Goal: Task Accomplishment & Management: Use online tool/utility

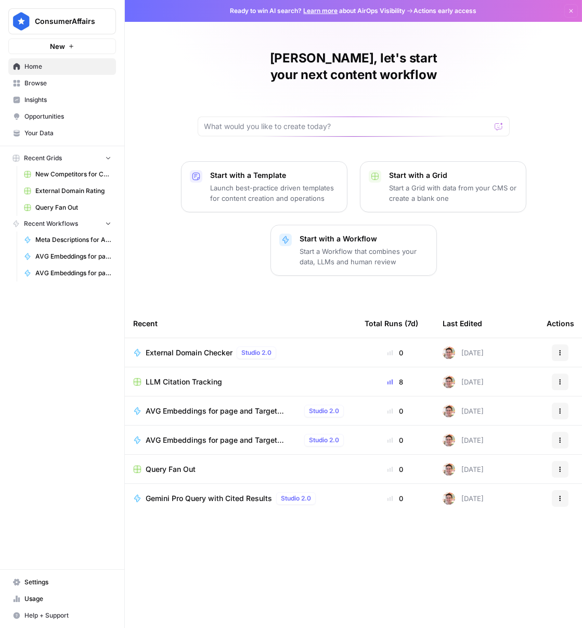
click at [38, 84] on span "Browse" at bounding box center [67, 83] width 87 height 9
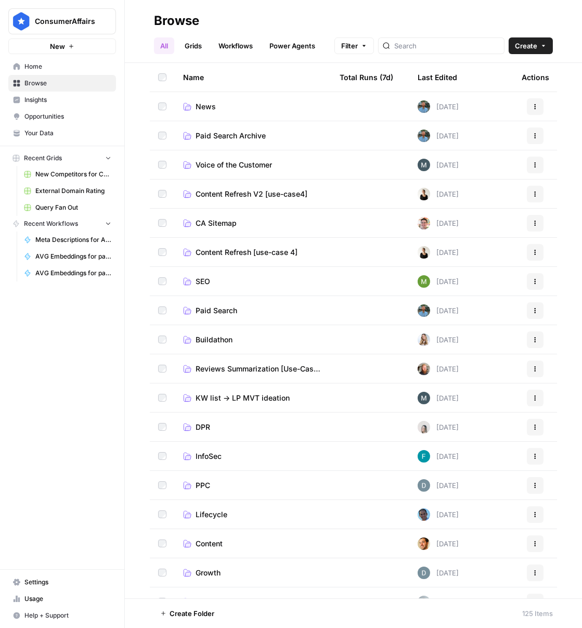
click at [205, 279] on span "SEO" at bounding box center [203, 281] width 15 height 10
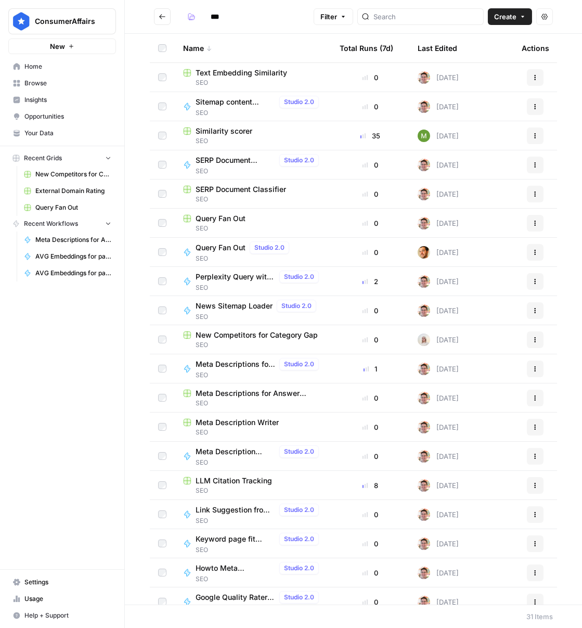
click at [535, 162] on icon "button" at bounding box center [536, 163] width 2 height 2
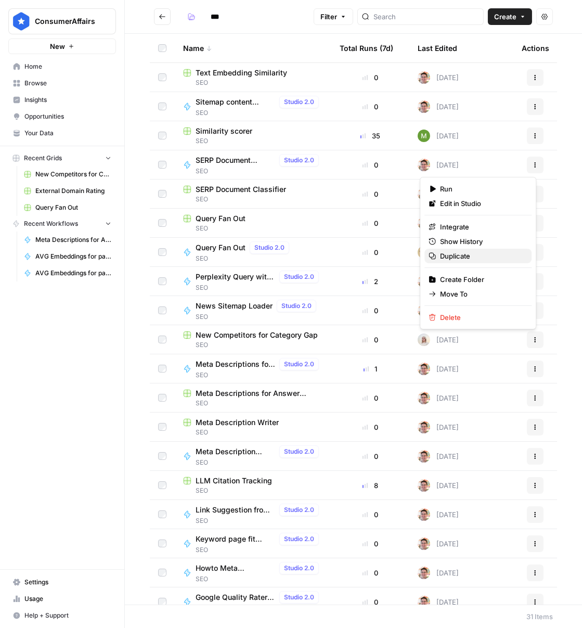
click at [475, 255] on span "Duplicate" at bounding box center [481, 256] width 83 height 10
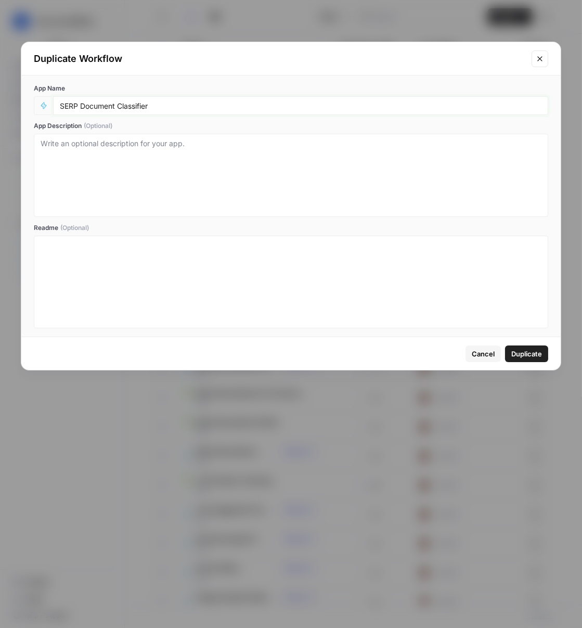
click at [86, 101] on input "SERP Document Classifier" at bounding box center [301, 105] width 482 height 9
click at [104, 106] on input "SERP Document Classifier" at bounding box center [301, 105] width 482 height 9
click at [104, 105] on input "SERP Document Classifier" at bounding box center [301, 105] width 482 height 9
click at [89, 103] on input "SERP Document Classifier" at bounding box center [301, 105] width 482 height 9
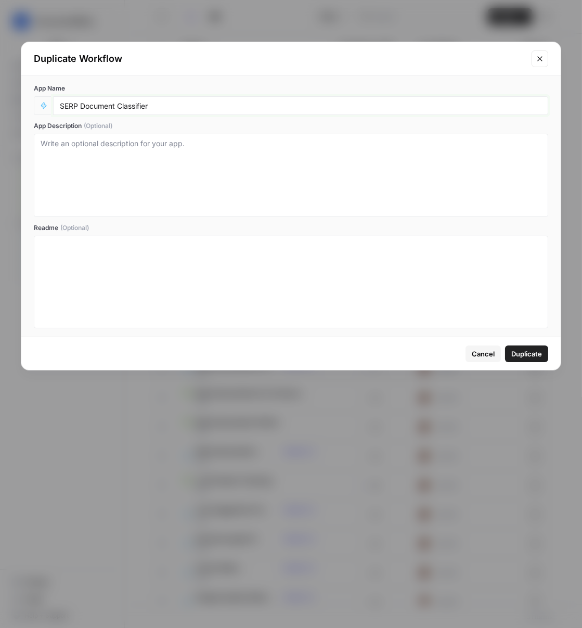
click at [89, 103] on input "SERP Document Classifier" at bounding box center [301, 105] width 482 height 9
click at [106, 103] on input "SERP Document Classifier" at bounding box center [301, 105] width 482 height 9
drag, startPoint x: 113, startPoint y: 104, endPoint x: 16, endPoint y: 94, distance: 97.8
click at [16, 94] on div "Duplicate Workflow App Name SERP Document Classifier App Description (Optional)…" at bounding box center [291, 314] width 582 height 628
type input "URL Pagetype Classifier"
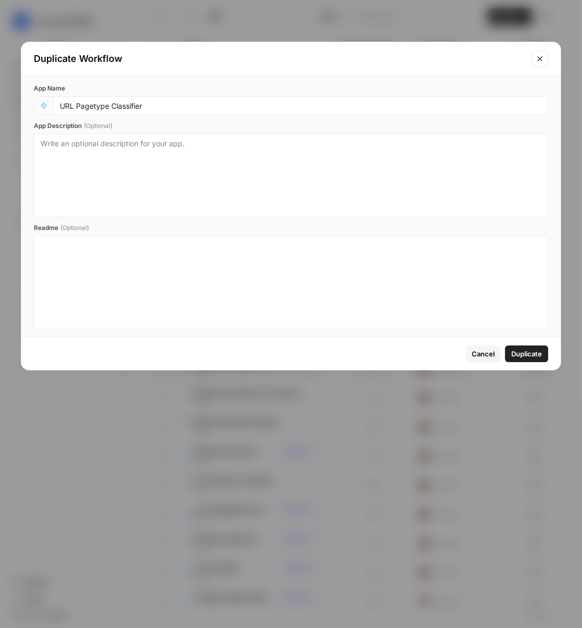
click at [537, 349] on span "Duplicate" at bounding box center [526, 354] width 31 height 10
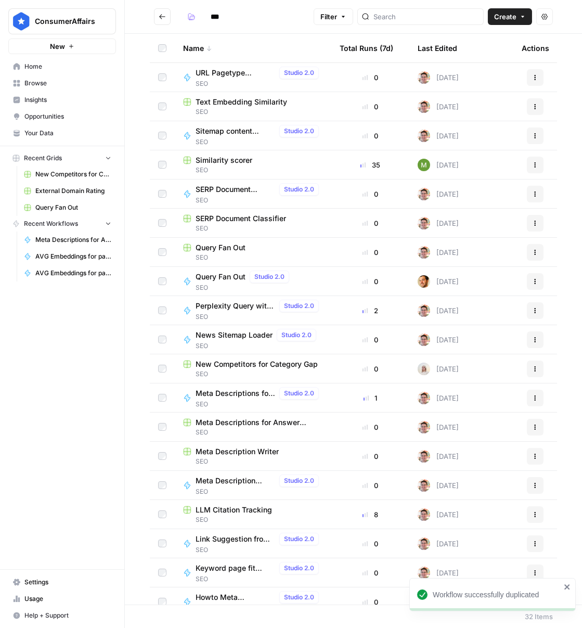
click at [478, 76] on td "Today" at bounding box center [461, 77] width 104 height 29
click at [244, 70] on span "URL Pagetype Classifier" at bounding box center [236, 73] width 80 height 10
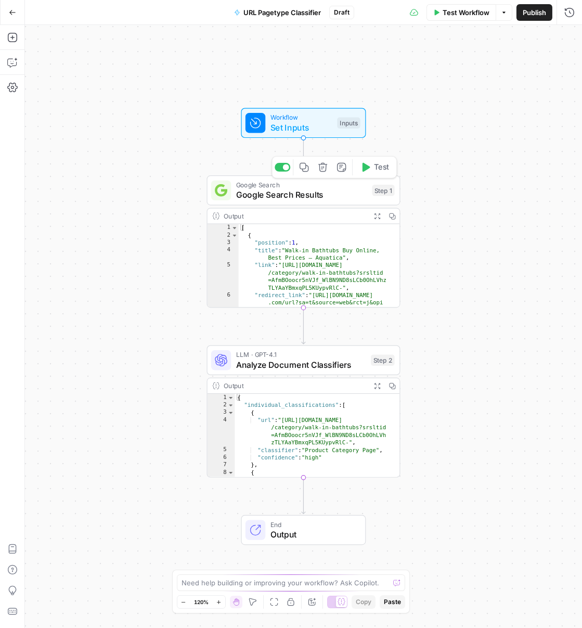
click at [306, 192] on span "Google Search Results" at bounding box center [301, 194] width 131 height 12
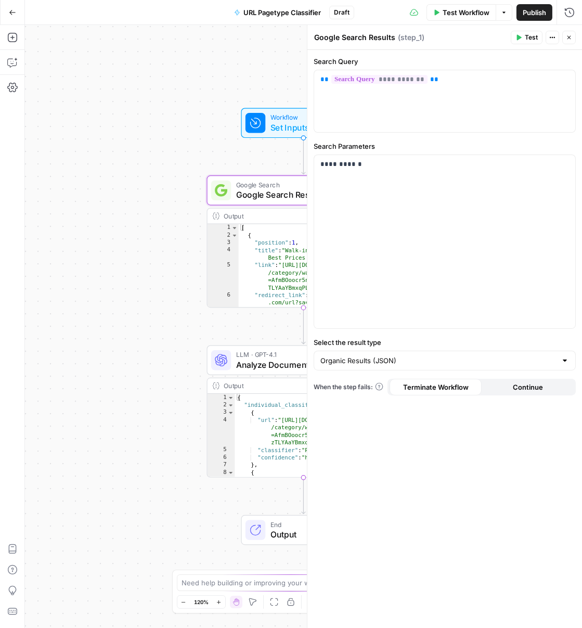
click at [275, 131] on span "Set Inputs" at bounding box center [302, 127] width 62 height 12
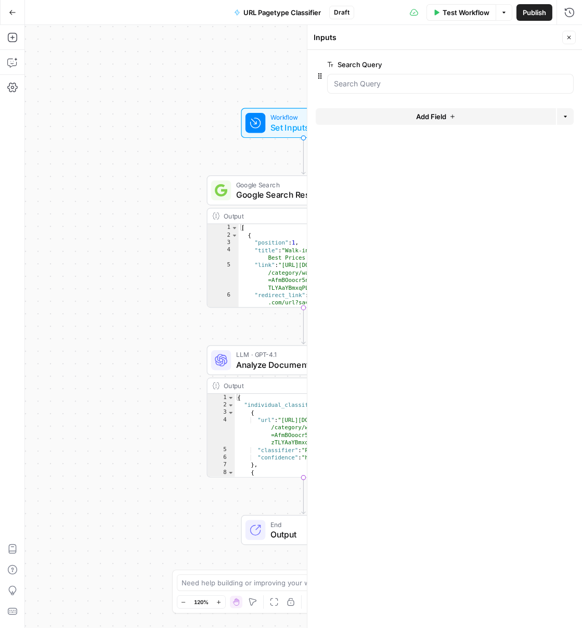
click at [567, 38] on icon "button" at bounding box center [569, 37] width 6 height 6
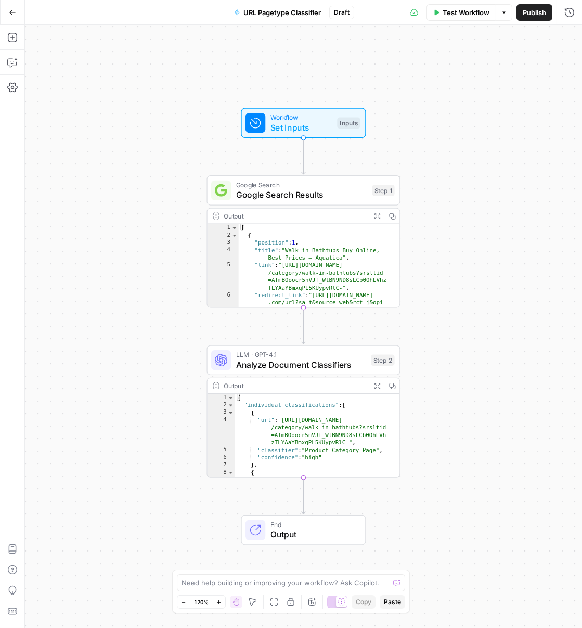
click at [306, 121] on span "Set Inputs" at bounding box center [302, 127] width 62 height 12
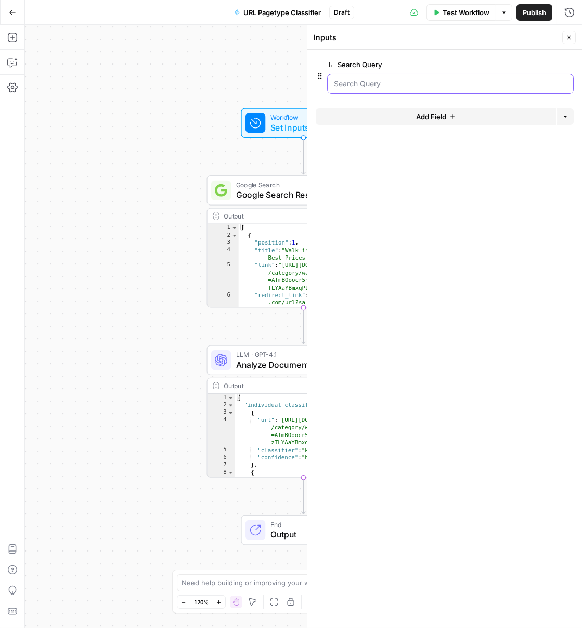
click at [534, 83] on Query "Search Query" at bounding box center [450, 84] width 233 height 10
click at [534, 65] on span "edit field" at bounding box center [534, 64] width 23 height 8
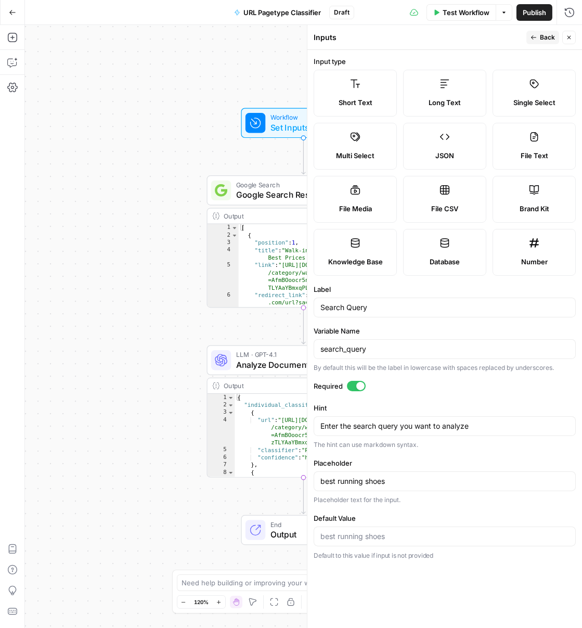
click at [364, 299] on div "Search Query" at bounding box center [445, 308] width 262 height 20
click at [363, 298] on div "Search Query" at bounding box center [445, 308] width 262 height 20
click at [363, 304] on input "Search Query" at bounding box center [444, 307] width 249 height 10
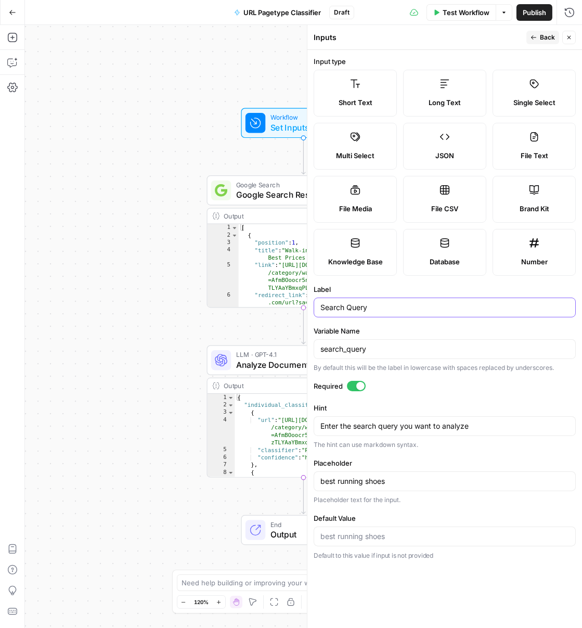
click at [363, 304] on input "Search Query" at bounding box center [444, 307] width 249 height 10
type input "URL"
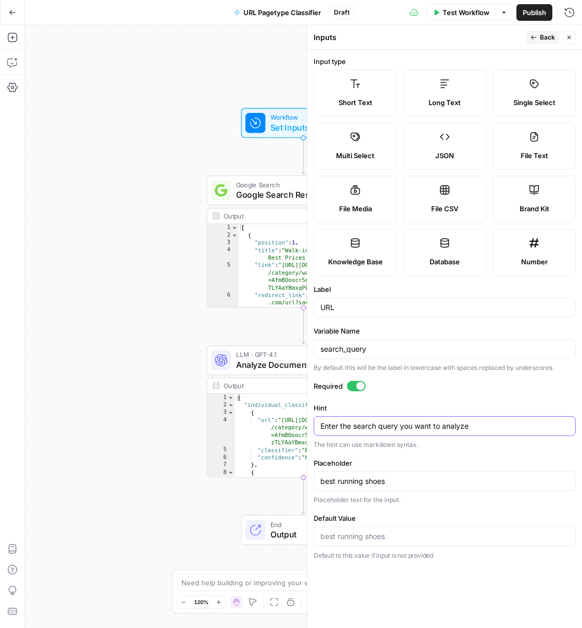
click at [367, 421] on textarea "Enter the search query you want to analyze" at bounding box center [444, 426] width 249 height 10
click at [361, 424] on textarea "Enter the search query you want to analyze" at bounding box center [444, 426] width 249 height 10
click at [389, 425] on textarea "Enter the search query you want to analyze" at bounding box center [444, 426] width 249 height 10
type textarea "Enter the URL you want to analyze"
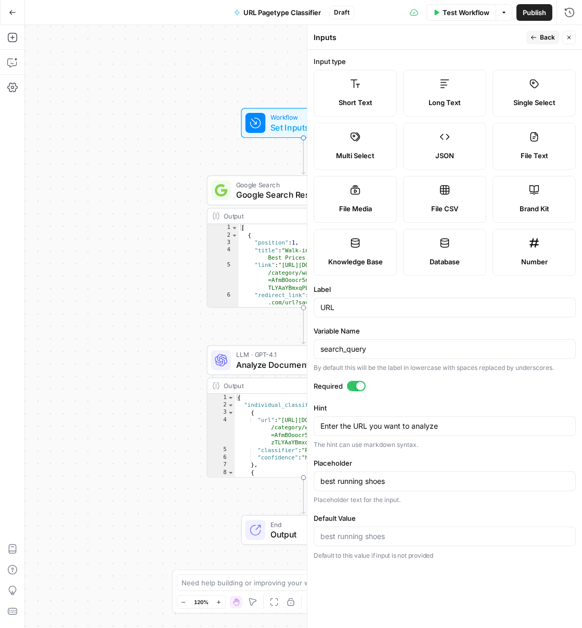
click at [405, 486] on div "best running shoes" at bounding box center [445, 481] width 262 height 20
click at [402, 487] on div "best running shoes" at bounding box center [445, 481] width 262 height 20
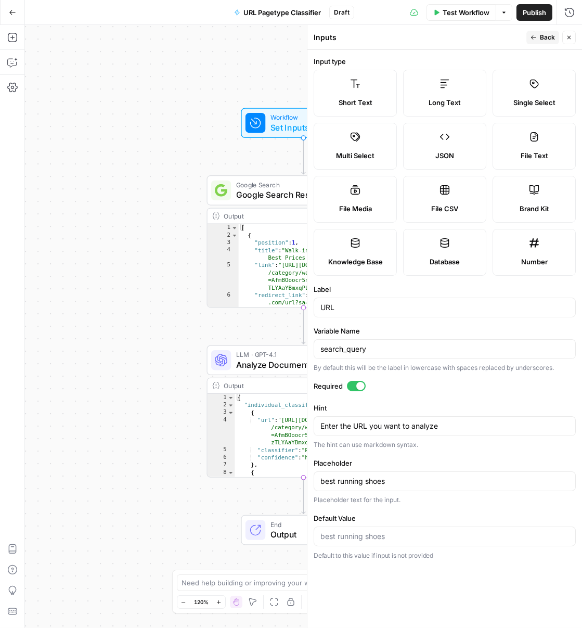
click at [402, 487] on div "best running shoes" at bounding box center [445, 481] width 262 height 20
click at [340, 483] on input "best running shoes" at bounding box center [444, 481] width 249 height 10
click at [415, 474] on div "best running shoes" at bounding box center [445, 481] width 262 height 20
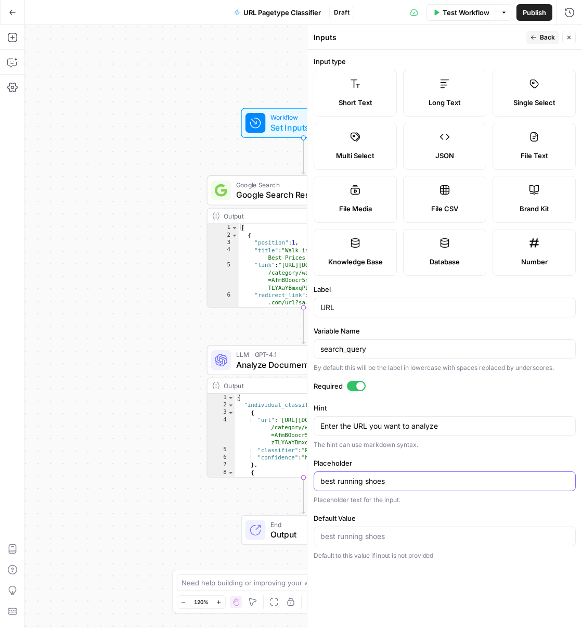
paste input "https://modernize.com/walk-in-tub"
click at [464, 479] on input "https://modernize.com/walk-in-tubs" at bounding box center [444, 481] width 249 height 10
click at [463, 478] on input "https://modernize.com/walk-in-tubs" at bounding box center [444, 481] width 249 height 10
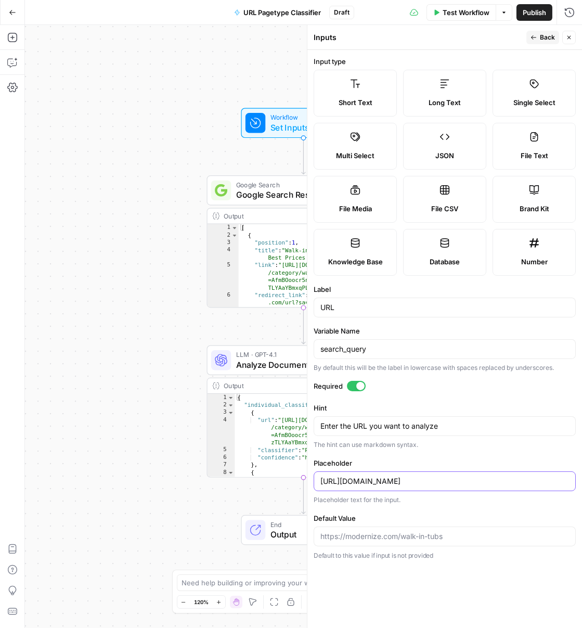
click at [463, 478] on input "https://modernize.com/walk-in-tubs" at bounding box center [444, 481] width 249 height 10
type input "example.com"
click at [544, 38] on span "Back" at bounding box center [547, 37] width 15 height 9
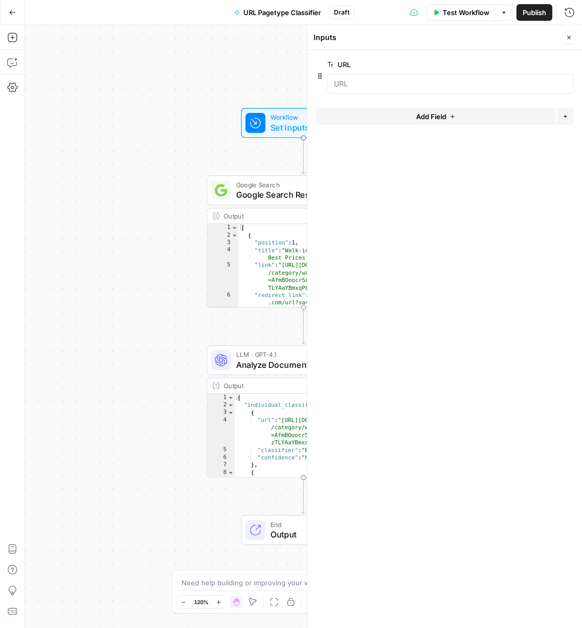
click at [570, 33] on button "Close" at bounding box center [569, 38] width 14 height 14
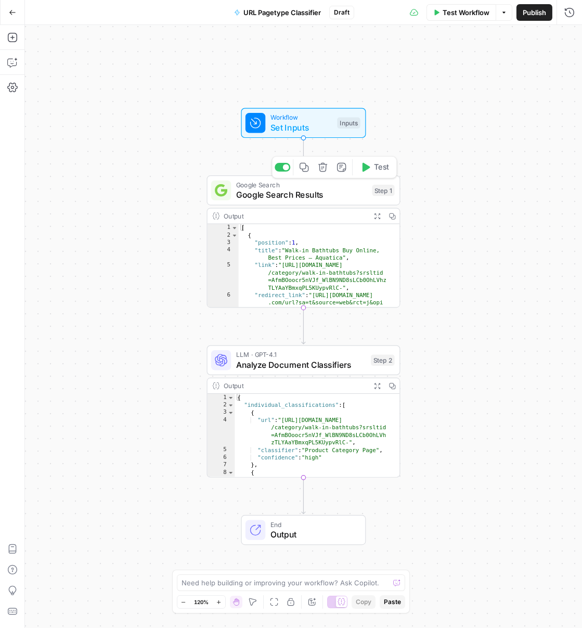
click at [323, 170] on icon "button" at bounding box center [323, 167] width 10 height 10
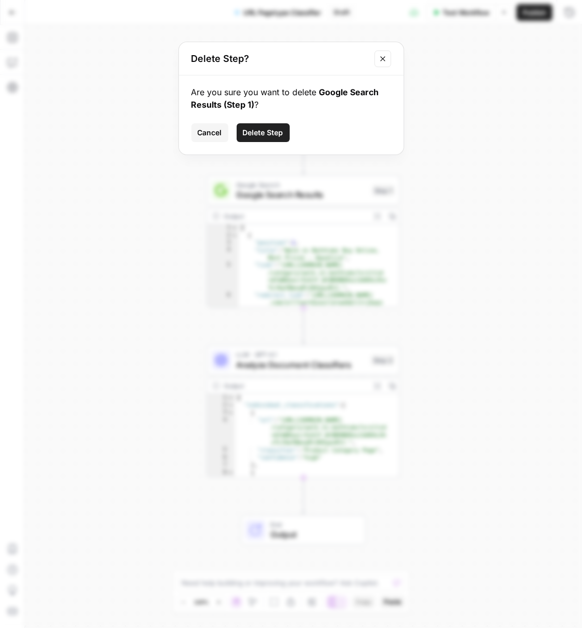
click at [287, 144] on div "Are you sure you want to delete Google Search Results (Step 1) ? Cancel Delete …" at bounding box center [291, 114] width 225 height 79
click at [276, 136] on span "Delete Step" at bounding box center [263, 132] width 41 height 10
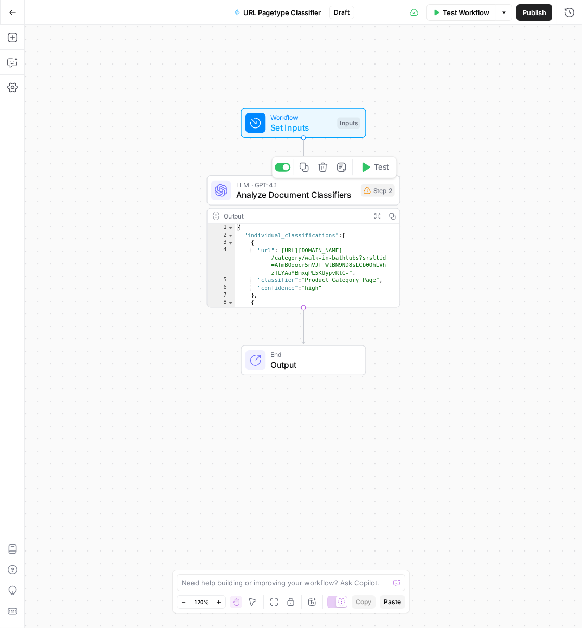
click at [321, 192] on span "Analyze Document Classifiers" at bounding box center [296, 194] width 120 height 12
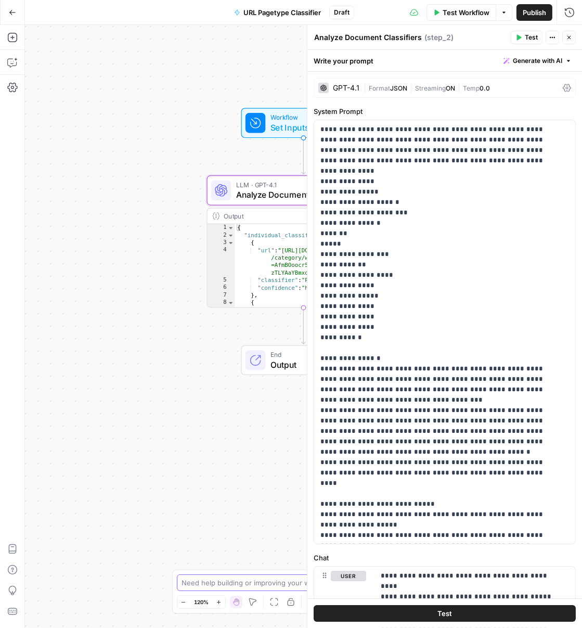
click at [243, 581] on textarea at bounding box center [286, 582] width 208 height 10
click at [277, 581] on textarea "Can we alter this workflow to analy" at bounding box center [281, 582] width 199 height 10
click at [295, 581] on textarea "Can we alter this workflow to analy" at bounding box center [281, 582] width 199 height 10
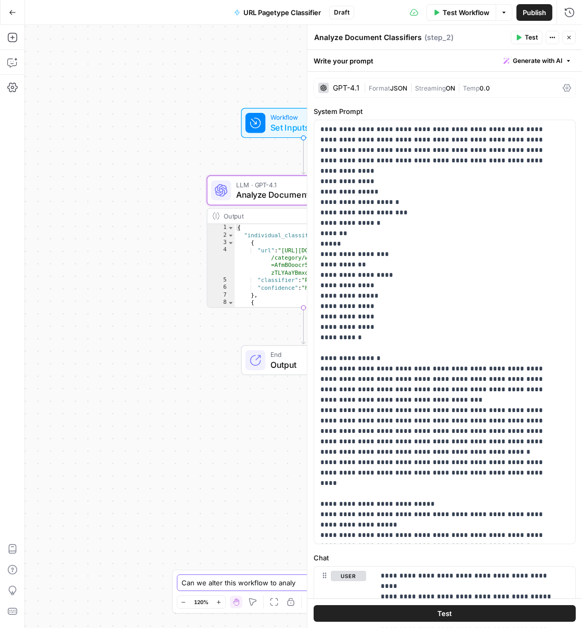
click at [295, 581] on textarea "Can we alter this workflow to analy" at bounding box center [281, 582] width 199 height 10
paste textarea "ze a provided URL and categorize it into one of five types of pages. The page t…"
type textarea "Can we alter this workflow to analyze a provided URL and categorize it into one…"
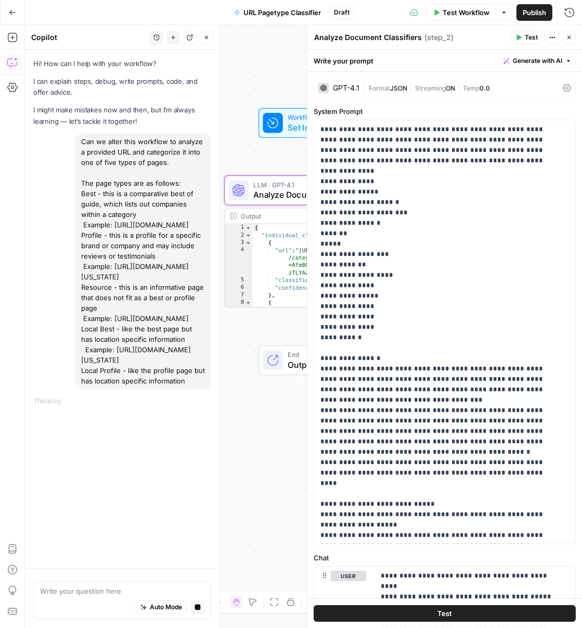
click at [568, 33] on button "Close" at bounding box center [569, 38] width 14 height 14
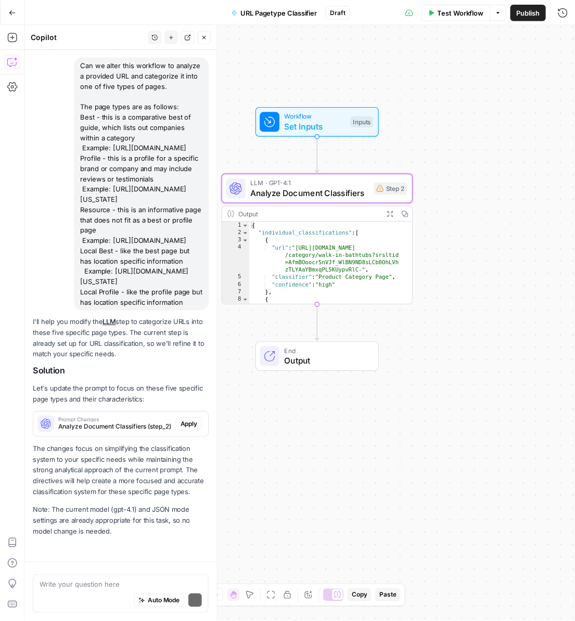
scroll to position [106, 0]
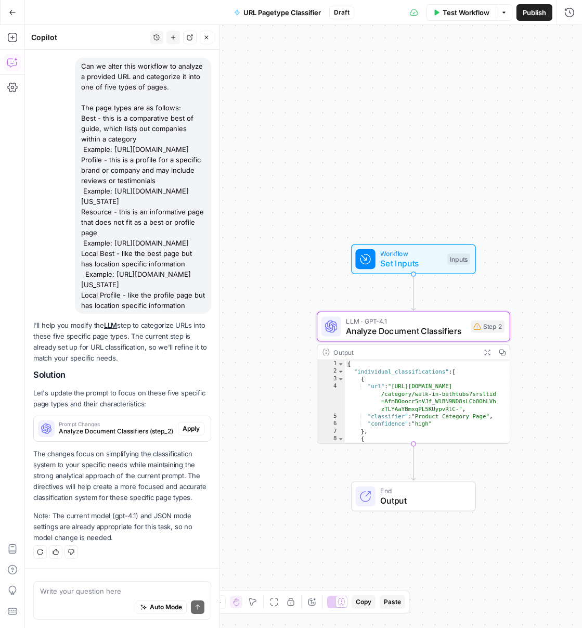
click at [185, 422] on button "Apply" at bounding box center [191, 429] width 27 height 14
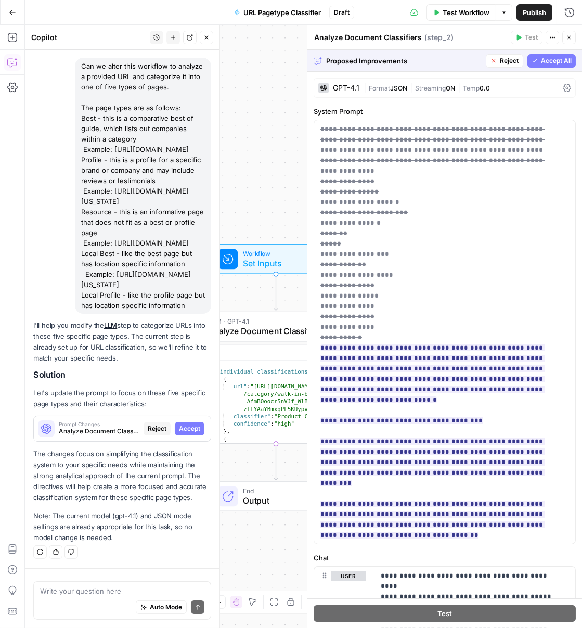
scroll to position [565, 0]
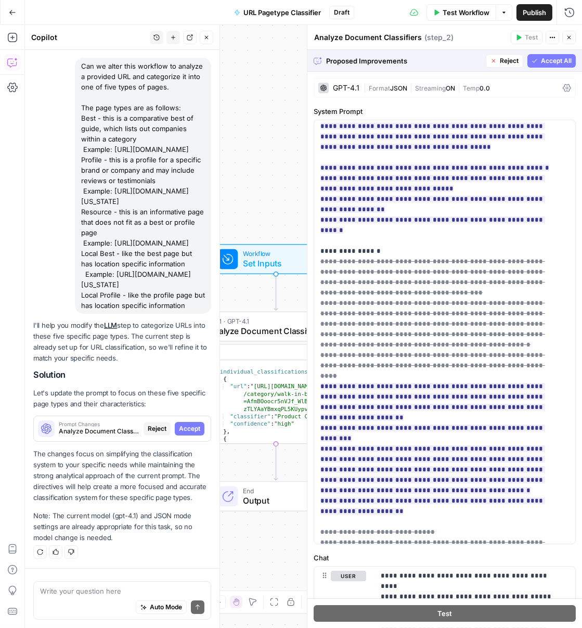
drag, startPoint x: 544, startPoint y: 61, endPoint x: 548, endPoint y: 65, distance: 5.9
click at [543, 61] on span "Accept All" at bounding box center [556, 60] width 31 height 9
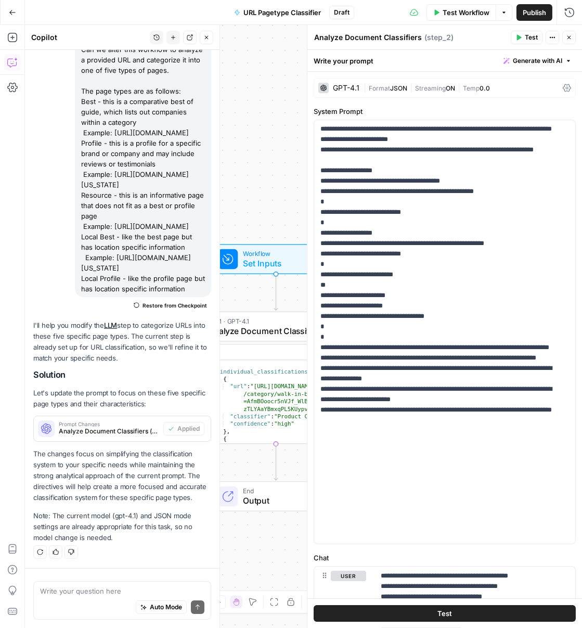
scroll to position [271, 0]
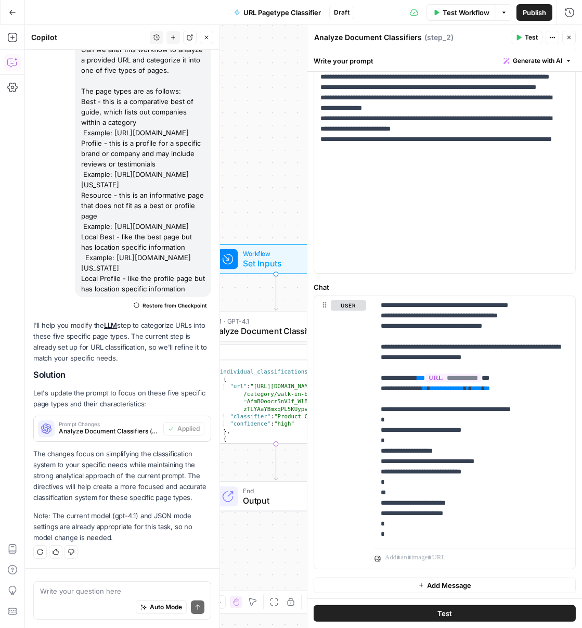
click at [279, 125] on div "Workflow Set Inputs Inputs LLM · GPT-4.1 Analyze Document Classifiers Step 2 Ou…" at bounding box center [303, 326] width 557 height 603
click at [208, 37] on icon "button" at bounding box center [206, 37] width 6 height 6
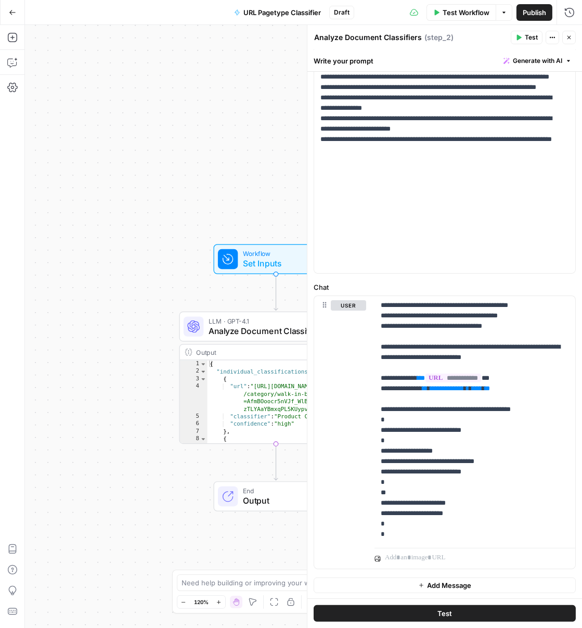
click at [570, 40] on icon "button" at bounding box center [569, 37] width 6 height 6
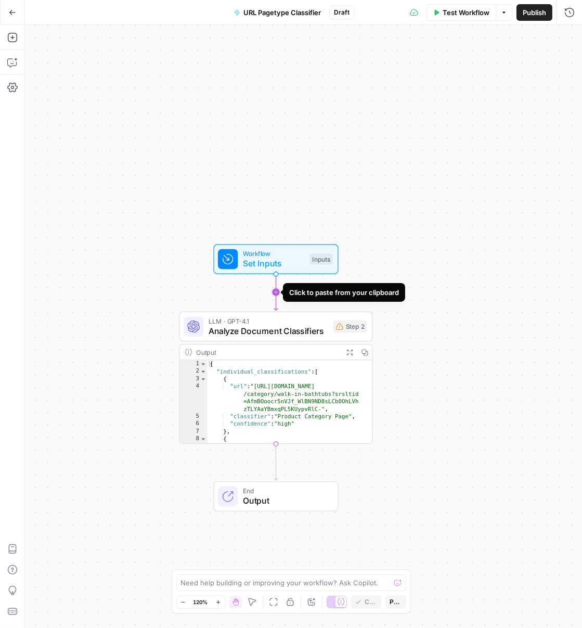
click at [276, 292] on icon "Edge from start to step_2" at bounding box center [276, 292] width 4 height 36
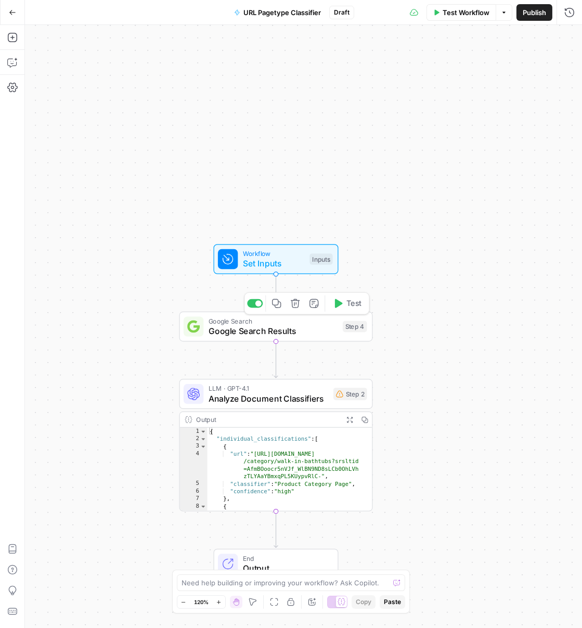
click at [308, 333] on span "Google Search Results" at bounding box center [273, 331] width 129 height 12
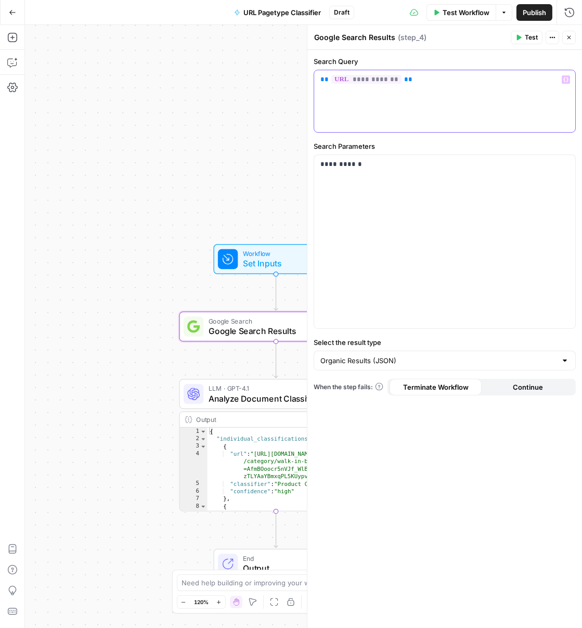
click at [353, 75] on span "**********" at bounding box center [366, 79] width 70 height 9
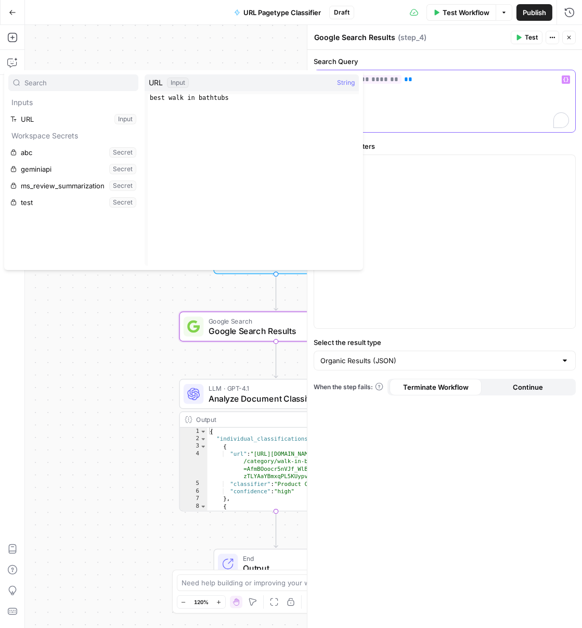
click at [418, 91] on div "**********" at bounding box center [444, 101] width 261 height 62
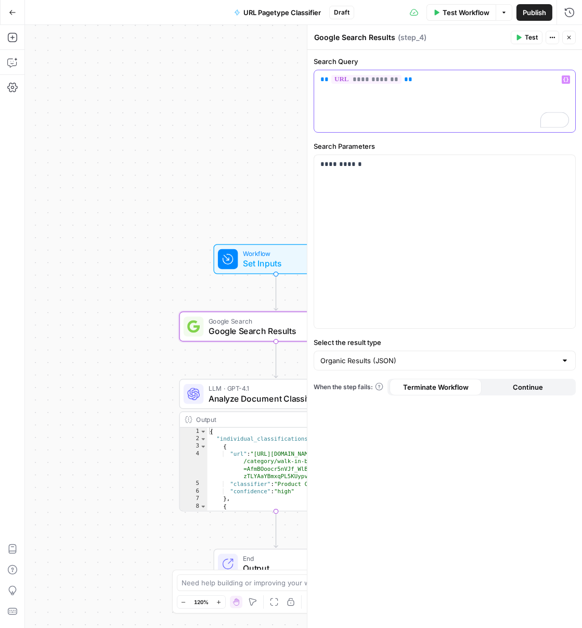
click at [317, 81] on div "**********" at bounding box center [444, 101] width 261 height 62
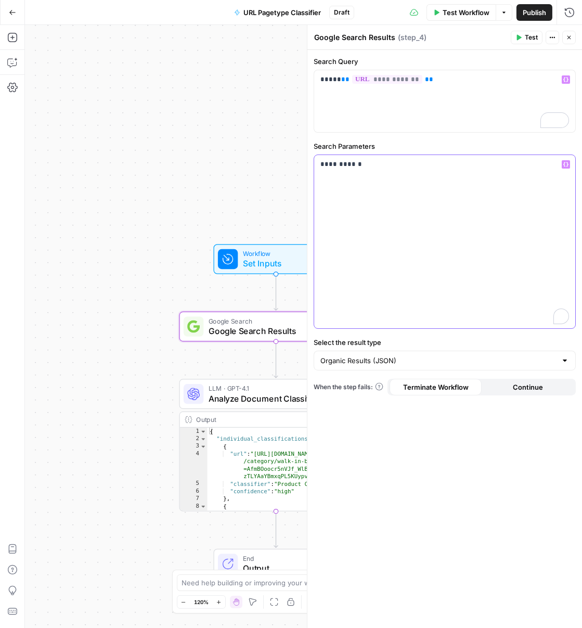
drag, startPoint x: 347, startPoint y: 164, endPoint x: 353, endPoint y: 163, distance: 6.3
click at [353, 163] on p "**********" at bounding box center [444, 164] width 249 height 10
click at [247, 404] on span "Analyze Document Classifiers" at bounding box center [269, 398] width 120 height 12
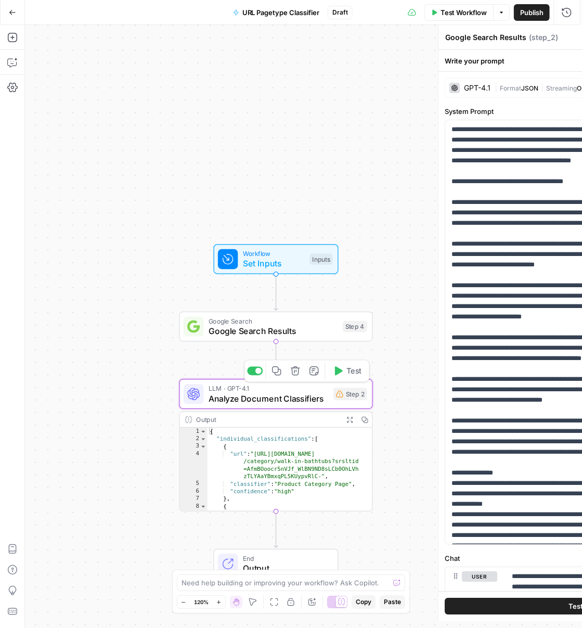
type textarea "Analyze Document Classifiers"
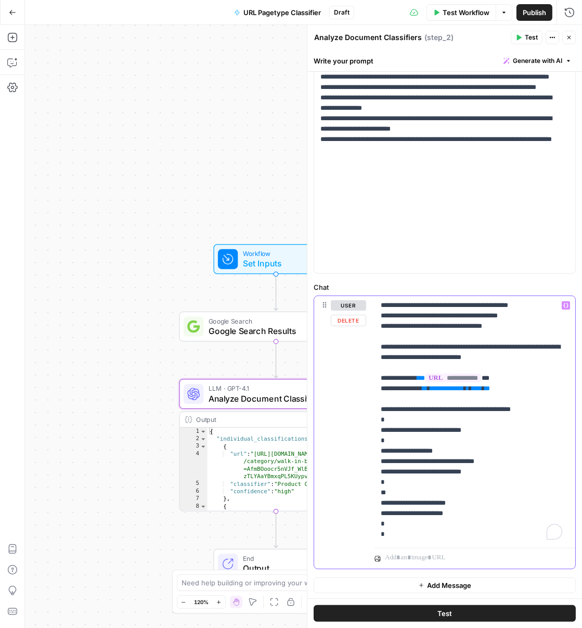
click at [464, 386] on span "**********" at bounding box center [447, 388] width 34 height 7
click at [451, 389] on span "**********" at bounding box center [447, 388] width 34 height 7
click at [460, 387] on span "**********" at bounding box center [447, 388] width 34 height 7
click at [462, 387] on span "**********" at bounding box center [447, 388] width 34 height 7
click at [458, 387] on span "**********" at bounding box center [447, 388] width 34 height 7
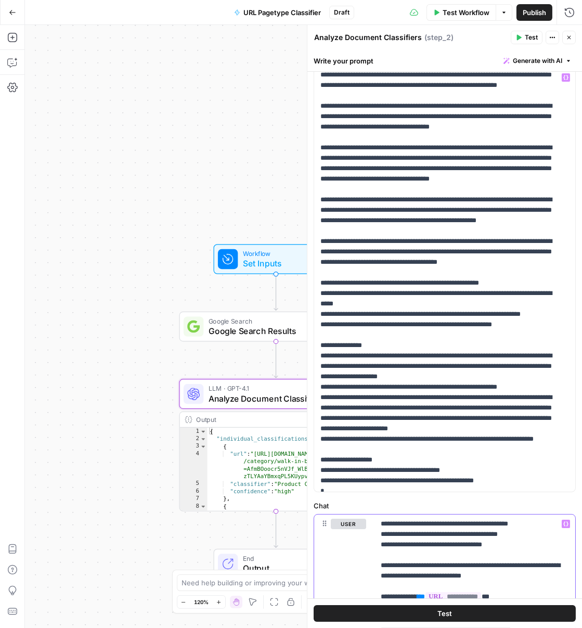
scroll to position [198, 0]
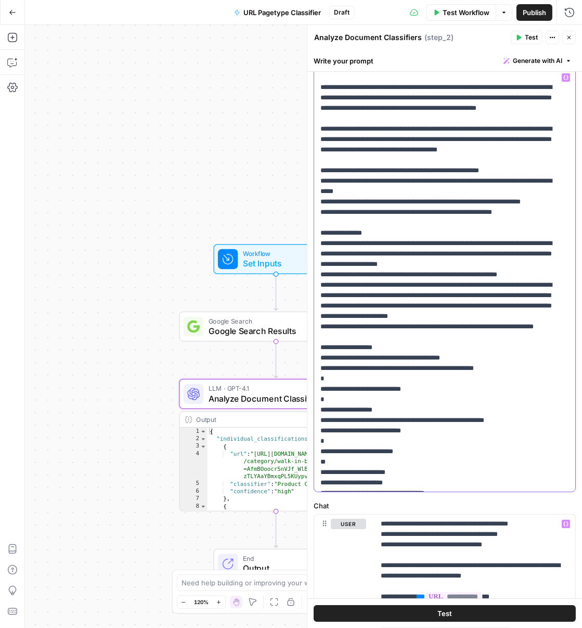
click at [376, 330] on p "**********" at bounding box center [437, 295] width 235 height 843
click at [346, 320] on p "**********" at bounding box center [437, 295] width 235 height 843
click at [216, 585] on textarea at bounding box center [286, 582] width 208 height 10
click at [244, 331] on span "Google Search Results" at bounding box center [273, 331] width 129 height 12
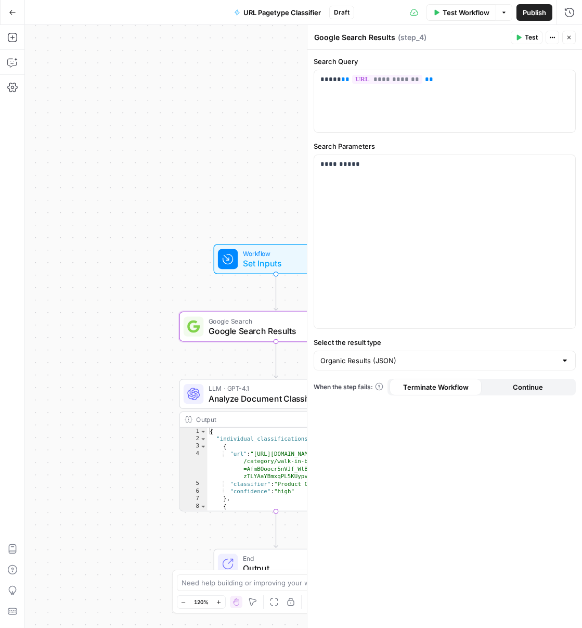
click at [529, 39] on span "Test" at bounding box center [531, 37] width 13 height 9
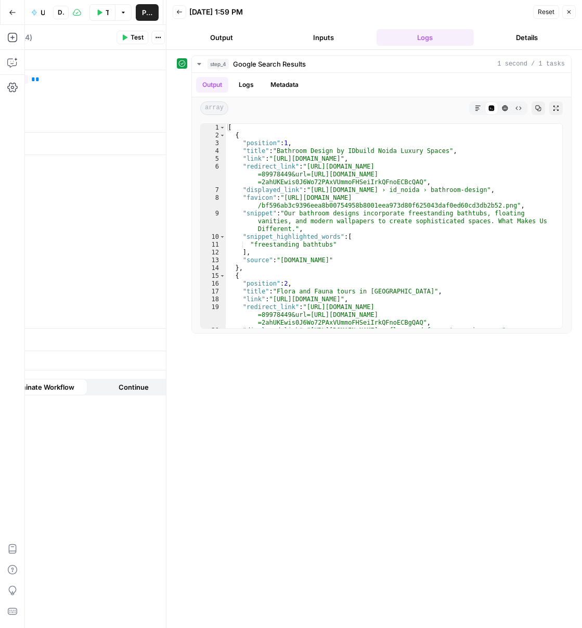
click at [567, 20] on header "Back 09/03/25 at 1:59 PM Reset Close Output Inputs Logs Details" at bounding box center [374, 25] width 416 height 50
click at [572, 16] on button "Close" at bounding box center [569, 12] width 14 height 14
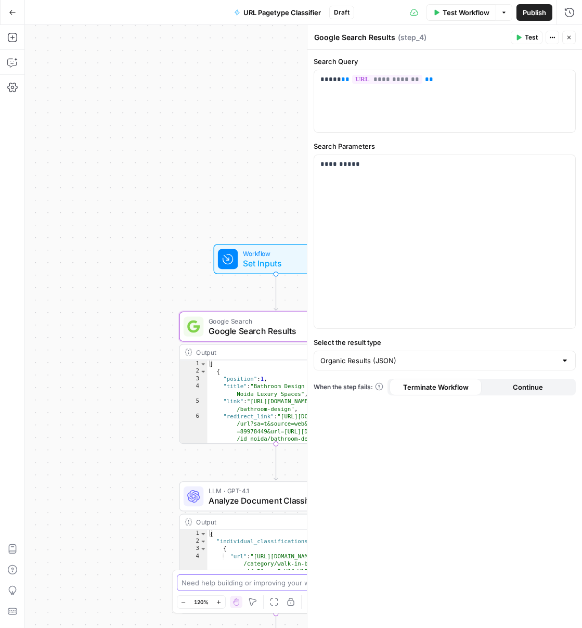
click at [218, 580] on textarea at bounding box center [286, 582] width 208 height 10
type textarea "Can we alter this to only look at a single url and use the title from the search"
type textarea "**********"
click at [249, 539] on div "{ "individual_classifications" : [ { "url" : "https://www.aquaticausa.com /cate…" at bounding box center [286, 586] width 156 height 113
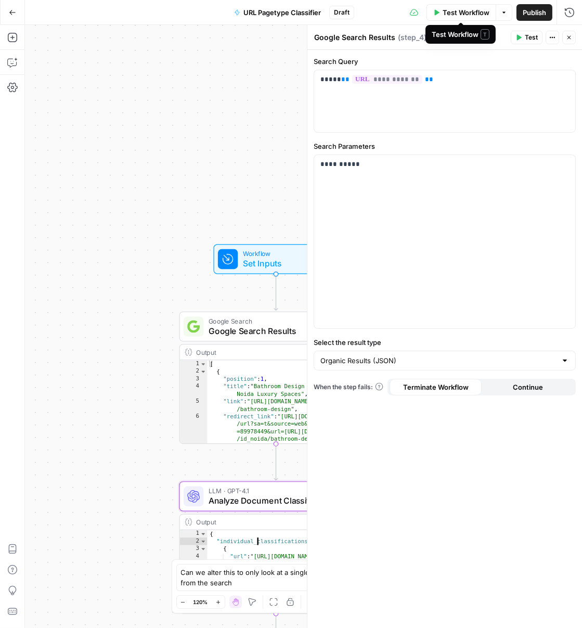
click at [535, 11] on span "Publish" at bounding box center [534, 12] width 23 height 10
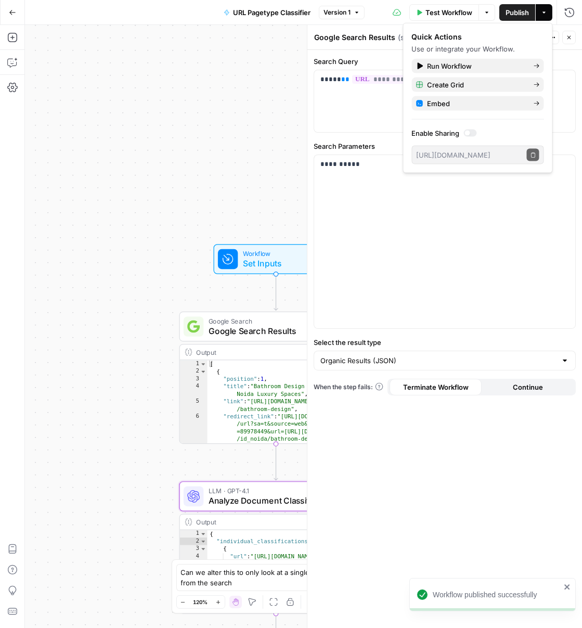
click at [439, 11] on span "Test Workflow" at bounding box center [449, 12] width 47 height 10
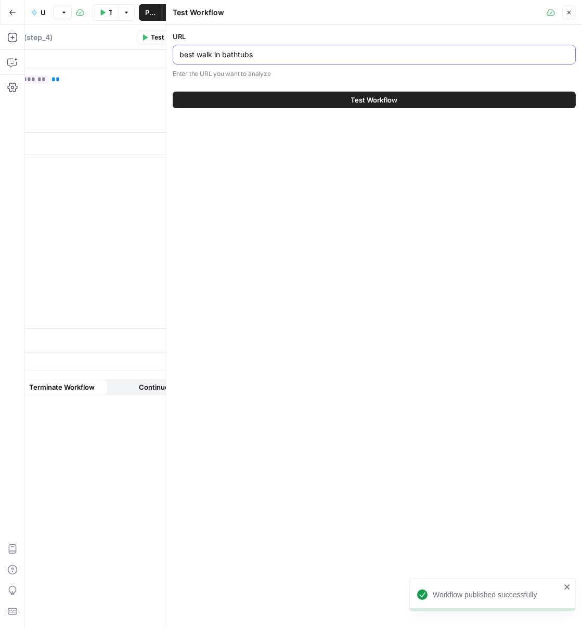
click at [251, 54] on input "best walk in bathtubs" at bounding box center [374, 54] width 390 height 10
paste input "https://www.retirementliving.com/reviews/ellas-bubble"
type input "https://www.retirementliving.com/reviews/ellas-bubbles"
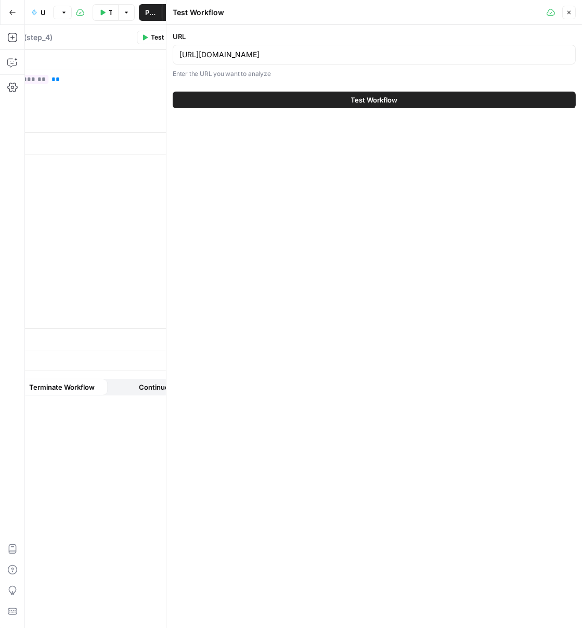
click at [321, 97] on button "Test Workflow" at bounding box center [374, 100] width 403 height 17
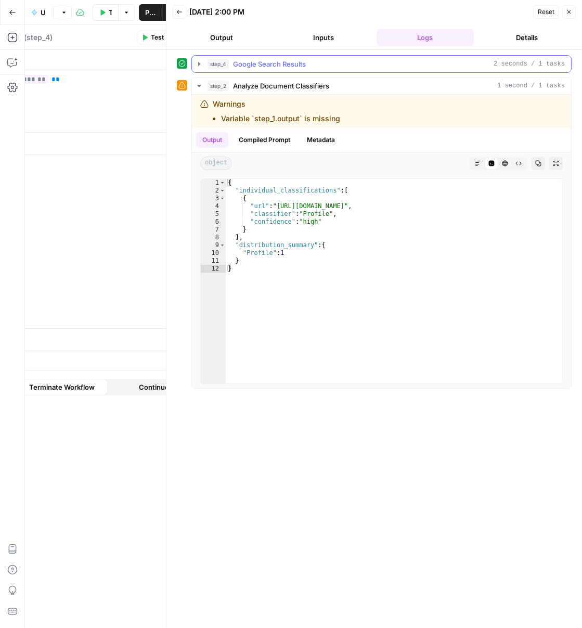
click at [233, 69] on span "Google Search Results" at bounding box center [269, 64] width 73 height 10
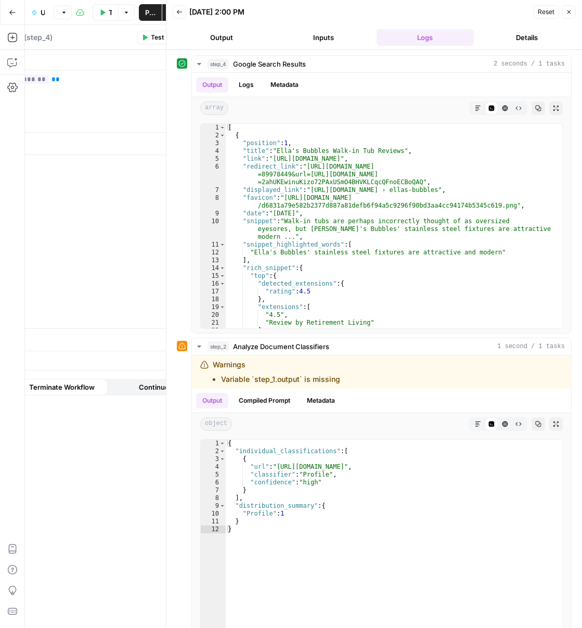
click at [568, 12] on icon "button" at bounding box center [570, 12] width 4 height 4
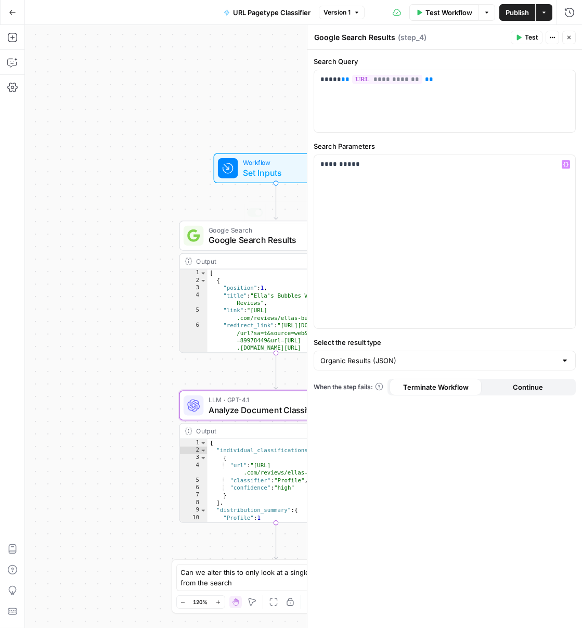
scroll to position [160, 0]
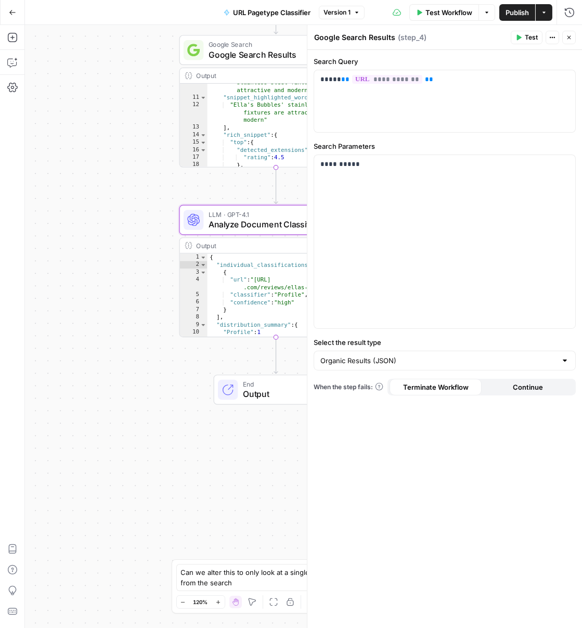
click at [248, 392] on span "Output" at bounding box center [285, 394] width 85 height 12
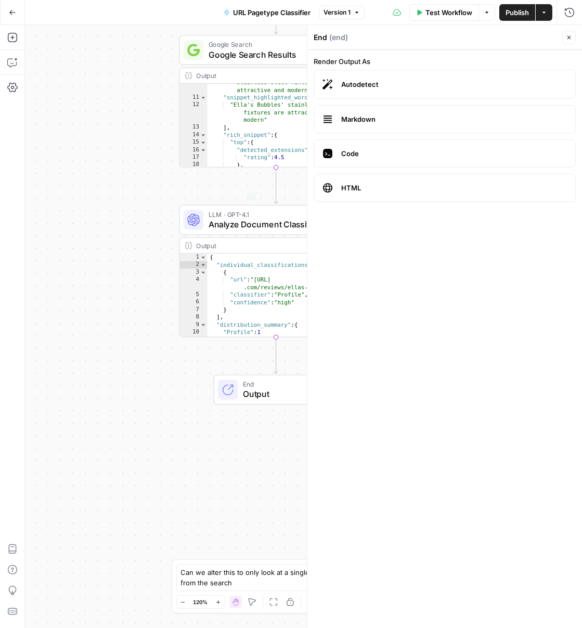
click at [154, 379] on div "**********" at bounding box center [303, 326] width 557 height 603
click at [567, 42] on button "Close" at bounding box center [569, 38] width 14 height 14
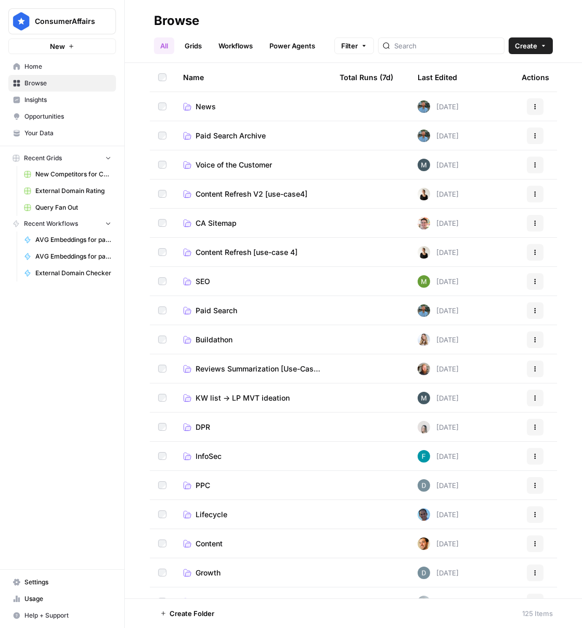
click at [203, 281] on span "SEO" at bounding box center [203, 281] width 15 height 10
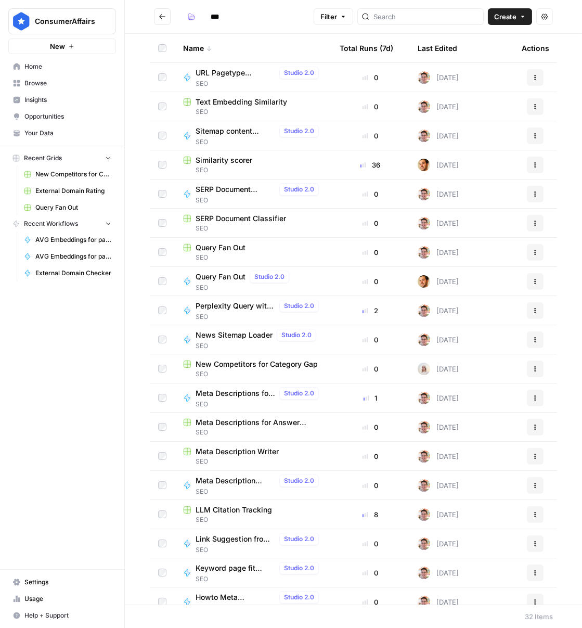
click at [236, 190] on span "SERP Document Classifier" at bounding box center [236, 189] width 80 height 10
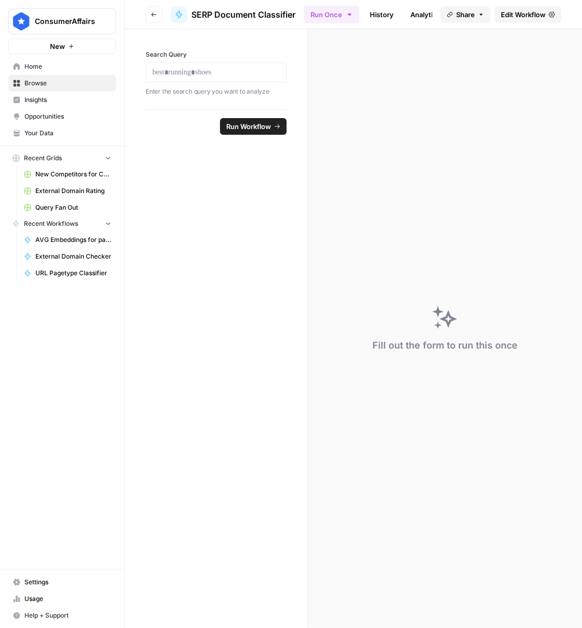
click at [525, 17] on span "Edit Workflow" at bounding box center [523, 14] width 45 height 10
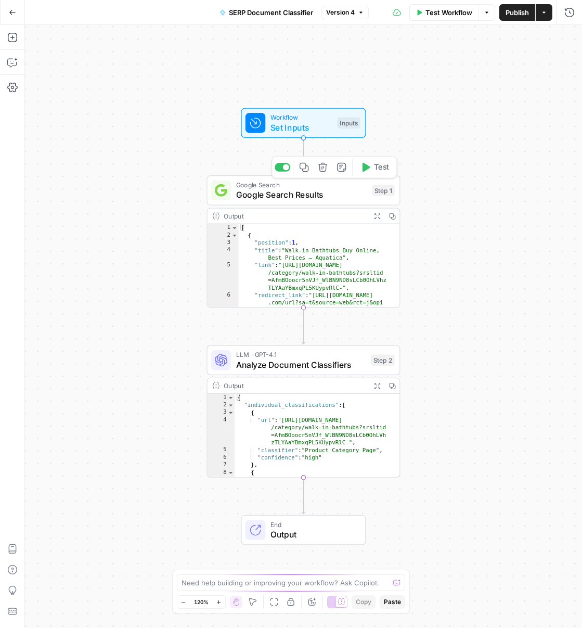
click at [299, 168] on icon "button" at bounding box center [304, 167] width 10 height 10
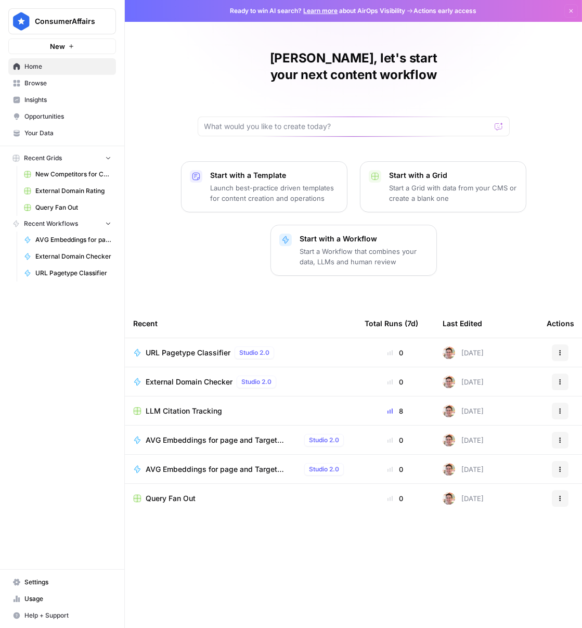
drag, startPoint x: 62, startPoint y: 82, endPoint x: 171, endPoint y: 96, distance: 109.1
click at [62, 82] on span "Browse" at bounding box center [67, 83] width 87 height 9
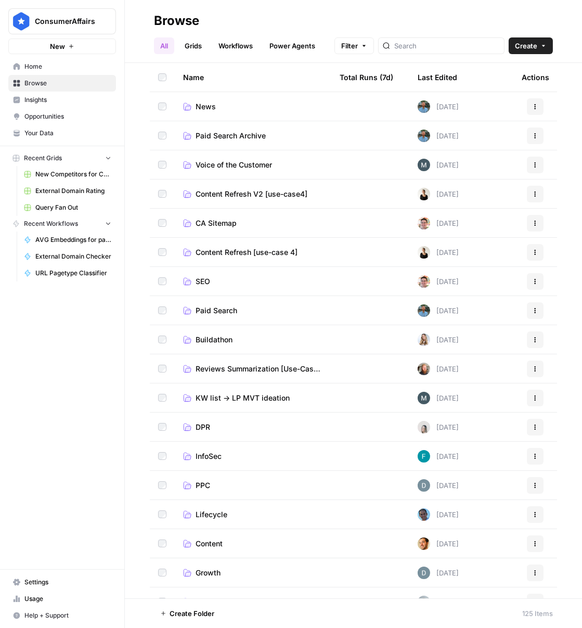
click at [213, 279] on link "SEO" at bounding box center [253, 281] width 140 height 10
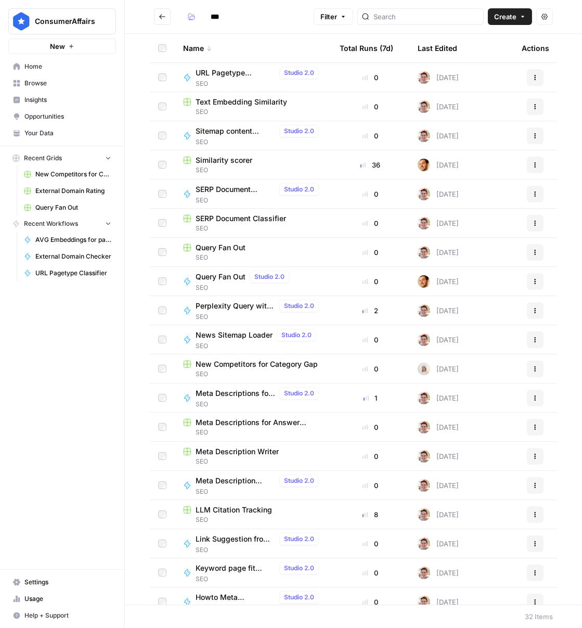
click at [506, 18] on span "Create" at bounding box center [505, 16] width 22 height 10
click at [484, 37] on span "Grid" at bounding box center [490, 41] width 58 height 10
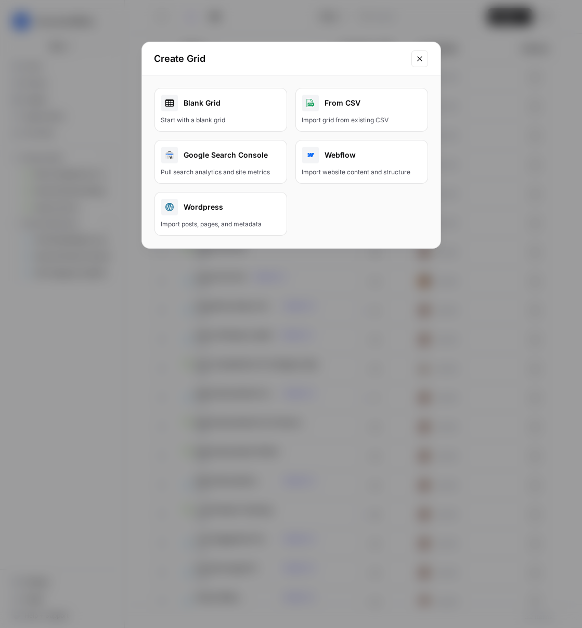
click at [238, 111] on link "Blank Grid Start with a blank grid" at bounding box center [221, 110] width 133 height 44
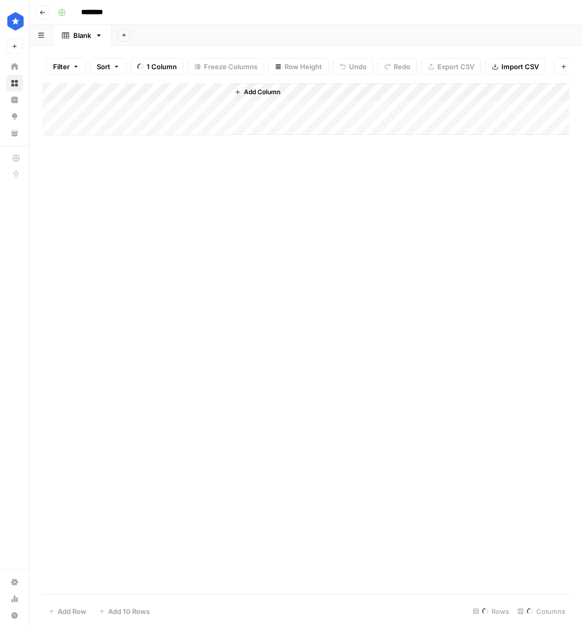
click at [147, 97] on div "Add Column" at bounding box center [306, 109] width 528 height 52
click at [104, 101] on div "Add Column" at bounding box center [306, 144] width 528 height 123
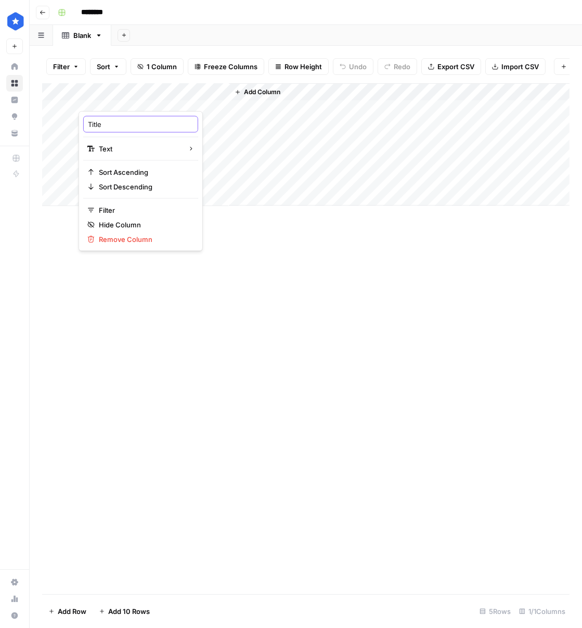
click at [102, 124] on input "Title" at bounding box center [141, 124] width 106 height 10
type input "Category"
click at [141, 129] on input "Category" at bounding box center [141, 124] width 106 height 10
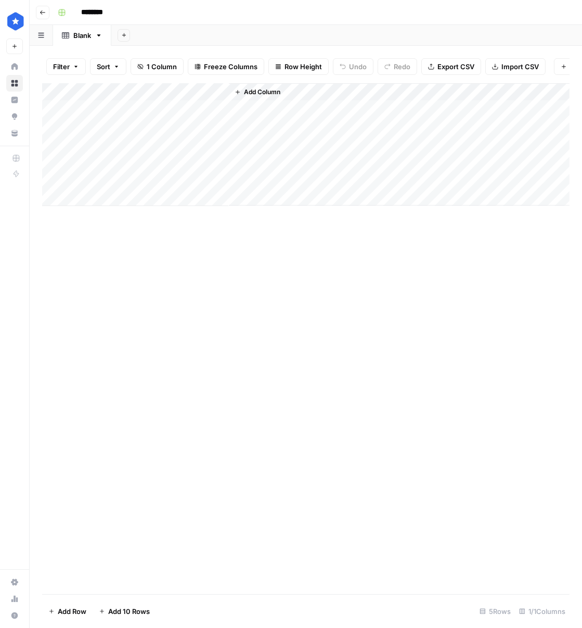
click at [258, 96] on span "Add Column" at bounding box center [262, 91] width 36 height 9
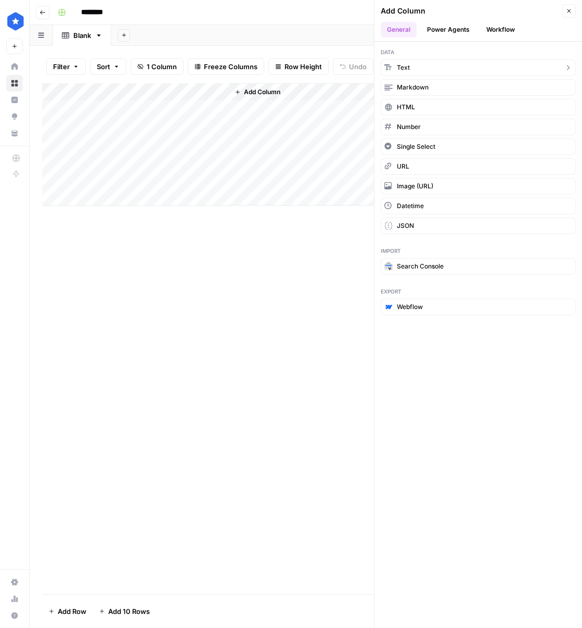
click at [385, 65] on icon "button" at bounding box center [386, 68] width 5 height 6
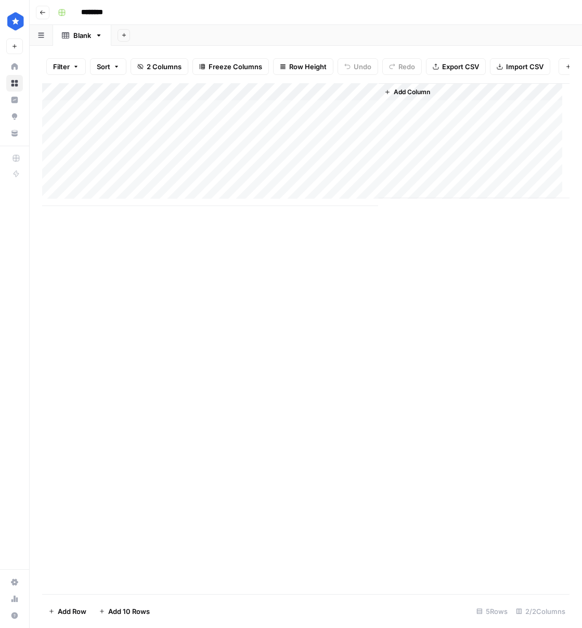
click at [275, 95] on div "Add Column" at bounding box center [306, 144] width 528 height 123
click at [275, 95] on div at bounding box center [303, 101] width 150 height 21
click at [267, 124] on input "New Column" at bounding box center [291, 124] width 106 height 10
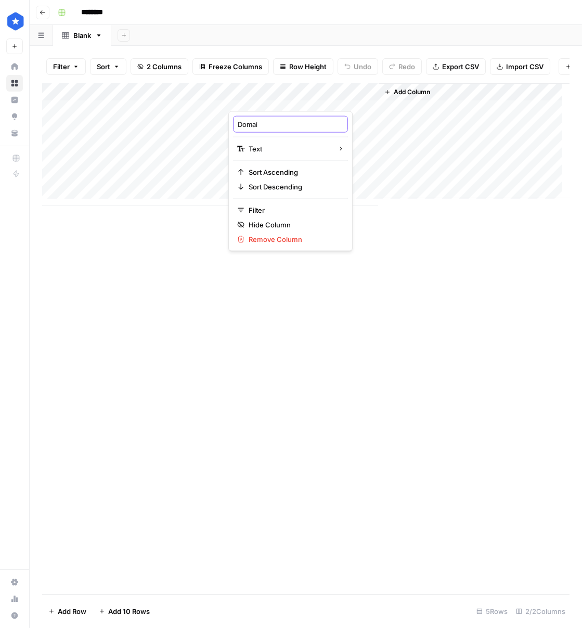
type input "Domain"
click at [393, 99] on button "Add Column" at bounding box center [407, 92] width 54 height 14
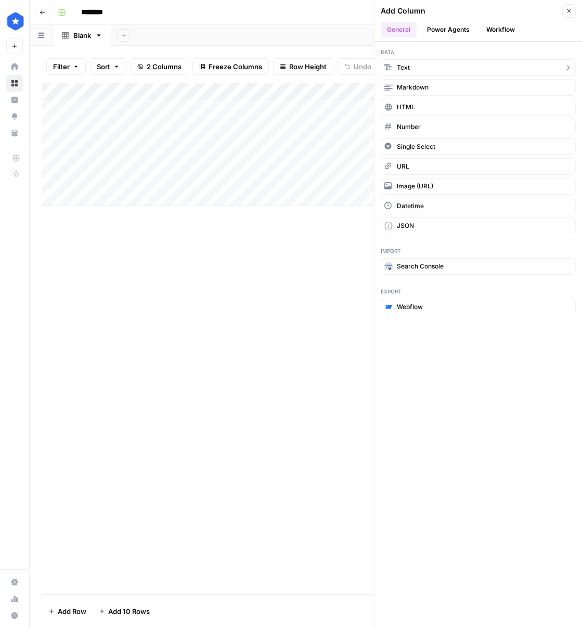
click at [421, 65] on button "Text" at bounding box center [478, 67] width 195 height 17
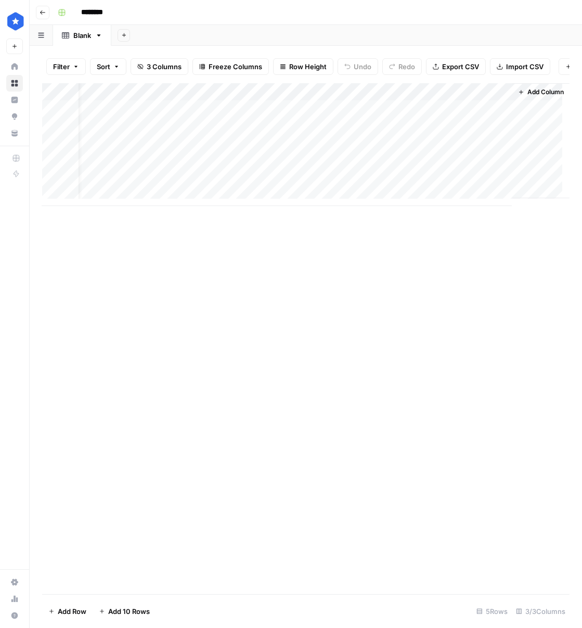
click at [431, 97] on div "Add Column" at bounding box center [306, 144] width 528 height 123
click at [429, 96] on div at bounding box center [430, 101] width 150 height 21
click at [413, 119] on input "New Column" at bounding box center [417, 124] width 106 height 10
click at [412, 119] on input "New Column" at bounding box center [417, 124] width 106 height 10
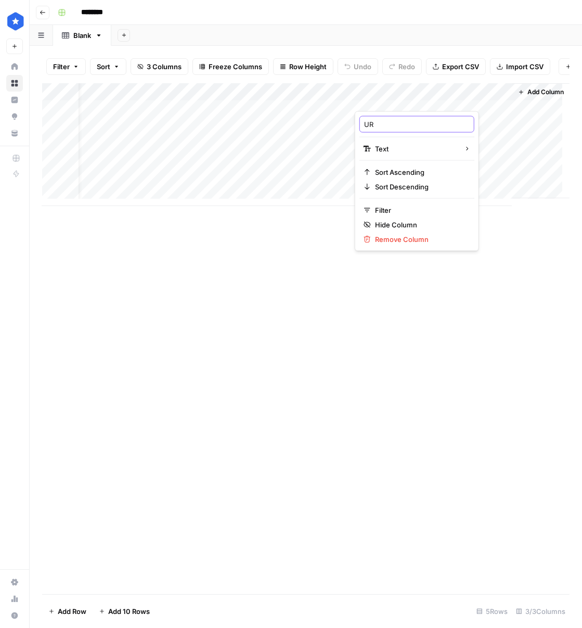
type input "URL"
click at [93, 13] on input "********" at bounding box center [105, 12] width 58 height 17
click at [111, 15] on input "********" at bounding box center [105, 12] width 58 height 17
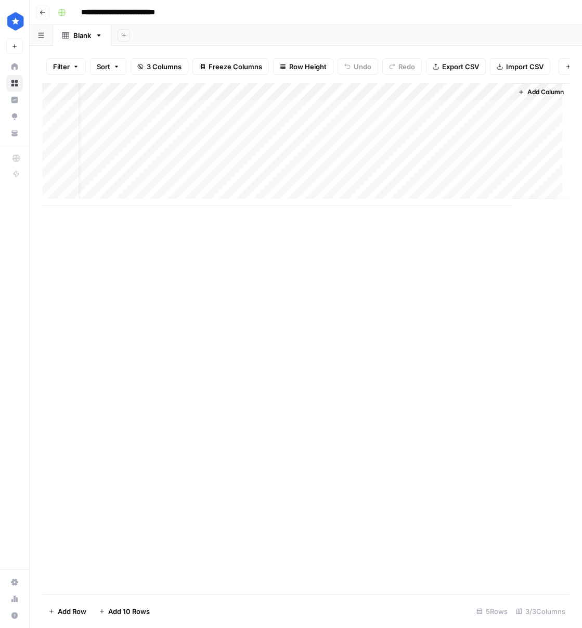
type input "**********"
click at [260, 111] on div "Add Column" at bounding box center [306, 144] width 528 height 123
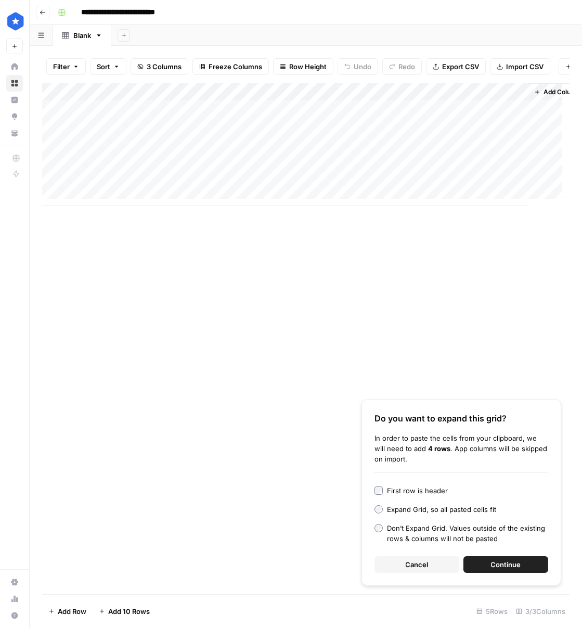
click at [506, 562] on span "Continue" at bounding box center [506, 564] width 30 height 10
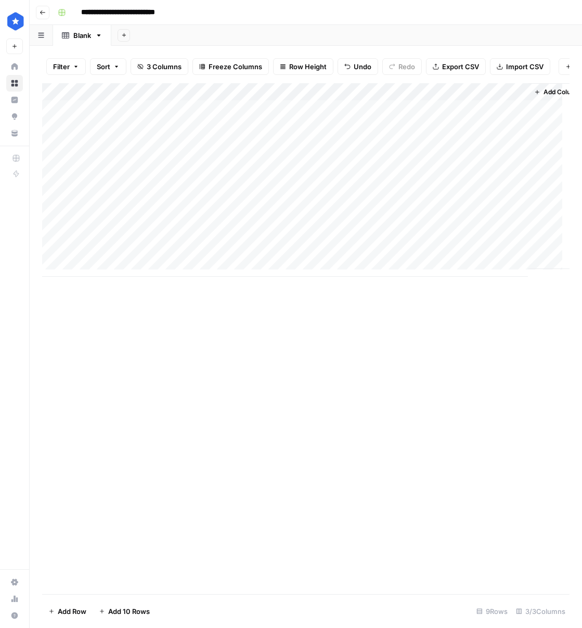
click at [277, 270] on div "Add Column" at bounding box center [306, 180] width 528 height 194
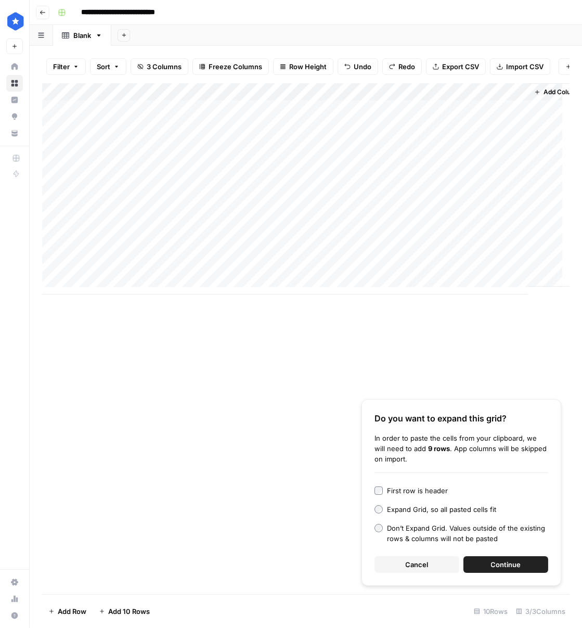
click at [526, 568] on button "Continue" at bounding box center [506, 564] width 85 height 17
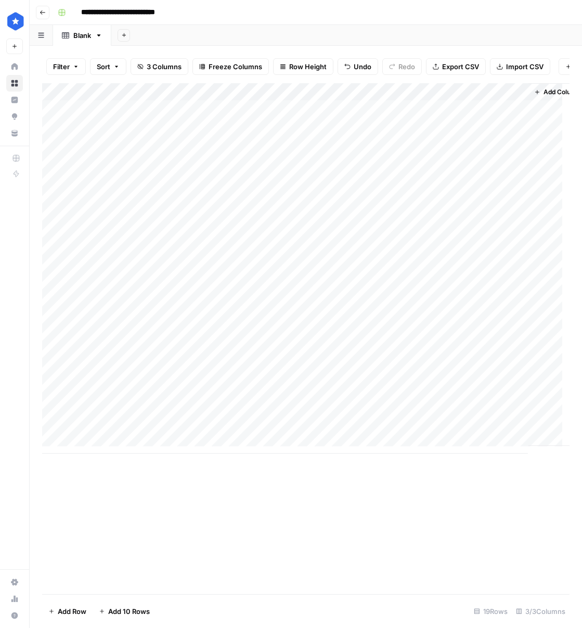
click at [108, 121] on div "Add Column" at bounding box center [306, 268] width 528 height 370
type textarea "**********"
click at [153, 438] on div "Add Column" at bounding box center [306, 268] width 528 height 370
click at [200, 118] on div "Add Column" at bounding box center [306, 268] width 528 height 370
click at [183, 179] on div "Add Column" at bounding box center [306, 268] width 528 height 370
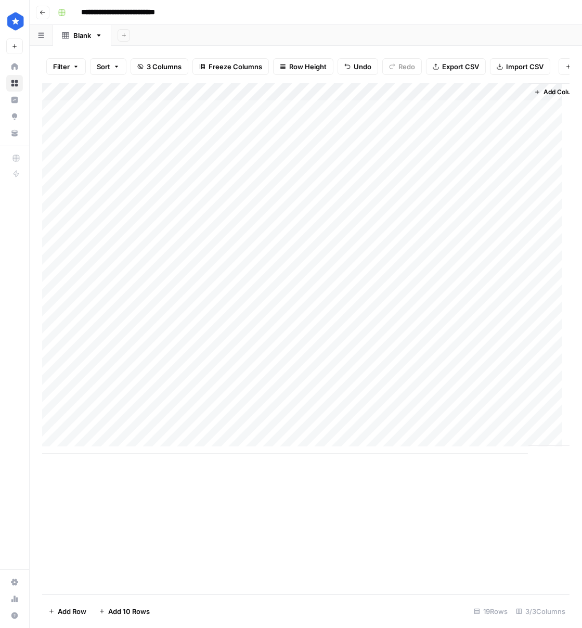
click at [155, 116] on div "Add Column" at bounding box center [306, 268] width 528 height 370
click at [168, 135] on div "Add Column" at bounding box center [306, 268] width 528 height 370
click at [168, 150] on div "Add Column" at bounding box center [306, 268] width 528 height 370
click at [165, 171] on div "Add Column" at bounding box center [306, 268] width 528 height 370
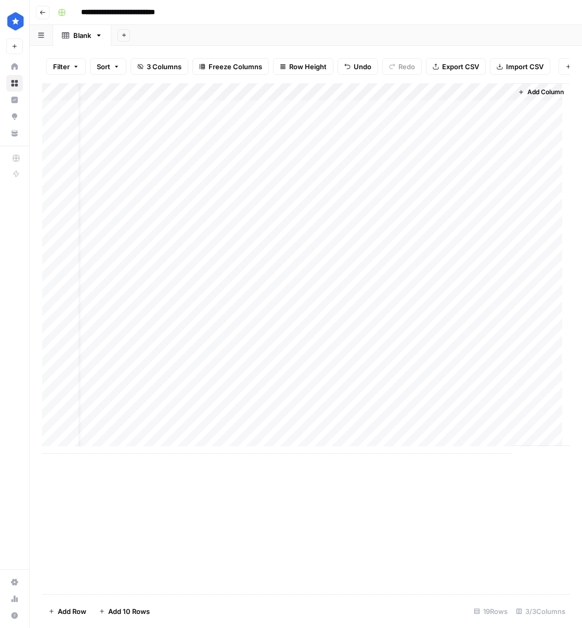
click at [533, 97] on span "Add Column" at bounding box center [546, 91] width 36 height 9
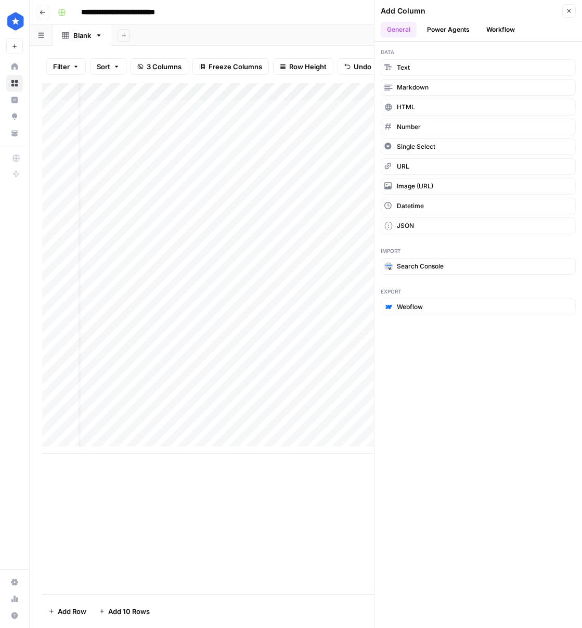
click at [497, 28] on button "Workflow" at bounding box center [500, 30] width 41 height 16
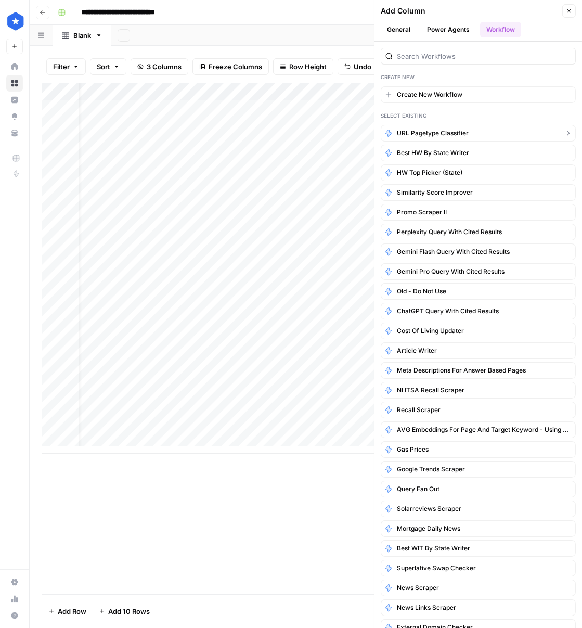
click at [533, 130] on button "URL Pagetype Classifier" at bounding box center [478, 133] width 195 height 17
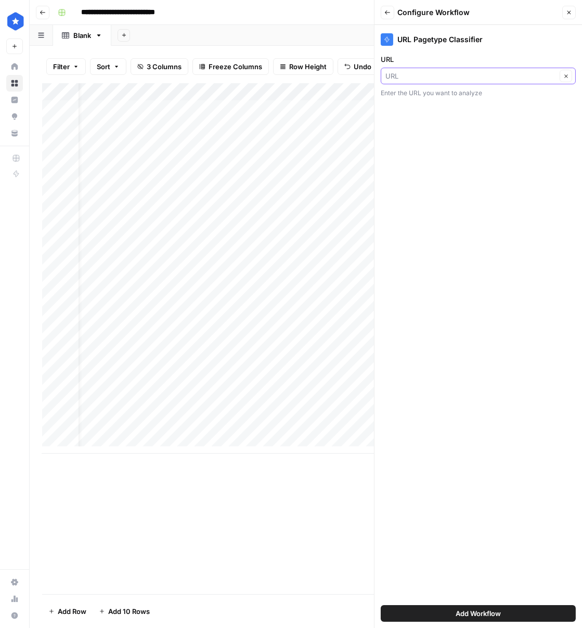
click at [513, 78] on input "URL" at bounding box center [470, 76] width 171 height 10
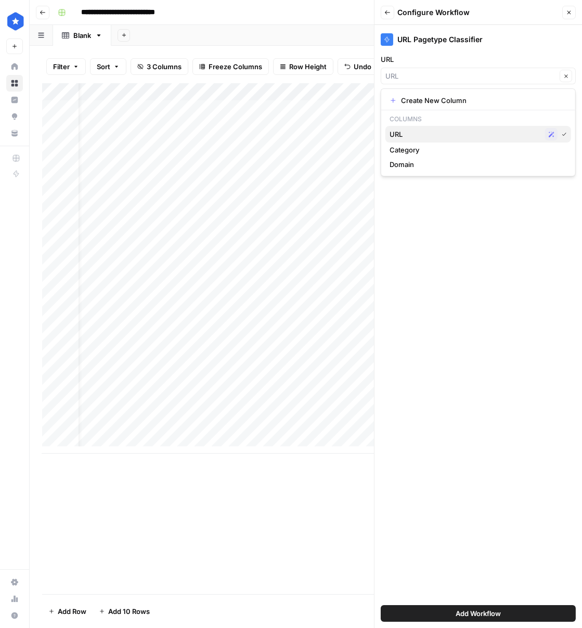
click at [488, 131] on span "URL" at bounding box center [465, 134] width 151 height 10
type input "URL"
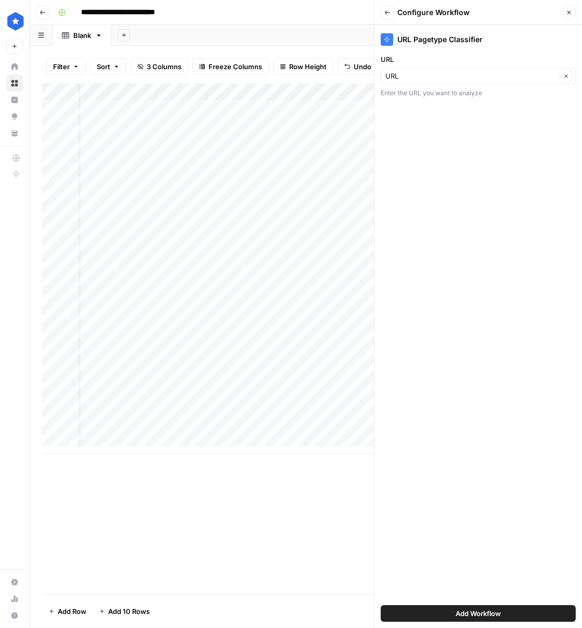
click at [452, 614] on button "Add Workflow" at bounding box center [478, 613] width 195 height 17
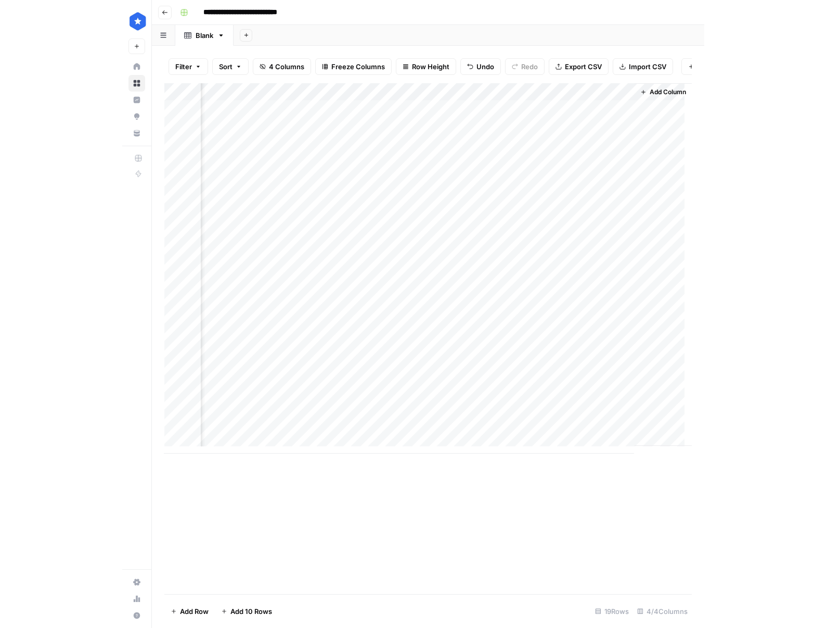
scroll to position [0, 151]
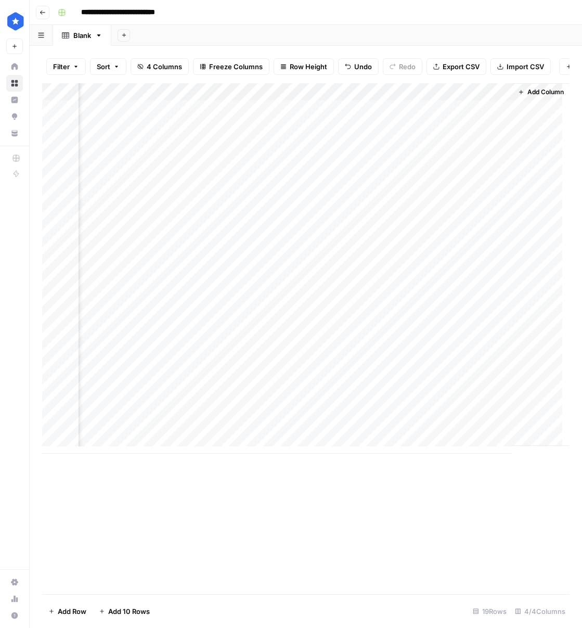
click at [441, 114] on div "Add Column" at bounding box center [306, 268] width 528 height 370
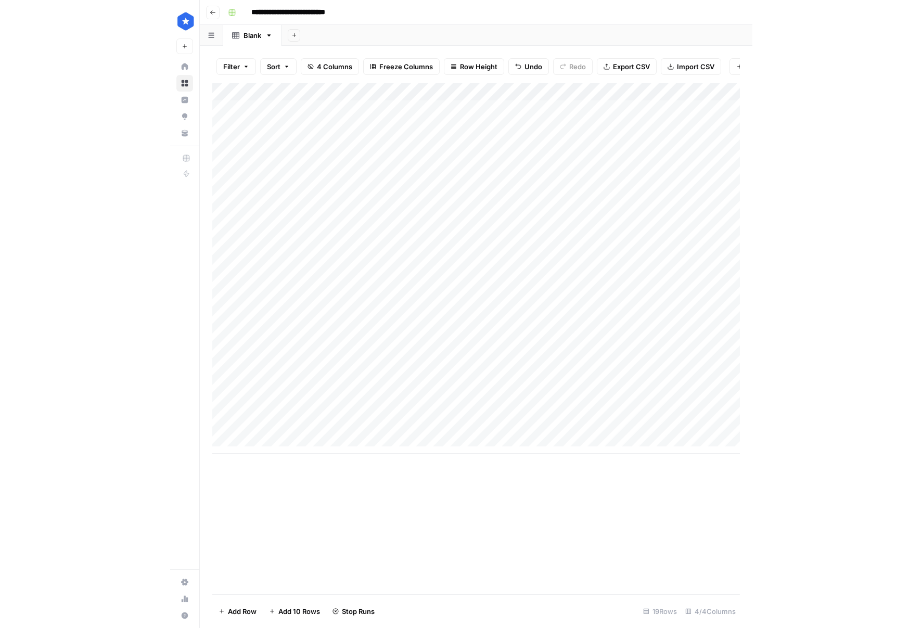
scroll to position [0, 0]
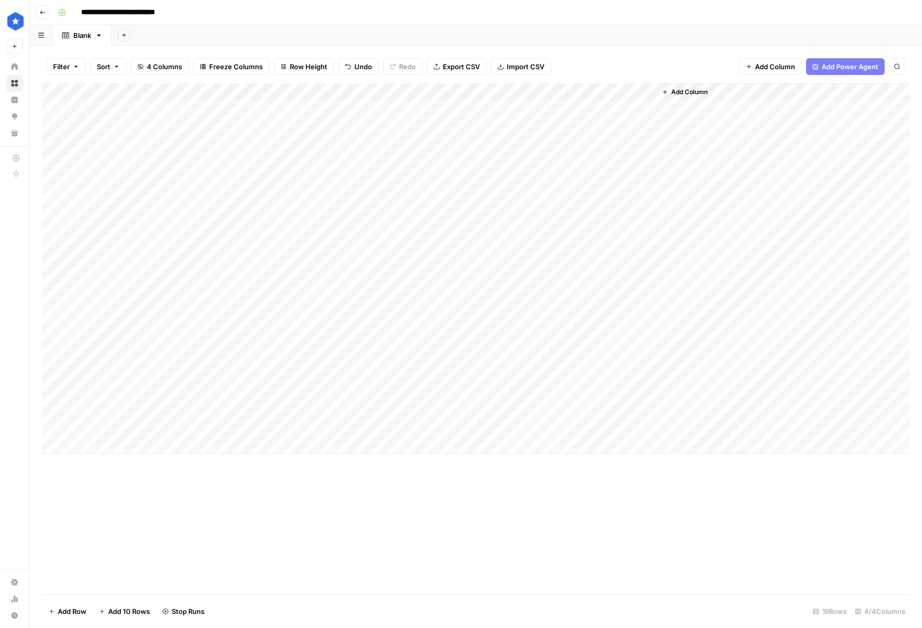
click at [582, 130] on div "Add Column" at bounding box center [475, 268] width 867 height 370
click at [582, 421] on div "Add Column" at bounding box center [475, 268] width 867 height 370
click at [582, 411] on div "Add Column" at bounding box center [475, 268] width 867 height 370
click at [648, 408] on div "Add Column" at bounding box center [475, 268] width 867 height 370
click at [646, 424] on div "Add Column" at bounding box center [475, 268] width 867 height 370
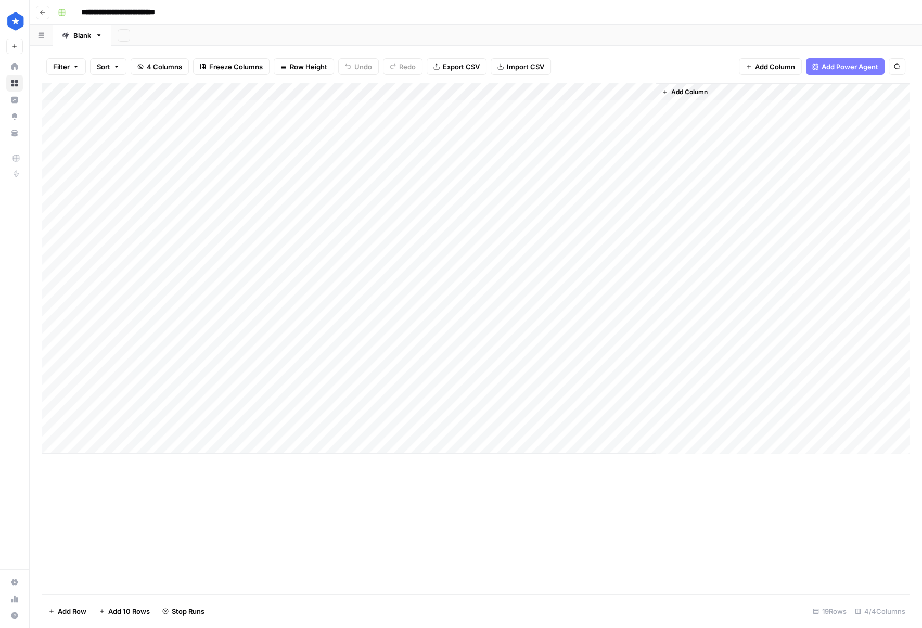
click at [635, 95] on div "Add Column" at bounding box center [475, 268] width 867 height 370
click at [570, 195] on span "Edit Workflow" at bounding box center [593, 194] width 91 height 10
click at [643, 127] on div "Add Column" at bounding box center [475, 268] width 867 height 370
click at [646, 109] on div "Add Column" at bounding box center [475, 268] width 867 height 370
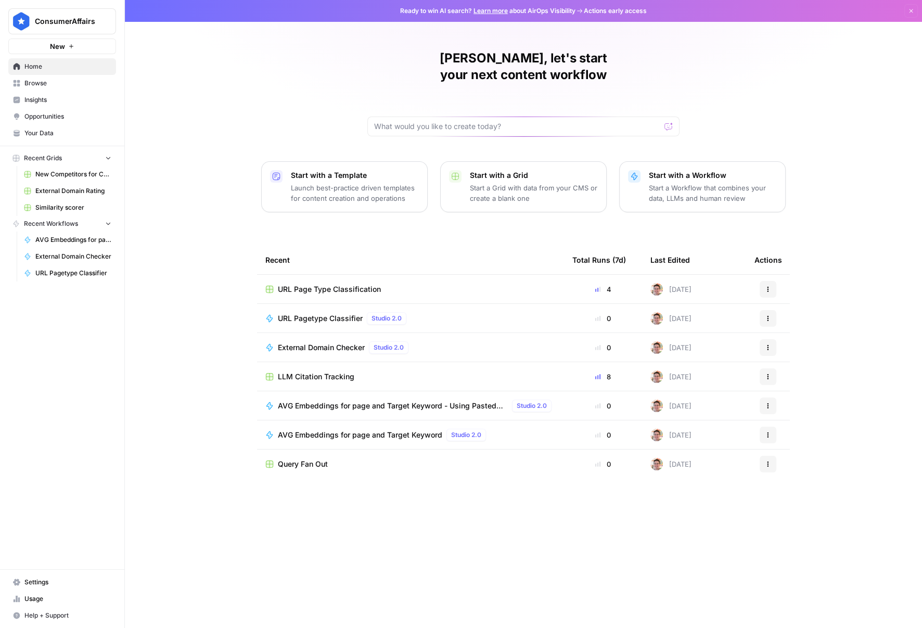
click at [75, 594] on span "Usage" at bounding box center [67, 598] width 87 height 9
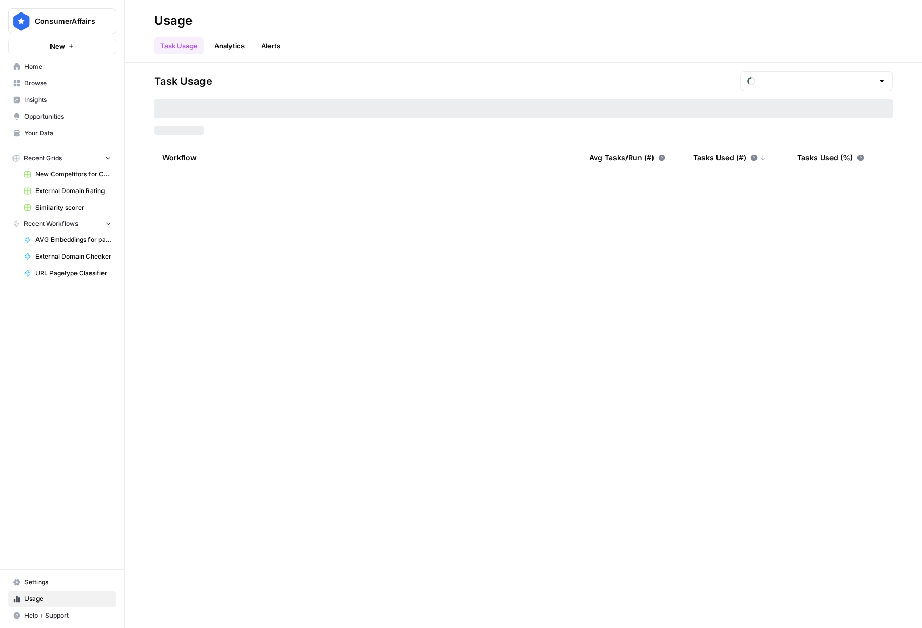
type input "September Tasks"
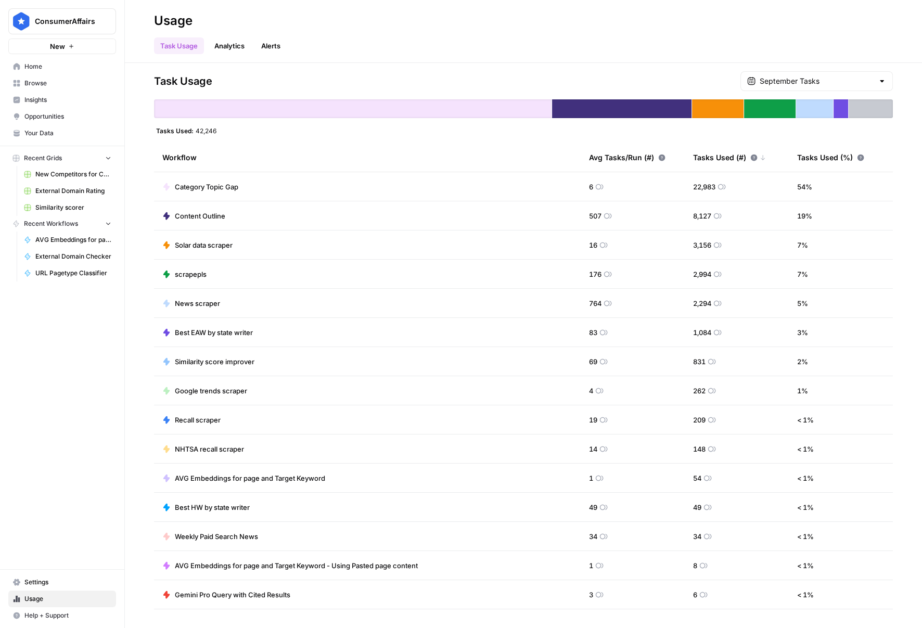
click at [128, 20] on icon "button" at bounding box center [126, 20] width 7 height 7
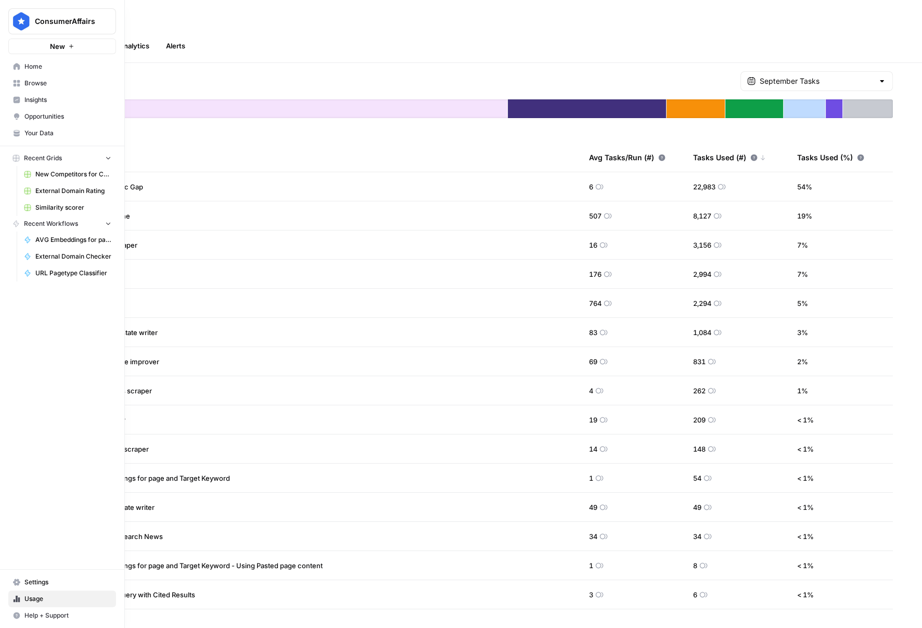
click at [125, 21] on icon "button" at bounding box center [126, 20] width 7 height 7
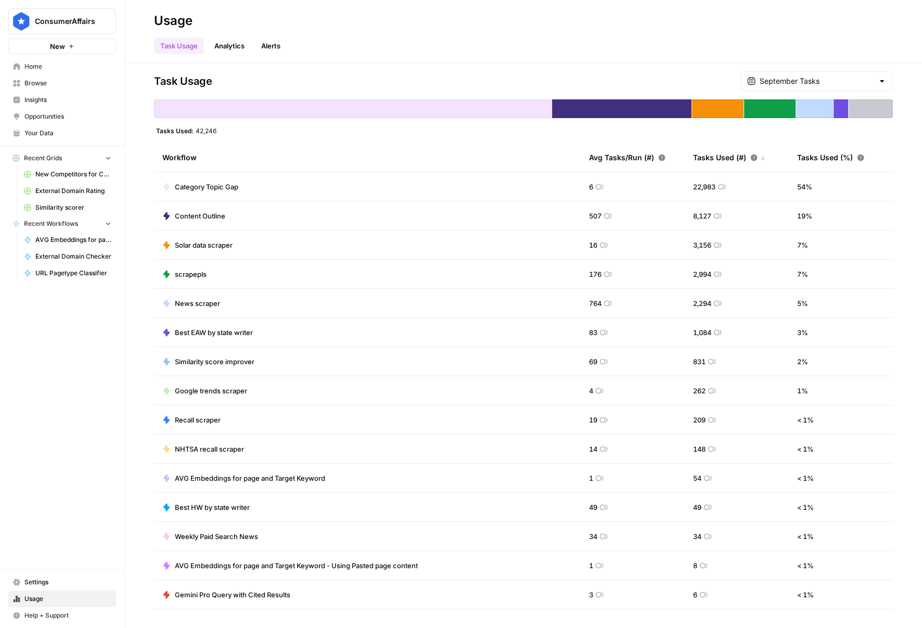
drag, startPoint x: 685, startPoint y: 185, endPoint x: 761, endPoint y: 181, distance: 76.1
click at [717, 182] on td "22,983" at bounding box center [737, 186] width 104 height 29
click at [855, 82] on input "text" at bounding box center [817, 81] width 114 height 10
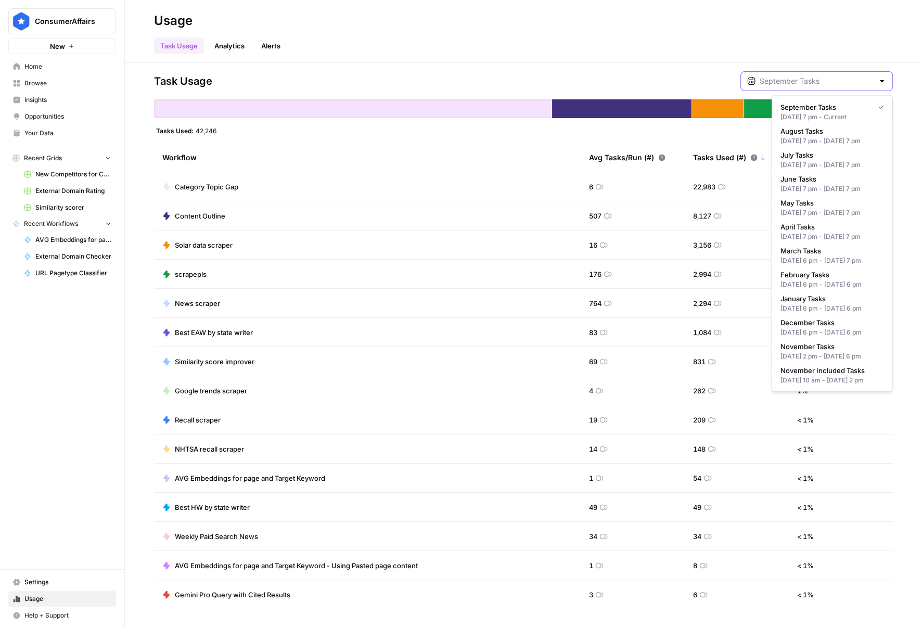
click at [854, 81] on input "text" at bounding box center [817, 81] width 114 height 10
type input "September Tasks"
click at [520, 135] on div "Task Usage September Tasks Tasks Used: 42,246 Workflow Avg Tasks/Run (#) Tasks …" at bounding box center [523, 345] width 739 height 548
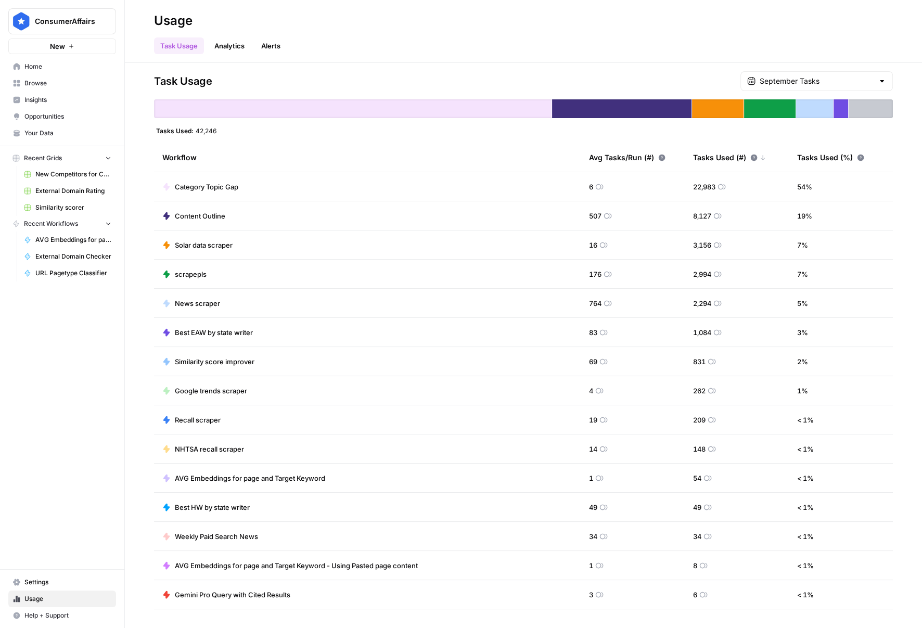
drag, startPoint x: 198, startPoint y: 131, endPoint x: 242, endPoint y: 127, distance: 44.4
click at [218, 129] on div "Tasks Used: 42,246" at bounding box center [186, 130] width 65 height 8
click at [279, 135] on div "Task Usage September Tasks Tasks Used: 42,246 Workflow Avg Tasks/Run (#) Tasks …" at bounding box center [523, 345] width 739 height 548
click at [792, 84] on input "text" at bounding box center [817, 81] width 114 height 10
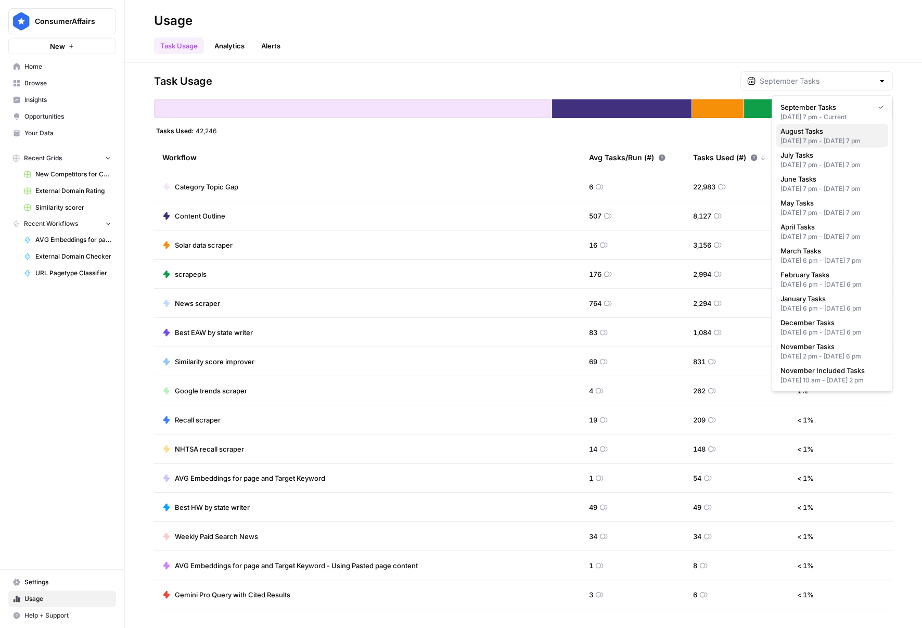
click at [845, 140] on div "Jul 31, 2025 7 pm - Aug 31, 2025 7 pm" at bounding box center [832, 140] width 104 height 9
type input "August Tasks"
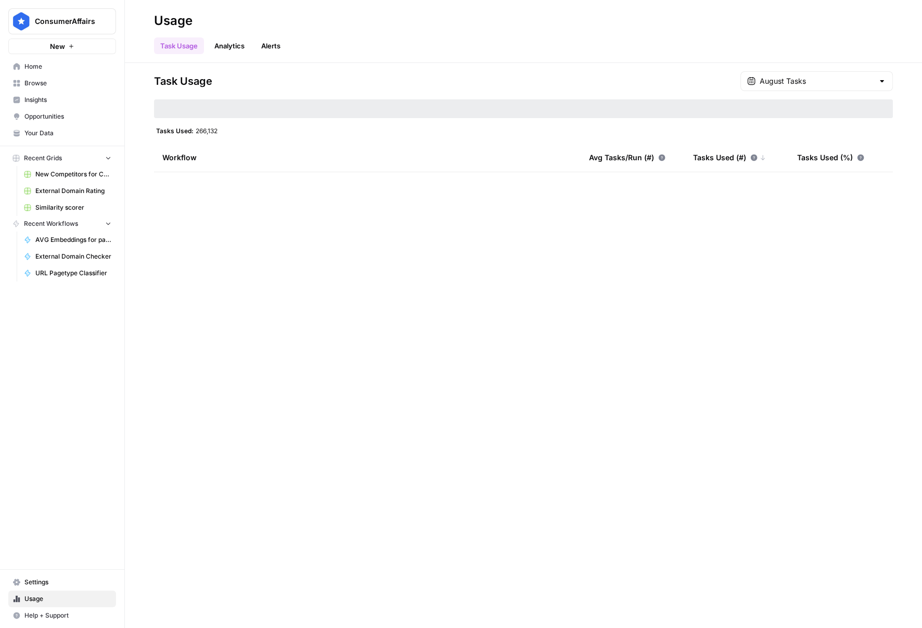
drag, startPoint x: 202, startPoint y: 132, endPoint x: 282, endPoint y: 139, distance: 79.9
click at [205, 133] on span "266,132" at bounding box center [207, 130] width 22 height 8
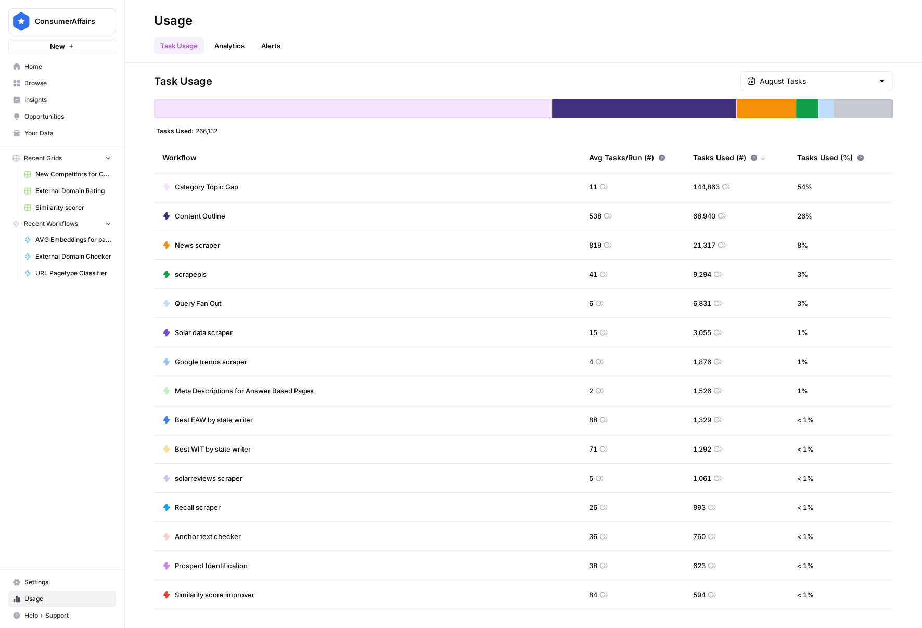
click at [375, 138] on div "Task Usage August Tasks Tasks Used: 266,132 Workflow Avg Tasks/Run (#) Tasks Us…" at bounding box center [523, 345] width 739 height 548
drag, startPoint x: 691, startPoint y: 186, endPoint x: 736, endPoint y: 188, distance: 44.8
click at [714, 189] on div "144,863" at bounding box center [711, 187] width 37 height 10
drag, startPoint x: 693, startPoint y: 214, endPoint x: 766, endPoint y: 215, distance: 72.8
click at [726, 215] on td "68,940" at bounding box center [737, 215] width 104 height 29
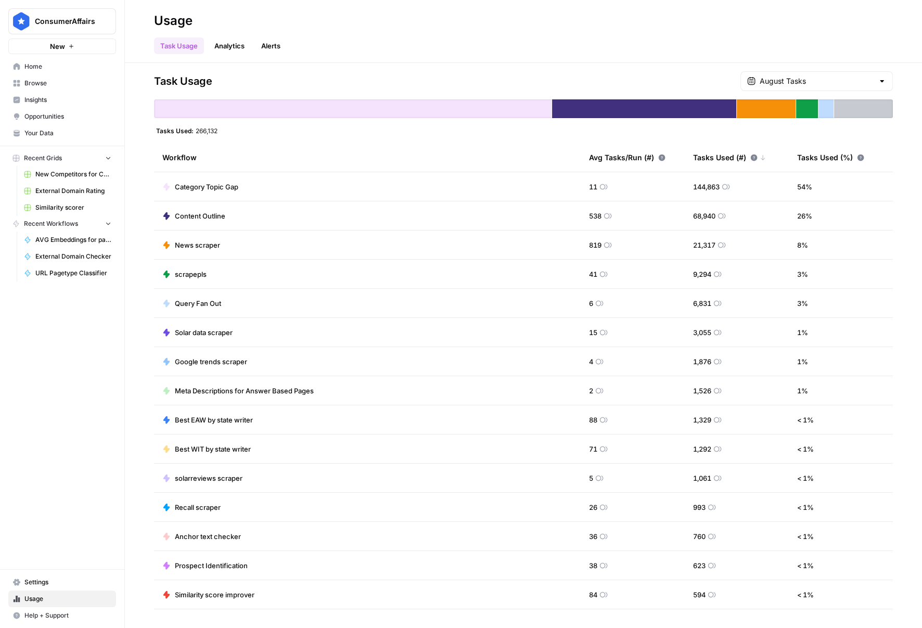
click at [755, 217] on td "68,940" at bounding box center [737, 215] width 104 height 29
click at [829, 83] on input "text" at bounding box center [817, 81] width 114 height 10
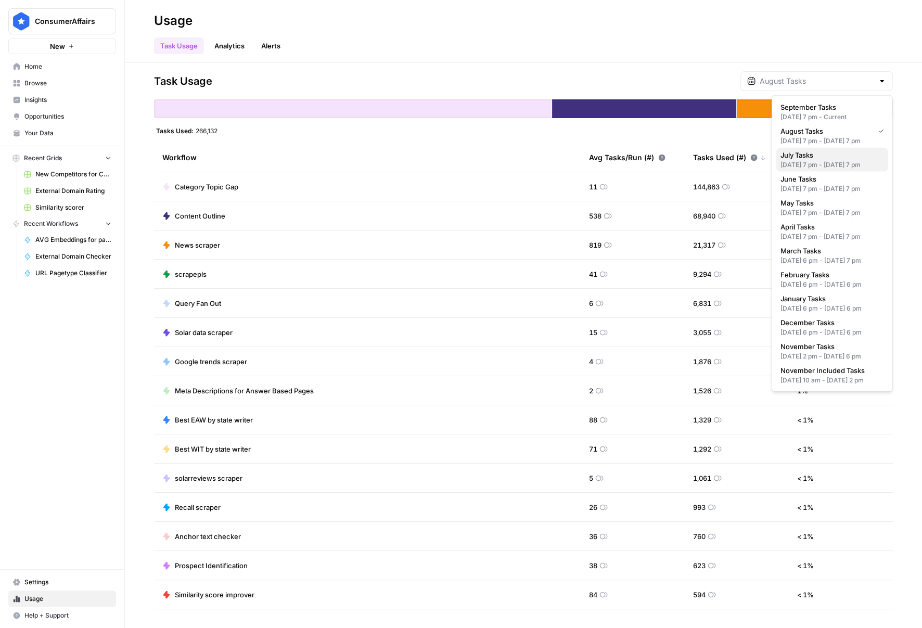
click at [812, 170] on div "Jun 30, 2025 7 pm - Jul 31, 2025 7 pm" at bounding box center [832, 164] width 104 height 9
type input "July Tasks"
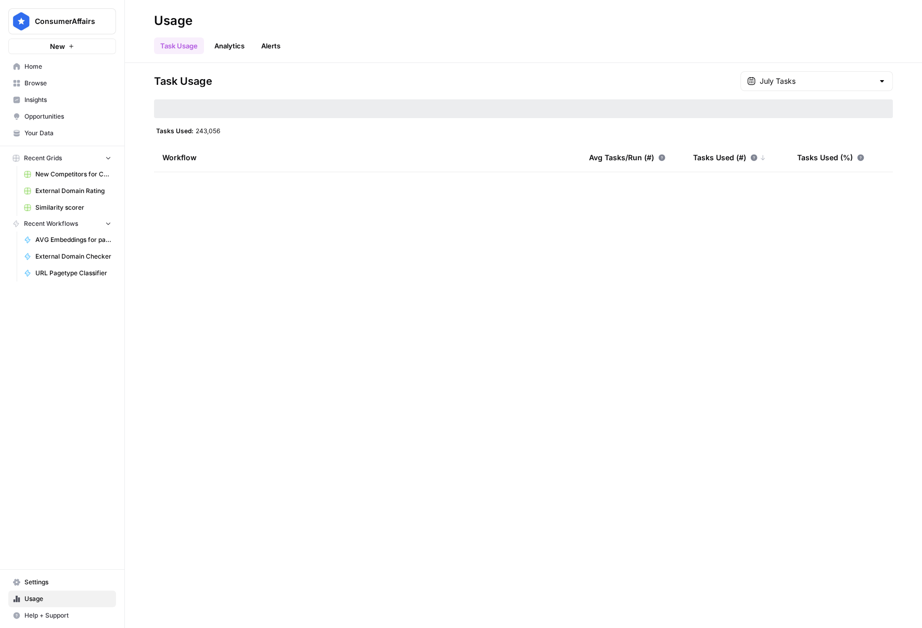
click at [207, 128] on span "243,056" at bounding box center [208, 130] width 24 height 8
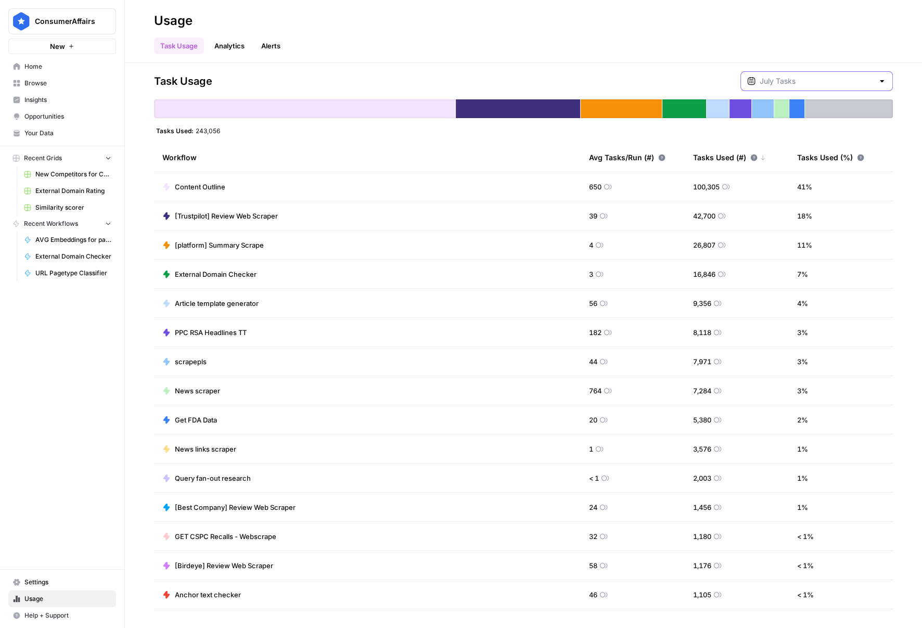
click at [831, 81] on input "text" at bounding box center [817, 81] width 114 height 10
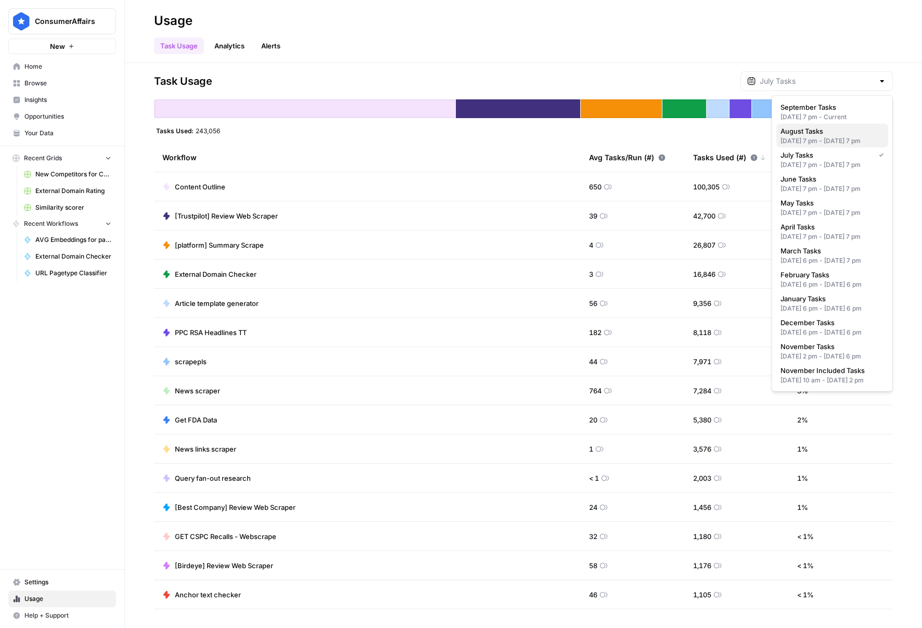
click at [829, 136] on div "Jul 31, 2025 7 pm - Aug 31, 2025 7 pm" at bounding box center [832, 140] width 104 height 9
type input "August Tasks"
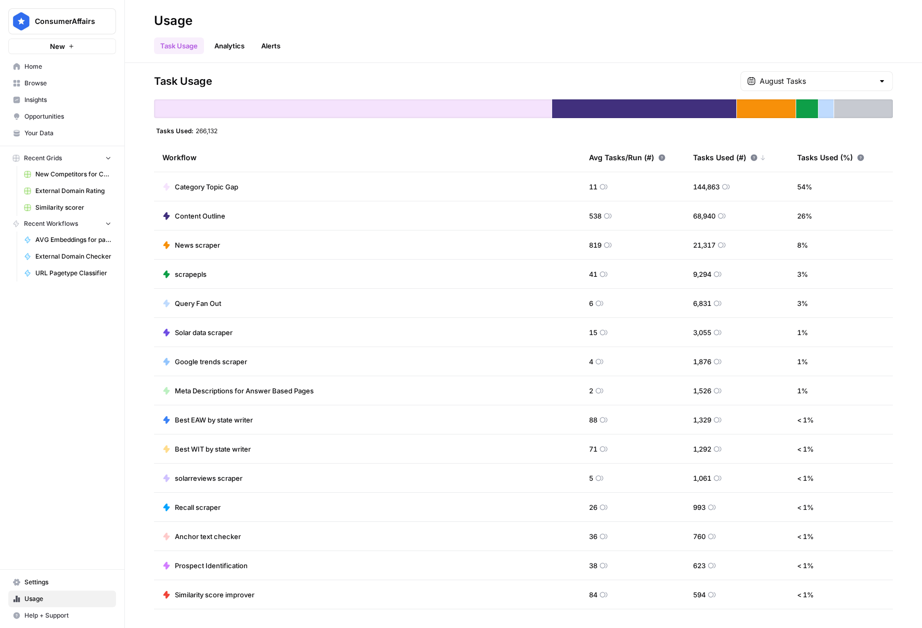
drag, startPoint x: 581, startPoint y: 302, endPoint x: 606, endPoint y: 304, distance: 25.1
click at [593, 301] on div "6" at bounding box center [596, 303] width 15 height 10
drag, startPoint x: 668, startPoint y: 303, endPoint x: 874, endPoint y: 293, distance: 206.3
click at [748, 300] on tr "Query Fan Out 6 6,831 3 %" at bounding box center [523, 303] width 739 height 29
drag, startPoint x: 581, startPoint y: 185, endPoint x: 606, endPoint y: 184, distance: 24.5
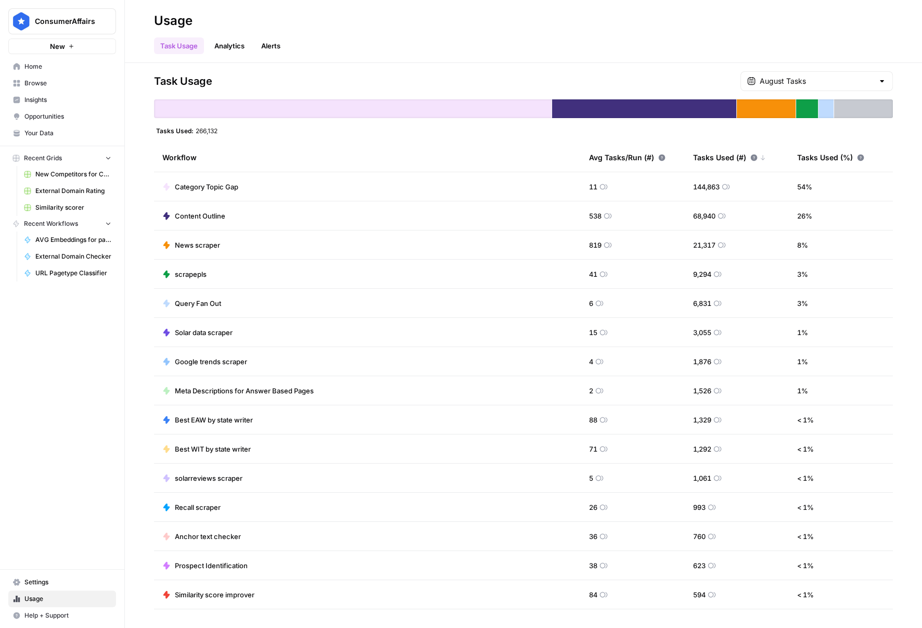
click at [585, 185] on td "11" at bounding box center [633, 186] width 104 height 29
click at [589, 185] on span "11" at bounding box center [593, 187] width 8 height 10
click at [599, 187] on icon at bounding box center [603, 187] width 8 height 8
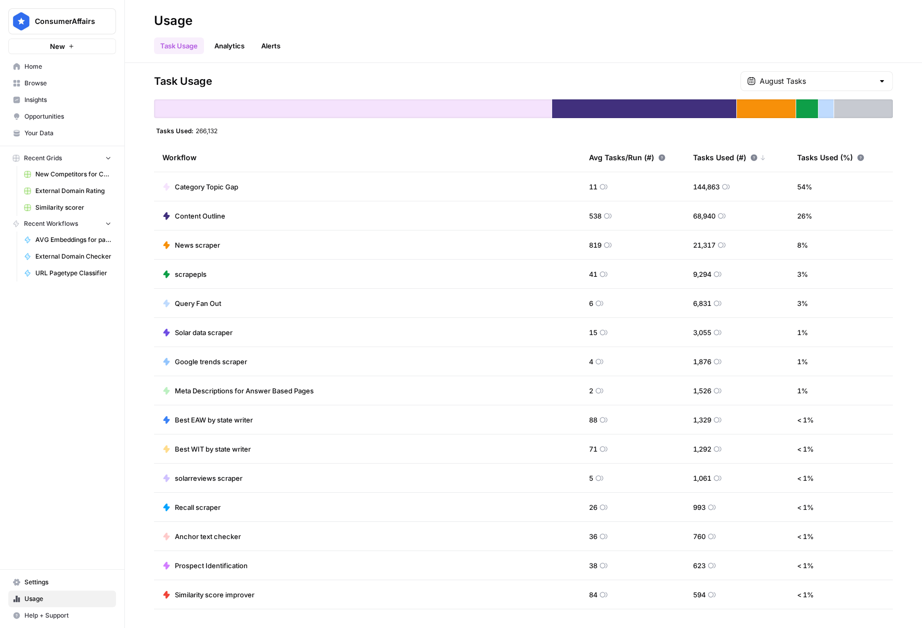
click at [224, 225] on td "Content Outline" at bounding box center [367, 215] width 427 height 29
click at [589, 217] on span "538" at bounding box center [595, 216] width 12 height 10
click at [858, 81] on input "text" at bounding box center [817, 81] width 114 height 10
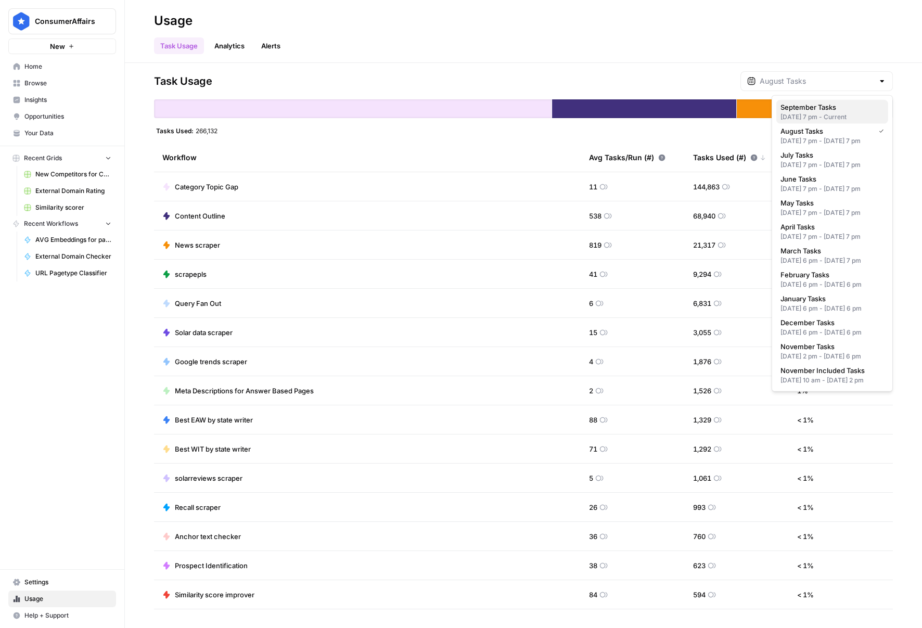
click at [844, 103] on span "September Tasks" at bounding box center [829, 107] width 99 height 10
type input "September Tasks"
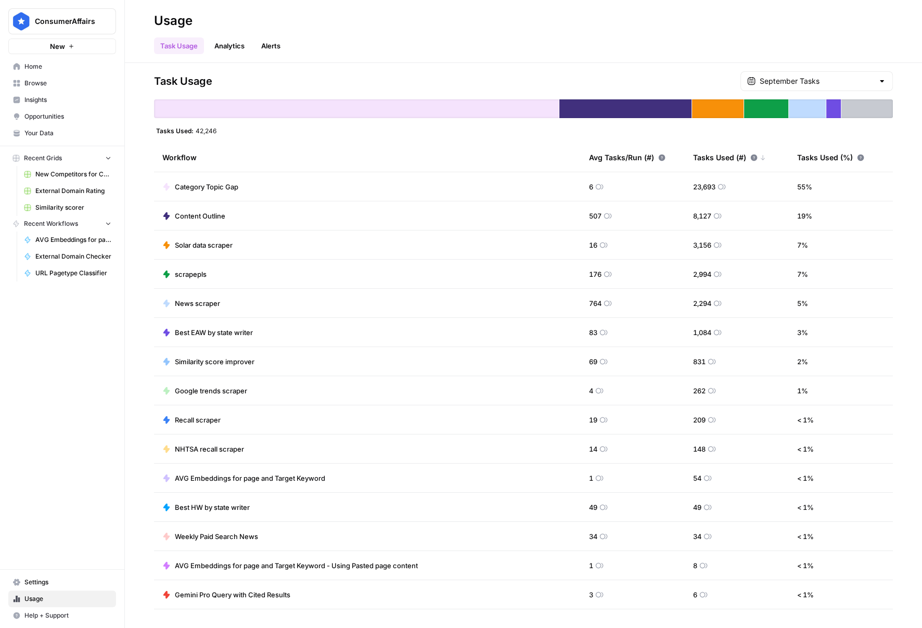
drag, startPoint x: 204, startPoint y: 133, endPoint x: 202, endPoint y: 138, distance: 5.6
click at [203, 137] on div "Task Usage September Tasks Tasks Used: 42,246 Workflow Avg Tasks/Run (#) Tasks …" at bounding box center [523, 345] width 739 height 548
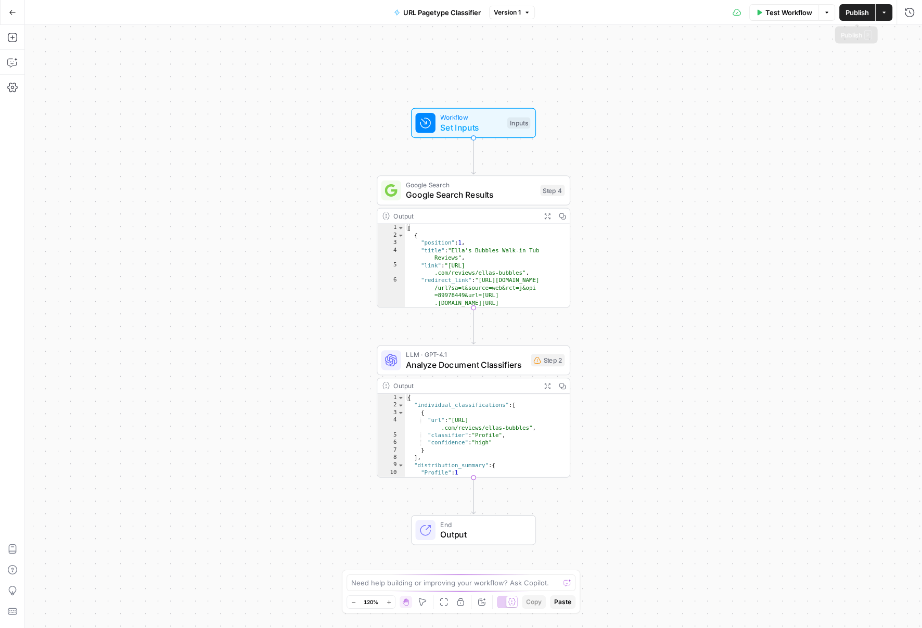
click at [857, 15] on span "Publish" at bounding box center [856, 12] width 23 height 10
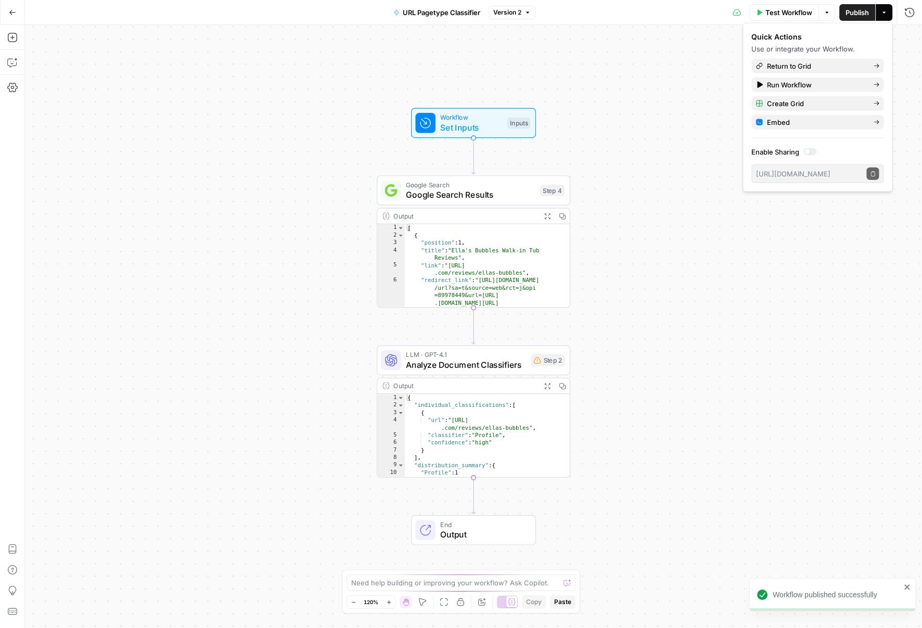
click at [699, 230] on div "Workflow Set Inputs Inputs Google Search Google Search Results Step 4 Output Ex…" at bounding box center [473, 326] width 897 height 603
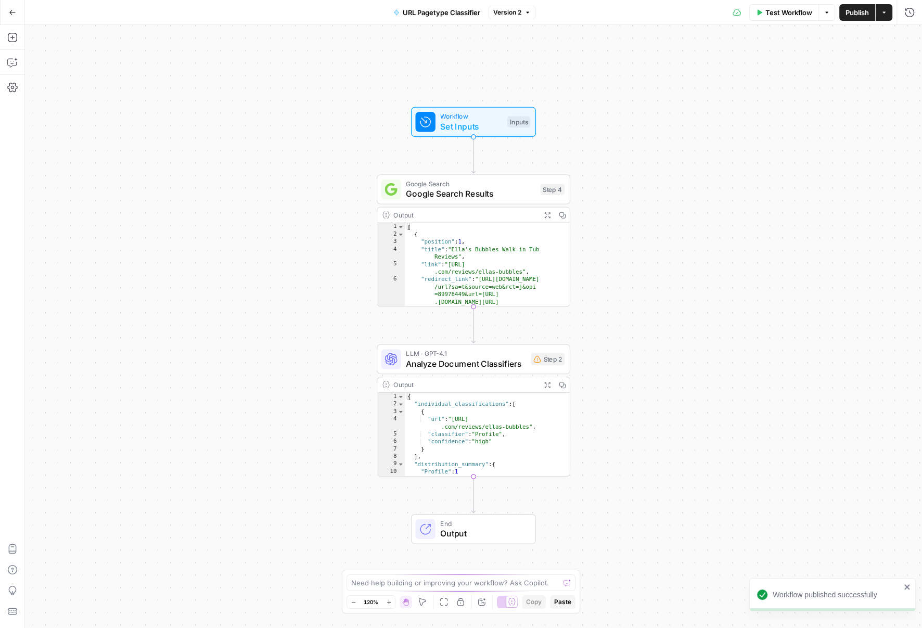
click at [546, 371] on div "LLM · GPT-4.1 Analyze Document Classifiers Step 2 Copy step Delete step Add Not…" at bounding box center [474, 359] width 194 height 30
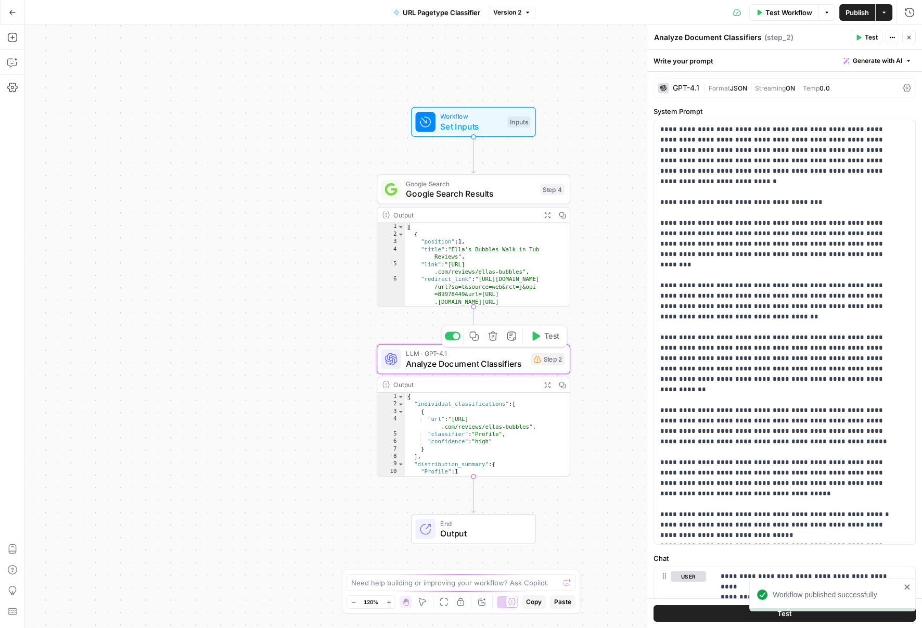
click at [546, 366] on div "LLM · GPT-4.1 Analyze Document Classifiers Step 2 Copy step Delete step Add Not…" at bounding box center [473, 359] width 184 height 21
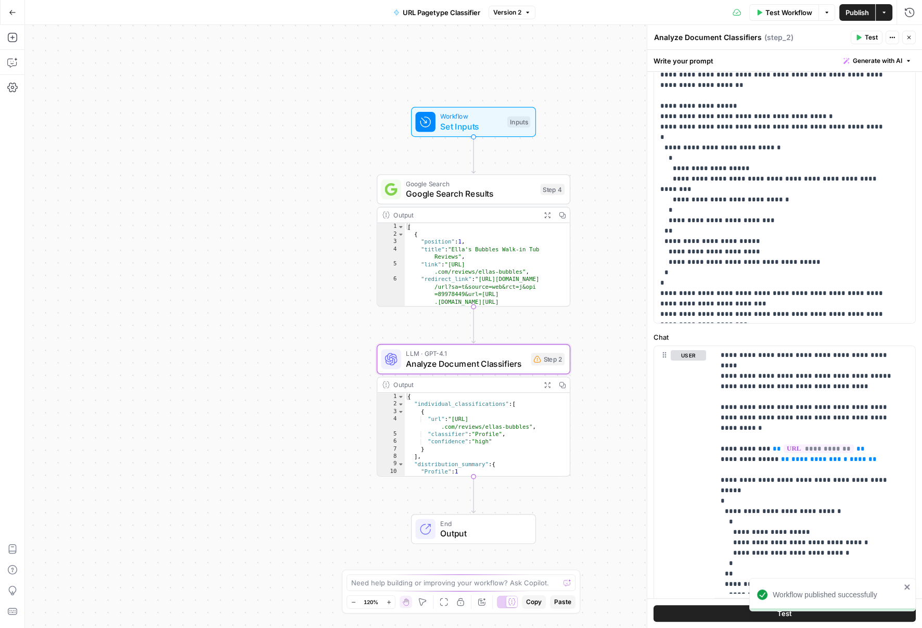
scroll to position [271, 0]
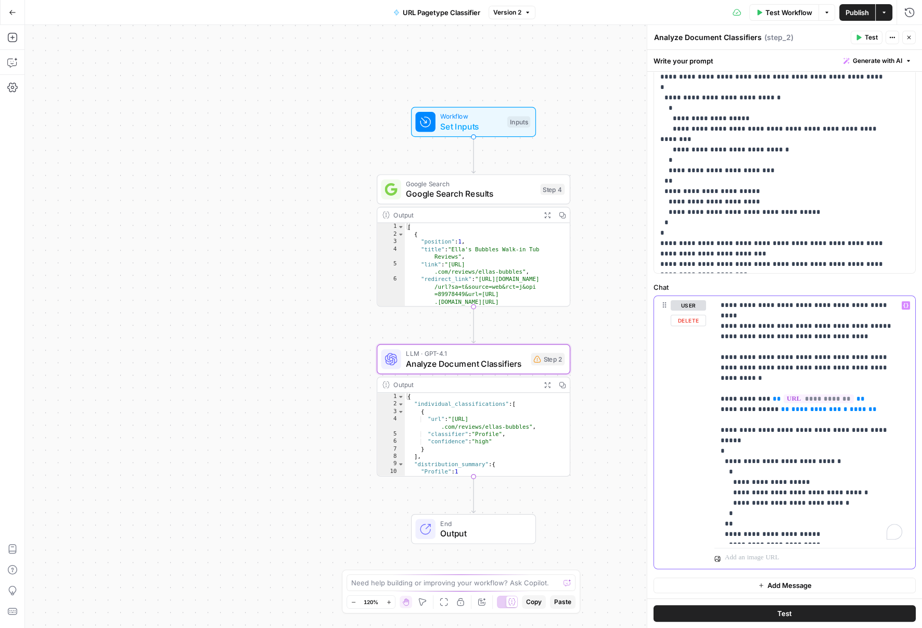
click at [799, 406] on span "**********" at bounding box center [816, 409] width 50 height 7
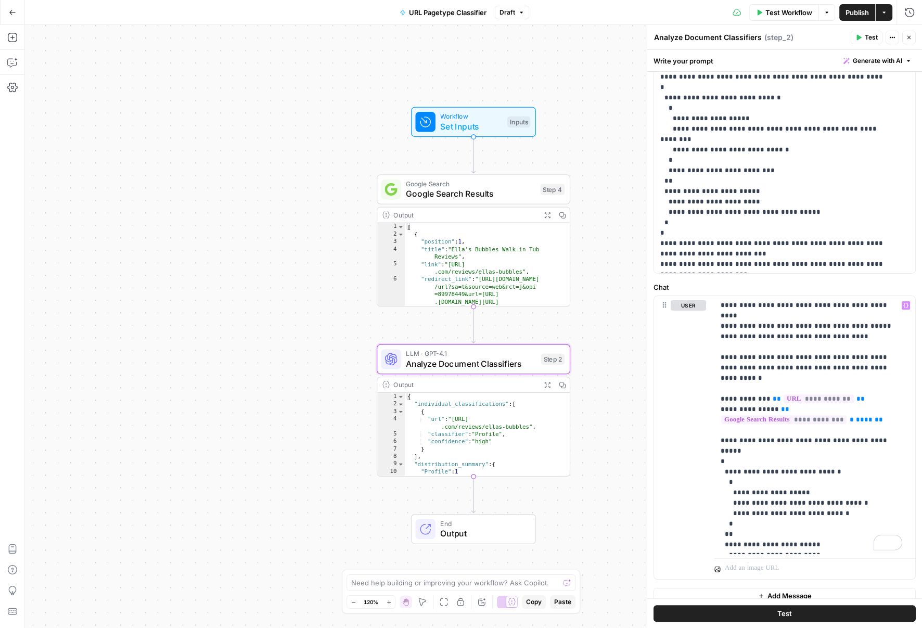
click at [845, 17] on span "Publish" at bounding box center [856, 12] width 23 height 10
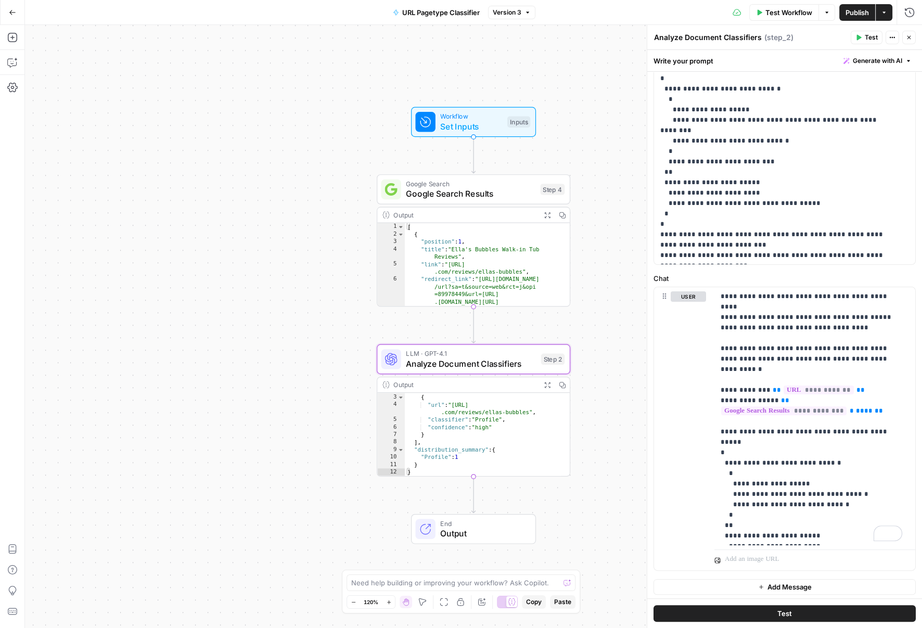
scroll to position [0, 0]
click at [547, 387] on icon "button" at bounding box center [547, 384] width 7 height 7
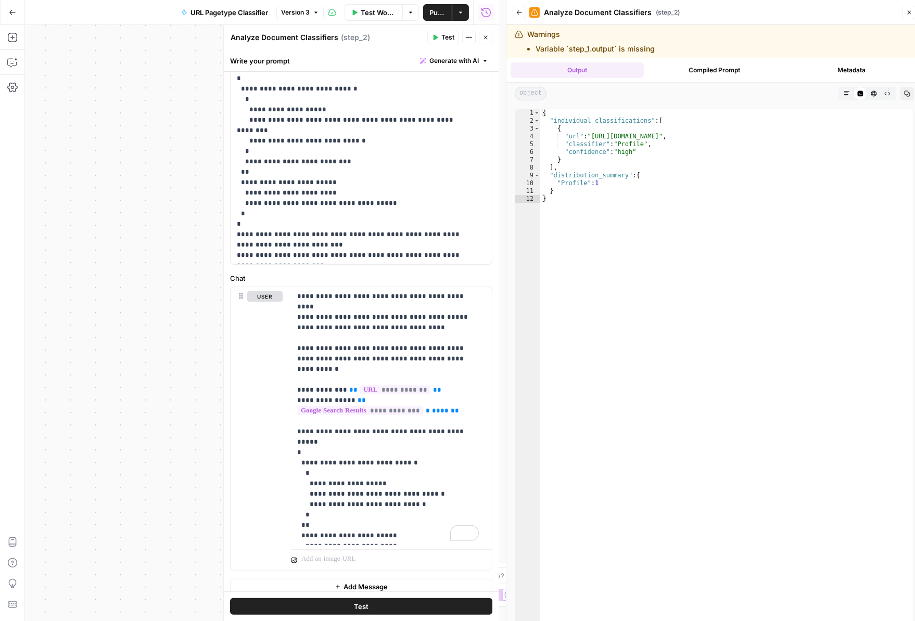
click at [644, 135] on div "{ "individual_classifications" : [ { "url" : "[URL][DOMAIN_NAME]" , "classifier…" at bounding box center [726, 390] width 373 height 563
click at [629, 140] on div "{ "individual_classifications" : [ { "url" : "[URL][DOMAIN_NAME]" , "classifier…" at bounding box center [726, 390] width 373 height 563
click at [631, 143] on div "{ "individual_classifications" : [ { "url" : "[URL][DOMAIN_NAME]" , "classifier…" at bounding box center [726, 390] width 373 height 563
drag, startPoint x: 575, startPoint y: 146, endPoint x: 617, endPoint y: 145, distance: 42.1
click at [617, 144] on div "{ "individual_classifications" : [ { "url" : "[URL][DOMAIN_NAME]" , "classifier…" at bounding box center [726, 390] width 373 height 563
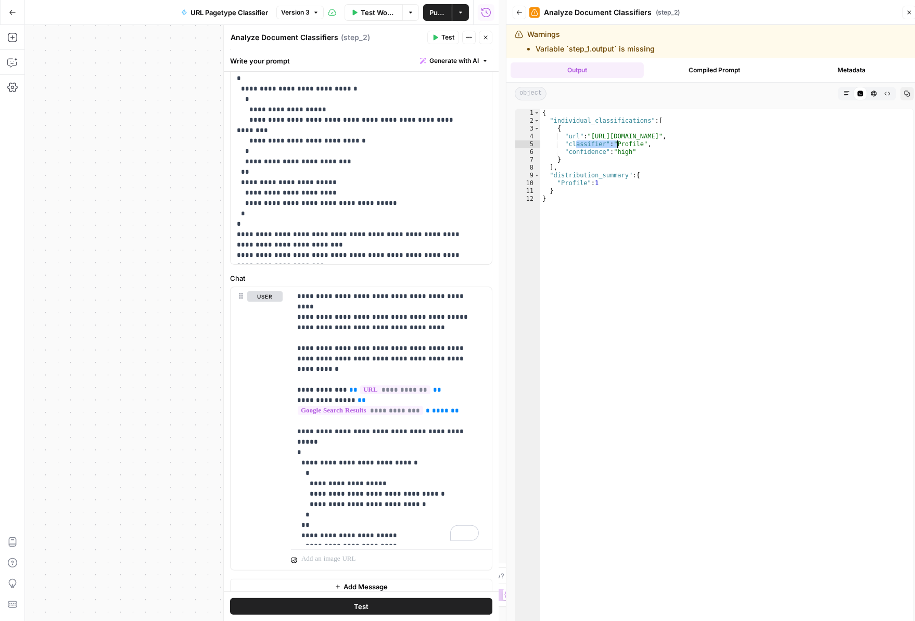
click at [679, 168] on div "{ "individual_classifications" : [ { "url" : "[URL][DOMAIN_NAME]" , "classifier…" at bounding box center [726, 390] width 373 height 563
click at [564, 144] on div "{ "individual_classifications" : [ { "url" : "[URL][DOMAIN_NAME]" , "classifier…" at bounding box center [726, 390] width 373 height 563
click at [589, 145] on div "{ "individual_classifications" : [ { "url" : "[URL][DOMAIN_NAME]" , "classifier…" at bounding box center [726, 390] width 373 height 563
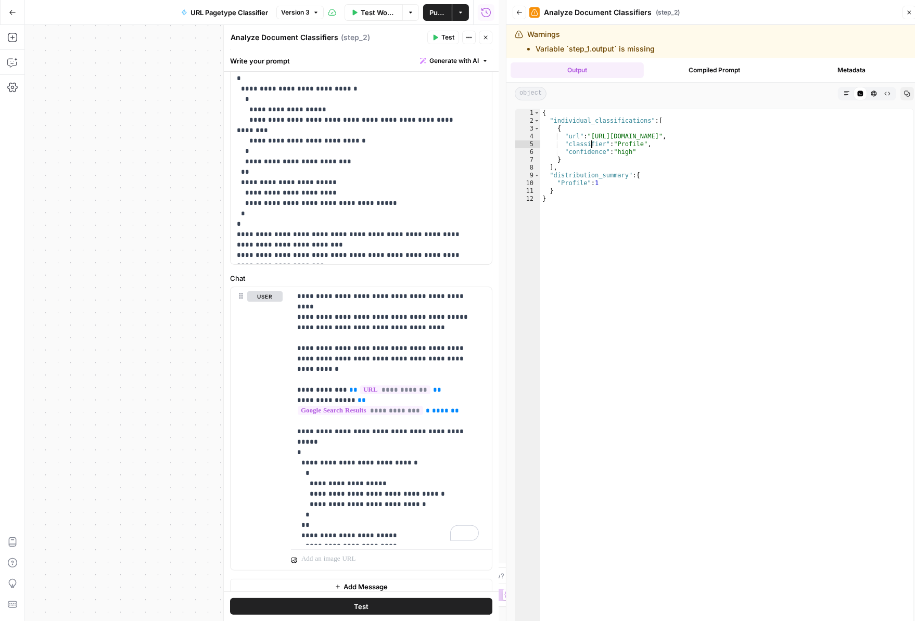
click at [645, 143] on div "{ "individual_classifications" : [ { "url" : "[URL][DOMAIN_NAME]" , "classifier…" at bounding box center [726, 390] width 373 height 563
click at [580, 141] on div "{ "individual_classifications" : [ { "url" : "[URL][DOMAIN_NAME]" , "classifier…" at bounding box center [726, 390] width 373 height 563
click at [575, 157] on div "{ "individual_classifications" : [ { "url" : "[URL][DOMAIN_NAME]" , "classifier…" at bounding box center [726, 390] width 373 height 563
click at [589, 150] on div "{ "individual_classifications" : [ { "url" : "[URL][DOMAIN_NAME]" , "classifier…" at bounding box center [726, 390] width 373 height 563
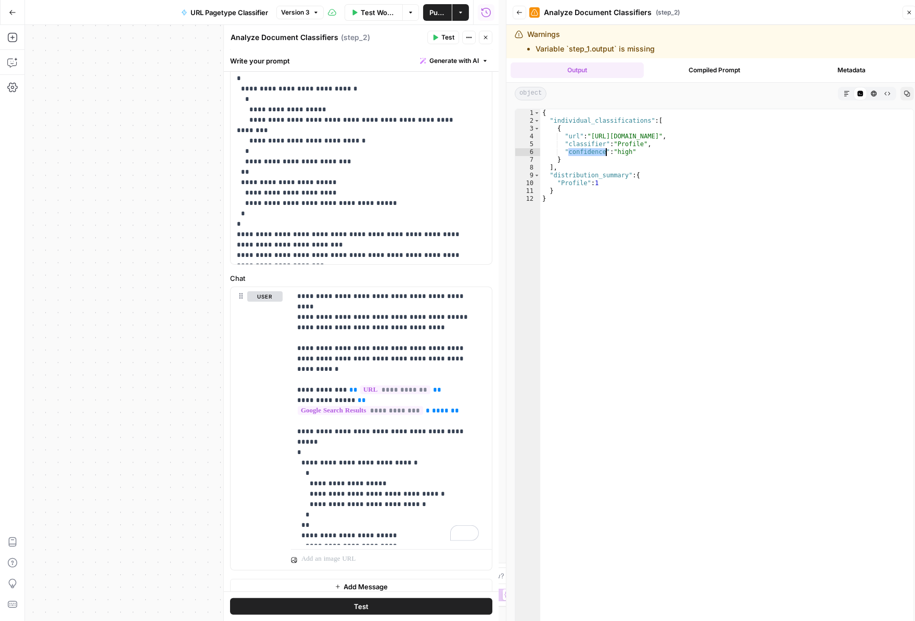
click at [589, 150] on div "{ "individual_classifications" : [ { "url" : "[URL][DOMAIN_NAME]" , "classifier…" at bounding box center [726, 390] width 373 height 563
click at [575, 137] on div "{ "individual_classifications" : [ { "url" : "[URL][DOMAIN_NAME]" , "classifier…" at bounding box center [726, 390] width 373 height 563
drag, startPoint x: 614, startPoint y: 145, endPoint x: 595, endPoint y: 144, distance: 19.3
click at [613, 145] on div "{ "individual_classifications" : [ { "url" : "[URL][DOMAIN_NAME]" , "classifier…" at bounding box center [726, 390] width 373 height 563
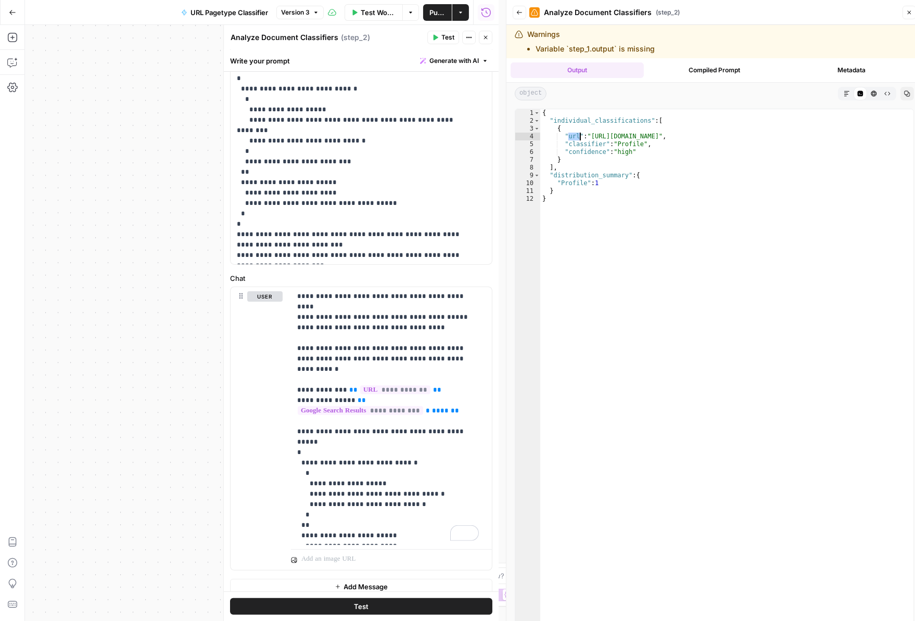
type textarea "**********"
click at [593, 144] on div "{ "individual_classifications" : [ { "url" : "[URL][DOMAIN_NAME]" , "classifier…" at bounding box center [726, 390] width 373 height 563
click at [903, 12] on button "Close" at bounding box center [909, 13] width 14 height 14
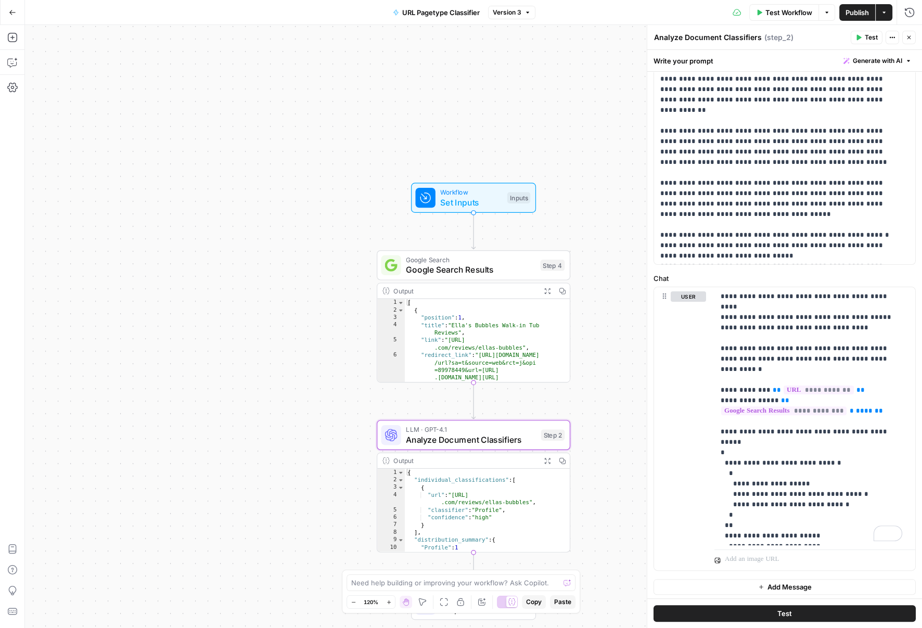
click at [520, 266] on span "Google Search Results" at bounding box center [470, 269] width 129 height 12
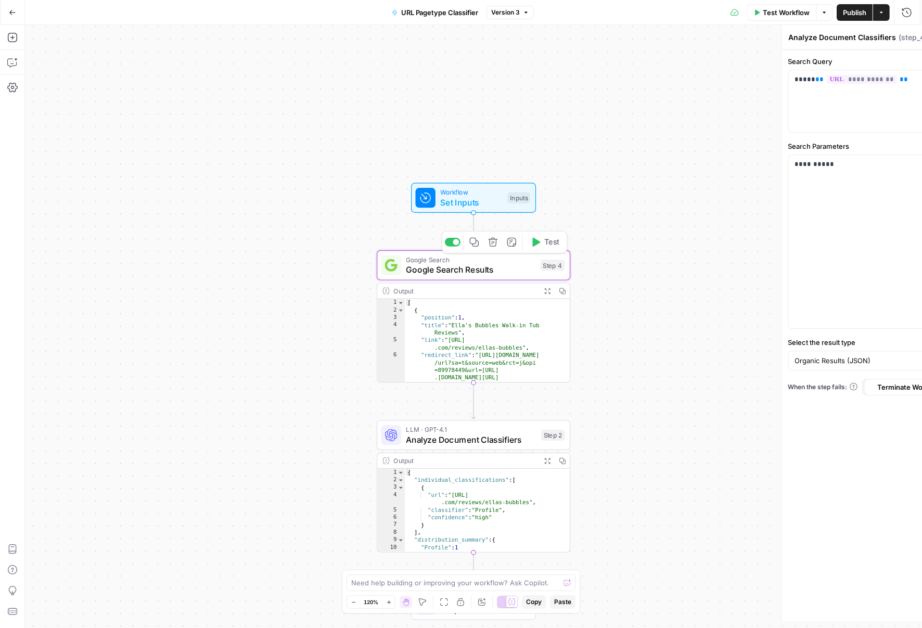
type textarea "Google Search Results"
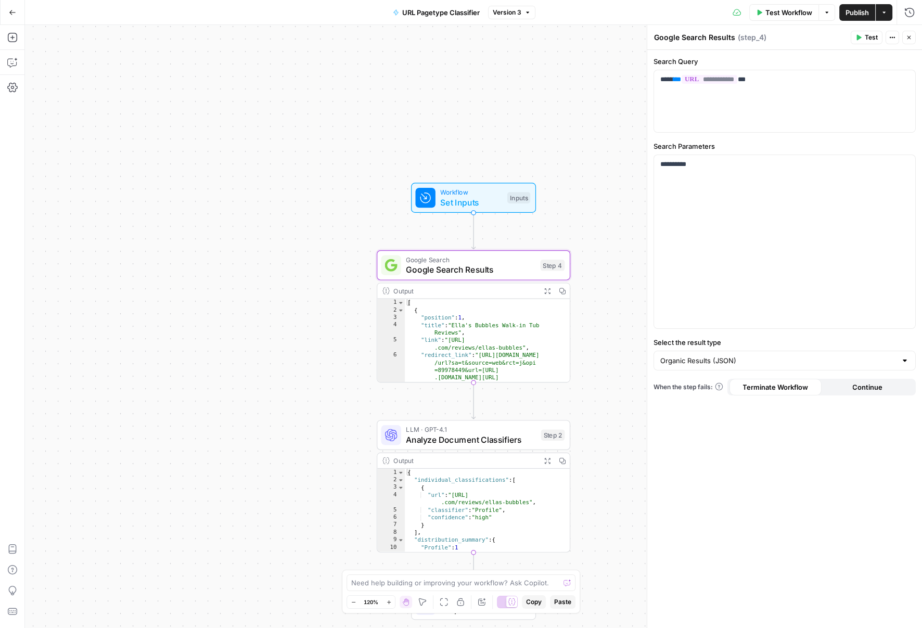
click at [546, 291] on icon "button" at bounding box center [547, 290] width 7 height 7
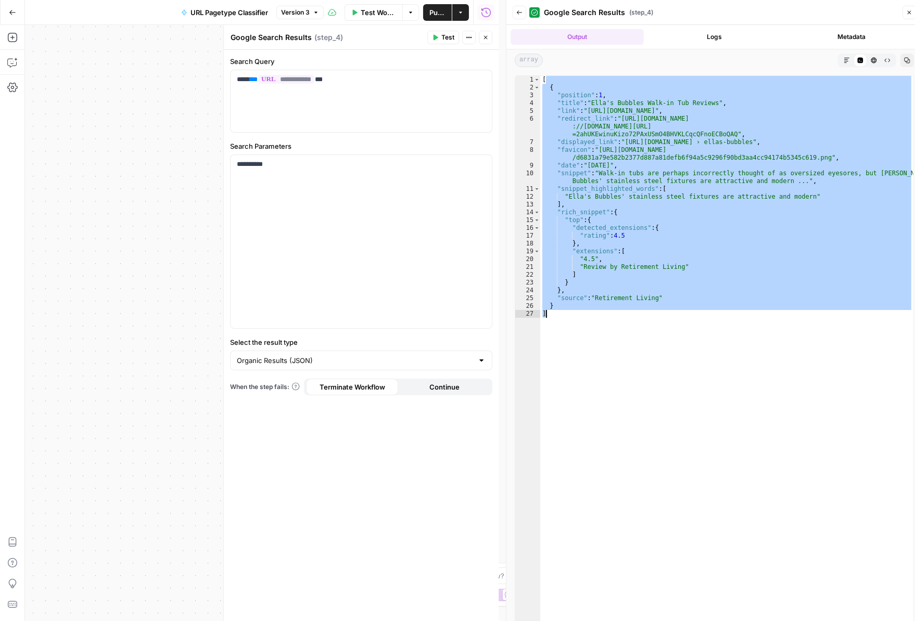
drag, startPoint x: 546, startPoint y: 81, endPoint x: 572, endPoint y: 414, distance: 333.5
click at [571, 415] on div "[ { "position" : 1 , "title" : "Ella's Bubbles Walk-in Tub Reviews" , "link" : …" at bounding box center [726, 357] width 373 height 563
click at [705, 351] on div "[ { "position" : 1 , "title" : "Ella's Bubbles Walk-in Tub Reviews" , "link" : …" at bounding box center [726, 357] width 373 height 563
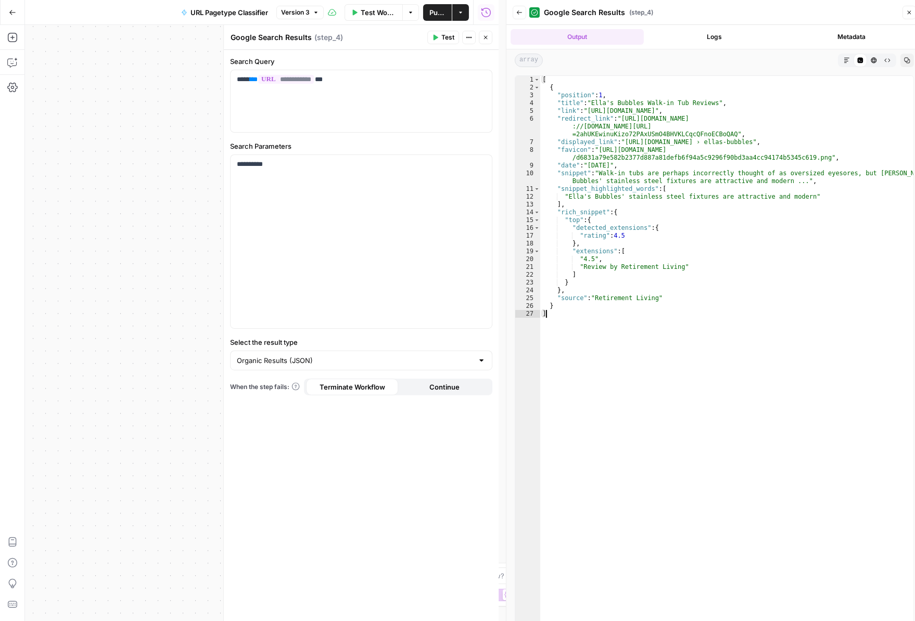
click at [620, 102] on div "[ { "position" : 1 , "title" : "Ella's Bubbles Walk-in Tub Reviews" , "link" : …" at bounding box center [726, 357] width 373 height 563
click at [626, 117] on div "[ { "position" : 1 , "title" : "Ella's Bubbles Walk-in Tub Reviews" , "link" : …" at bounding box center [726, 357] width 373 height 563
click at [645, 129] on div "[ { "position" : 1 , "title" : "Ella's Bubbles Walk-in Tub Reviews" , "link" : …" at bounding box center [726, 357] width 373 height 563
click at [646, 144] on div "[ { "position" : 1 , "title" : "Ella's Bubbles Walk-in Tub Reviews" , "link" : …" at bounding box center [726, 357] width 373 height 563
click at [601, 166] on div "[ { "position" : 1 , "title" : "Ella's Bubbles Walk-in Tub Reviews" , "link" : …" at bounding box center [726, 357] width 373 height 563
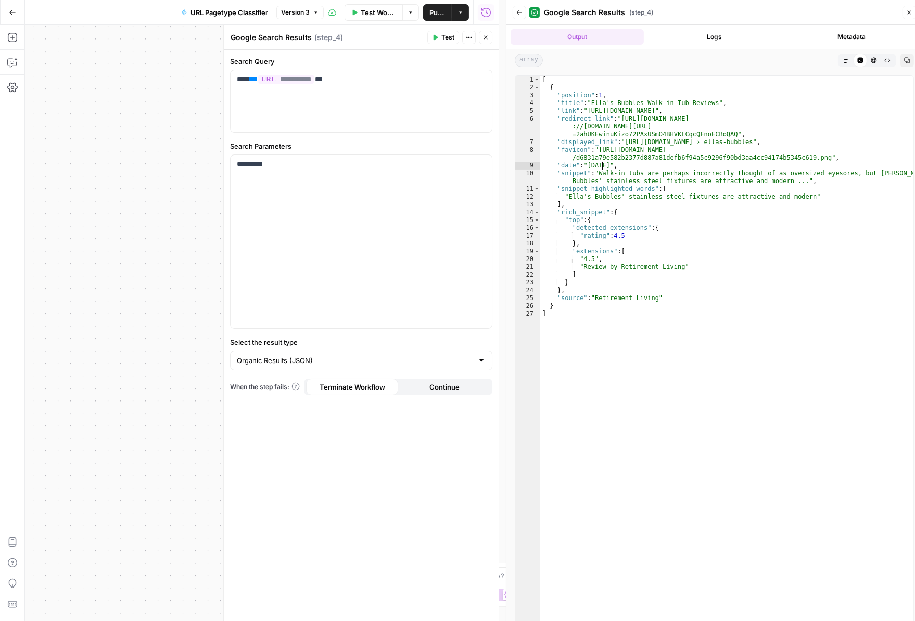
click at [628, 181] on div "[ { "position" : 1 , "title" : "Ella's Bubbles Walk-in Tub Reviews" , "link" : …" at bounding box center [726, 357] width 373 height 563
click at [596, 100] on div "[ { "position" : 1 , "title" : "Ella's Bubbles Walk-in Tub Reviews" , "link" : …" at bounding box center [726, 357] width 373 height 563
click at [603, 177] on div "[ { "position" : 1 , "title" : "Ella's Bubbles Walk-in Tub Reviews" , "link" : …" at bounding box center [726, 357] width 373 height 563
type textarea "**********"
click at [910, 7] on button "Close" at bounding box center [909, 13] width 14 height 14
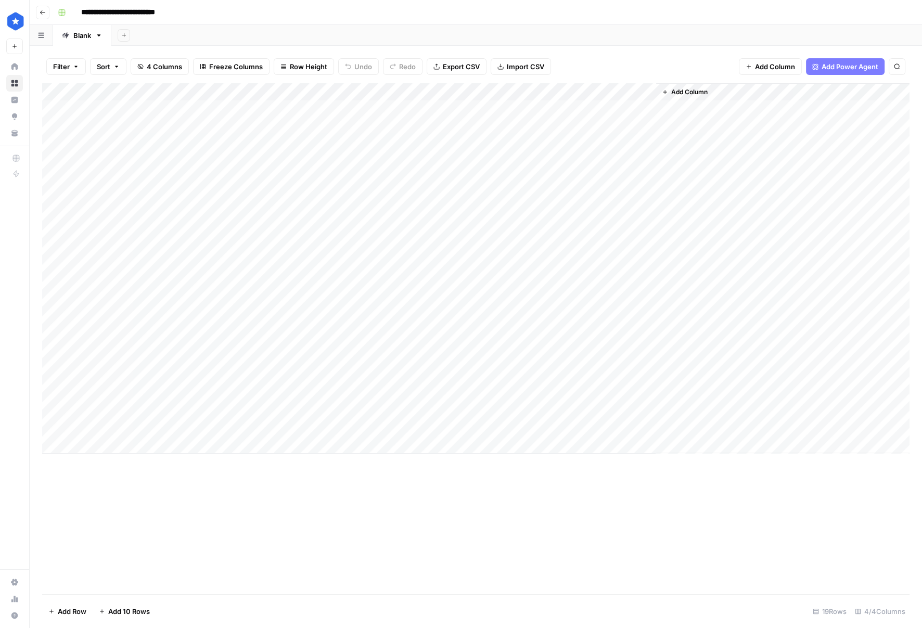
click at [644, 106] on div "Add Column" at bounding box center [475, 268] width 867 height 370
click at [642, 126] on div "Add Column" at bounding box center [475, 268] width 867 height 370
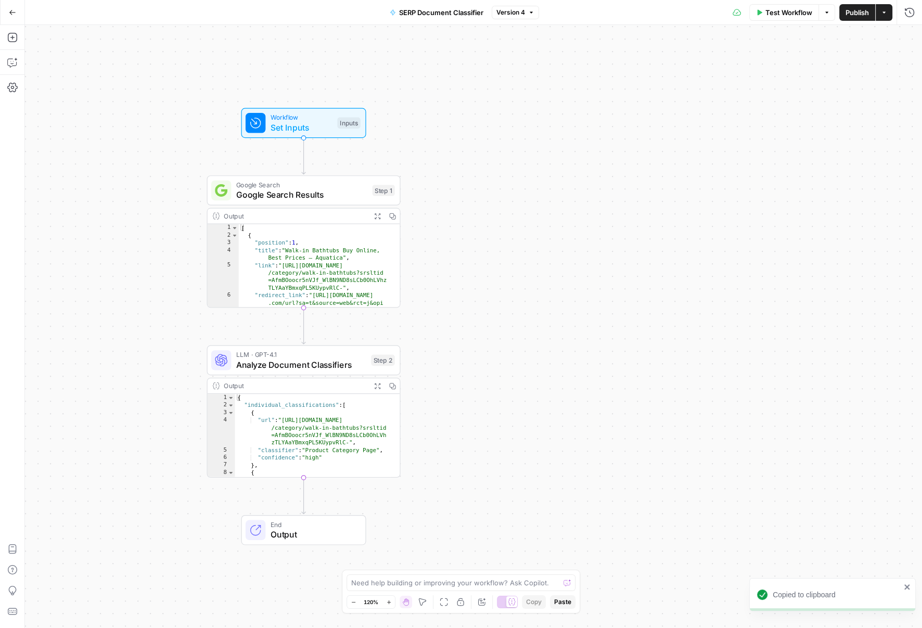
click at [17, 16] on button "Go Back" at bounding box center [12, 12] width 19 height 19
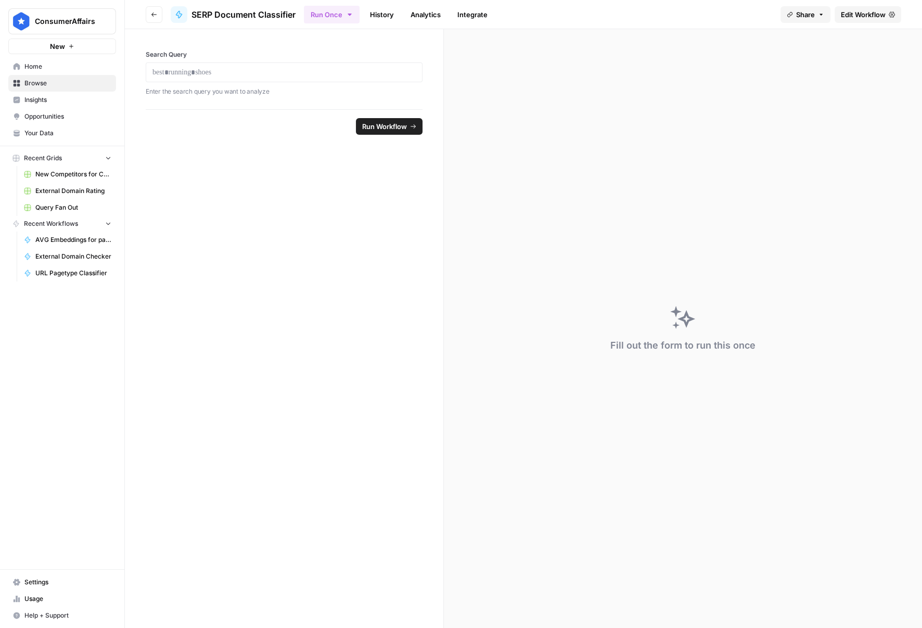
click at [162, 12] on button "Go back" at bounding box center [154, 14] width 17 height 17
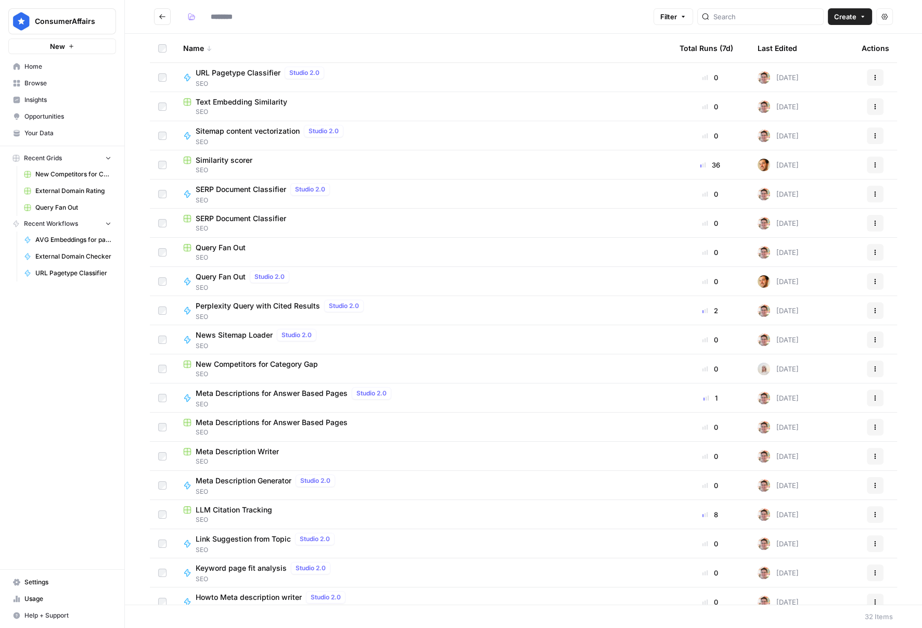
click at [841, 21] on span "Create" at bounding box center [845, 16] width 22 height 10
type input "***"
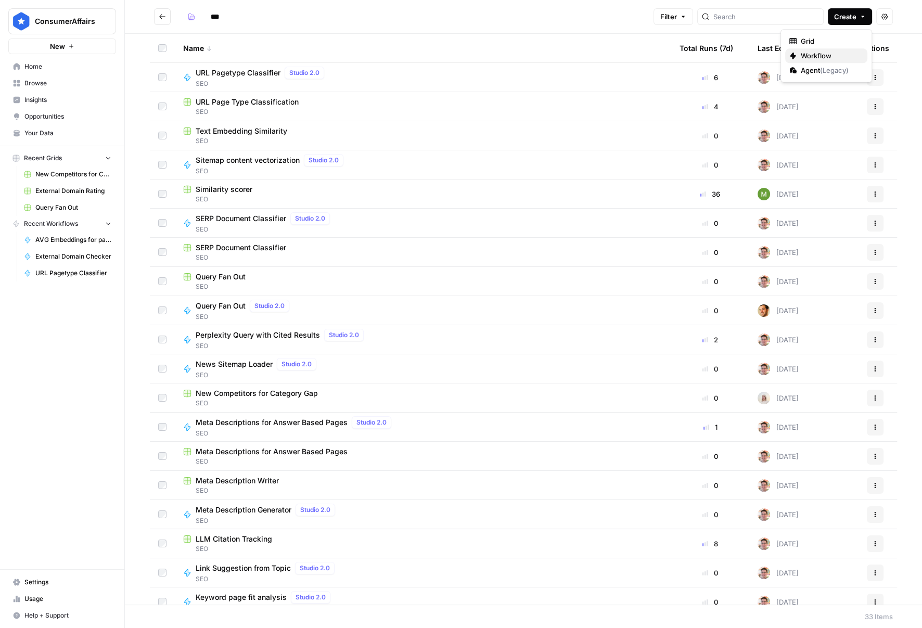
click at [818, 52] on span "Workflow" at bounding box center [830, 55] width 58 height 10
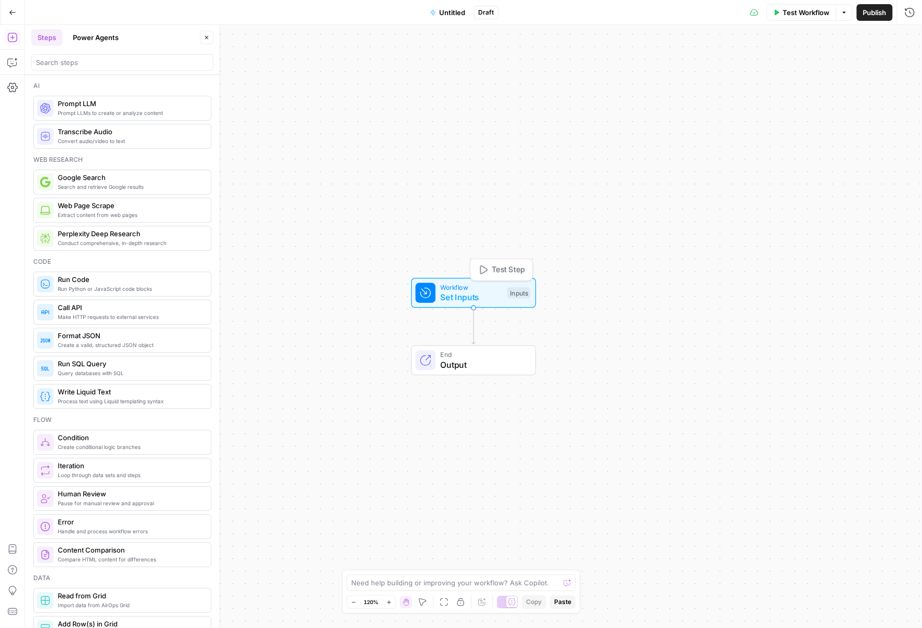
click at [504, 302] on div "Workflow Set Inputs Inputs Test Step" at bounding box center [472, 292] width 115 height 21
click at [501, 290] on div "Workflow Set Inputs Inputs Test Step" at bounding box center [472, 292] width 115 height 21
click at [504, 294] on div "Workflow Set Inputs Inputs Test Step" at bounding box center [471, 292] width 115 height 21
click at [825, 66] on button "Add Field" at bounding box center [775, 70] width 240 height 17
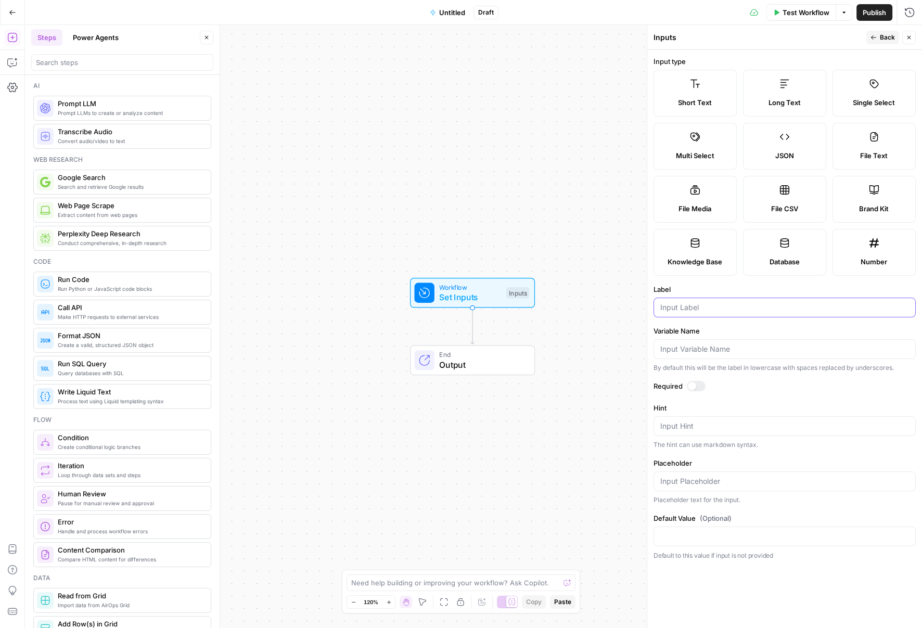
click at [735, 305] on input "Label" at bounding box center [784, 307] width 249 height 10
type input "P"
type input "S"
type input "Page to link from"
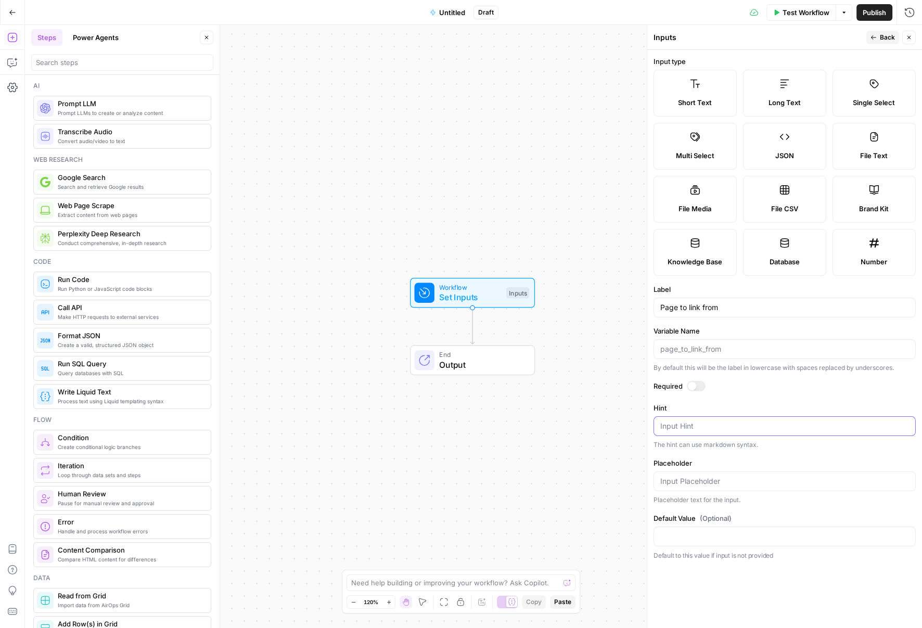
click at [717, 427] on textarea "Hint" at bounding box center [784, 426] width 249 height 10
click at [726, 422] on textarea "exampl" at bounding box center [784, 426] width 249 height 10
type textarea "The URL for the page we want to add a link on"
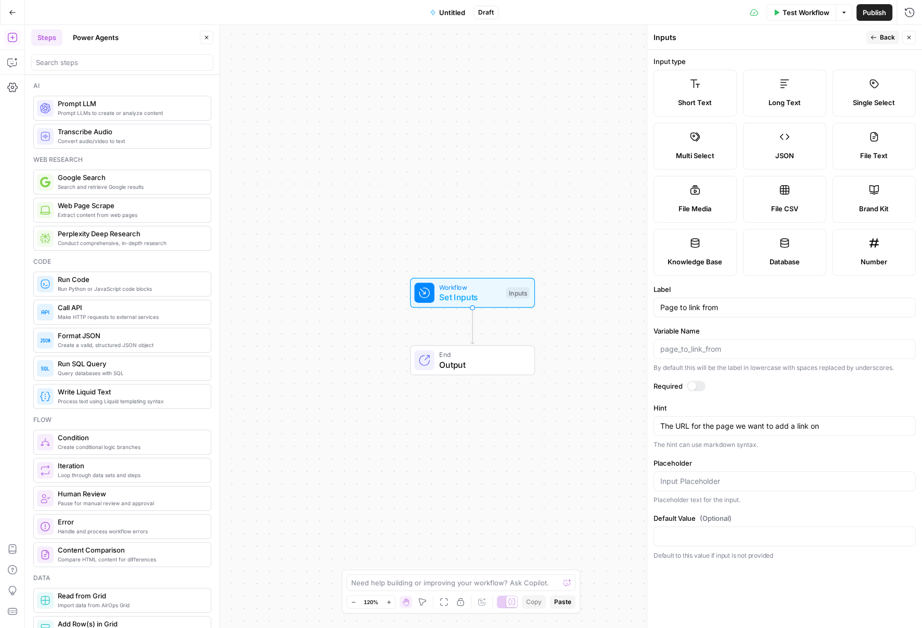
click at [711, 473] on div at bounding box center [784, 481] width 262 height 20
type input "[DOMAIN_NAME]"
click at [745, 565] on form "Input type Short Text Long Text Single Select Multi Select JSON File Text File …" at bounding box center [784, 339] width 275 height 578
click at [877, 40] on button "Back" at bounding box center [882, 38] width 33 height 14
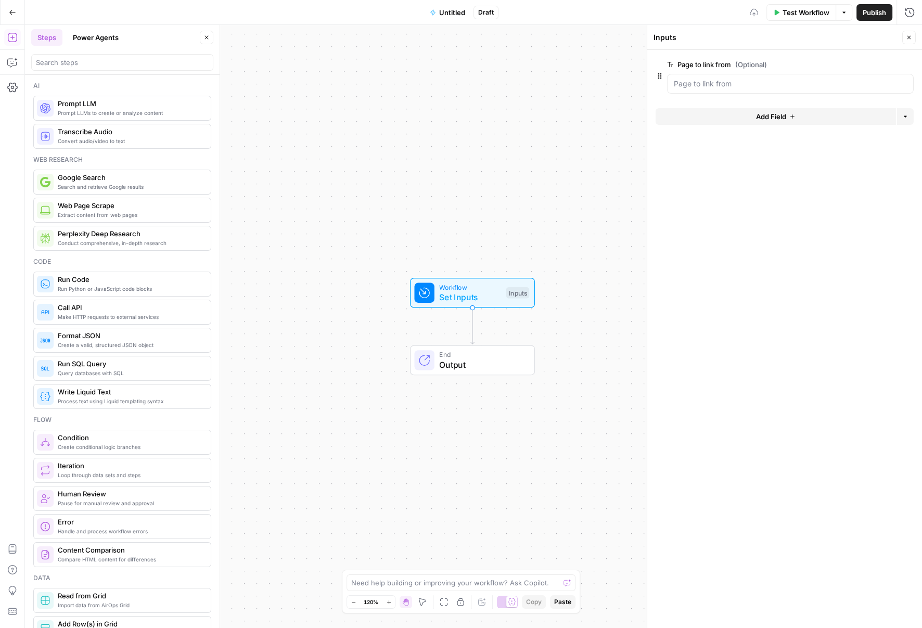
click at [765, 110] on button "Add Field" at bounding box center [775, 116] width 240 height 17
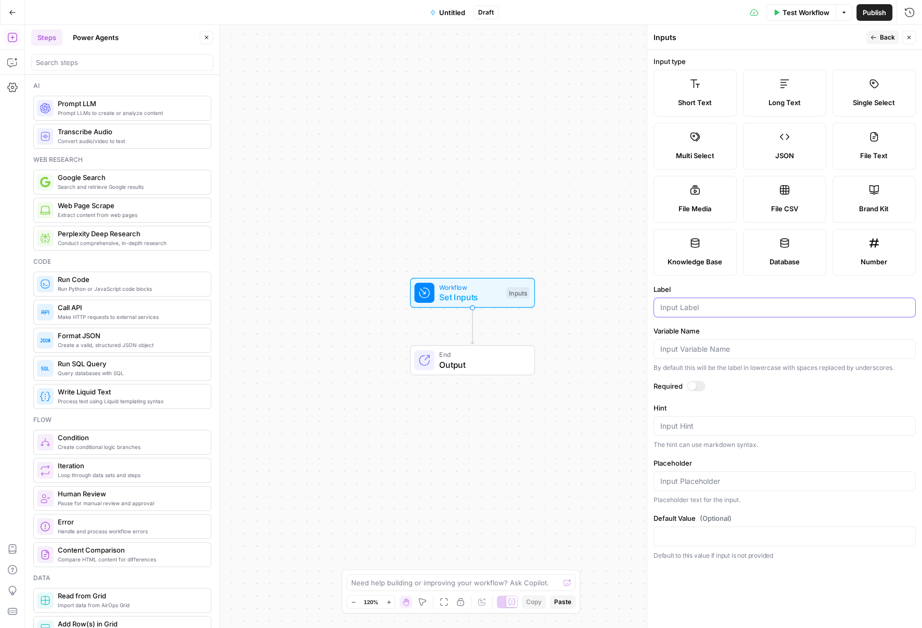
click at [688, 304] on input "Label" at bounding box center [784, 307] width 249 height 10
click at [689, 305] on input "Title of Page to link to" at bounding box center [784, 307] width 249 height 10
type input "Title of page to link to"
click at [715, 426] on textarea "Hint" at bounding box center [784, 426] width 249 height 10
type textarea "The title or H1 of the page we want to link to"
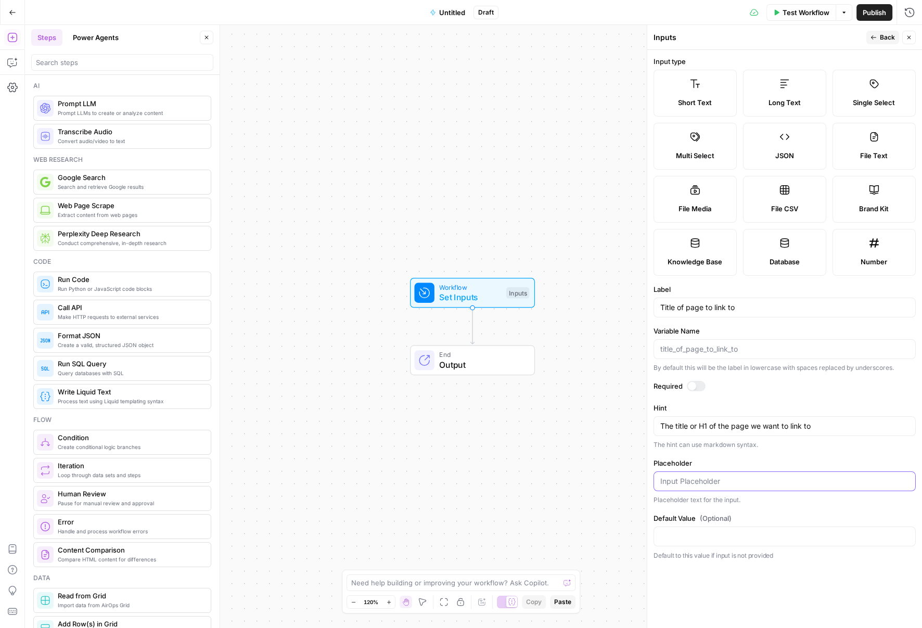
drag, startPoint x: 714, startPoint y: 480, endPoint x: 813, endPoint y: 469, distance: 99.5
click at [714, 480] on input "Placeholder" at bounding box center [784, 481] width 249 height 10
type input "Best Extended Car Warranties"
click at [876, 40] on button "Back" at bounding box center [882, 38] width 33 height 14
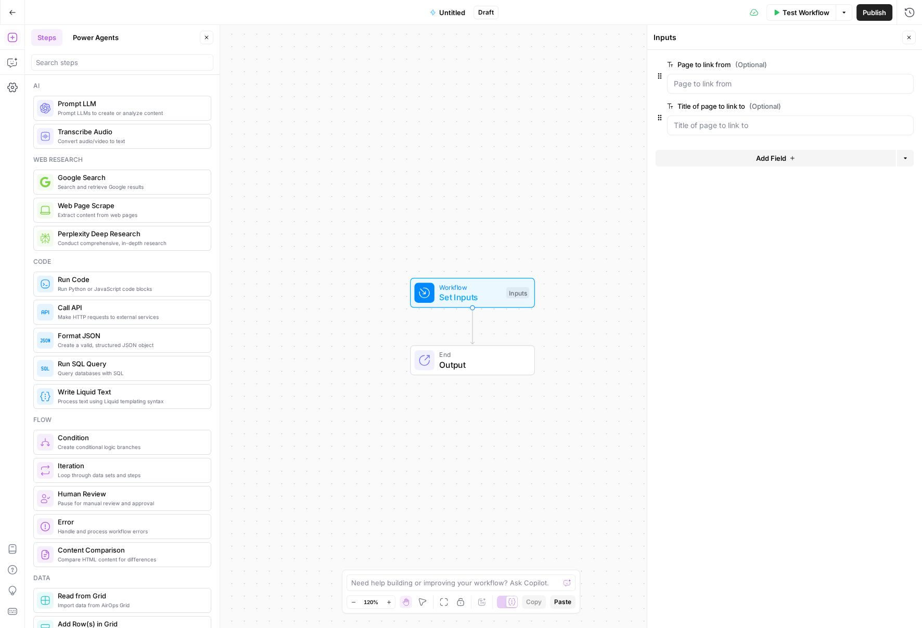
click at [747, 160] on button "Add Field" at bounding box center [775, 158] width 240 height 17
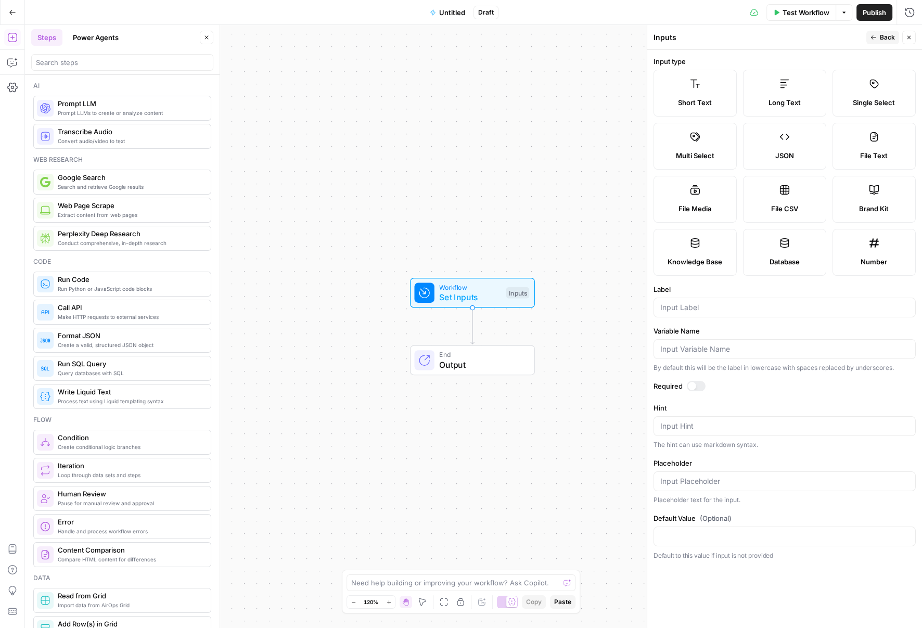
click at [730, 313] on div at bounding box center [784, 308] width 262 height 20
type input "Page to link to"
click at [709, 423] on textarea "Hint" at bounding box center [784, 426] width 249 height 10
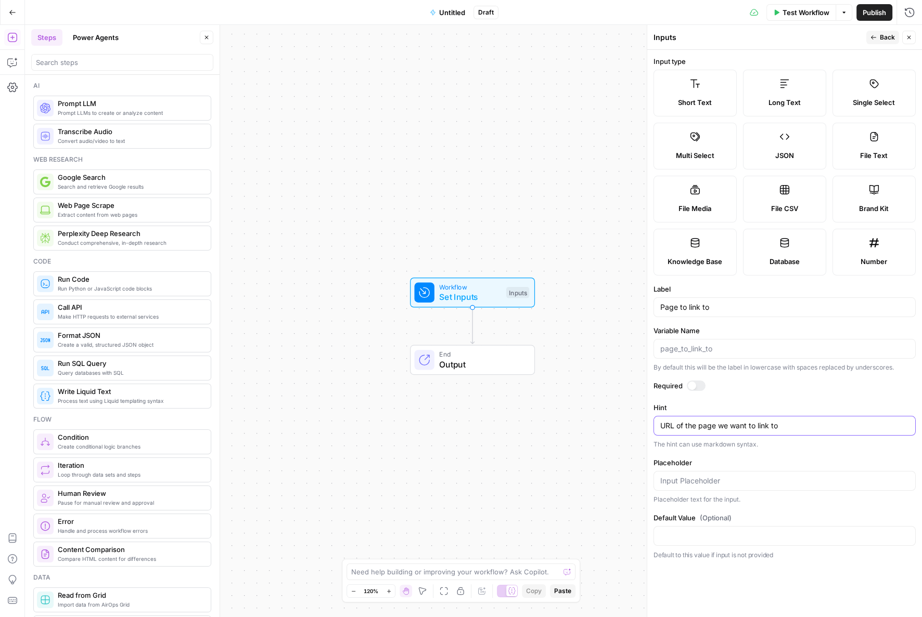
type textarea "URL of the page we want to link to"
click at [728, 504] on form "Input type Short Text Long Text Single Select Multi Select JSON File Text File …" at bounding box center [784, 334] width 275 height 568
click at [728, 497] on div "Placeholder text for the input." at bounding box center [784, 499] width 262 height 9
click at [727, 482] on input "Placeholder" at bounding box center [784, 481] width 249 height 10
type input "example.com"
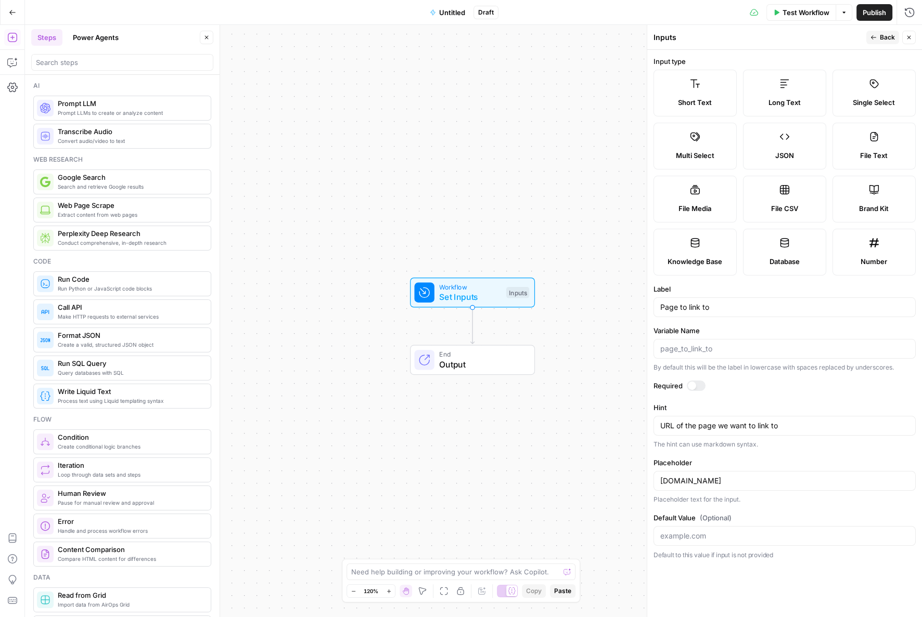
click at [876, 39] on icon "button" at bounding box center [873, 37] width 6 height 6
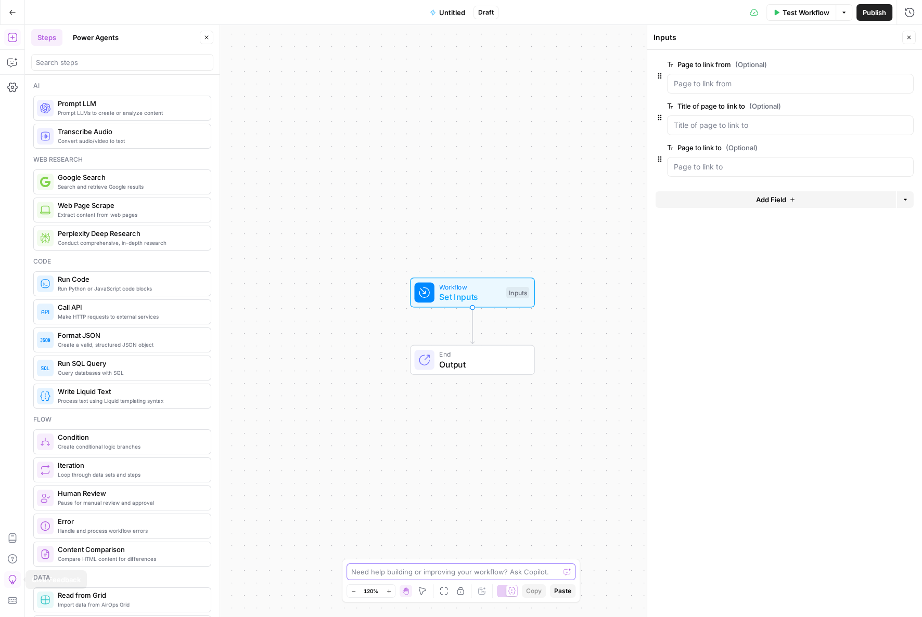
click at [407, 572] on textarea at bounding box center [455, 572] width 208 height 10
paste textarea "I want to make this flow provide suggestions for internal link anchor text base…"
type textarea "I want to make this flow provide suggestions for internal link anchor text base…"
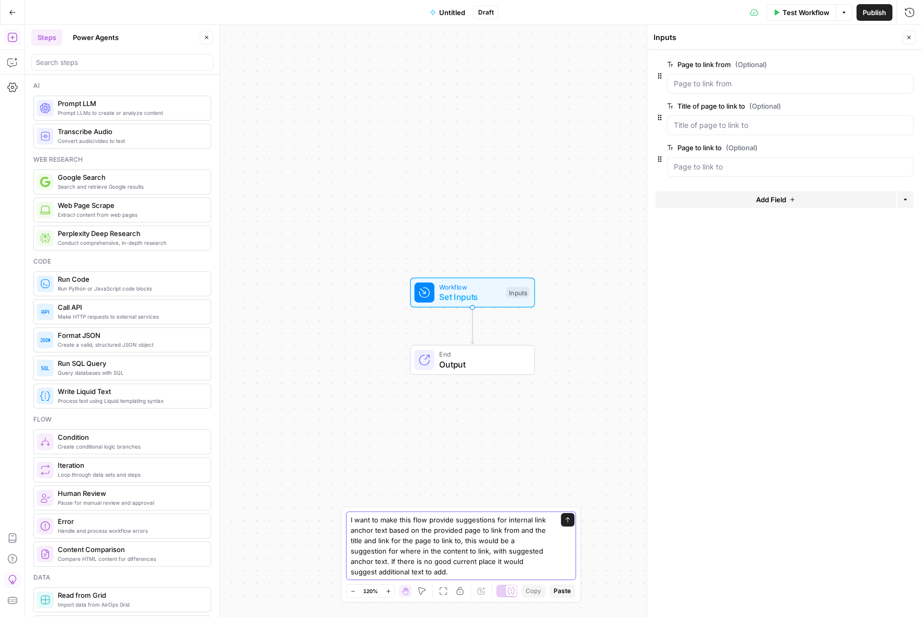
click at [515, 570] on textarea "I want to make this flow provide suggestions for internal link anchor text base…" at bounding box center [451, 546] width 200 height 62
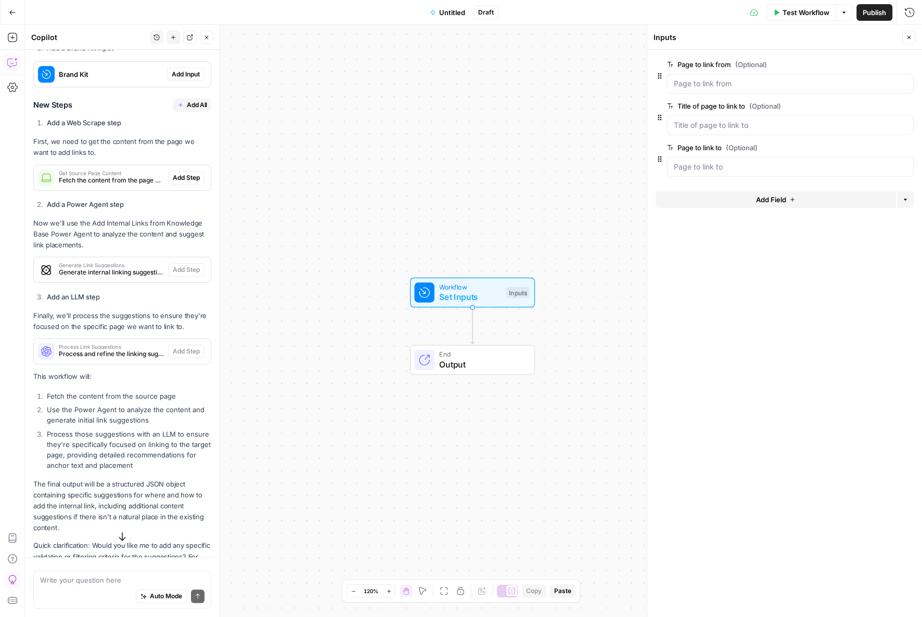
scroll to position [219, 0]
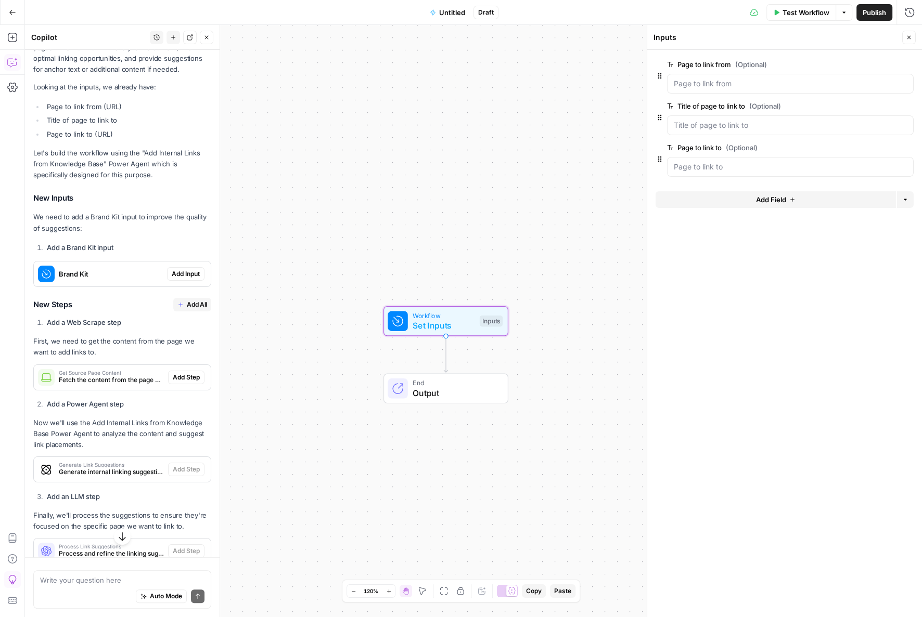
click at [174, 279] on span "Add Input" at bounding box center [186, 273] width 28 height 9
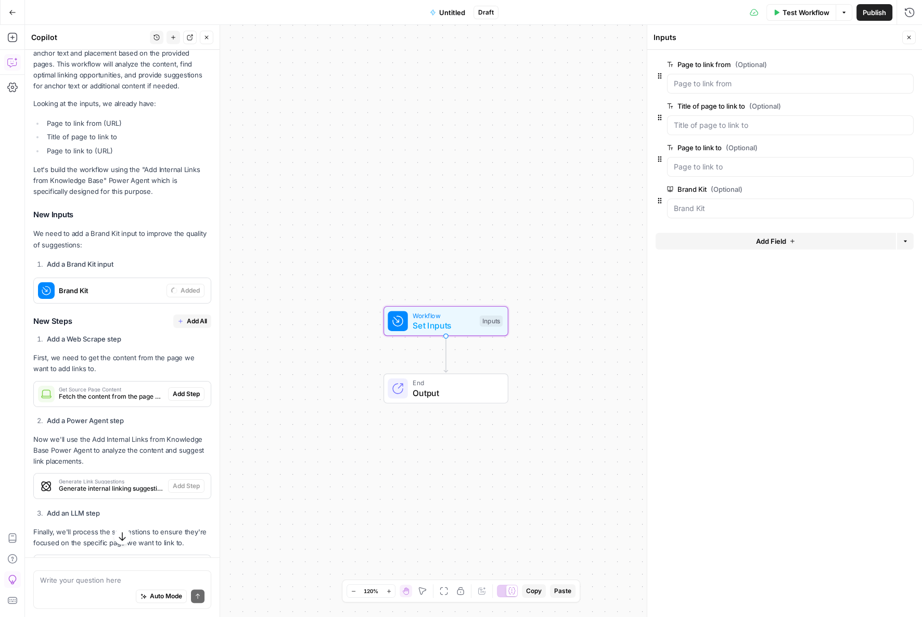
scroll to position [236, 0]
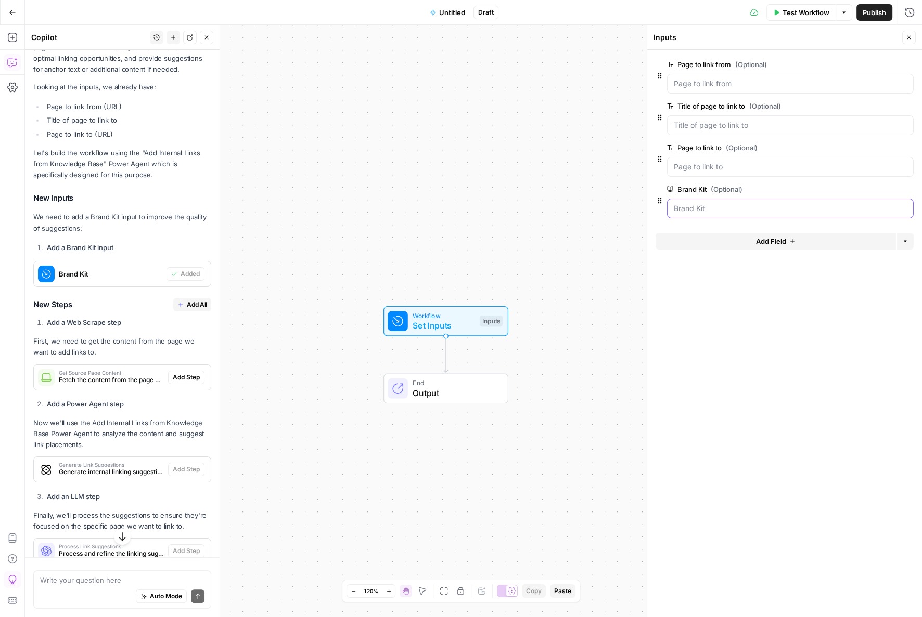
click at [803, 204] on Kit "Brand Kit (Optional)" at bounding box center [790, 208] width 233 height 10
click at [199, 310] on span "Add All" at bounding box center [197, 304] width 20 height 9
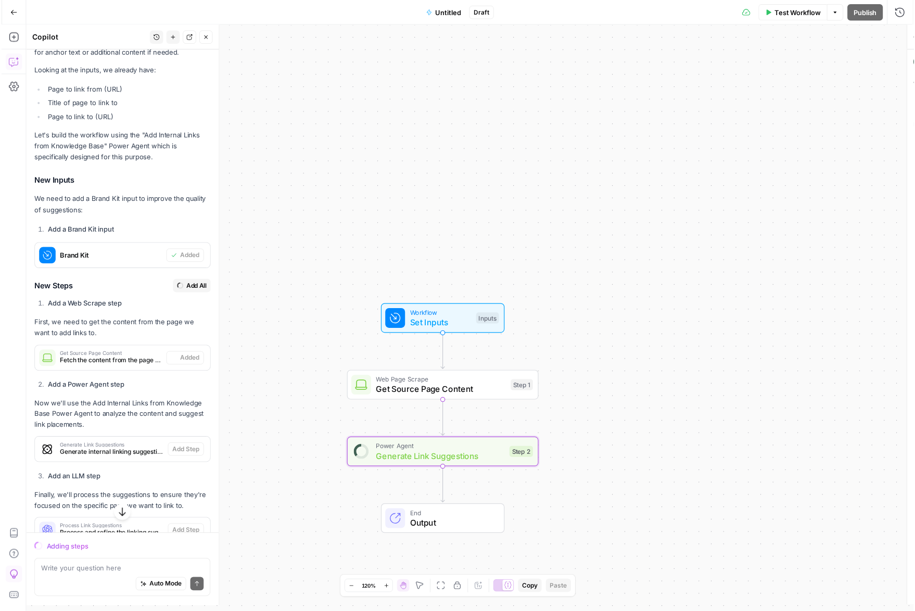
scroll to position [219, 0]
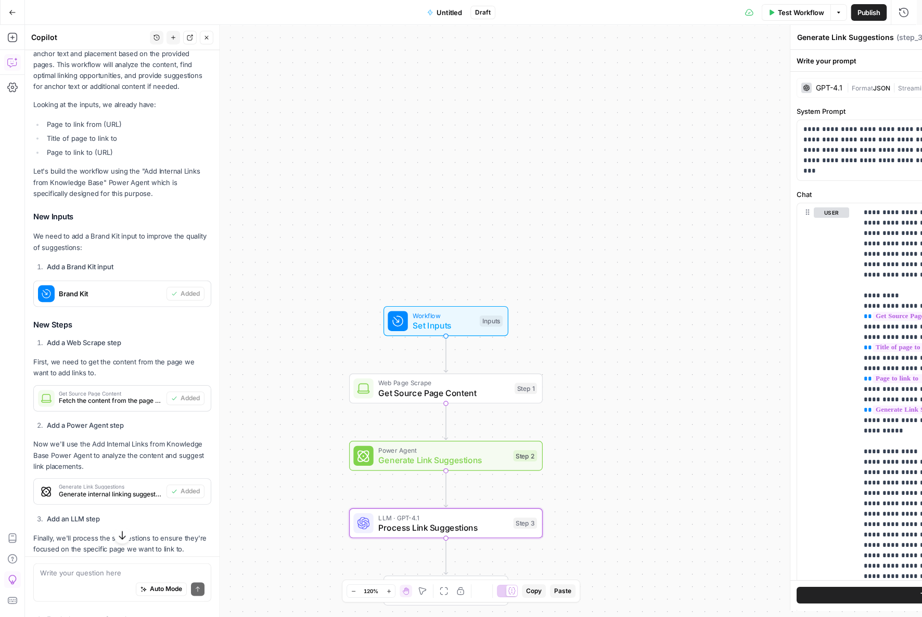
type textarea "Process Link Suggestions"
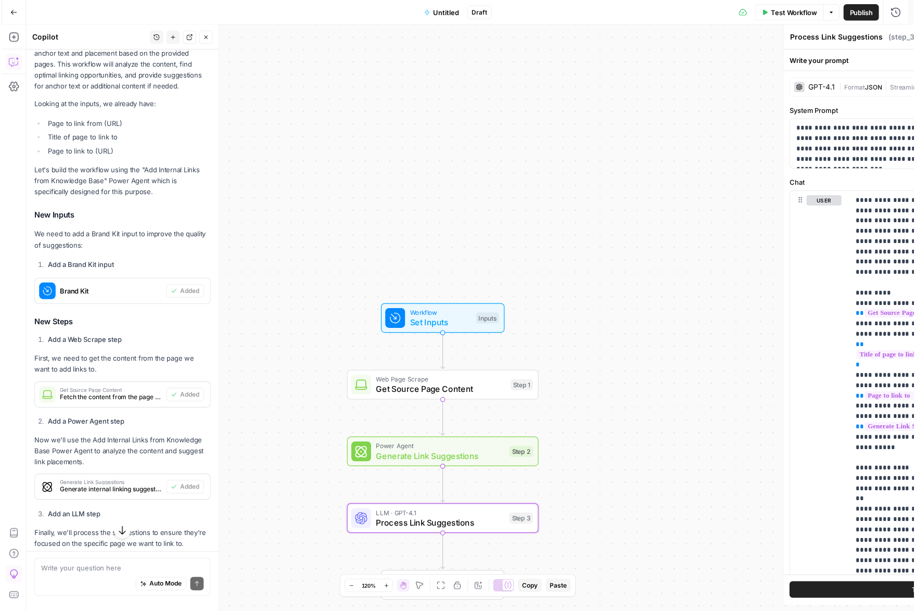
scroll to position [236, 0]
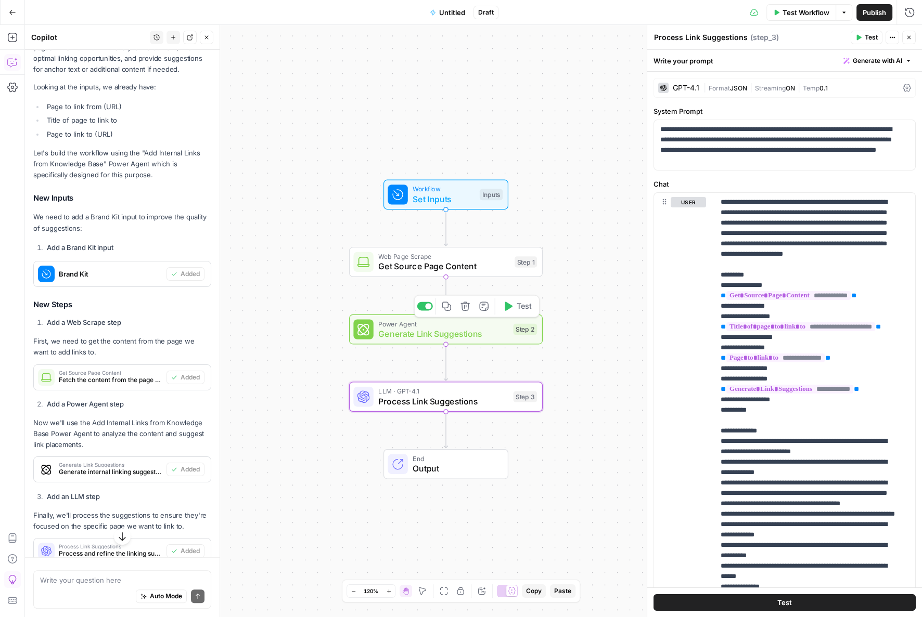
click at [403, 331] on span "Generate Link Suggestions" at bounding box center [443, 334] width 130 height 12
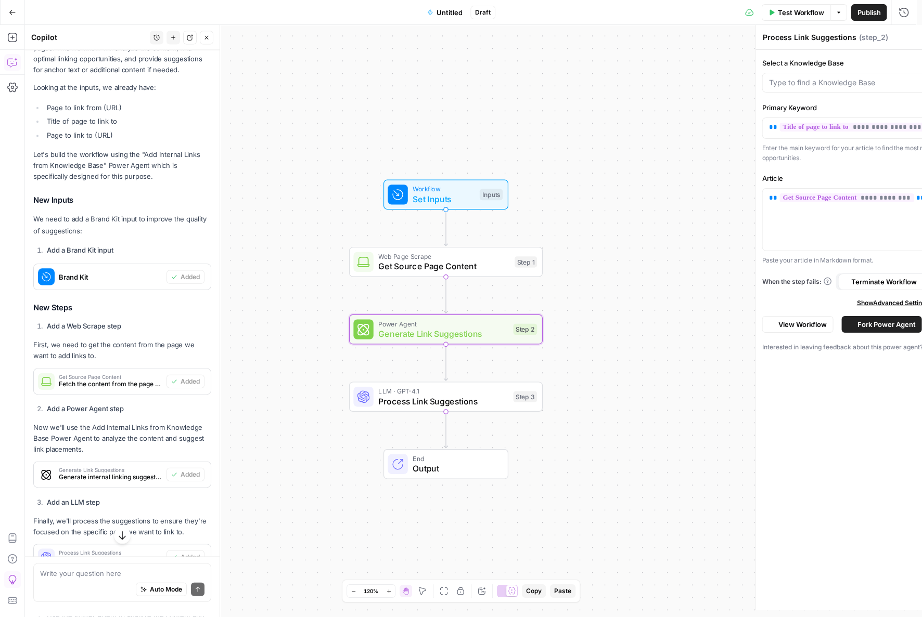
type textarea "Generate Link Suggestions"
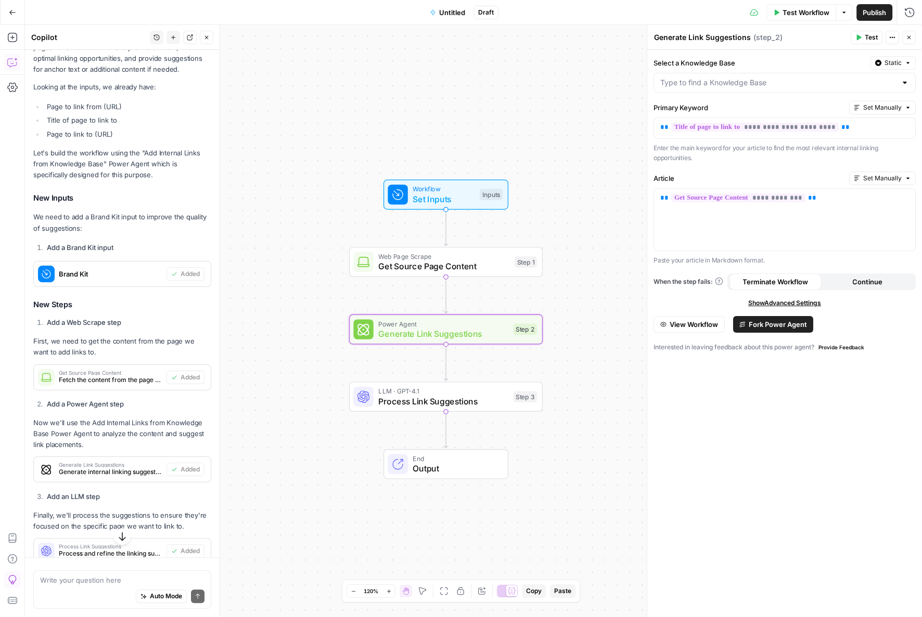
click at [438, 210] on div "Workflow Set Inputs Inputs Test Step" at bounding box center [445, 195] width 125 height 30
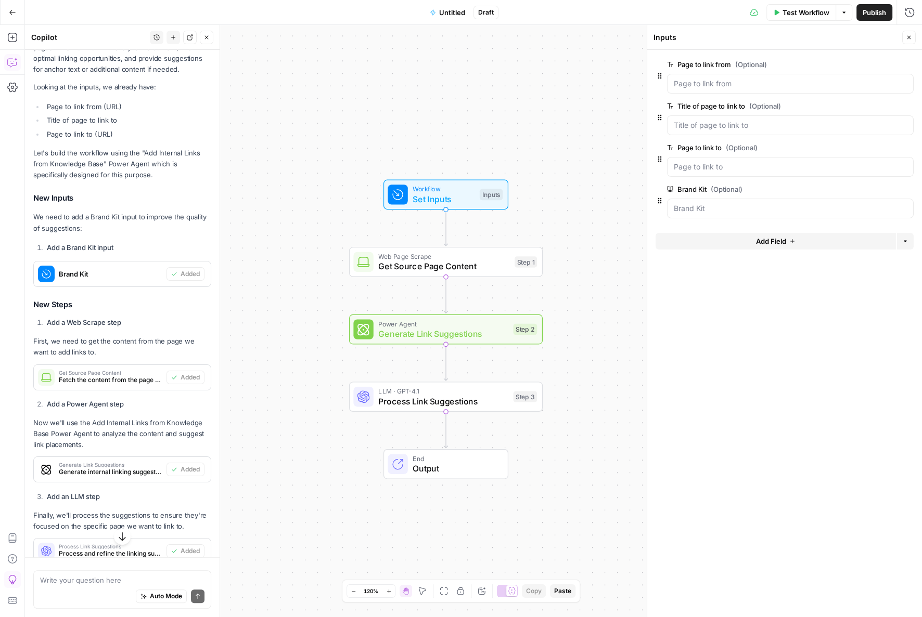
click at [454, 7] on span "Untitled" at bounding box center [452, 12] width 26 height 10
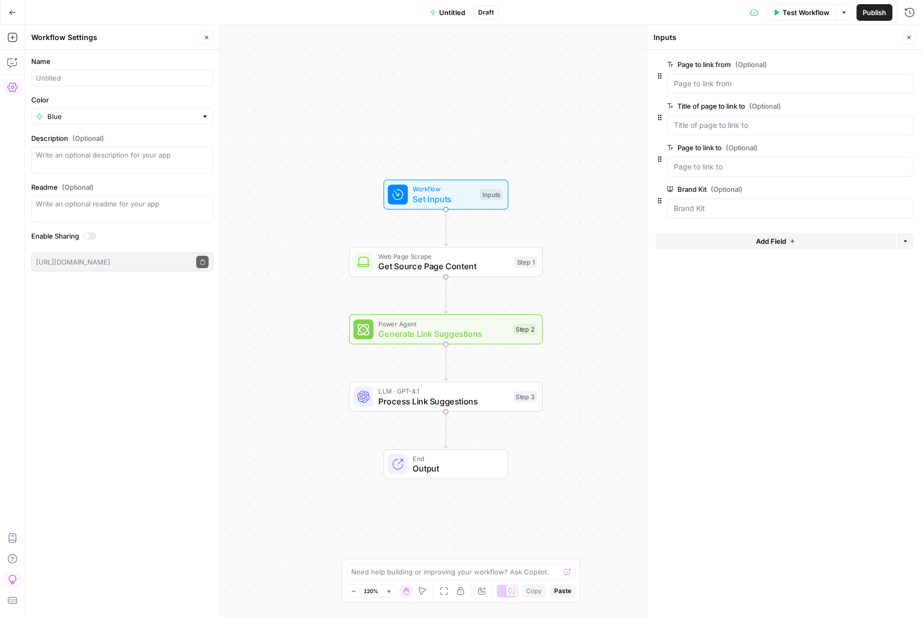
click at [443, 10] on span "Untitled" at bounding box center [452, 12] width 26 height 10
click at [441, 12] on span "Untitled" at bounding box center [452, 12] width 26 height 10
click at [118, 79] on input "Name" at bounding box center [122, 78] width 173 height 10
type input "Anchor Text Suggestion for Links"
type input "Blue"
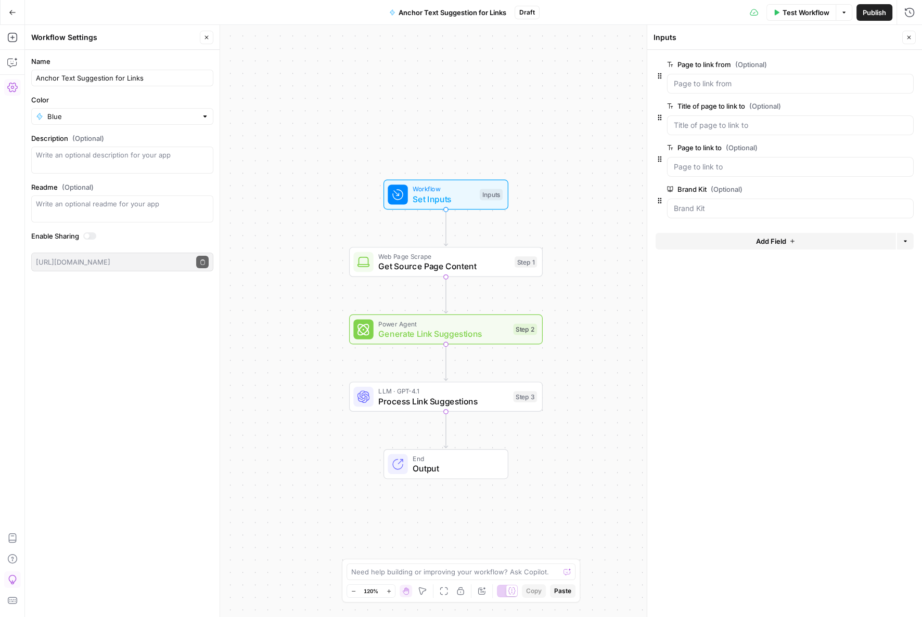
click at [363, 102] on div "Workflow Set Inputs Inputs Web Page Scrape Get Source Page Content Step 1 Power…" at bounding box center [473, 321] width 897 height 593
click at [878, 14] on span "Publish" at bounding box center [874, 12] width 23 height 10
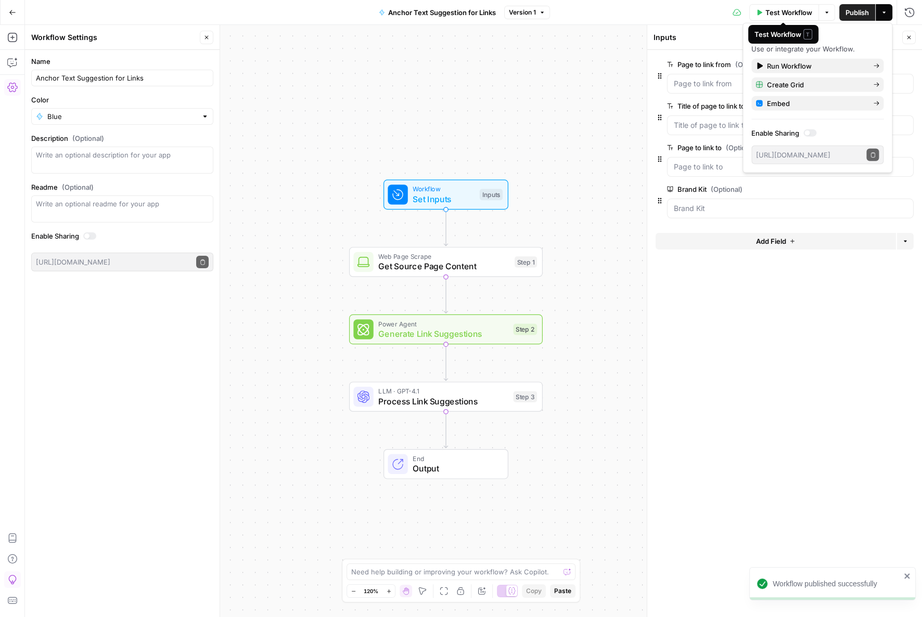
click at [780, 8] on span "Test Workflow" at bounding box center [788, 12] width 47 height 10
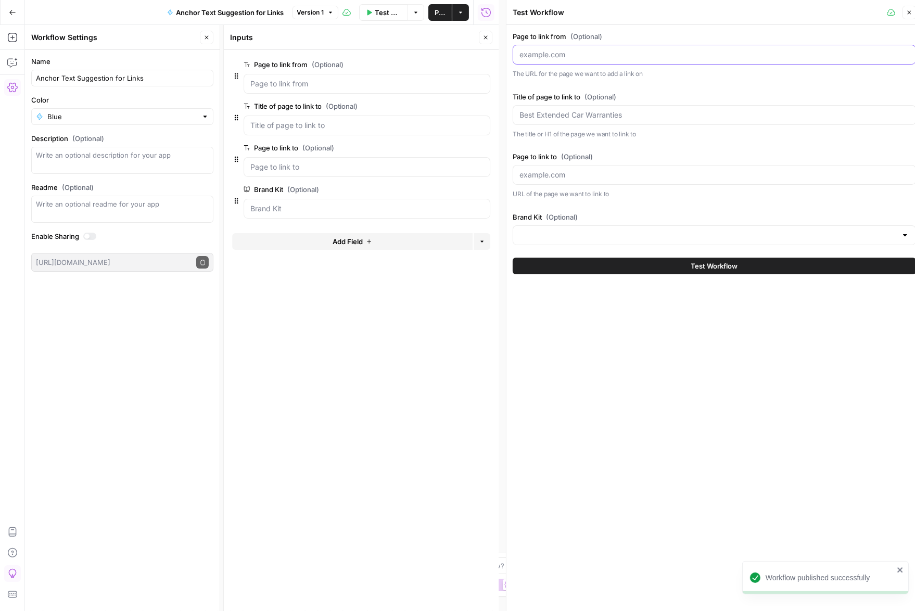
click at [603, 57] on input "Page to link from (Optional)" at bounding box center [714, 54] width 390 height 10
click at [645, 170] on input "Page to link to (Optional)" at bounding box center [714, 175] width 390 height 10
click at [633, 231] on input "Brand Kit (Optional)" at bounding box center [707, 235] width 377 height 10
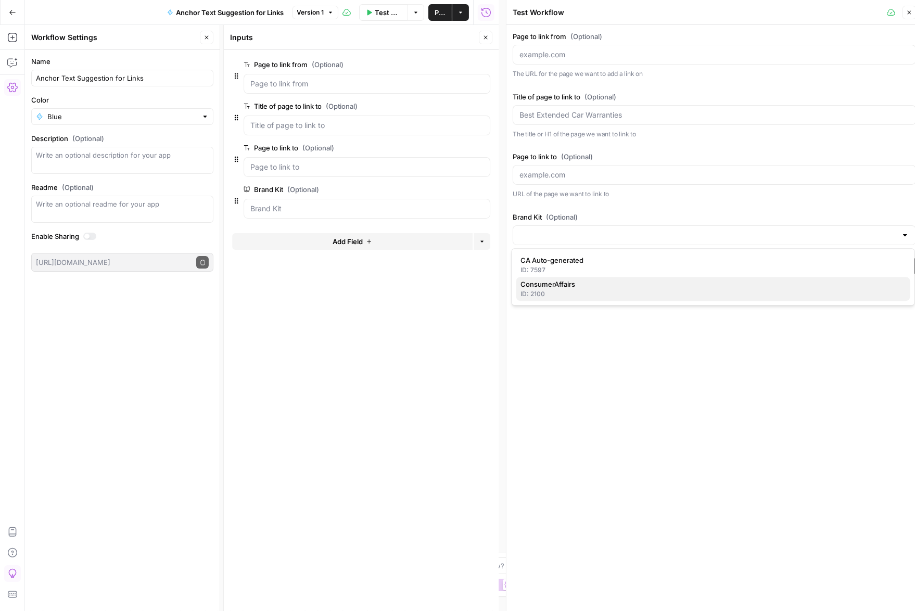
click at [558, 292] on div "ID: 2100" at bounding box center [712, 293] width 385 height 9
type input "ConsumerAffairs"
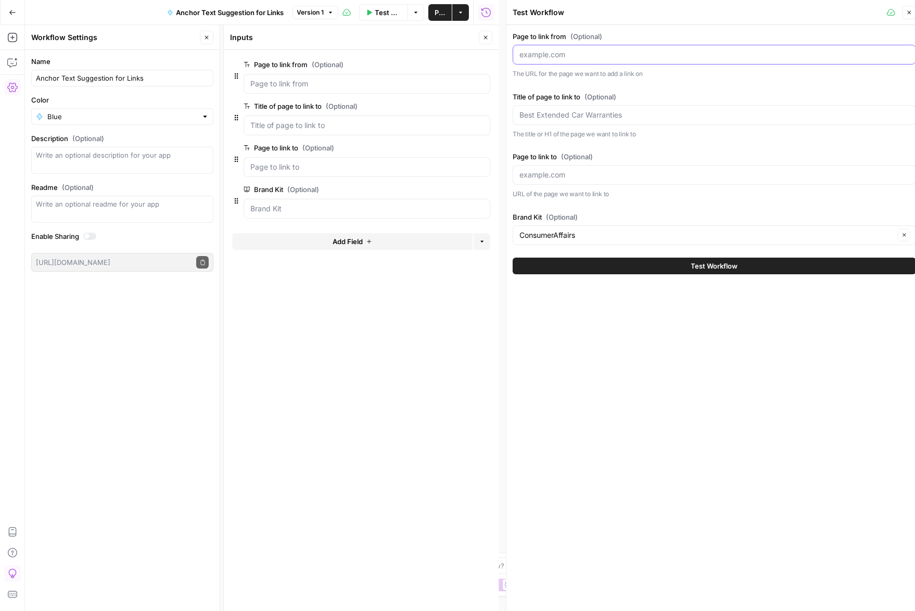
click at [632, 52] on input "Page to link from (Optional)" at bounding box center [714, 54] width 390 height 10
click at [586, 54] on input "Page to link from (Optional)" at bounding box center [714, 54] width 390 height 10
paste input "https://www.consumeraffairs.com/finance/debt-help/"
type input "https://www.consumeraffairs.com/finance/debt-help/"
click at [658, 123] on div at bounding box center [713, 115] width 403 height 20
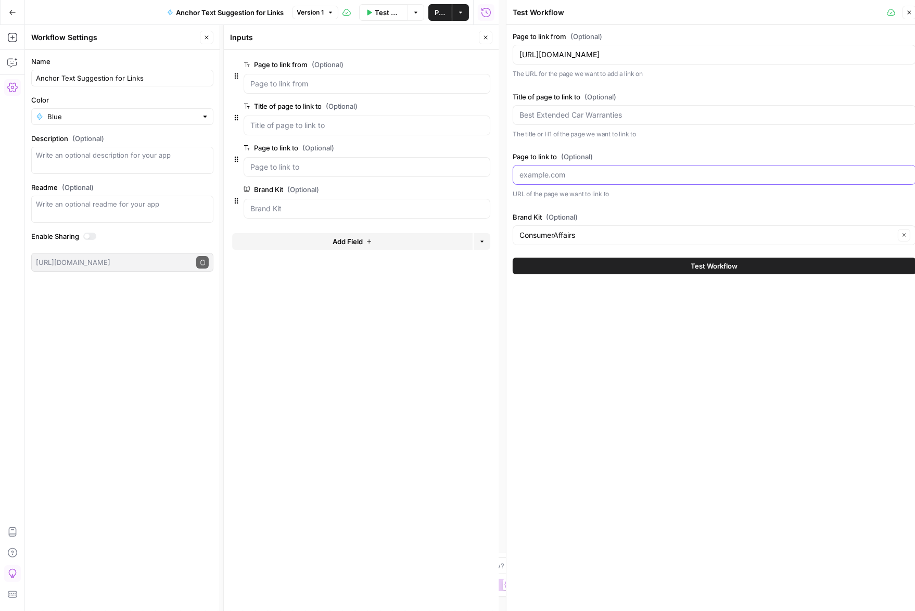
click at [664, 173] on input "Page to link to (Optional)" at bounding box center [714, 175] width 390 height 10
click at [662, 223] on div "Brand Kit (Optional) ConsumerAffairs Clear" at bounding box center [713, 228] width 403 height 33
click at [649, 228] on div "ConsumerAffairs Clear" at bounding box center [713, 235] width 403 height 20
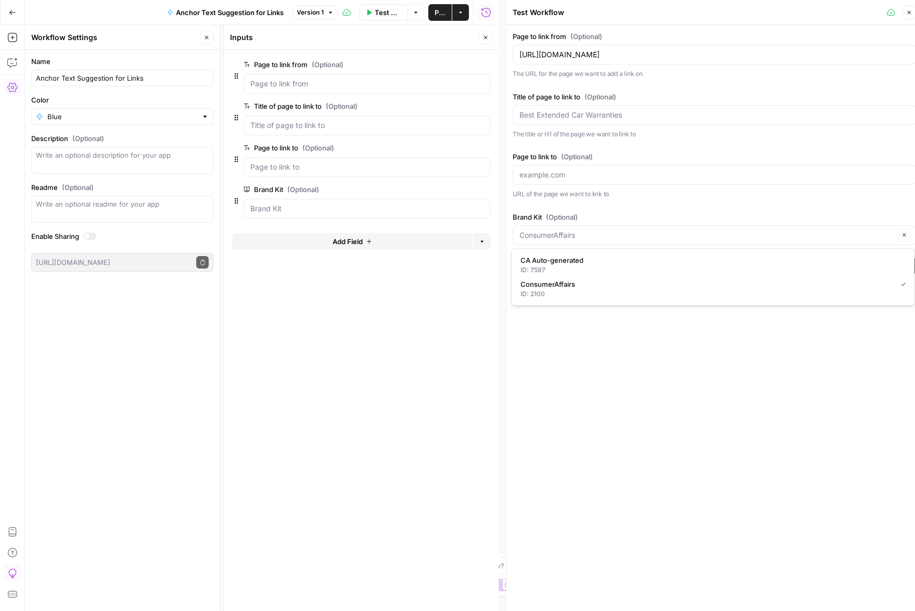
type input "ConsumerAffairs"
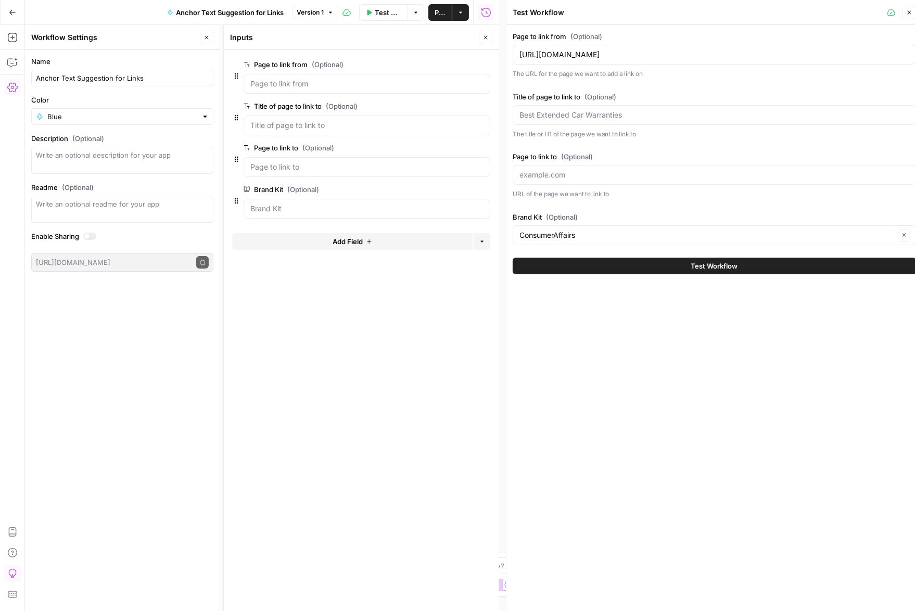
click at [650, 206] on div "Page to link from (Optional) https://www.consumeraffairs.com/finance/debt-help/…" at bounding box center [713, 138] width 403 height 214
click at [771, 174] on input "Page to link to (Optional)" at bounding box center [714, 175] width 390 height 10
click at [673, 112] on input "Title of page to link to (Optional)" at bounding box center [714, 115] width 390 height 10
paste input "What to do when drowning in debt"
type input "What to do when drowning in debt"
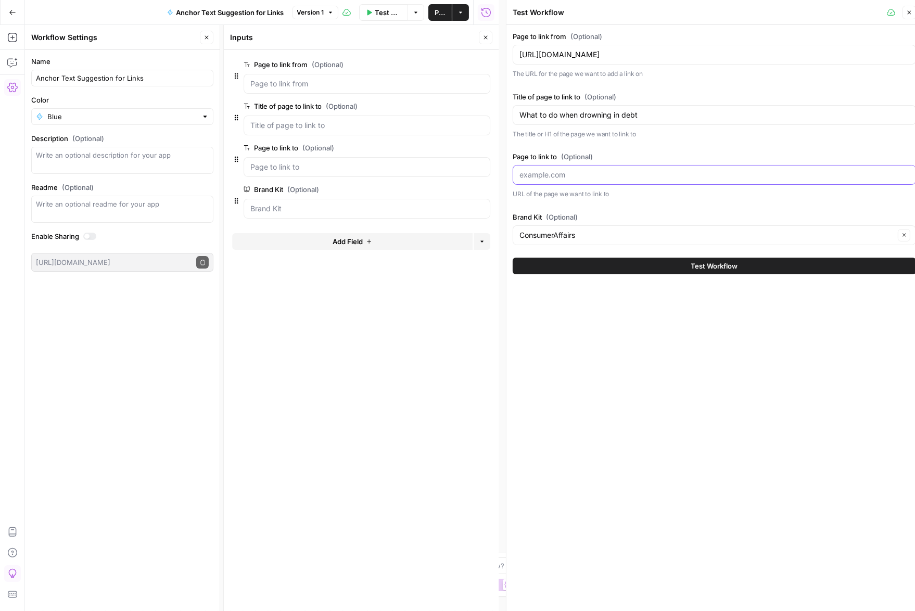
click at [696, 169] on div at bounding box center [713, 175] width 403 height 20
click at [659, 182] on div at bounding box center [713, 175] width 403 height 20
paste input "https://www.consumeraffairs.com/finance/what-to-do-when-drowning-in-debt.html"
type input "https://www.consumeraffairs.com/finance/what-to-do-when-drowning-in-debt.html"
click at [684, 303] on div "Page to link from (Optional) https://www.consumeraffairs.com/finance/debt-help/…" at bounding box center [714, 321] width 416 height 593
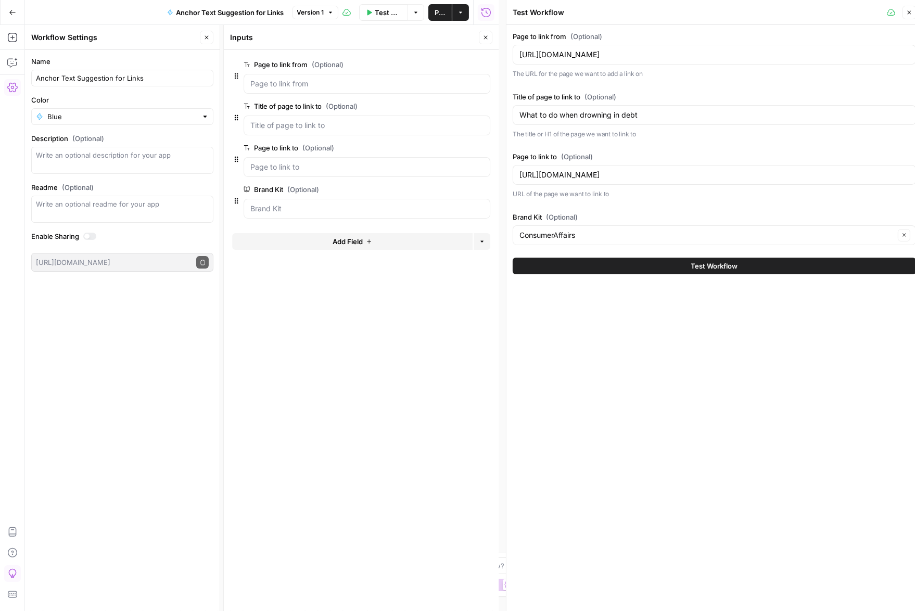
click at [705, 264] on span "Test Workflow" at bounding box center [714, 266] width 47 height 10
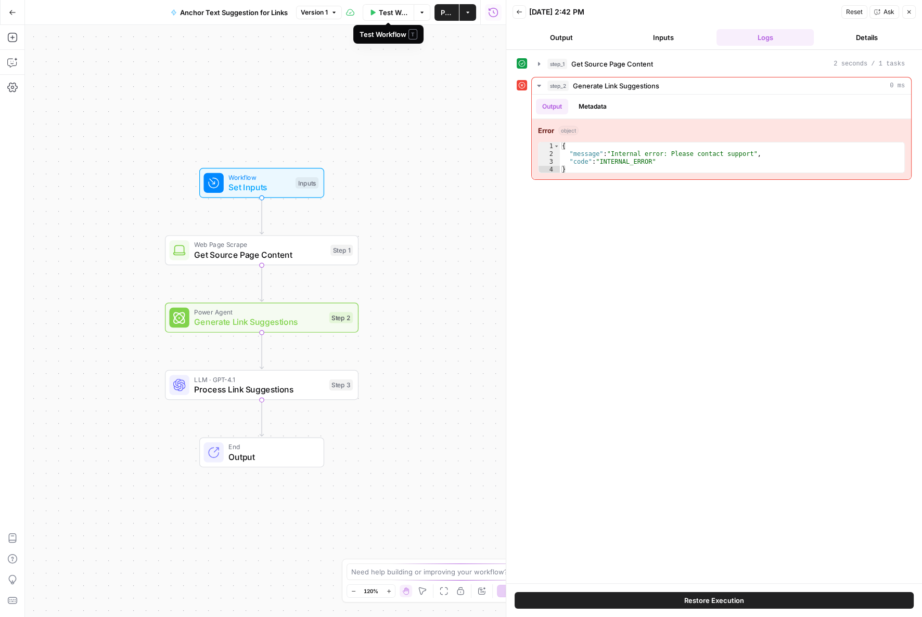
click at [389, 14] on span "Test Workflow" at bounding box center [393, 12] width 29 height 10
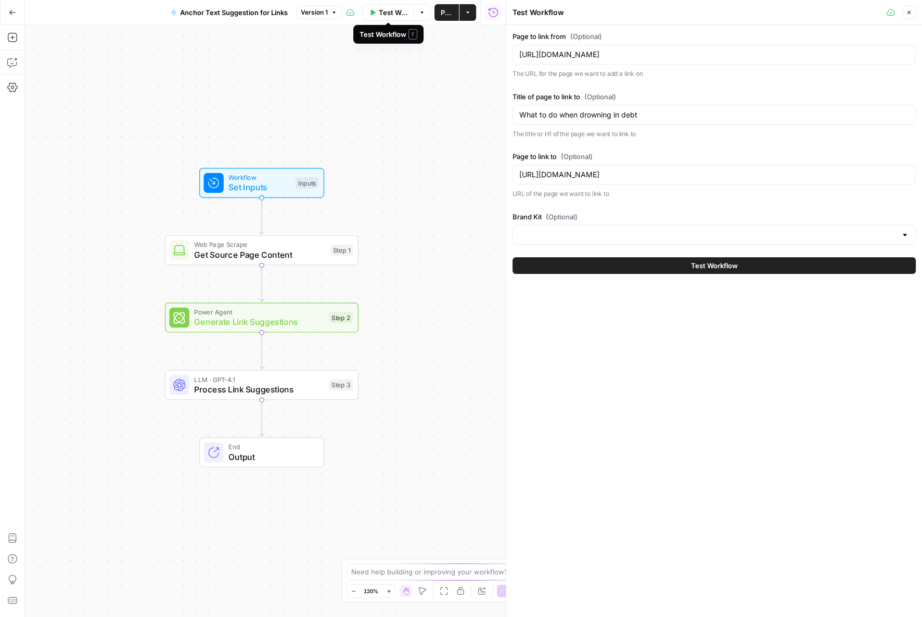
type input "ConsumerAffairs"
click at [647, 259] on button "Test Workflow" at bounding box center [713, 266] width 403 height 17
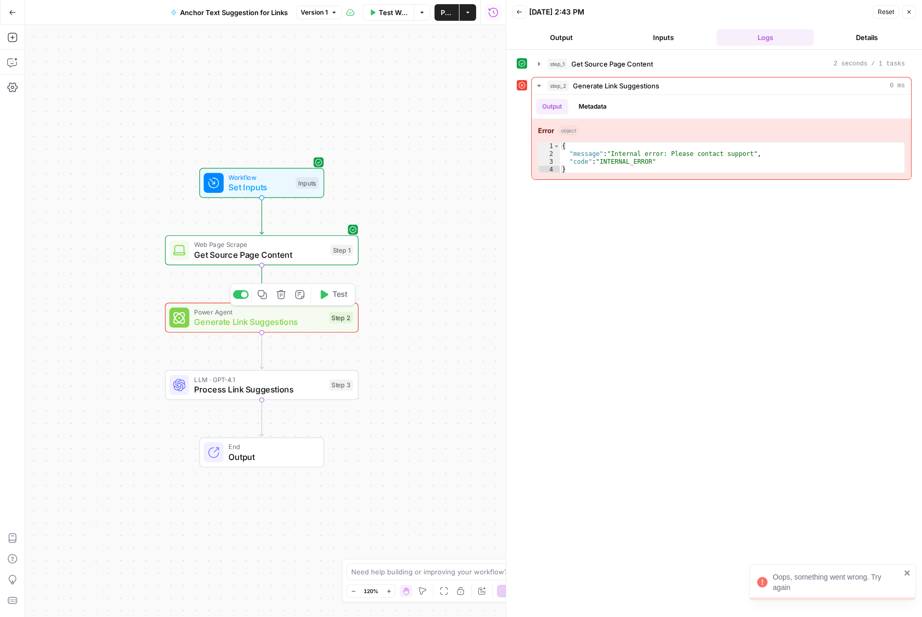
click at [262, 319] on span "Generate Link Suggestions" at bounding box center [259, 322] width 130 height 12
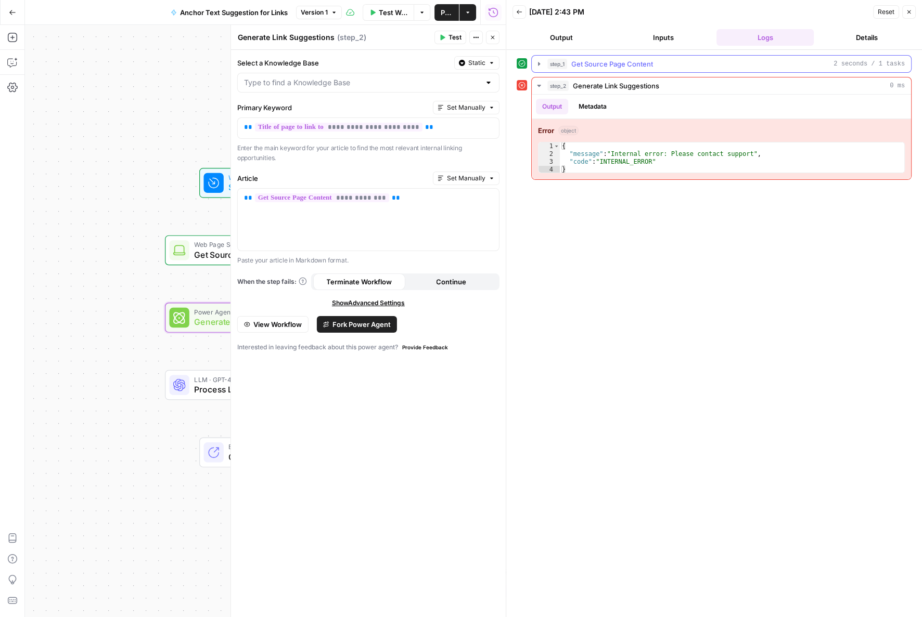
click at [565, 69] on button "step_1 Get Source Page Content 2 seconds / 1 tasks" at bounding box center [721, 64] width 379 height 17
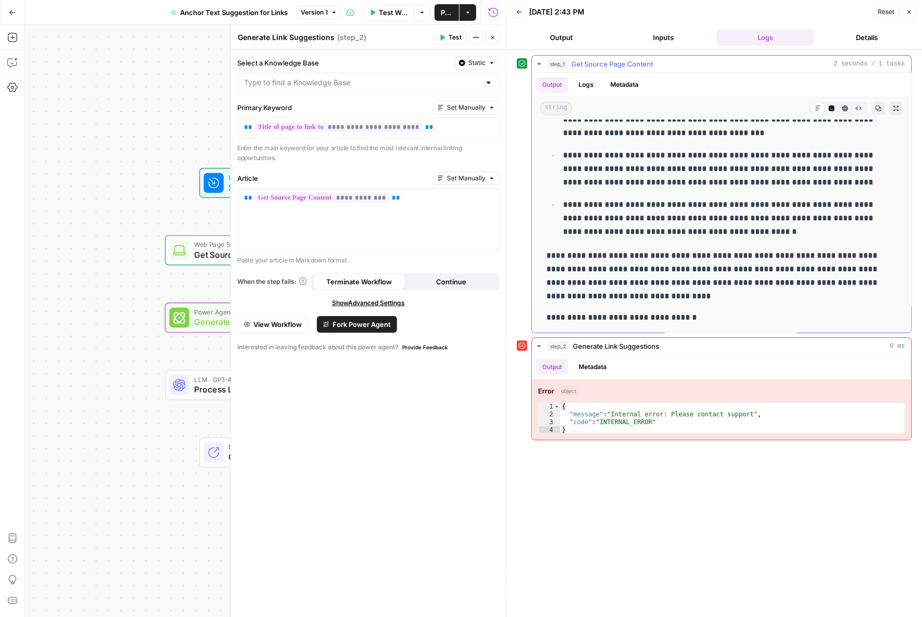
scroll to position [7629, 0]
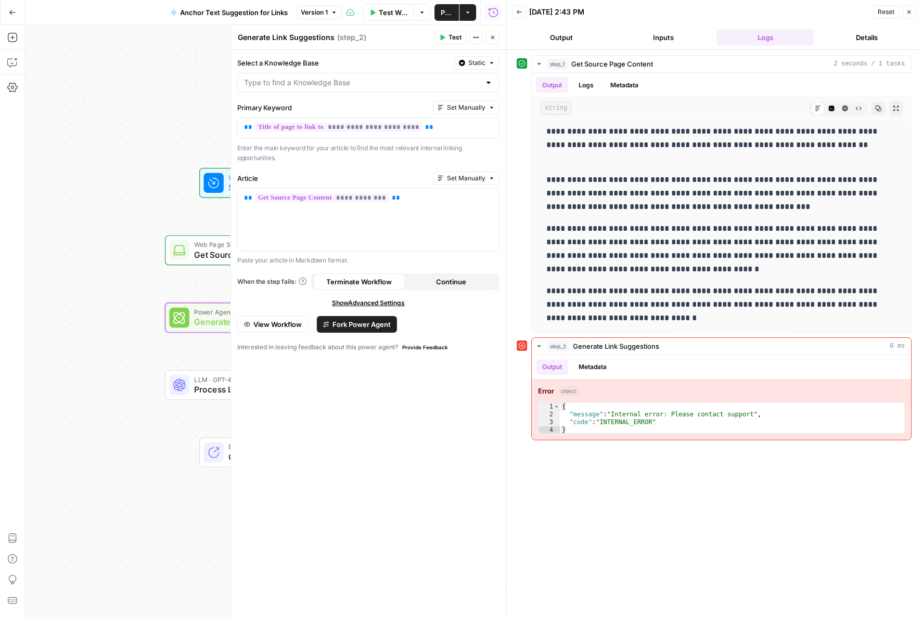
click at [135, 163] on div "Workflow Set Inputs Inputs Web Page Scrape Get Source Page Content Step 1 Error…" at bounding box center [265, 321] width 481 height 593
click at [906, 14] on icon "button" at bounding box center [909, 12] width 6 height 6
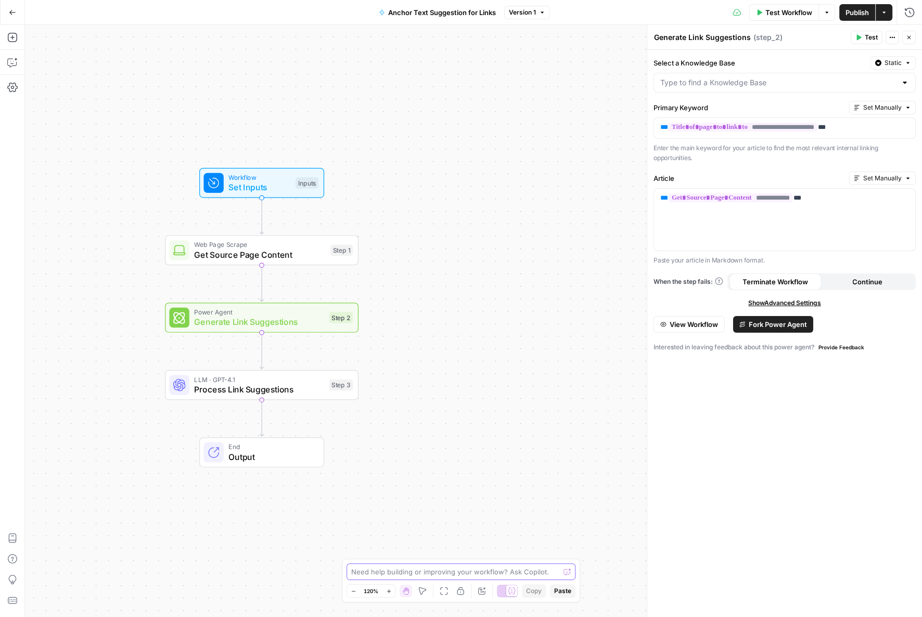
click at [433, 569] on textarea at bounding box center [455, 572] width 208 height 10
type textarea "Can we removed the Generate link suggestions step and have the LLM handle the s…"
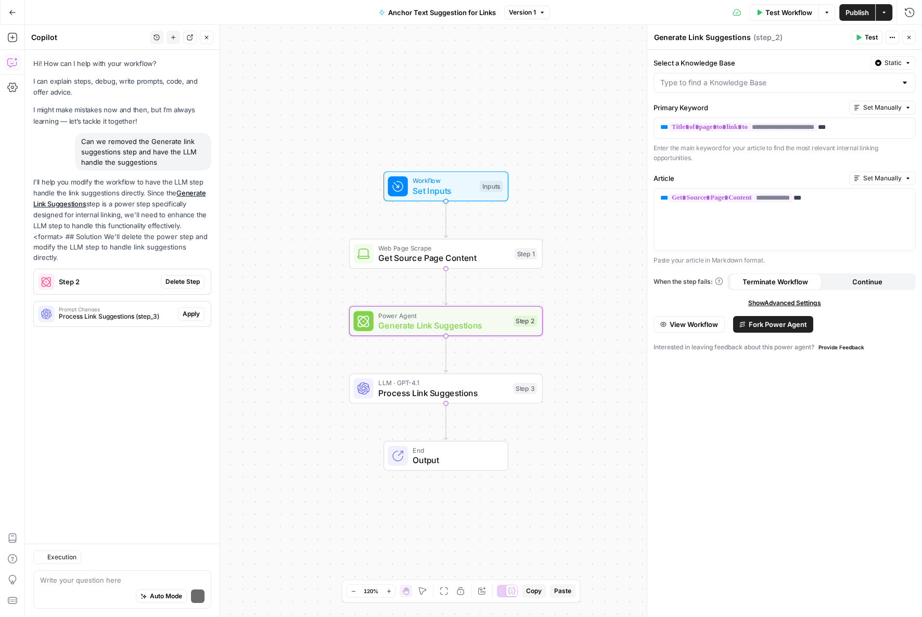
click at [187, 277] on span "Delete Step" at bounding box center [182, 281] width 34 height 9
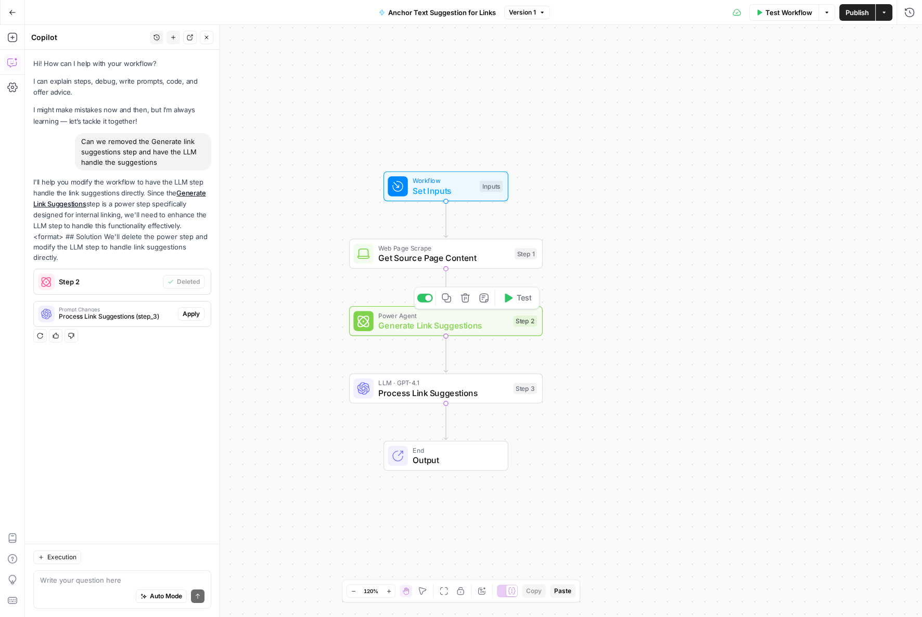
click at [467, 302] on icon "button" at bounding box center [464, 298] width 9 height 9
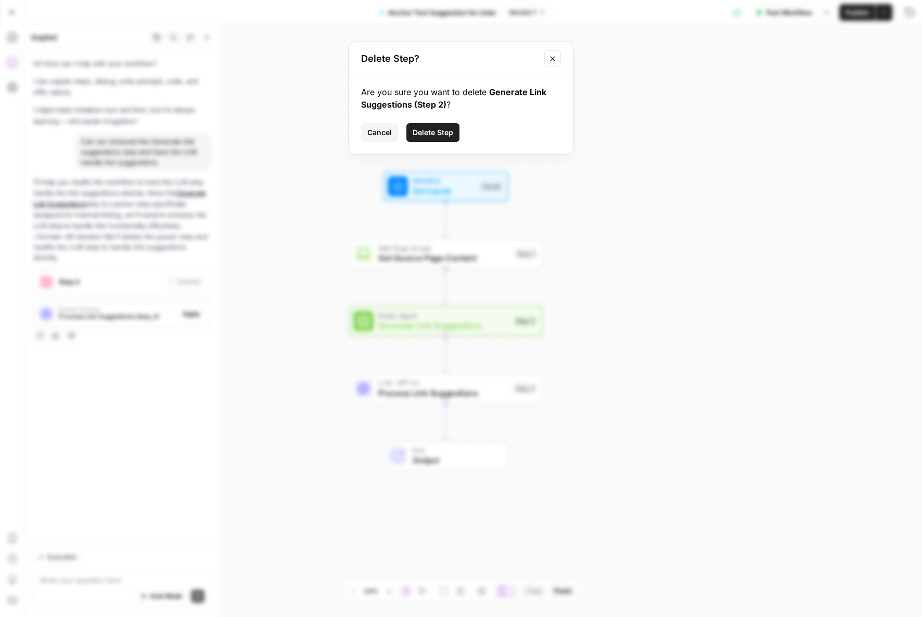
click at [432, 131] on span "Delete Step" at bounding box center [433, 132] width 41 height 10
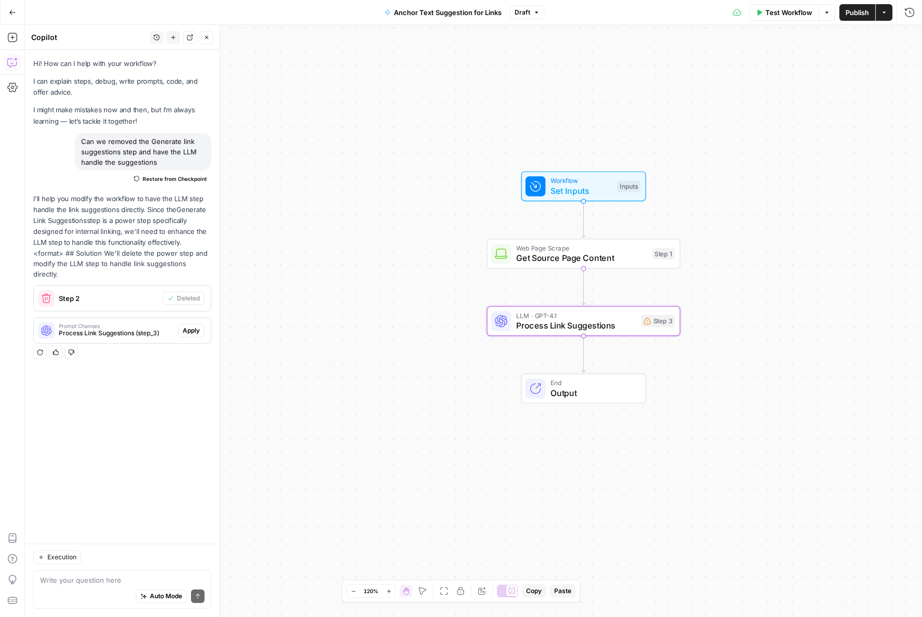
click at [196, 326] on span "Apply" at bounding box center [191, 330] width 17 height 9
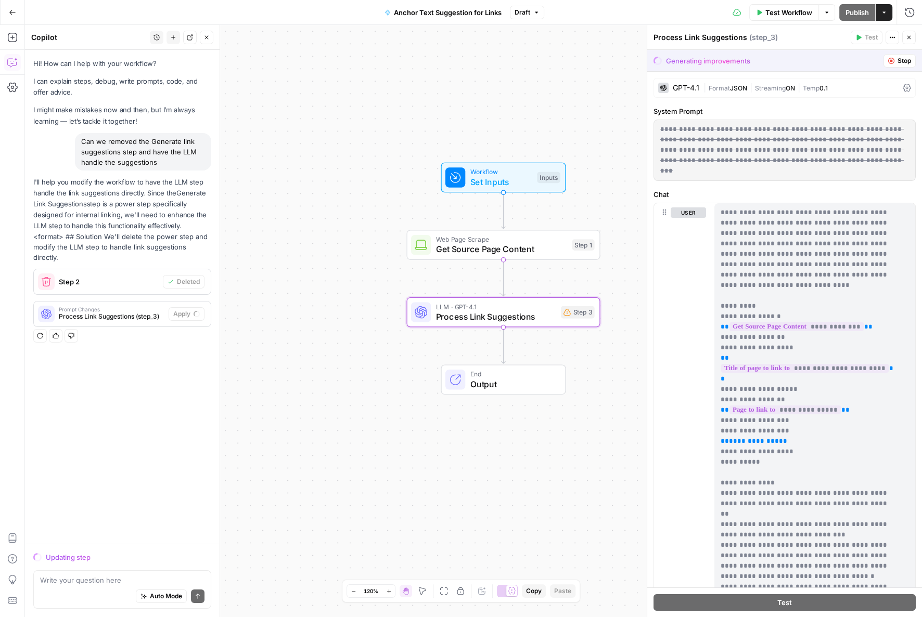
drag, startPoint x: 401, startPoint y: 282, endPoint x: 323, endPoint y: 274, distance: 78.5
click at [323, 274] on div "Workflow Set Inputs Inputs Web Page Scrape Get Source Page Content Step 1 LLM ·…" at bounding box center [473, 321] width 897 height 593
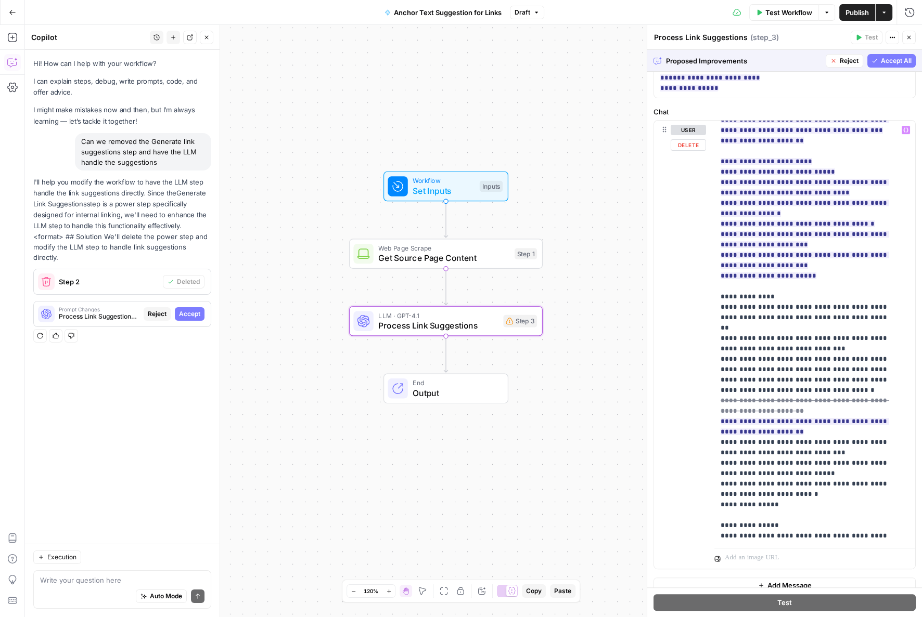
scroll to position [358, 0]
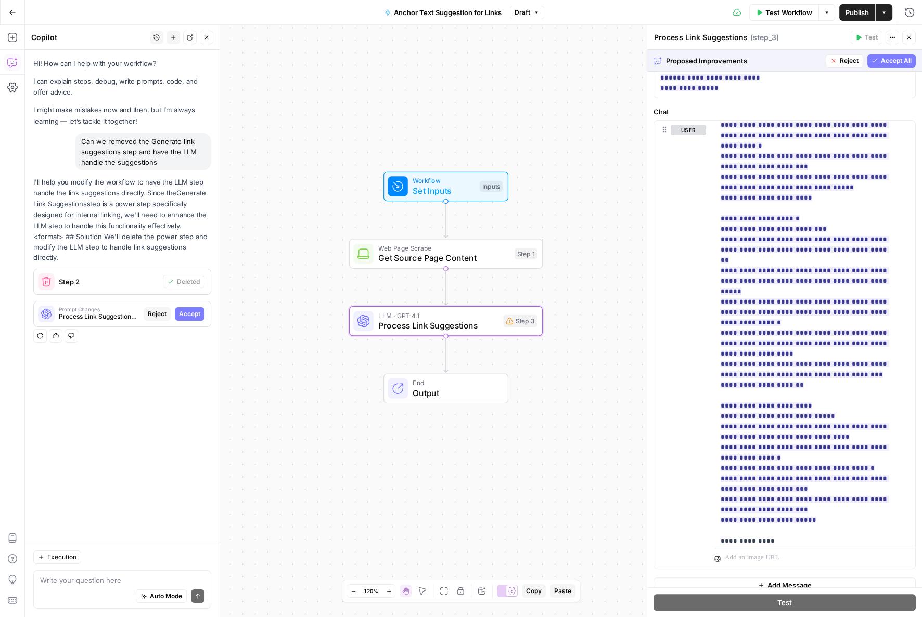
click at [881, 59] on span "Accept All" at bounding box center [896, 60] width 31 height 9
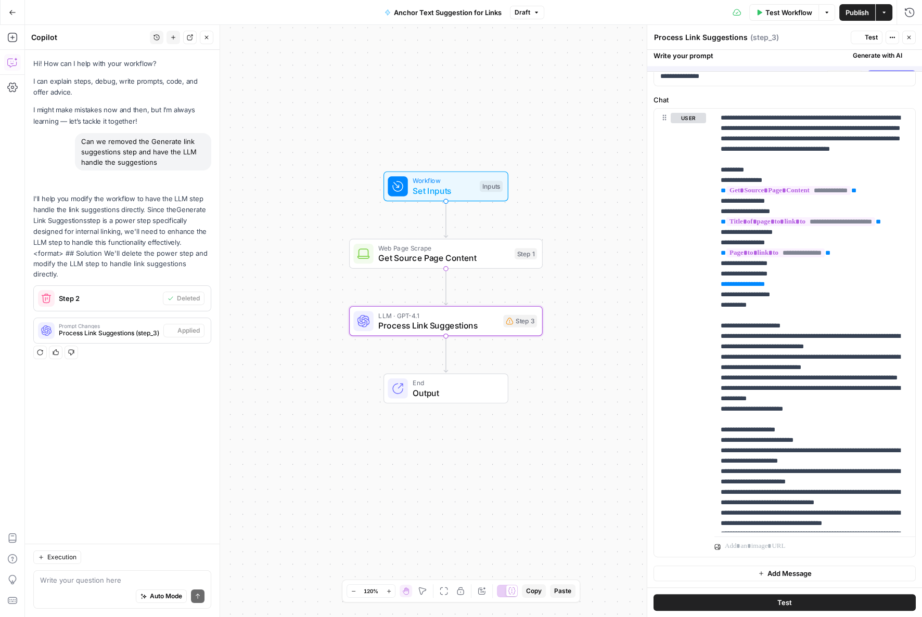
scroll to position [0, 0]
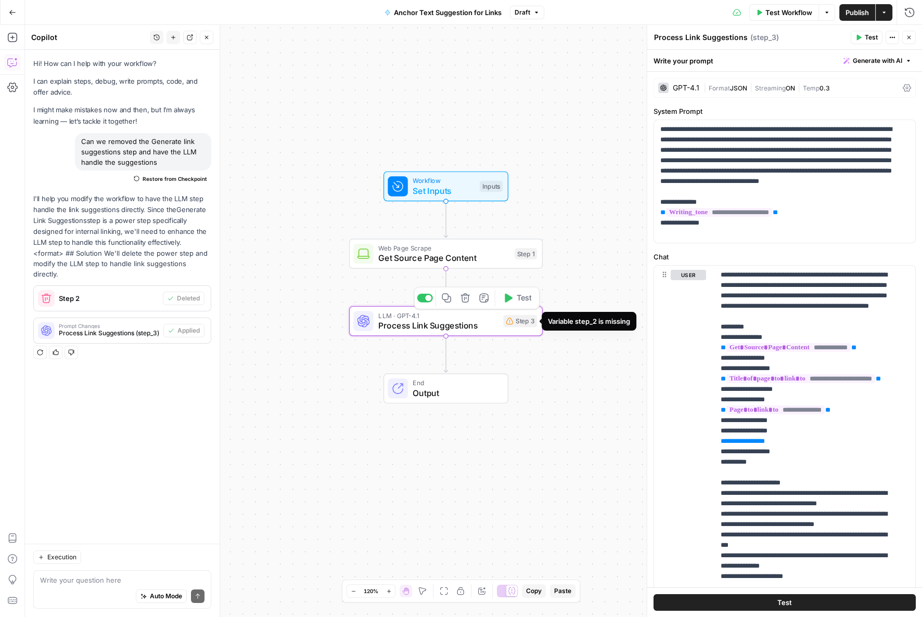
click at [511, 325] on div "Step 3" at bounding box center [520, 321] width 34 height 12
click at [863, 12] on span "Publish" at bounding box center [856, 12] width 23 height 10
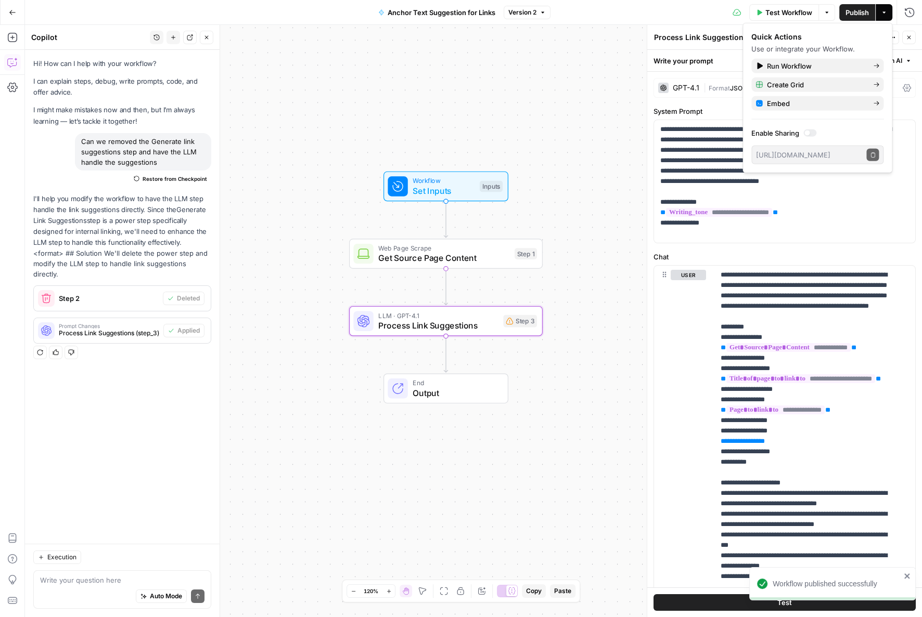
click at [779, 17] on button "Test Workflow" at bounding box center [784, 12] width 70 height 17
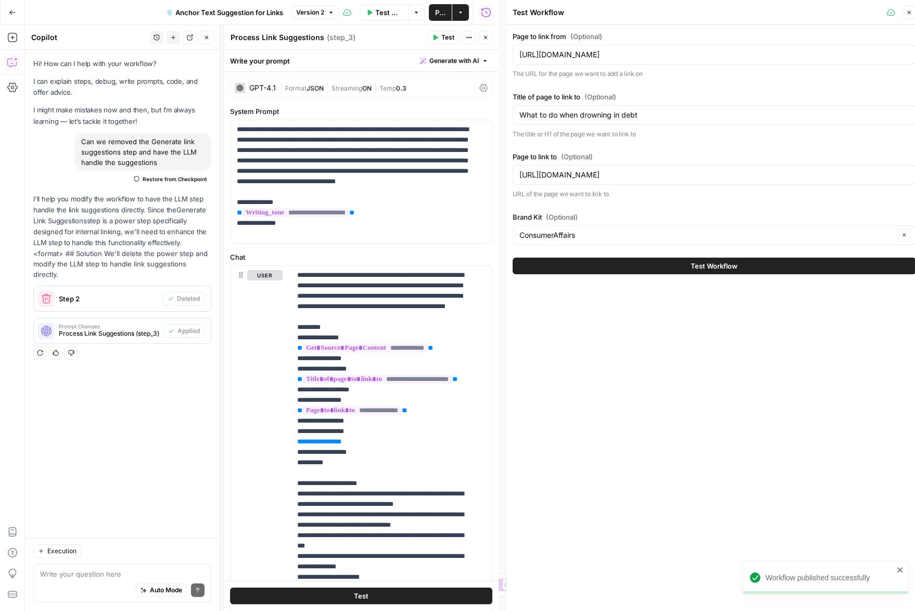
click at [677, 261] on button "Test Workflow" at bounding box center [713, 266] width 403 height 17
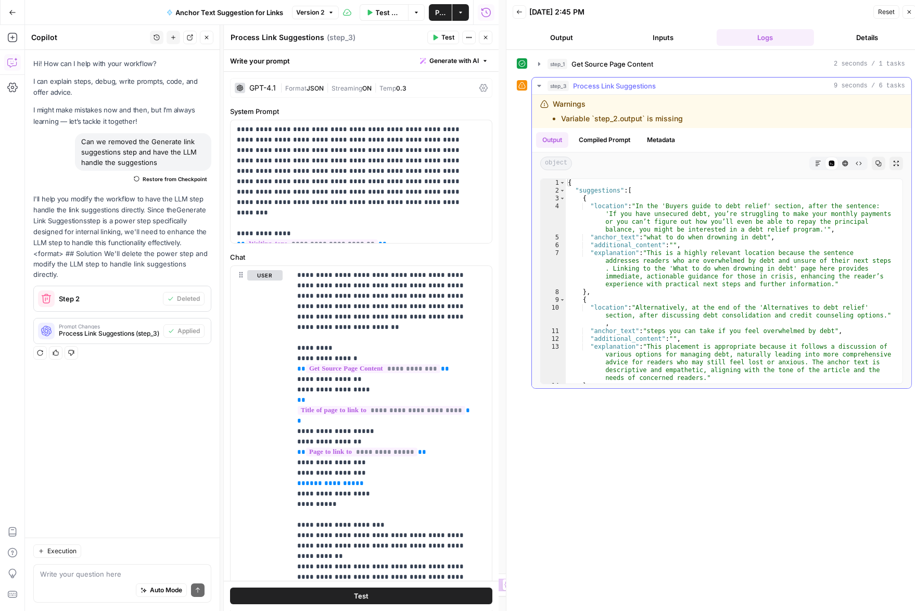
drag, startPoint x: 652, startPoint y: 202, endPoint x: 660, endPoint y: 203, distance: 7.8
click at [652, 202] on div "{ "suggestions" : [ { "location" : "In the 'Buyers guide to debt relief' sectio…" at bounding box center [729, 289] width 329 height 220
click at [765, 215] on div "{ "suggestions" : [ { "location" : "In the 'Buyers guide to debt relief' sectio…" at bounding box center [729, 289] width 329 height 220
click at [777, 203] on div "{ "suggestions" : [ { "location" : "In the 'Buyers guide to debt relief' sectio…" at bounding box center [729, 289] width 329 height 220
click at [696, 204] on div "{ "suggestions" : [ { "location" : "In the 'Buyers guide to debt relief' sectio…" at bounding box center [729, 289] width 329 height 220
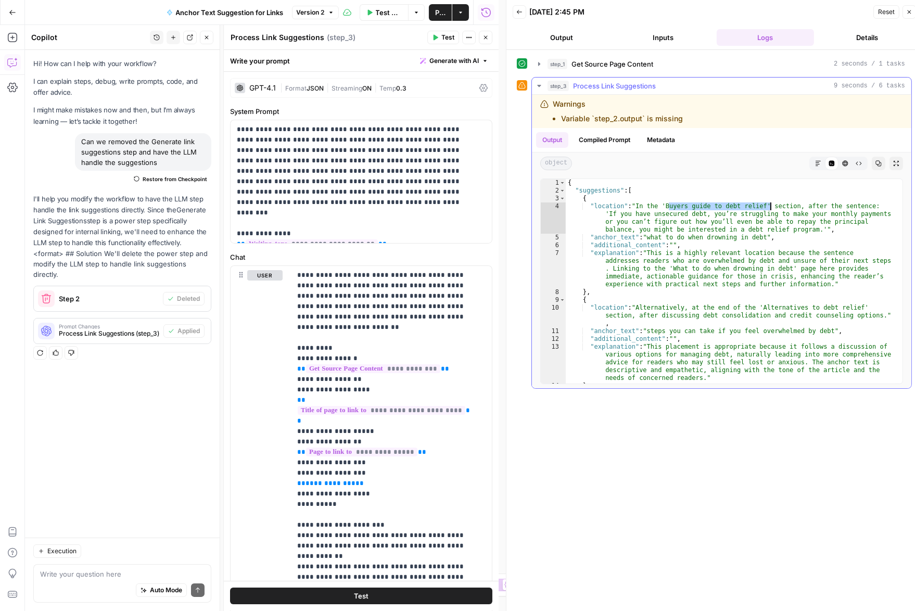
drag, startPoint x: 667, startPoint y: 202, endPoint x: 769, endPoint y: 204, distance: 101.5
click at [769, 204] on div "{ "suggestions" : [ { "location" : "In the 'Buyers guide to debt relief' sectio…" at bounding box center [729, 289] width 329 height 220
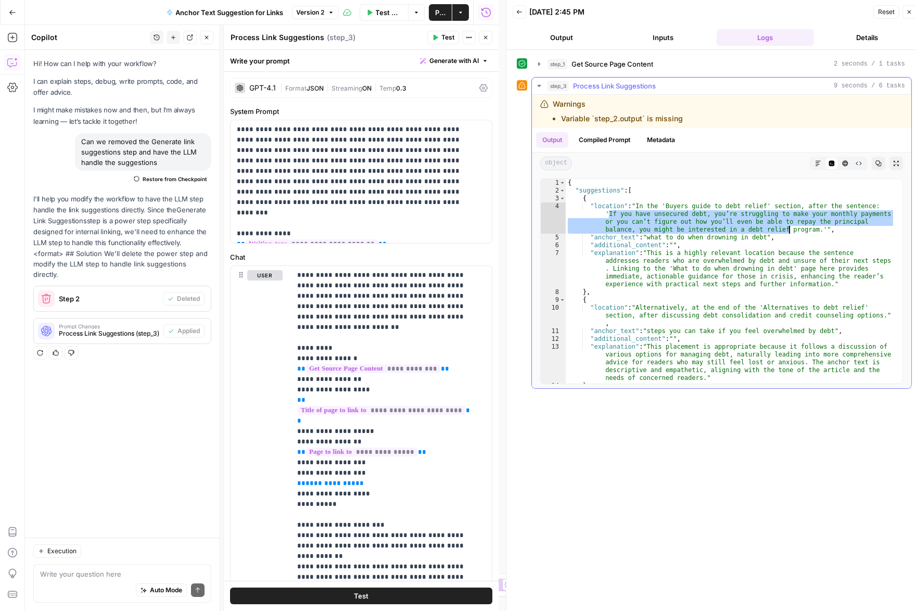
drag, startPoint x: 608, startPoint y: 216, endPoint x: 790, endPoint y: 228, distance: 182.5
click at [790, 228] on div "{ "suggestions" : [ { "location" : "In the 'Buyers guide to debt relief' sectio…" at bounding box center [729, 289] width 329 height 220
click at [815, 224] on div "{ "suggestions" : [ { "location" : "In the 'Buyers guide to debt relief' sectio…" at bounding box center [729, 289] width 329 height 220
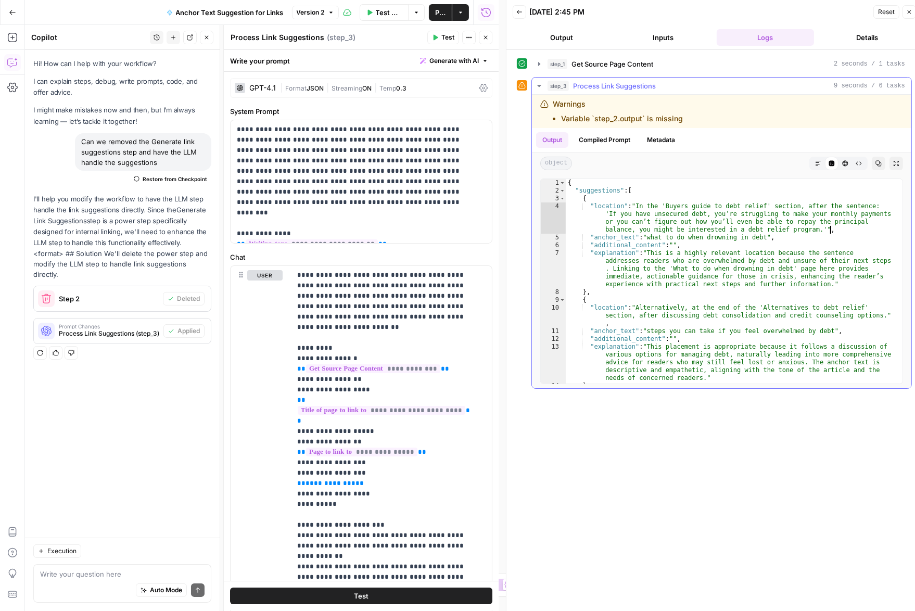
click at [828, 232] on div "{ "suggestions" : [ { "location" : "In the 'Buyers guide to debt relief' sectio…" at bounding box center [729, 289] width 329 height 220
click at [642, 247] on div "{ "suggestions" : [ { "location" : "In the 'Buyers guide to debt relief' sectio…" at bounding box center [729, 289] width 329 height 220
drag, startPoint x: 654, startPoint y: 239, endPoint x: 768, endPoint y: 234, distance: 114.6
click at [768, 234] on div "{ "suggestions" : [ { "location" : "In the 'Buyers guide to debt relief' sectio…" at bounding box center [729, 289] width 329 height 220
click at [644, 214] on div "{ "suggestions" : [ { "location" : "In the 'Buyers guide to debt relief' sectio…" at bounding box center [729, 289] width 329 height 220
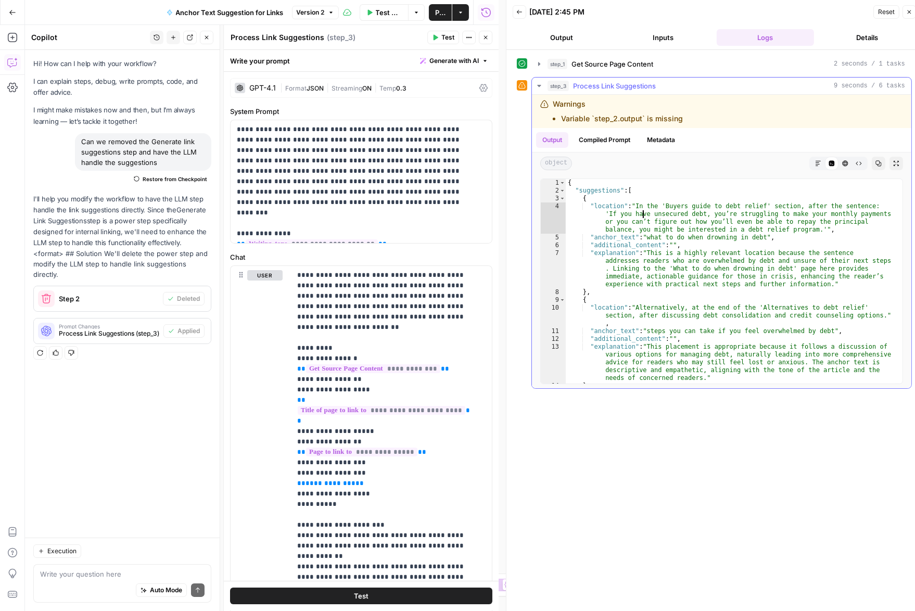
click at [642, 207] on div "{ "suggestions" : [ { "location" : "In the 'Buyers guide to debt relief' sectio…" at bounding box center [729, 289] width 329 height 220
drag, startPoint x: 782, startPoint y: 204, endPoint x: 844, endPoint y: 203, distance: 62.4
click at [812, 204] on div "{ "suggestions" : [ { "location" : "In the 'Buyers guide to debt relief' sectio…" at bounding box center [729, 289] width 329 height 220
click at [867, 205] on div "{ "suggestions" : [ { "location" : "In the 'Buyers guide to debt relief' sectio…" at bounding box center [729, 289] width 329 height 220
click at [868, 205] on div "{ "suggestions" : [ { "location" : "In the 'Buyers guide to debt relief' sectio…" at bounding box center [729, 289] width 329 height 220
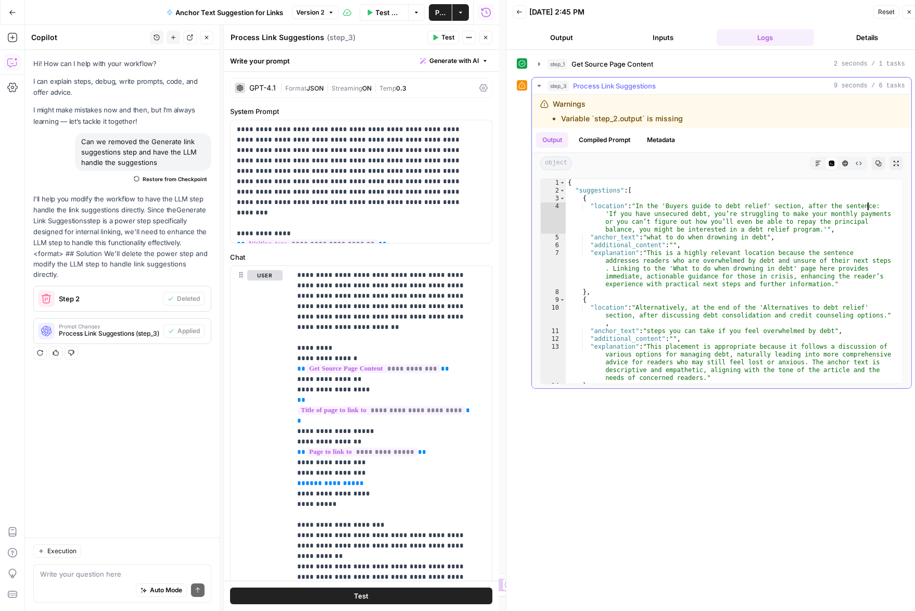
click at [740, 235] on div "{ "suggestions" : [ { "location" : "In the 'Buyers guide to debt relief' sectio…" at bounding box center [729, 289] width 329 height 220
click at [760, 231] on div "{ "suggestions" : [ { "location" : "In the 'Buyers guide to debt relief' sectio…" at bounding box center [729, 289] width 329 height 220
drag, startPoint x: 661, startPoint y: 236, endPoint x: 652, endPoint y: 237, distance: 8.9
click at [657, 236] on div "{ "suggestions" : [ { "location" : "In the 'Buyers guide to debt relief' sectio…" at bounding box center [729, 289] width 329 height 220
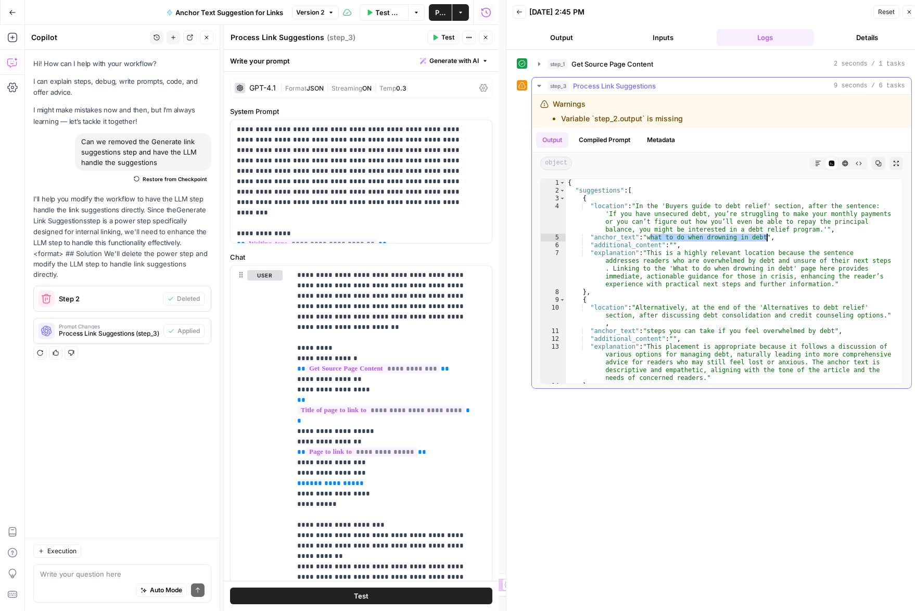
drag, startPoint x: 651, startPoint y: 237, endPoint x: 768, endPoint y: 237, distance: 117.1
click at [768, 237] on div "{ "suggestions" : [ { "location" : "In the 'Buyers guide to debt relief' sectio…" at bounding box center [729, 289] width 329 height 220
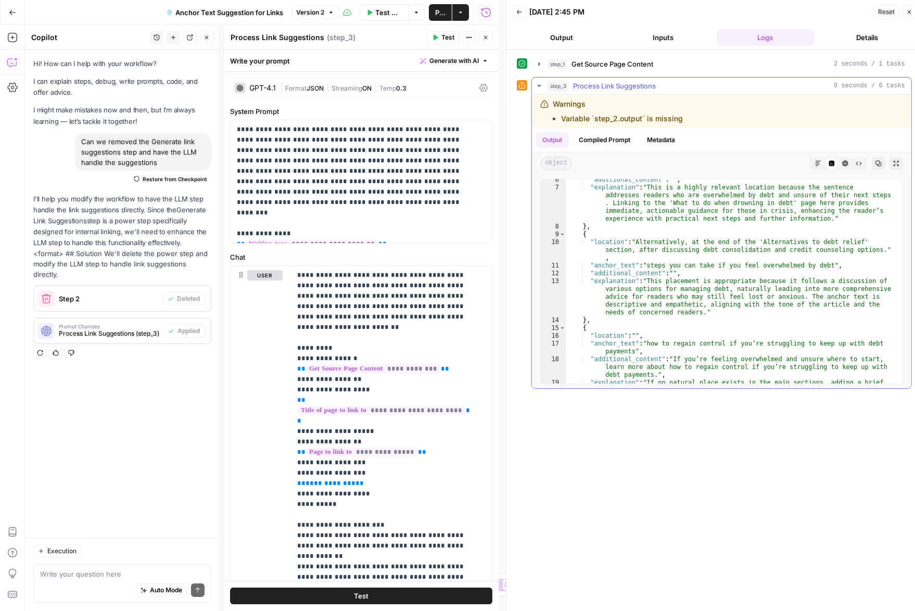
scroll to position [65, 0]
click at [677, 263] on div ""additional_content" : "" , "explanation" : "This is a highly relevant location…" at bounding box center [729, 305] width 329 height 259
click at [682, 239] on div ""additional_content" : "" , "explanation" : "This is a highly relevant location…" at bounding box center [729, 305] width 329 height 259
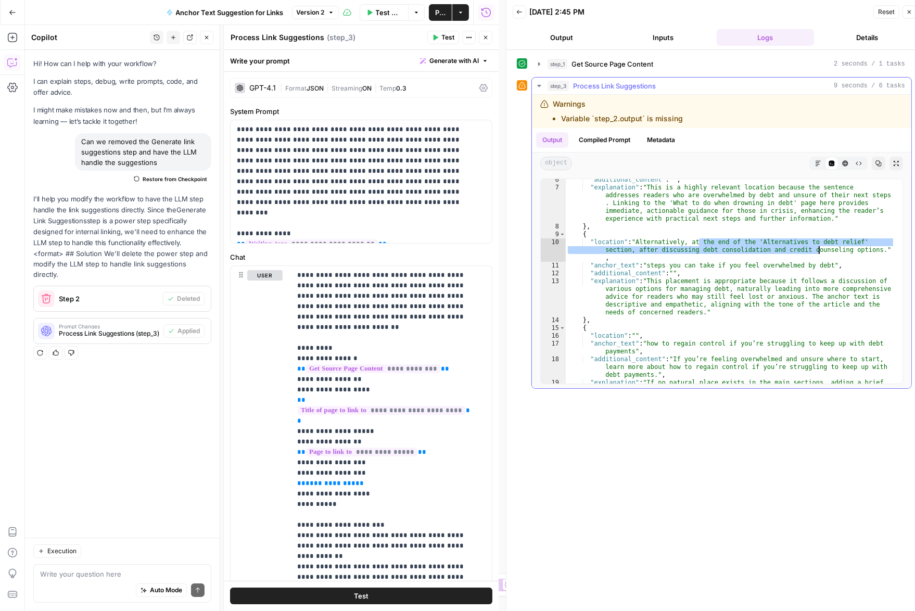
drag, startPoint x: 700, startPoint y: 242, endPoint x: 818, endPoint y: 248, distance: 118.2
click at [818, 248] on div ""additional_content" : "" , "explanation" : "This is a highly relevant location…" at bounding box center [729, 305] width 329 height 259
click at [672, 251] on div ""additional_content" : "" , "explanation" : "This is a highly relevant location…" at bounding box center [729, 305] width 329 height 259
click at [745, 250] on div ""additional_content" : "" , "explanation" : "This is a highly relevant location…" at bounding box center [729, 305] width 329 height 259
click at [837, 268] on div ""additional_content" : "" , "explanation" : "This is a highly relevant location…" at bounding box center [729, 305] width 329 height 259
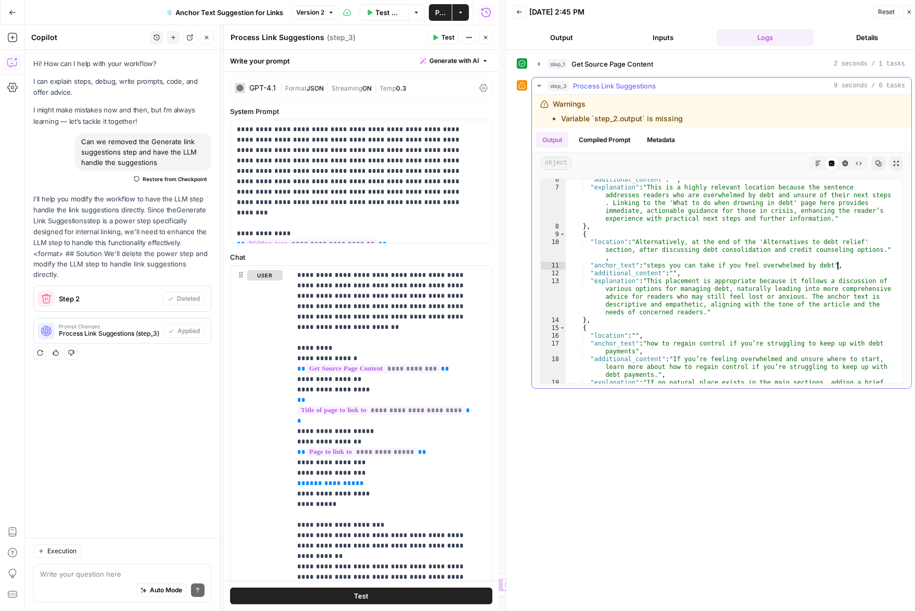
click at [835, 268] on div ""additional_content" : "" , "explanation" : "This is a highly relevant location…" at bounding box center [729, 305] width 329 height 259
click at [662, 263] on div ""additional_content" : "" , "explanation" : "This is a highly relevant location…" at bounding box center [729, 305] width 329 height 259
click at [658, 265] on div ""additional_content" : "" , "explanation" : "This is a highly relevant location…" at bounding box center [729, 305] width 329 height 259
click at [833, 266] on div ""additional_content" : "" , "explanation" : "This is a highly relevant location…" at bounding box center [729, 305] width 329 height 259
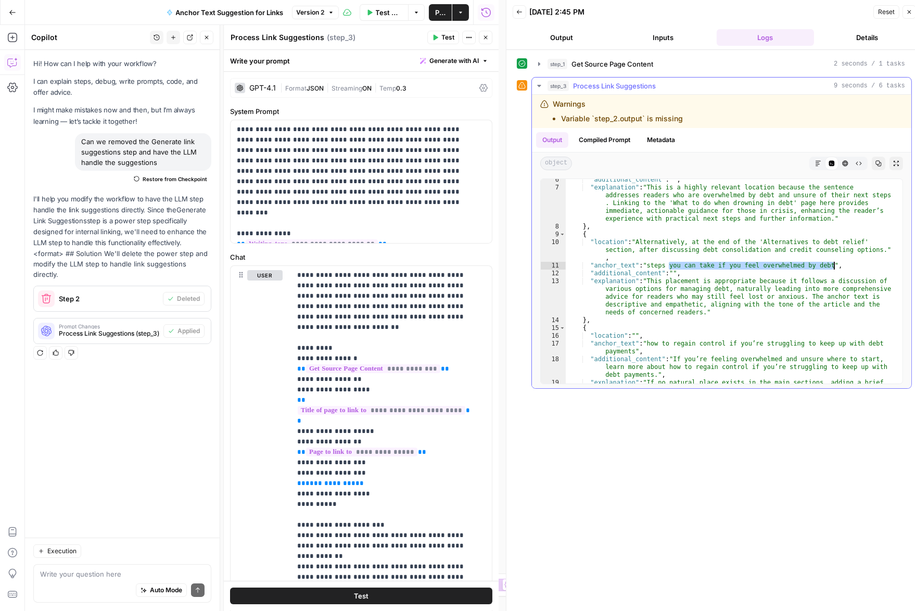
click at [837, 265] on div ""additional_content" : "" , "explanation" : "This is a highly relevant location…" at bounding box center [729, 305] width 329 height 259
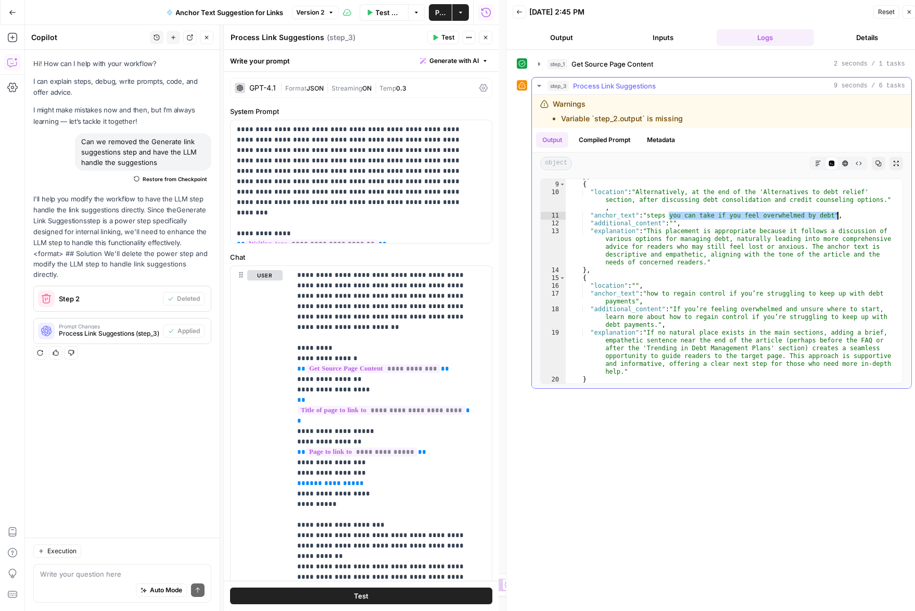
scroll to position [124, 0]
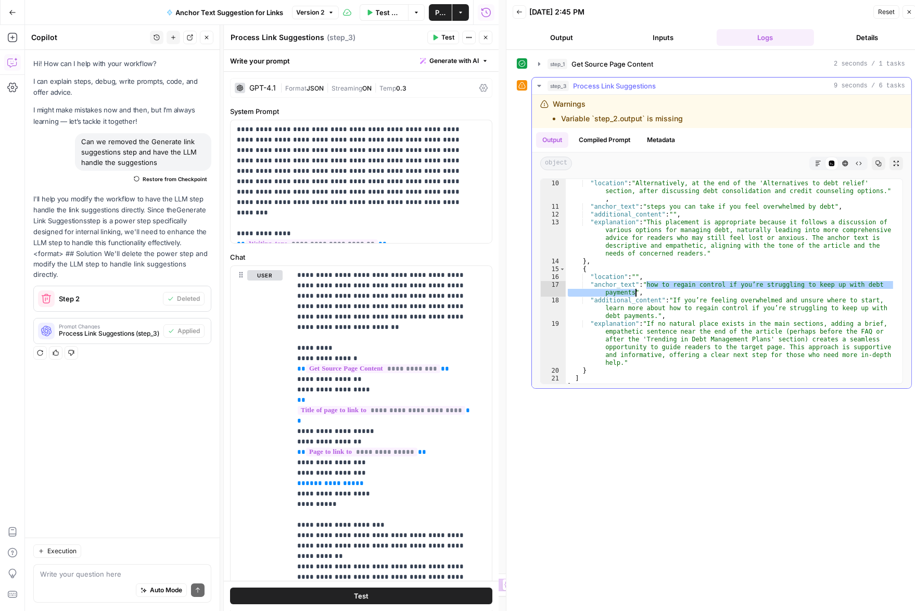
drag, startPoint x: 648, startPoint y: 283, endPoint x: 633, endPoint y: 288, distance: 15.5
click at [633, 288] on div "{ "location" : "Alternatively, at the end of the 'Alternatives to debt relief' …" at bounding box center [729, 282] width 329 height 220
click at [678, 299] on div "{ "location" : "Alternatively, at the end of the 'Alternatives to debt relief' …" at bounding box center [729, 282] width 329 height 220
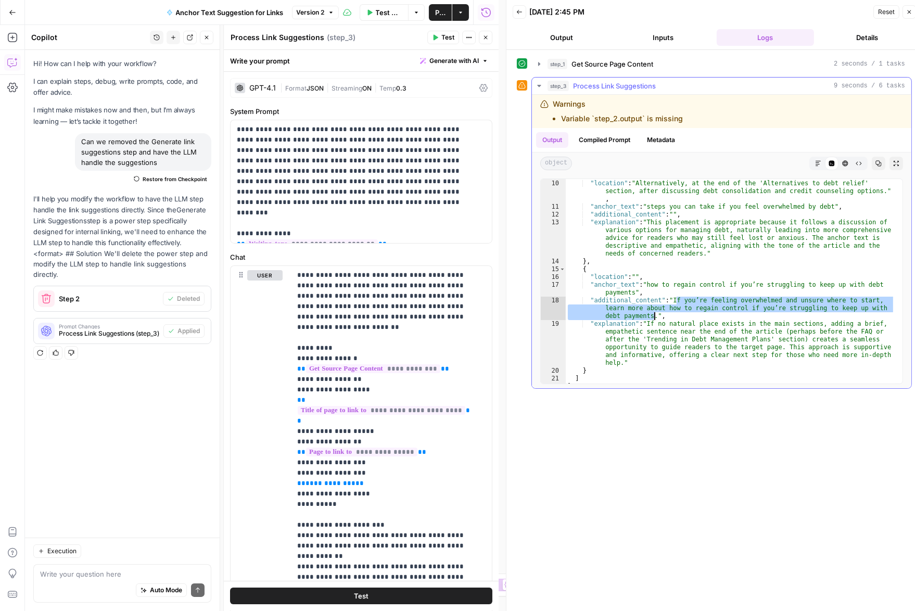
drag, startPoint x: 675, startPoint y: 299, endPoint x: 654, endPoint y: 316, distance: 26.6
click at [654, 316] on div "{ "location" : "Alternatively, at the end of the 'Alternatives to debt relief' …" at bounding box center [729, 282] width 329 height 220
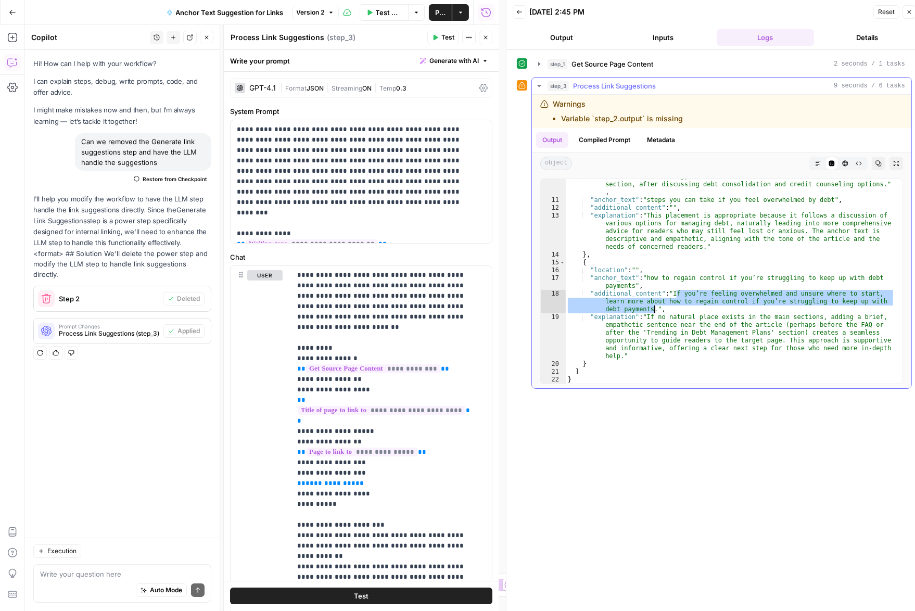
scroll to position [131, 0]
click at [607, 301] on div ""location" : "Alternatively, at the end of the 'Alternatives to debt relief' se…" at bounding box center [729, 291] width 329 height 236
click at [617, 301] on div ""location" : "Alternatively, at the end of the 'Alternatives to debt relief' se…" at bounding box center [729, 291] width 329 height 236
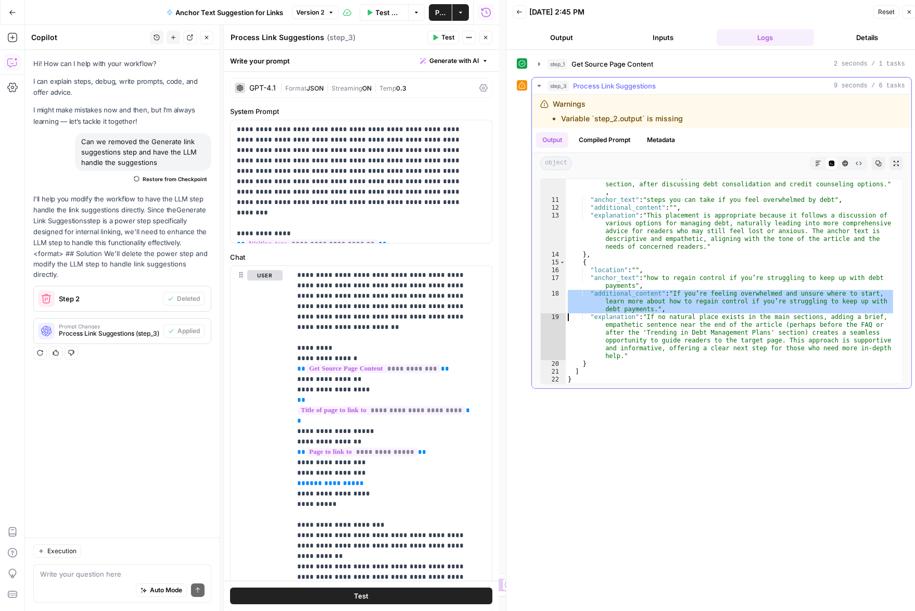
type textarea "**********"
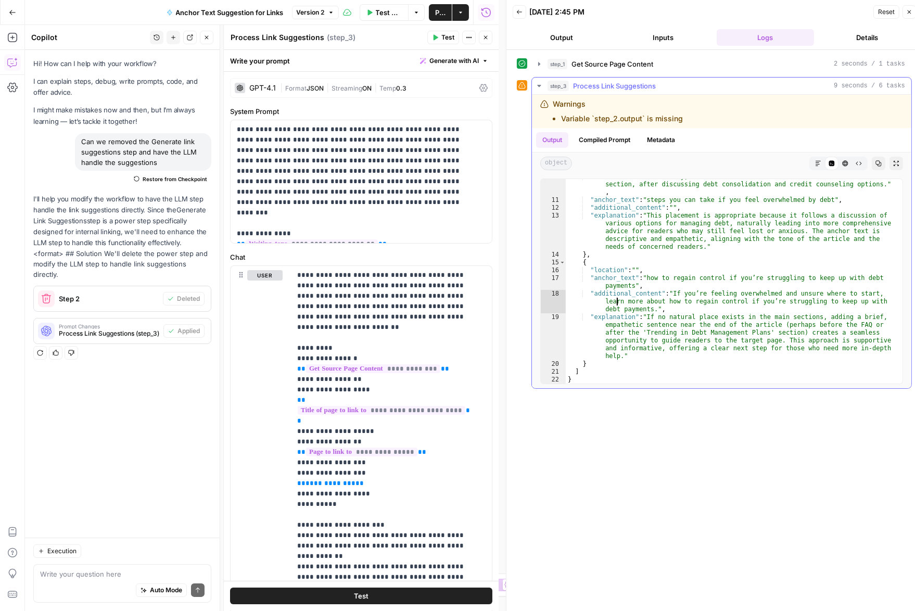
drag, startPoint x: 604, startPoint y: 302, endPoint x: 636, endPoint y: 300, distance: 31.8
click at [635, 300] on div ""location" : "Alternatively, at the end of the 'Alternatives to debt relief' se…" at bounding box center [729, 291] width 329 height 236
click at [740, 302] on div ""location" : "Alternatively, at the end of the 'Alternatives to debt relief' se…" at bounding box center [729, 291] width 329 height 236
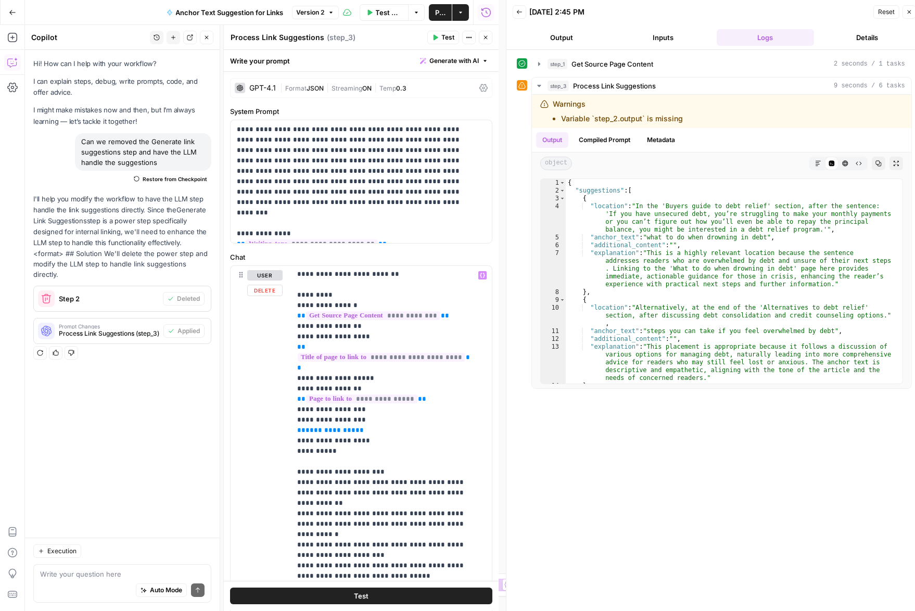
scroll to position [127, 0]
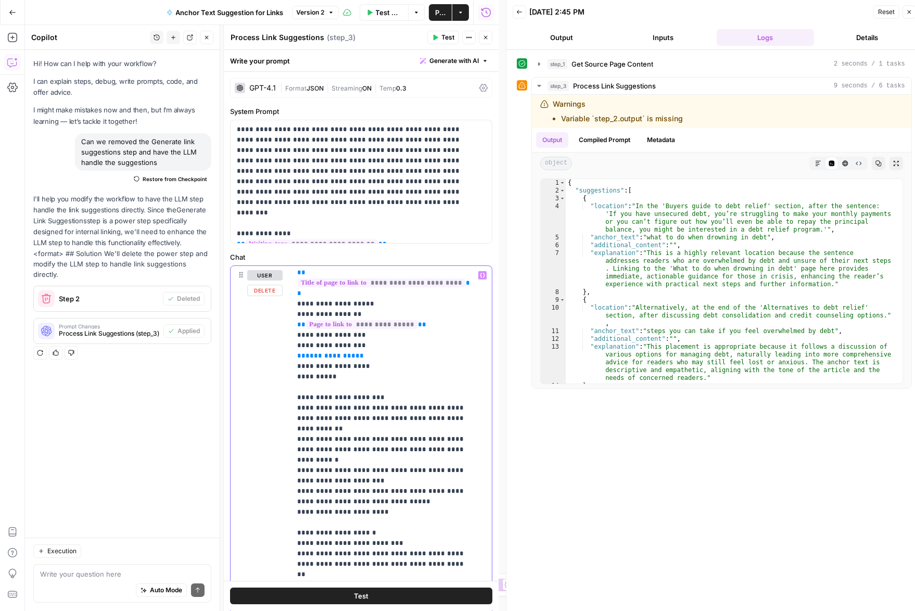
drag, startPoint x: 361, startPoint y: 337, endPoint x: 281, endPoint y: 318, distance: 81.8
click at [281, 317] on div "**********" at bounding box center [360, 490] width 261 height 448
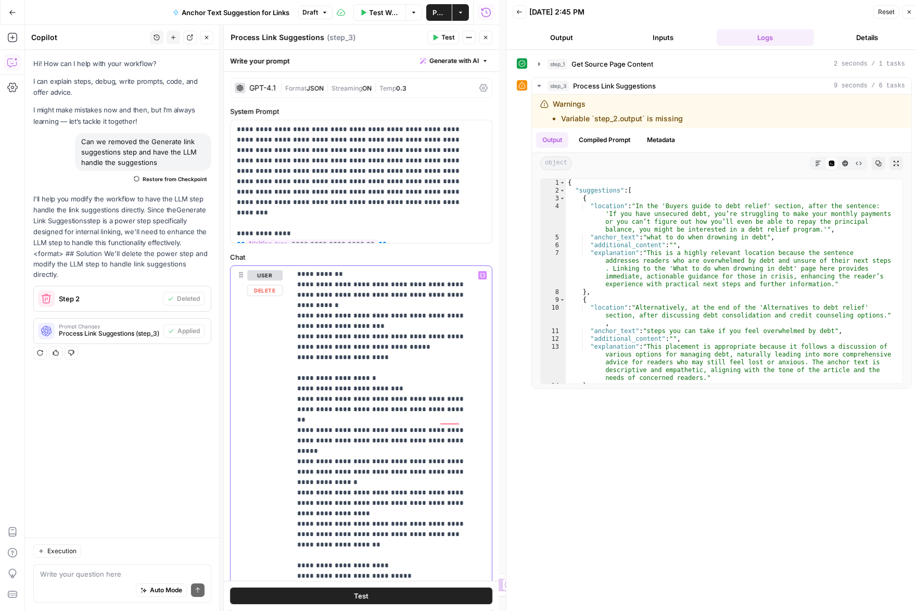
scroll to position [556, 0]
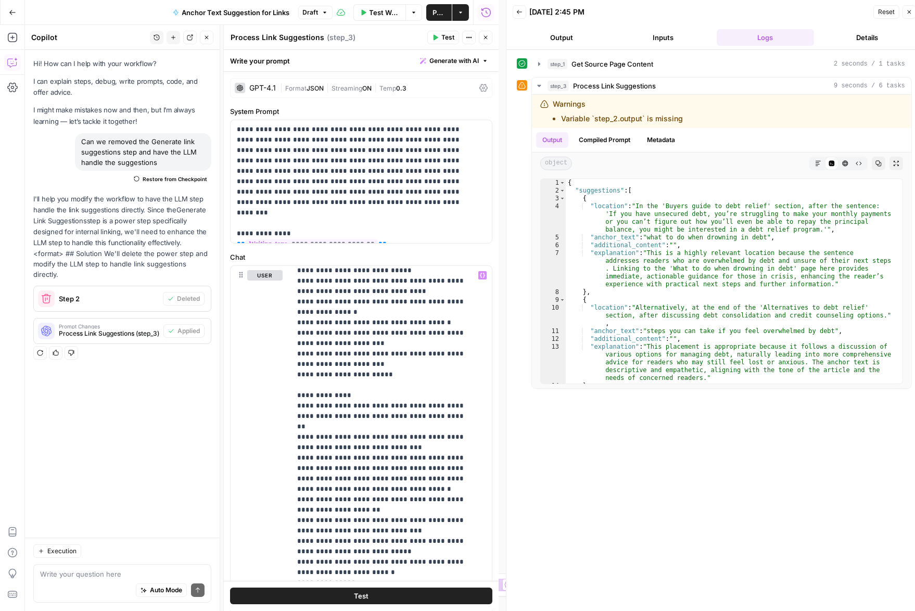
click at [479, 87] on icon at bounding box center [483, 88] width 8 height 8
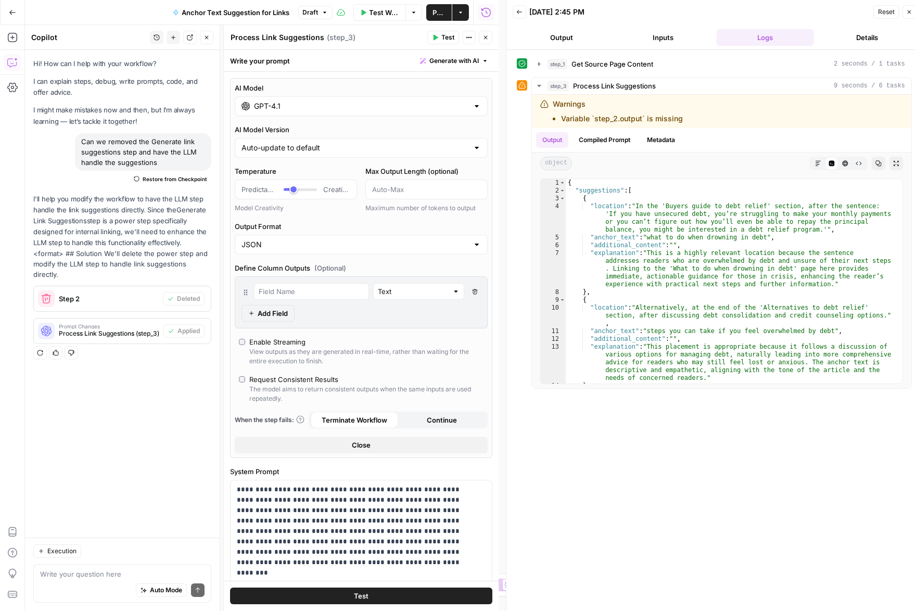
click at [307, 112] on div "GPT-4.1" at bounding box center [361, 106] width 253 height 20
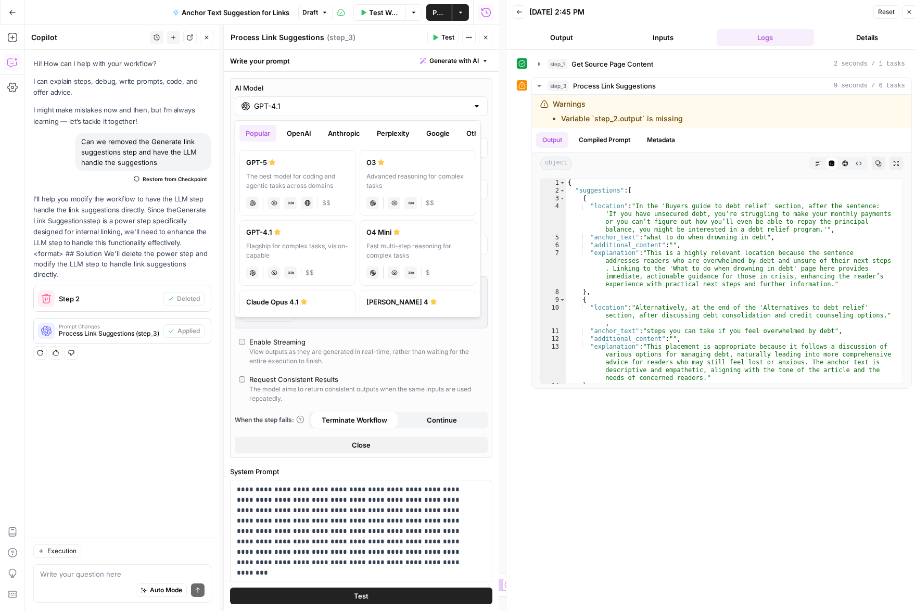
scroll to position [0, 16]
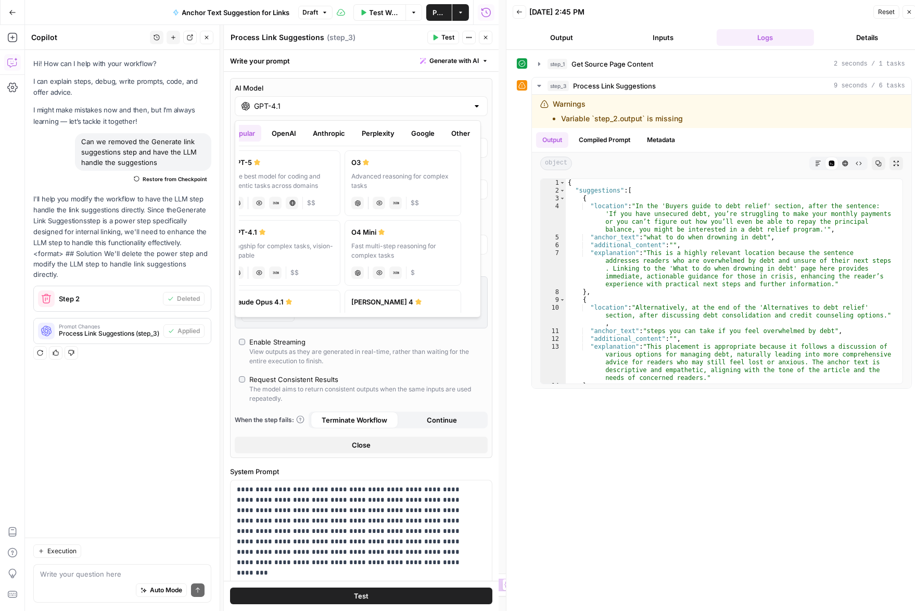
click at [337, 134] on button "Anthropic" at bounding box center [328, 133] width 45 height 17
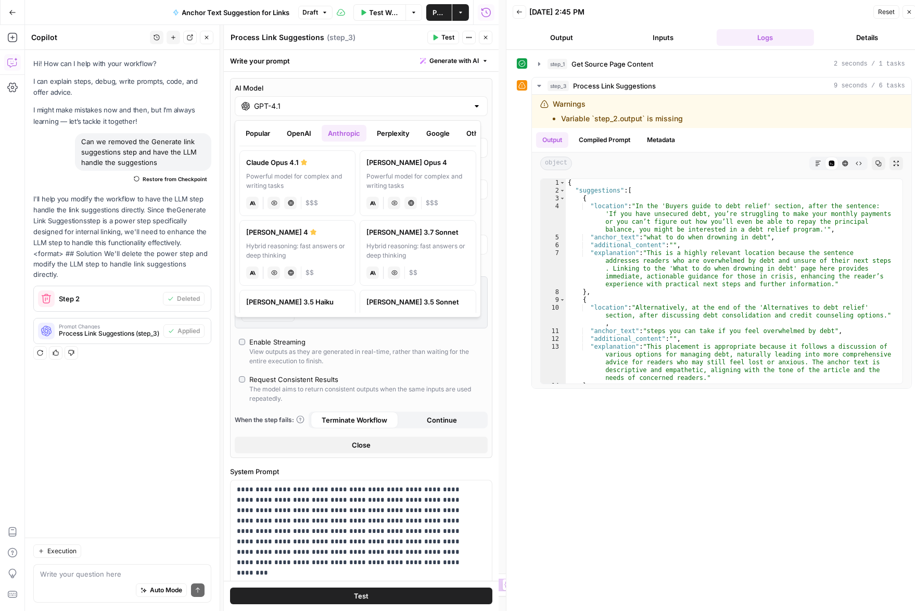
click at [311, 166] on div "Claude Opus 4.1" at bounding box center [297, 162] width 102 height 10
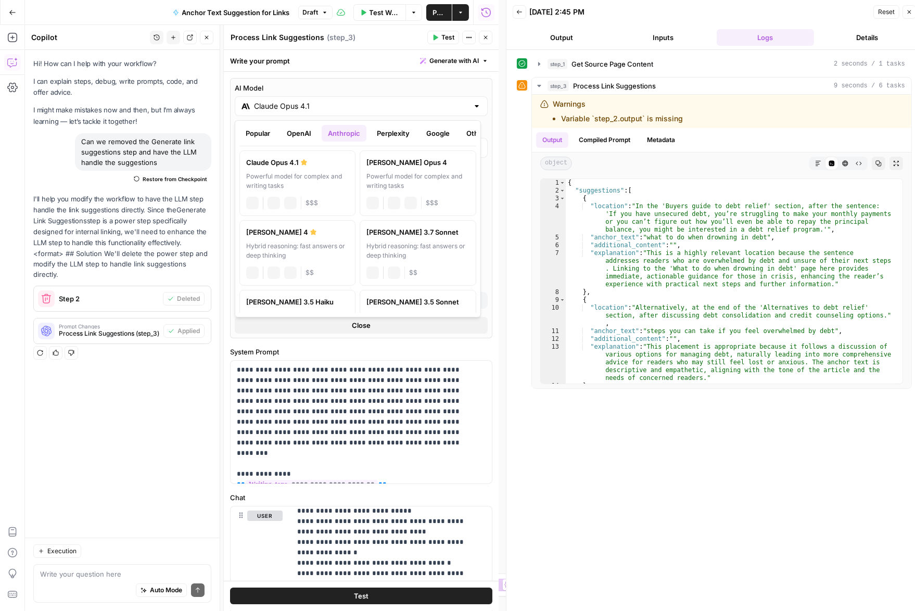
click at [400, 101] on input "Claude Opus 4.1" at bounding box center [361, 106] width 214 height 10
click at [291, 136] on button "OpenAI" at bounding box center [298, 133] width 37 height 17
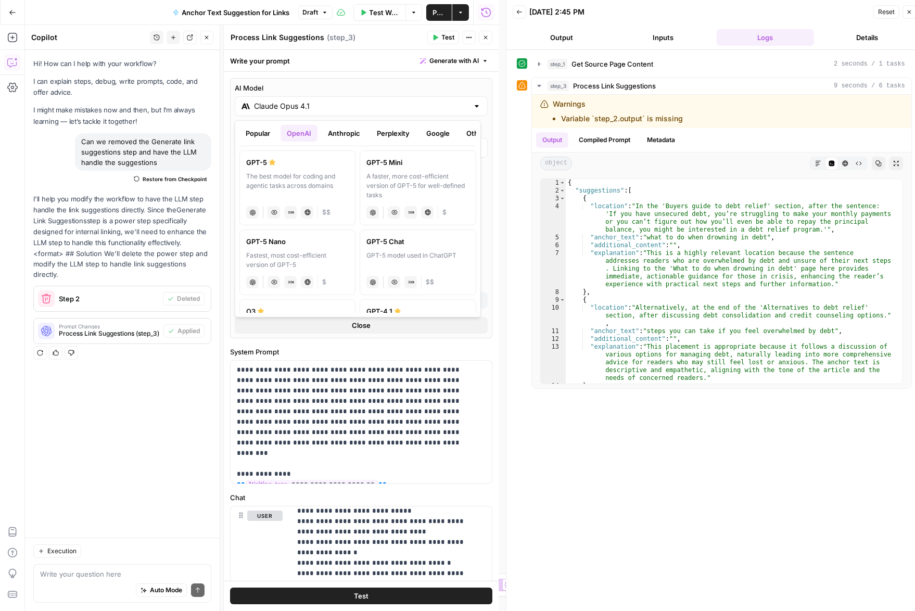
click at [319, 177] on div "The best model for coding and agentic tasks across domains" at bounding box center [297, 186] width 102 height 28
type input "GPT-5"
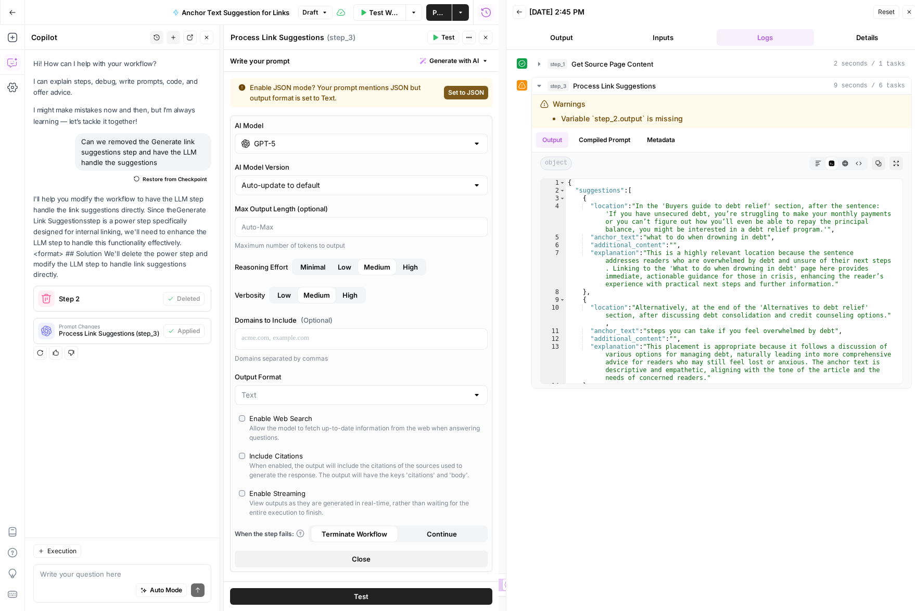
click at [456, 93] on span "Set to JSON" at bounding box center [466, 92] width 36 height 9
type input "JSON"
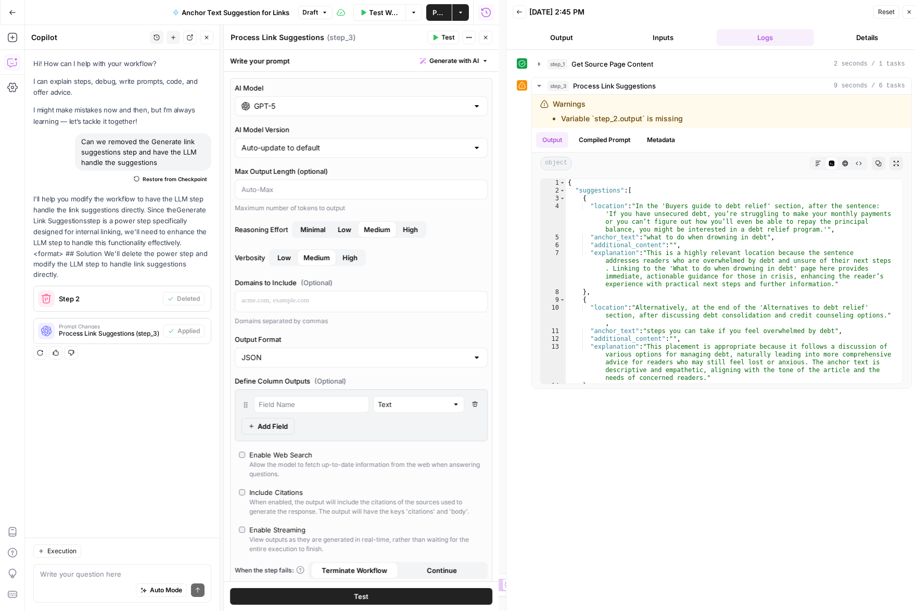
click at [906, 14] on icon "button" at bounding box center [909, 12] width 6 height 6
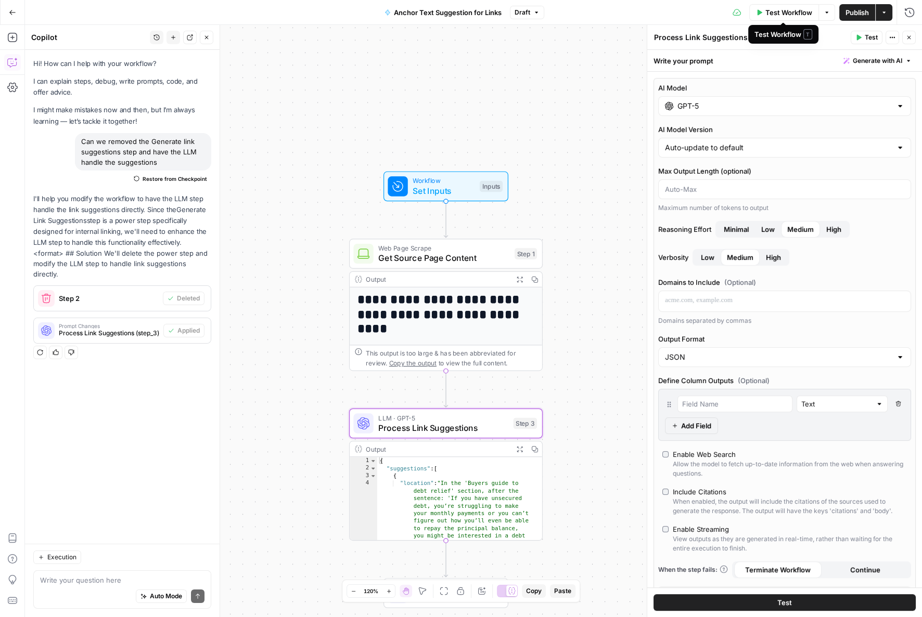
click at [788, 14] on span "Test Workflow" at bounding box center [788, 12] width 47 height 10
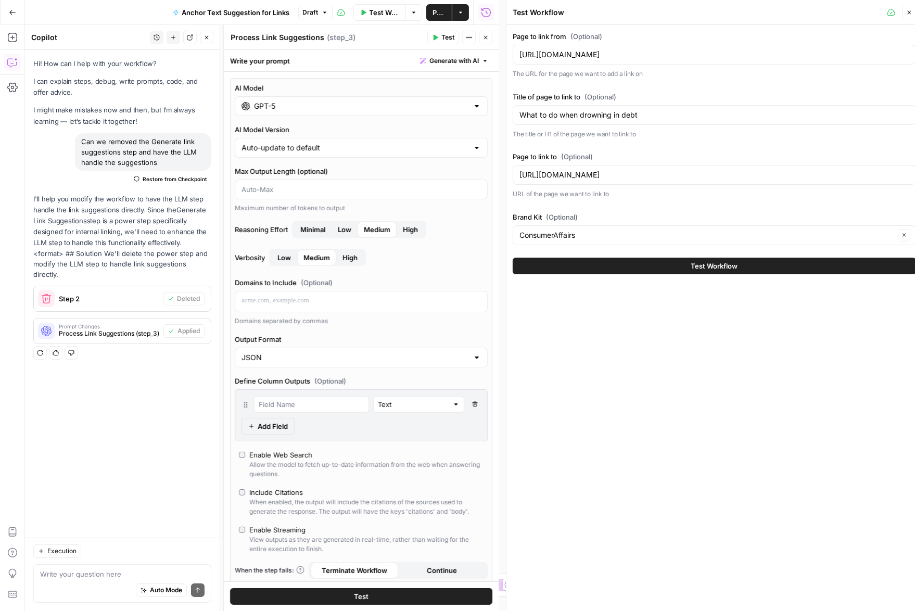
click at [648, 272] on button "Test Workflow" at bounding box center [713, 266] width 403 height 17
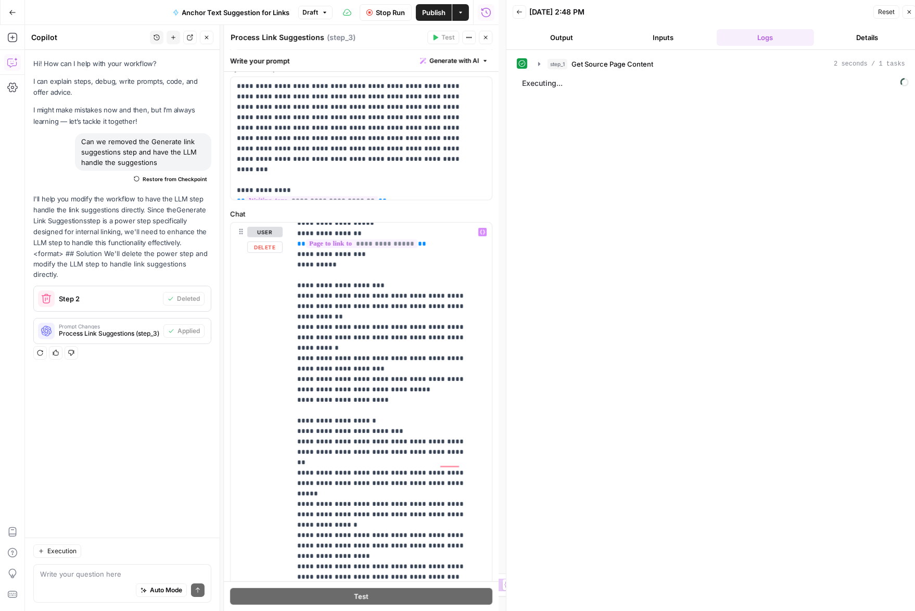
scroll to position [291, 0]
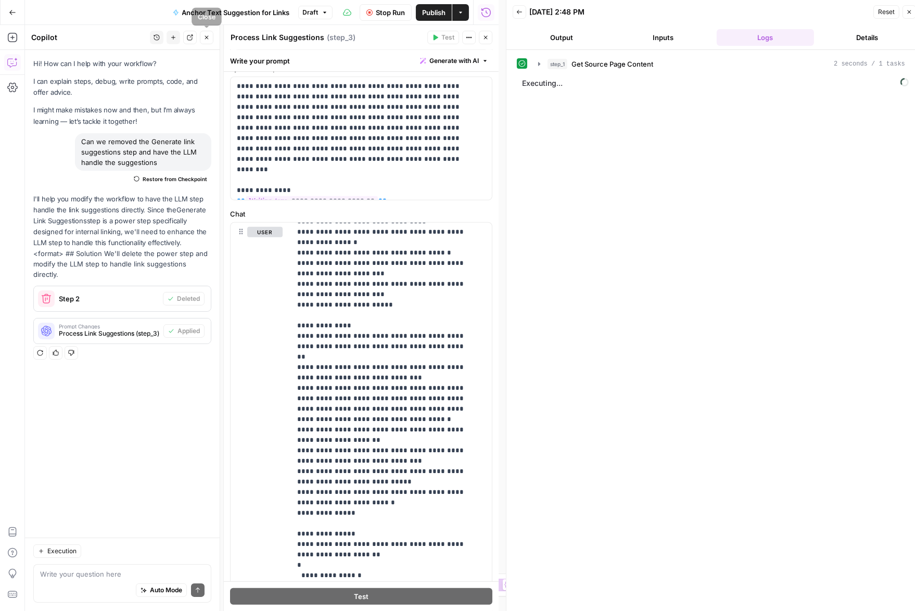
click at [205, 36] on icon "button" at bounding box center [206, 37] width 6 height 6
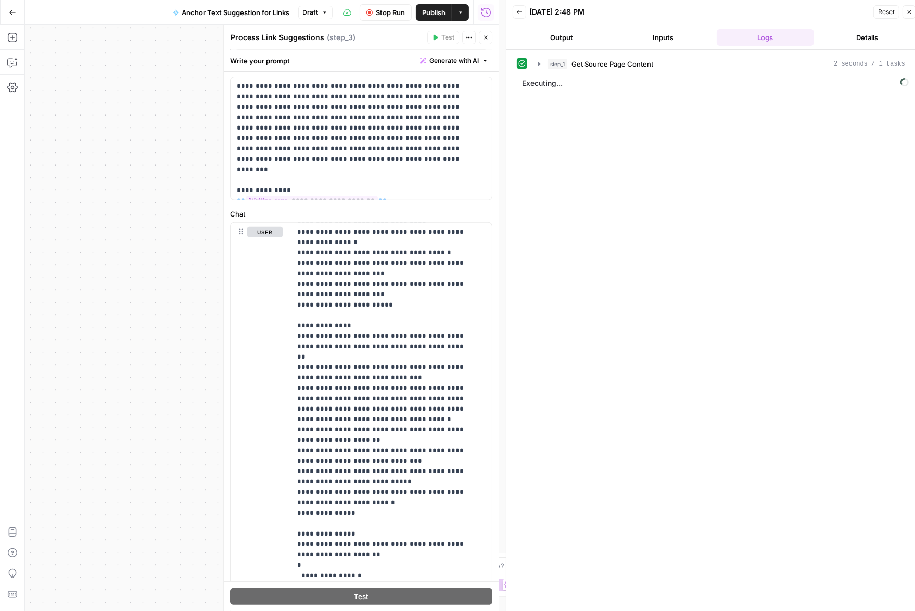
click at [125, 267] on div "**********" at bounding box center [261, 318] width 473 height 586
drag, startPoint x: 143, startPoint y: 247, endPoint x: 110, endPoint y: 197, distance: 59.6
click at [110, 197] on div "**********" at bounding box center [261, 318] width 473 height 586
click at [487, 38] on icon "button" at bounding box center [485, 37] width 6 height 6
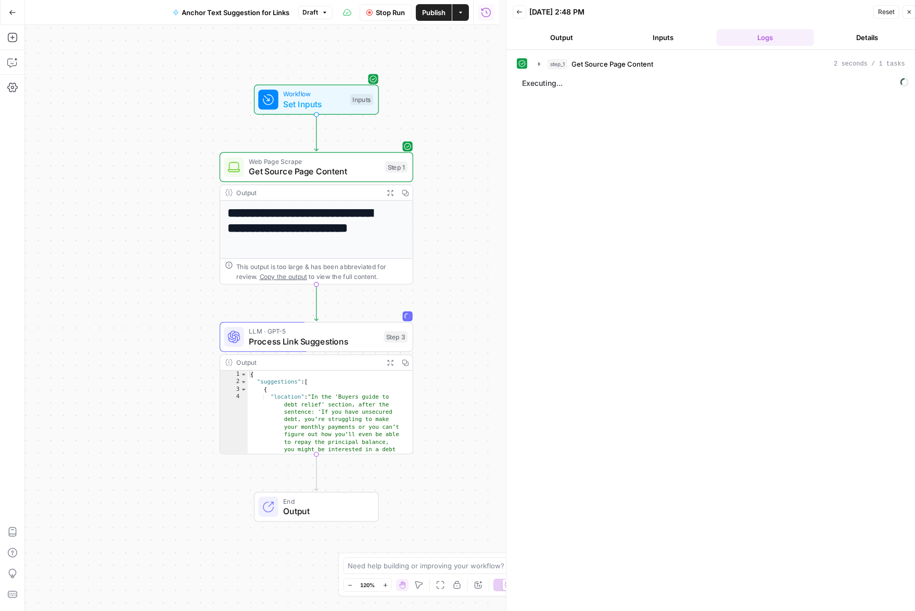
drag, startPoint x: 186, startPoint y: 181, endPoint x: 158, endPoint y: 167, distance: 31.6
click at [158, 169] on div "**********" at bounding box center [261, 318] width 473 height 586
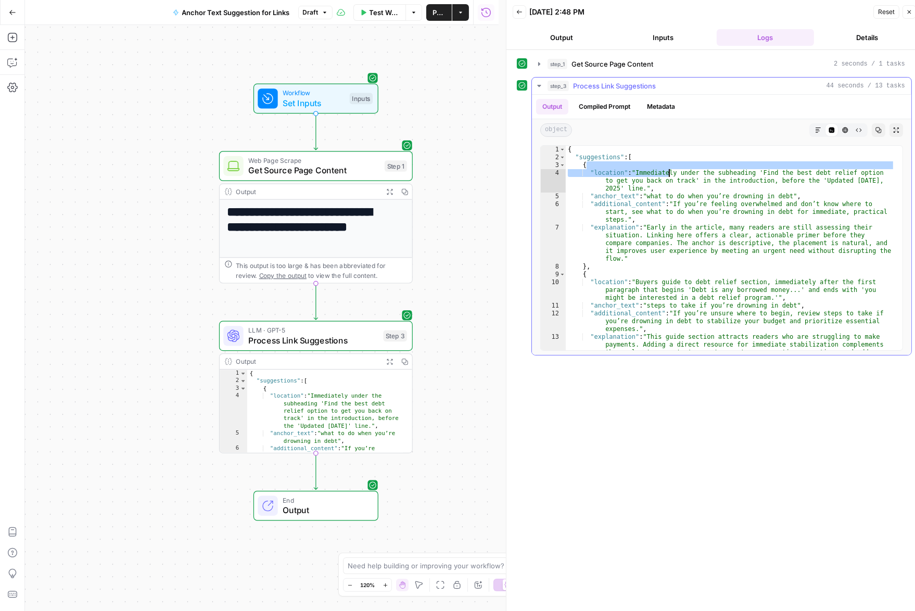
drag, startPoint x: 639, startPoint y: 168, endPoint x: 666, endPoint y: 177, distance: 28.0
click at [666, 177] on div "{ "suggestions" : [ { "location" : "Immediately under the subheading 'Find the …" at bounding box center [729, 267] width 329 height 243
click at [664, 175] on div "{ "suggestions" : [ { "location" : "Immediately under the subheading 'Find the …" at bounding box center [729, 267] width 329 height 243
click at [633, 172] on div "{ "suggestions" : [ { "location" : "Immediately under the subheading 'Find the …" at bounding box center [729, 267] width 329 height 243
click at [705, 183] on div "{ "suggestions" : [ { "location" : "Immediately under the subheading 'Find the …" at bounding box center [729, 267] width 329 height 243
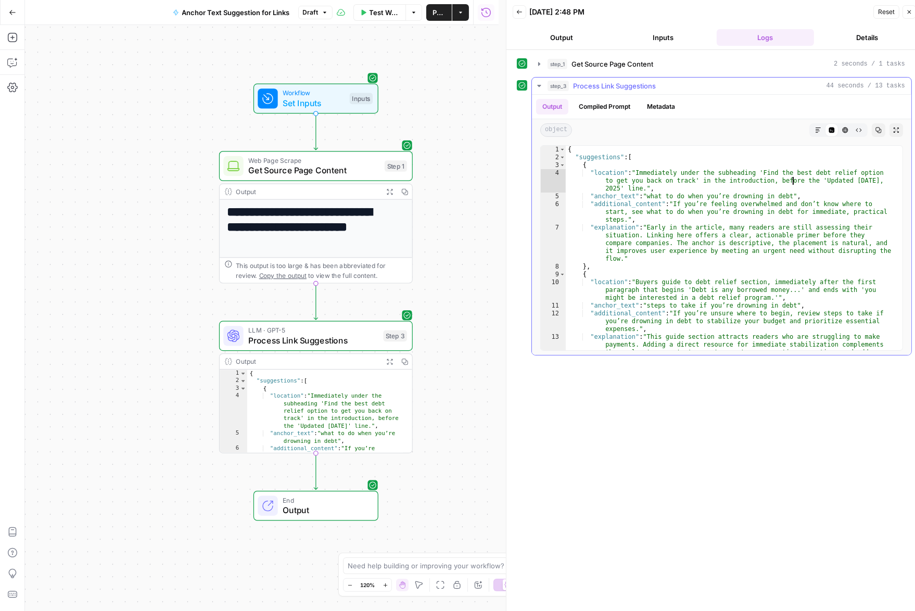
click at [793, 176] on div "{ "suggestions" : [ { "location" : "Immediately under the subheading 'Find the …" at bounding box center [729, 267] width 329 height 243
click at [787, 210] on div "{ "suggestions" : [ { "location" : "Immediately under the subheading 'Find the …" at bounding box center [729, 267] width 329 height 243
drag, startPoint x: 667, startPoint y: 195, endPoint x: 814, endPoint y: 185, distance: 147.0
click at [787, 185] on div "{ "suggestions" : [ { "location" : "Immediately under the subheading 'Find the …" at bounding box center [729, 267] width 329 height 243
click at [786, 213] on div "{ "suggestions" : [ { "location" : "Immediately under the subheading 'Find the …" at bounding box center [729, 267] width 329 height 243
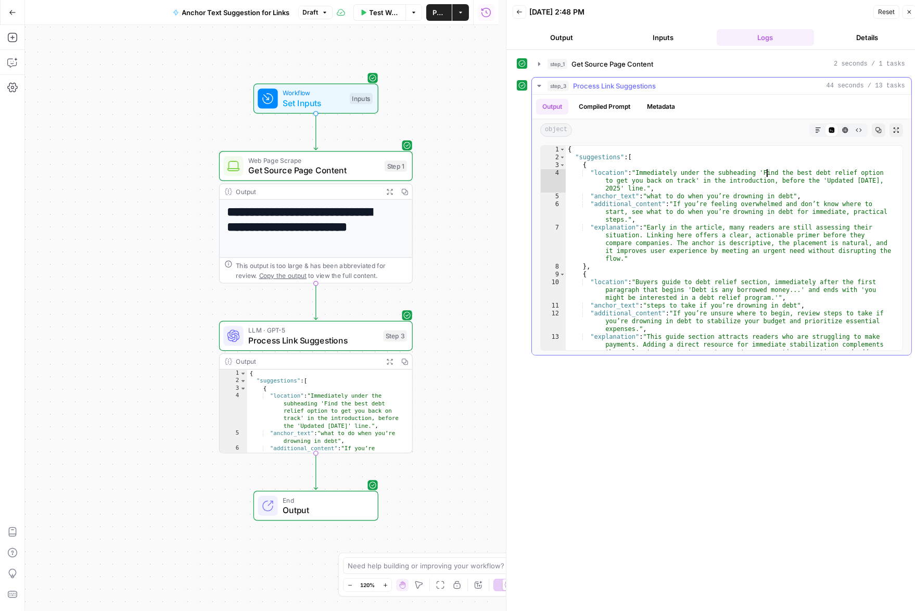
click at [765, 170] on div "{ "suggestions" : [ { "location" : "Immediately under the subheading 'Find the …" at bounding box center [729, 267] width 329 height 243
click at [702, 180] on div "{ "suggestions" : [ { "location" : "Immediately under the subheading 'Find the …" at bounding box center [729, 267] width 329 height 243
click at [732, 180] on div "{ "suggestions" : [ { "location" : "Immediately under the subheading 'Find the …" at bounding box center [729, 267] width 329 height 243
click at [842, 178] on div "{ "suggestions" : [ { "location" : "Immediately under the subheading 'Find the …" at bounding box center [729, 267] width 329 height 243
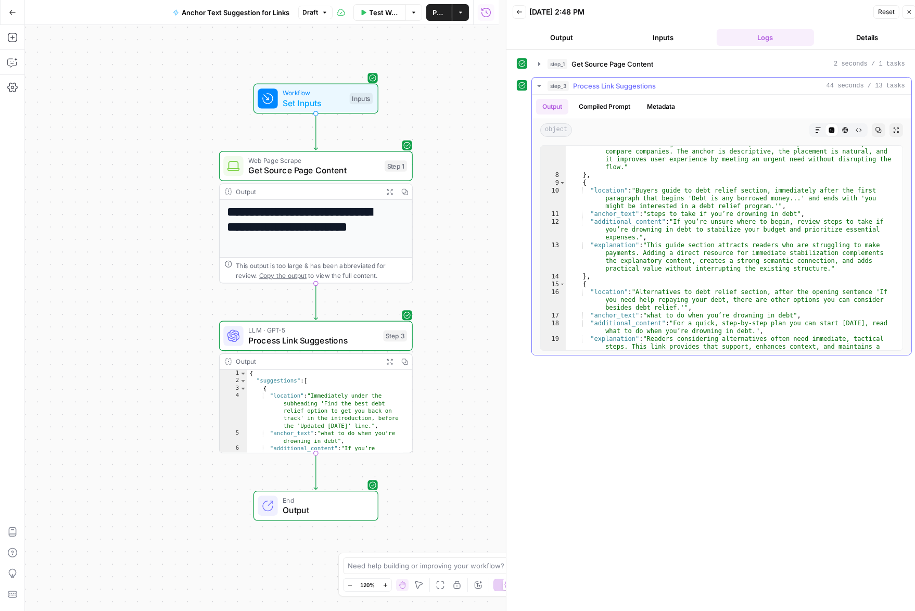
scroll to position [92, 0]
click at [811, 191] on div ""explanation" : "Early in the article, many readers are still assessing their s…" at bounding box center [729, 269] width 329 height 275
click at [706, 198] on div ""explanation" : "Early in the article, many readers are still assessing their s…" at bounding box center [729, 269] width 329 height 275
click at [707, 198] on div ""explanation" : "Early in the article, many readers are still assessing their s…" at bounding box center [729, 269] width 329 height 275
click at [772, 197] on div ""explanation" : "Early in the article, many readers are still assessing their s…" at bounding box center [729, 269] width 329 height 275
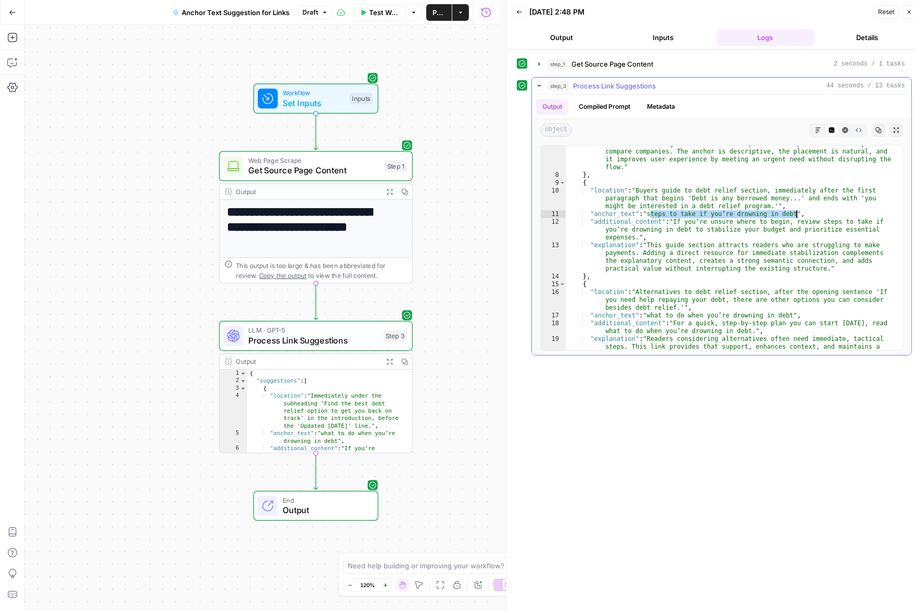
drag, startPoint x: 650, startPoint y: 211, endPoint x: 797, endPoint y: 214, distance: 147.8
click at [797, 214] on div ""explanation" : "Early in the article, many readers are still assessing their s…" at bounding box center [729, 269] width 329 height 275
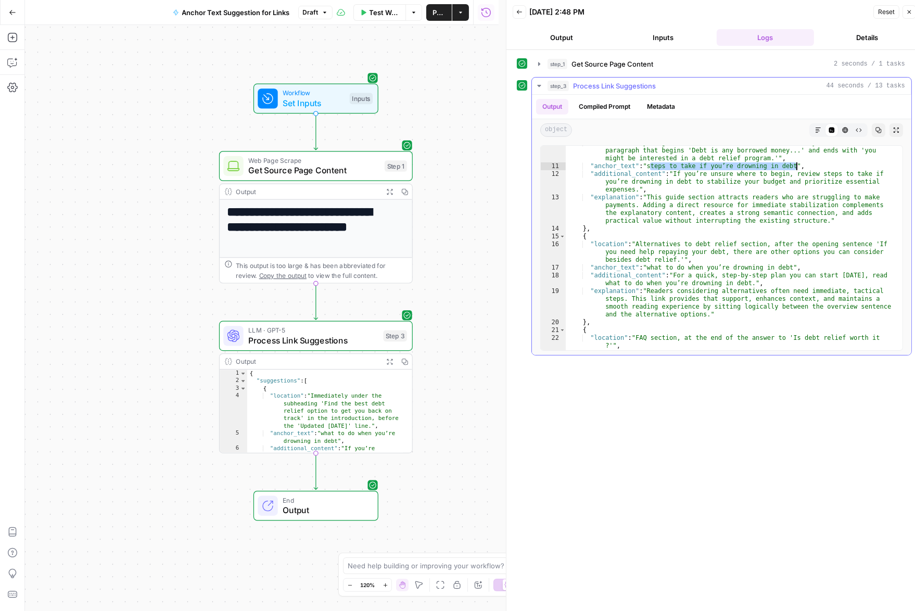
scroll to position [183, 0]
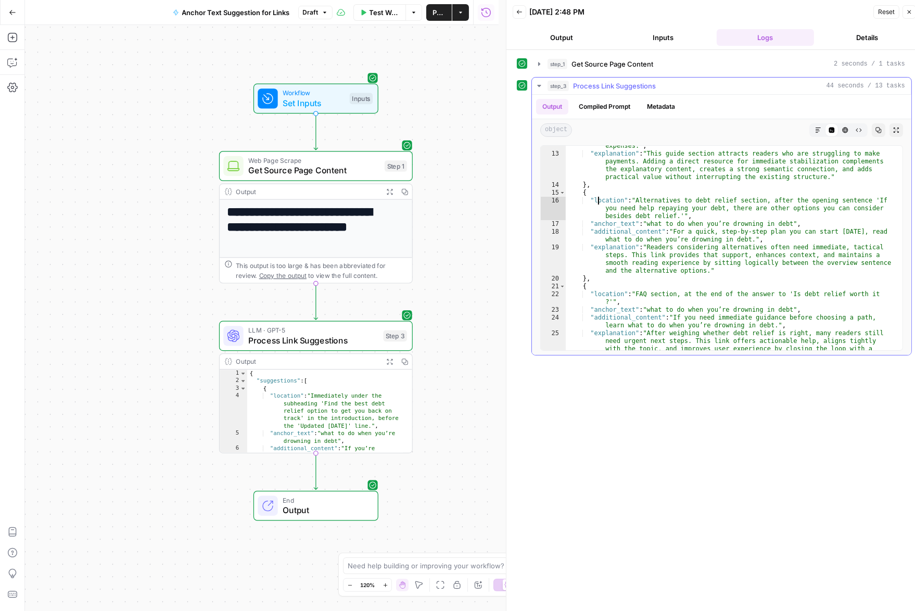
click at [594, 201] on div ""additional_content" : "If you’re unsure where to begin, review steps to take i…" at bounding box center [729, 255] width 329 height 259
click at [637, 200] on div ""additional_content" : "If you’re unsure where to begin, review steps to take i…" at bounding box center [729, 255] width 329 height 259
drag, startPoint x: 636, startPoint y: 200, endPoint x: 712, endPoint y: 209, distance: 75.9
click at [712, 208] on div ""additional_content" : "If you’re unsure where to begin, review steps to take i…" at bounding box center [729, 255] width 329 height 259
drag, startPoint x: 659, startPoint y: 219, endPoint x: 771, endPoint y: 226, distance: 112.6
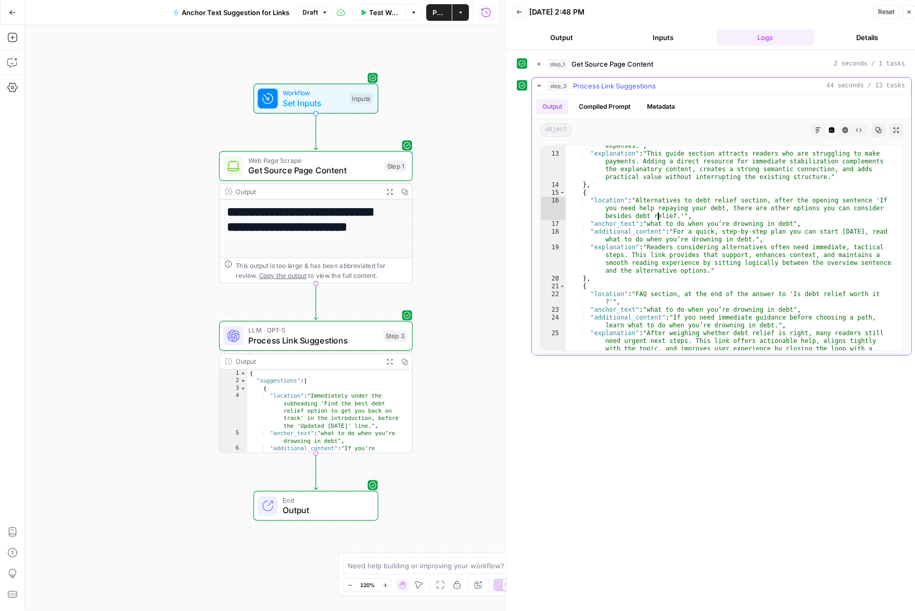
click at [769, 226] on div ""additional_content" : "If you’re unsure where to begin, review steps to take i…" at bounding box center [729, 255] width 329 height 259
click at [771, 226] on div ""additional_content" : "If you’re unsure where to begin, review steps to take i…" at bounding box center [729, 255] width 329 height 259
click at [785, 197] on div ""additional_content" : "If you’re unsure where to begin, review steps to take i…" at bounding box center [729, 255] width 329 height 259
click at [789, 197] on div ""additional_content" : "If you’re unsure where to begin, review steps to take i…" at bounding box center [729, 255] width 329 height 259
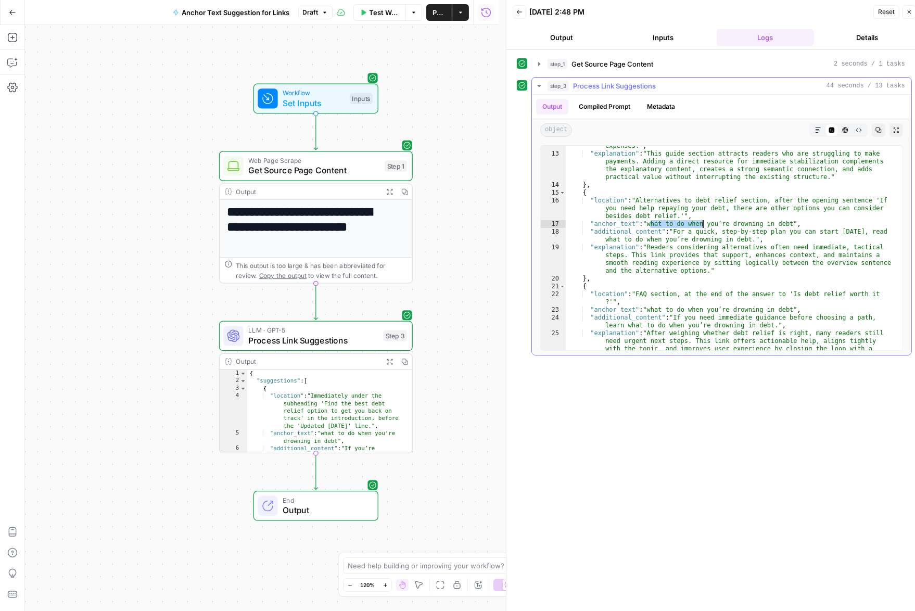
drag, startPoint x: 650, startPoint y: 224, endPoint x: 701, endPoint y: 225, distance: 50.5
click at [701, 225] on div ""additional_content" : "If you’re unsure where to begin, review steps to take i…" at bounding box center [729, 255] width 329 height 259
click at [674, 230] on div ""additional_content" : "If you’re unsure where to begin, review steps to take i…" at bounding box center [729, 255] width 329 height 259
drag, startPoint x: 677, startPoint y: 231, endPoint x: 752, endPoint y: 240, distance: 75.4
click at [752, 240] on div ""additional_content" : "If you’re unsure where to begin, review steps to take i…" at bounding box center [729, 255] width 329 height 259
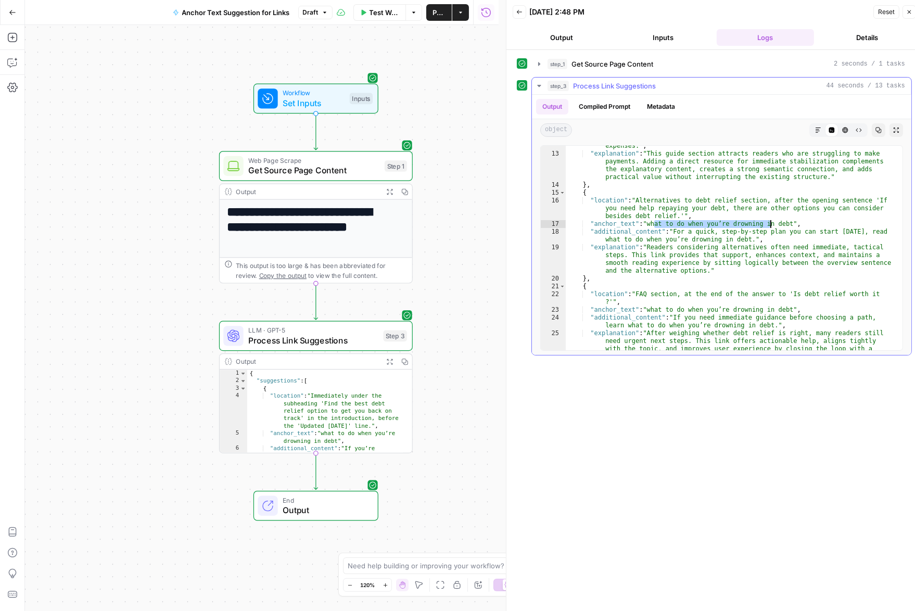
drag, startPoint x: 653, startPoint y: 223, endPoint x: 770, endPoint y: 227, distance: 117.1
click at [770, 227] on div ""additional_content" : "If you’re unsure where to begin, review steps to take i…" at bounding box center [729, 255] width 329 height 259
click at [681, 239] on div ""additional_content" : "If you’re unsure where to begin, review steps to take i…" at bounding box center [729, 255] width 329 height 259
drag, startPoint x: 676, startPoint y: 231, endPoint x: 751, endPoint y: 236, distance: 75.1
click at [751, 236] on div ""additional_content" : "If you’re unsure where to begin, review steps to take i…" at bounding box center [729, 255] width 329 height 259
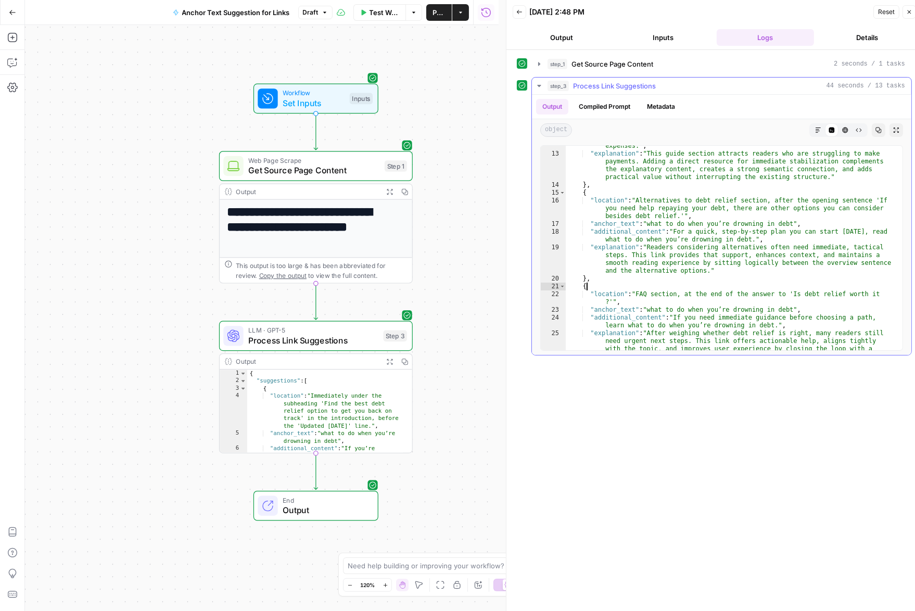
click at [761, 283] on div ""additional_content" : "If you’re unsure where to begin, review steps to take i…" at bounding box center [729, 255] width 329 height 259
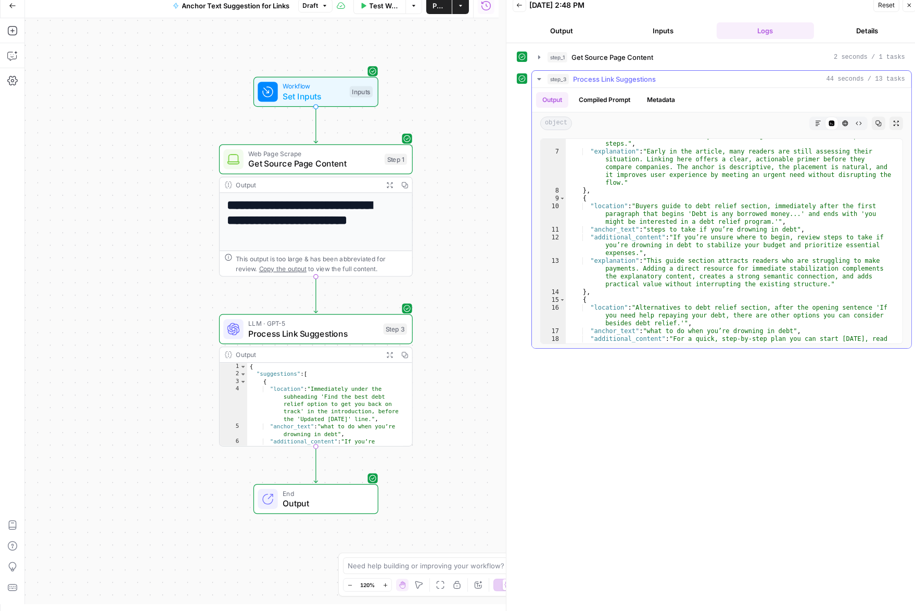
scroll to position [0, 0]
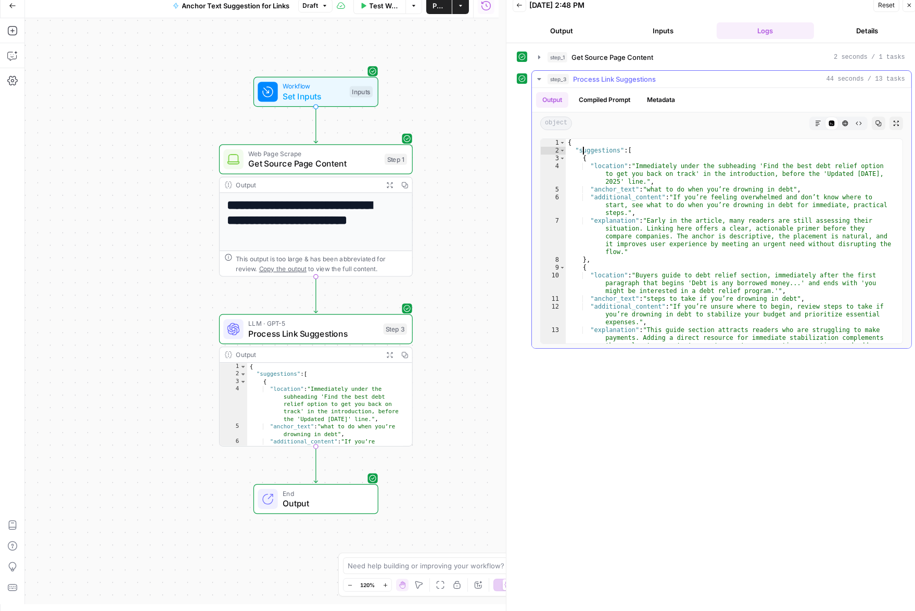
click at [581, 148] on div "{ "suggestions" : [ { "location" : "Immediately under the subheading 'Find the …" at bounding box center [729, 260] width 329 height 243
click at [610, 160] on div "{ "suggestions" : [ { "location" : "Immediately under the subheading 'Find the …" at bounding box center [729, 260] width 329 height 243
click at [611, 168] on div "{ "suggestions" : [ { "location" : "Immediately under the subheading 'Find the …" at bounding box center [729, 260] width 329 height 243
drag, startPoint x: 613, startPoint y: 189, endPoint x: 612, endPoint y: 197, distance: 8.0
click at [613, 189] on div "{ "suggestions" : [ { "location" : "Immediately under the subheading 'Find the …" at bounding box center [729, 260] width 329 height 243
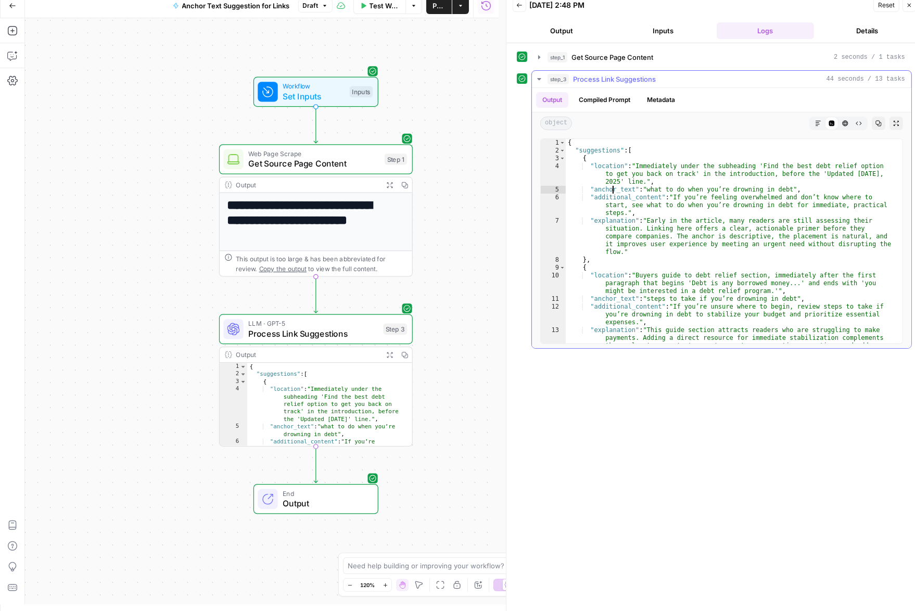
click at [611, 201] on div "{ "suggestions" : [ { "location" : "Immediately under the subheading 'Find the …" at bounding box center [729, 260] width 329 height 243
click at [620, 228] on div "{ "suggestions" : [ { "location" : "Immediately under the subheading 'Find the …" at bounding box center [729, 260] width 329 height 243
type textarea "**********"
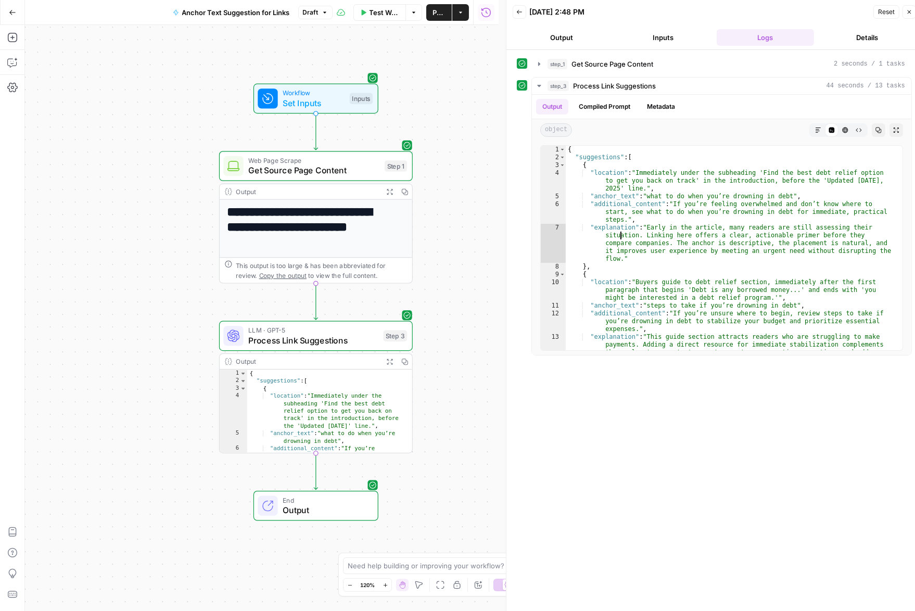
click at [428, 11] on button "Publish" at bounding box center [438, 12] width 25 height 17
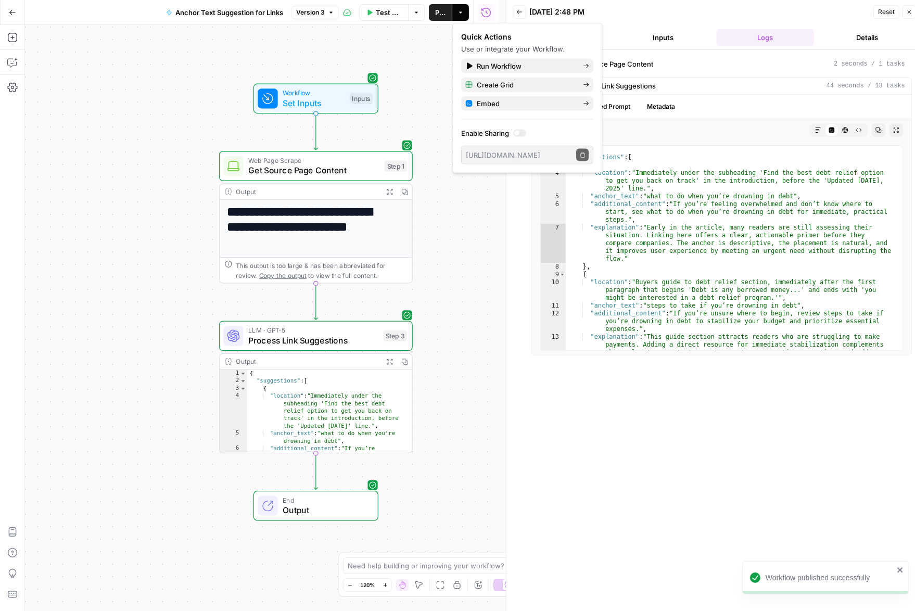
click at [517, 321] on div "**********" at bounding box center [714, 216] width 395 height 278
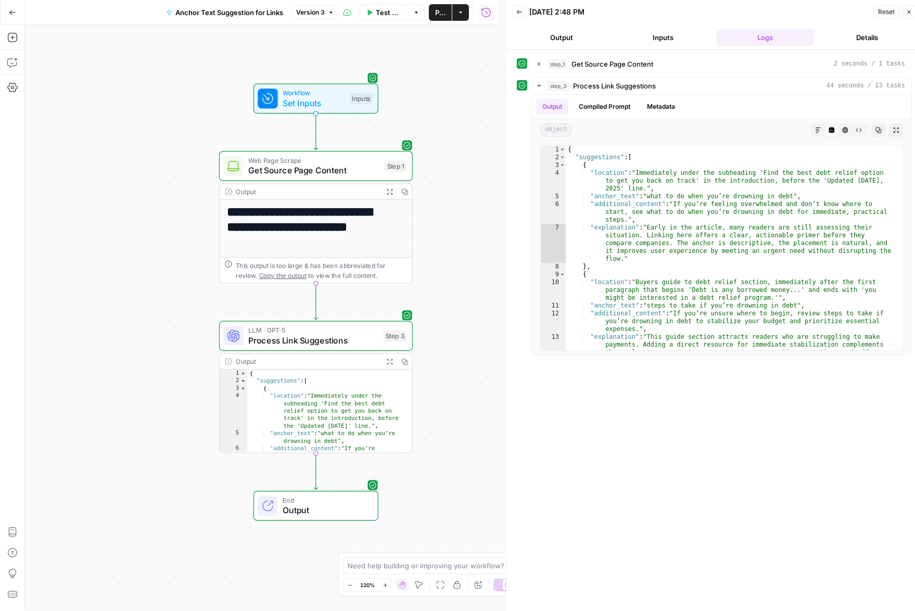
click at [8, 12] on button "Go Back" at bounding box center [12, 12] width 19 height 19
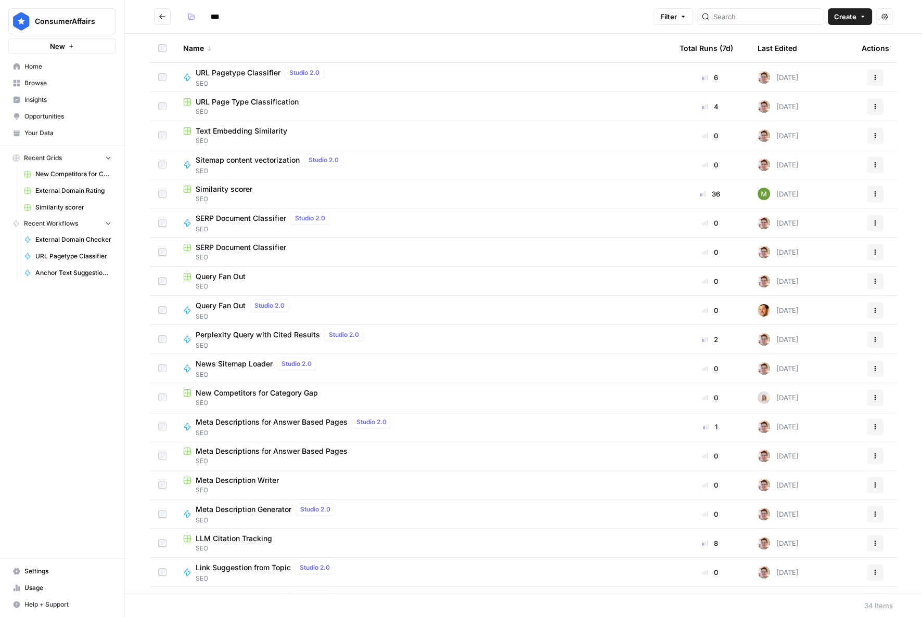
click at [863, 15] on icon "button" at bounding box center [862, 17] width 6 height 6
click at [826, 39] on span "Grid" at bounding box center [830, 41] width 58 height 10
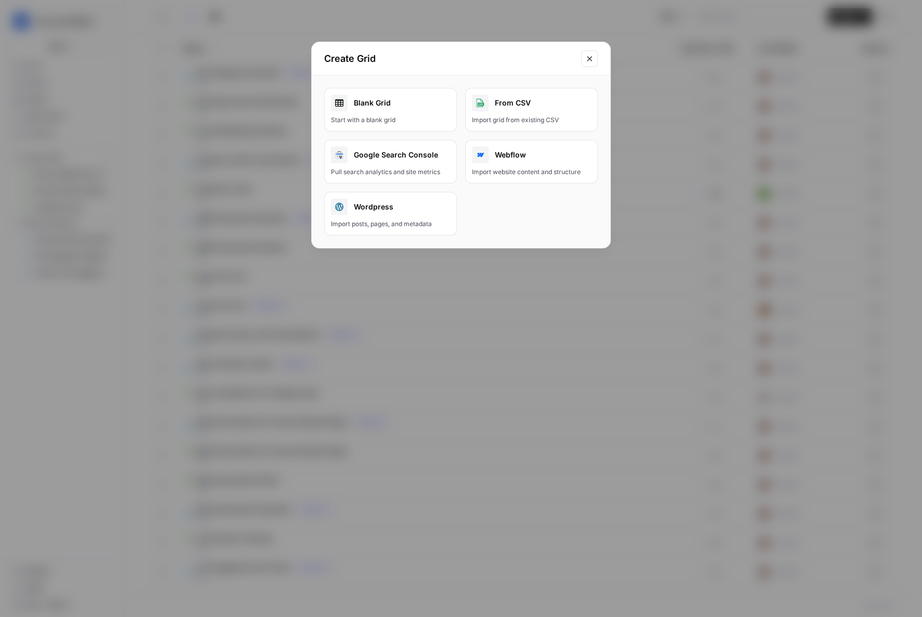
click at [392, 121] on div "Start with a blank grid" at bounding box center [390, 119] width 119 height 9
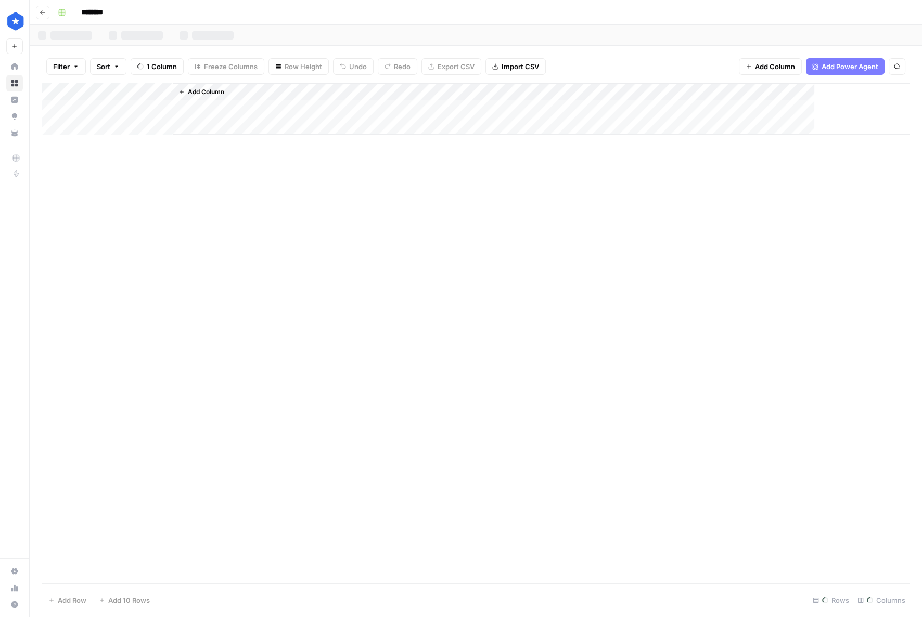
click at [96, 8] on input "********" at bounding box center [105, 12] width 58 height 17
click at [111, 8] on input "********" at bounding box center [105, 12] width 58 height 17
drag, startPoint x: 111, startPoint y: 8, endPoint x: 117, endPoint y: 11, distance: 6.8
click at [111, 7] on input "********" at bounding box center [105, 12] width 58 height 17
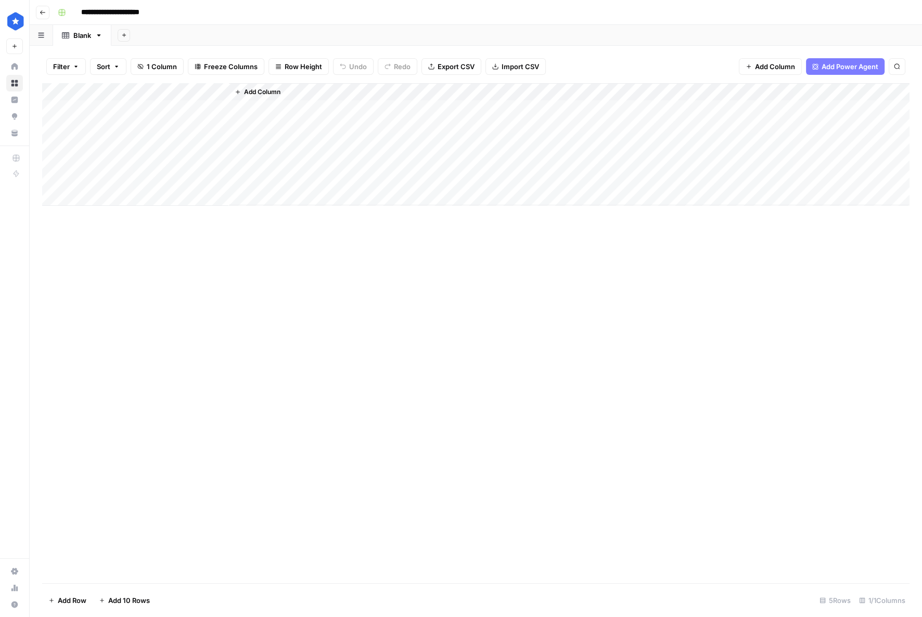
type input "**********"
click at [130, 84] on div "Add Column" at bounding box center [475, 144] width 867 height 123
click at [139, 119] on input "Title" at bounding box center [141, 117] width 106 height 10
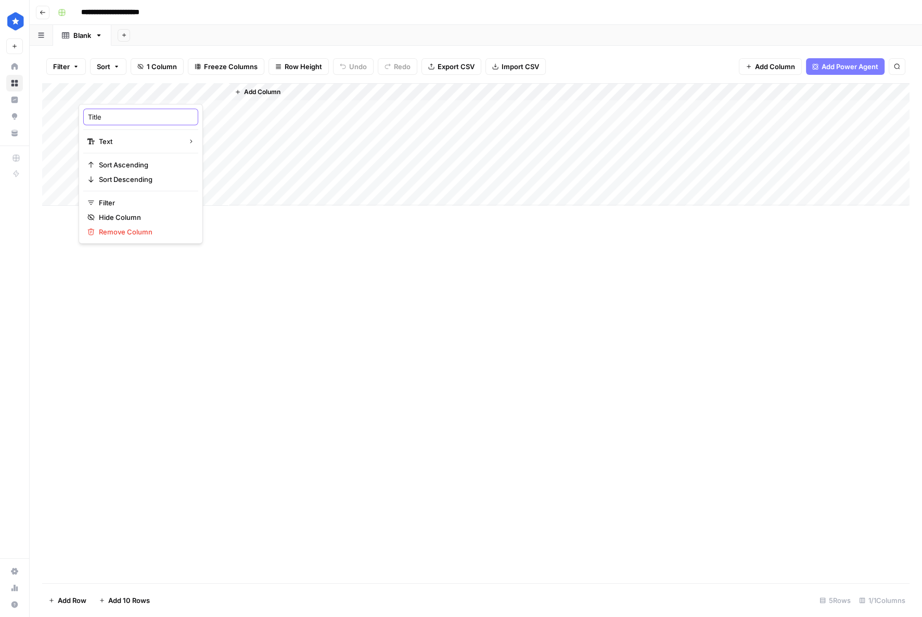
click at [139, 119] on input "Title" at bounding box center [141, 117] width 106 height 10
type input "P"
type input "URL to link from"
click at [280, 93] on span "Add Column" at bounding box center [262, 91] width 36 height 9
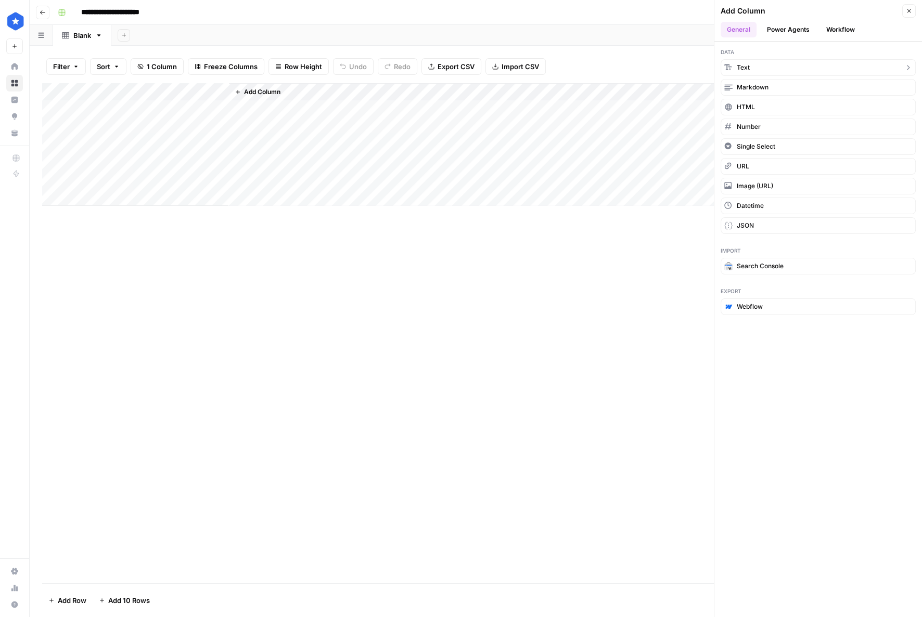
click at [740, 63] on span "Text" at bounding box center [743, 67] width 13 height 9
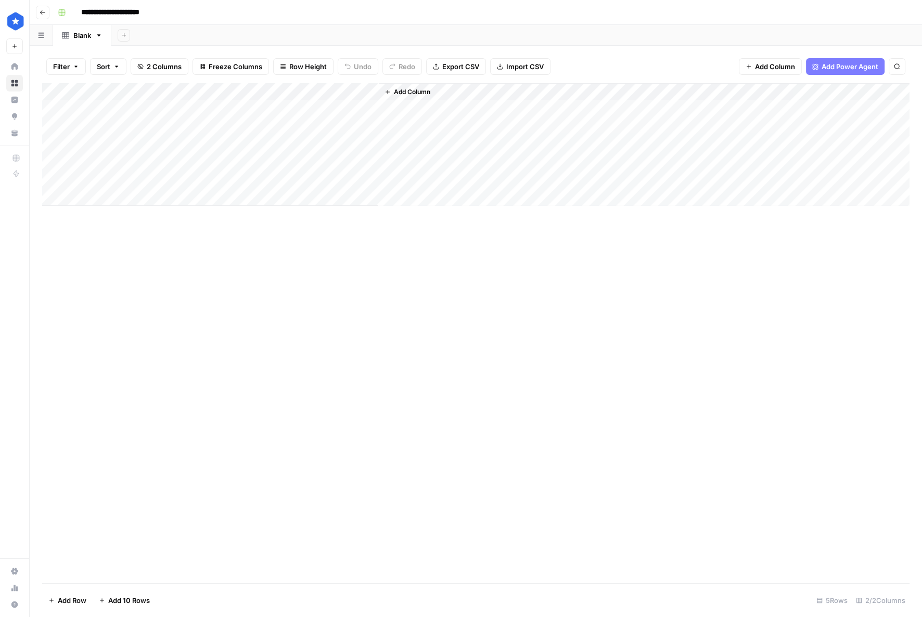
click at [264, 92] on div "Add Column" at bounding box center [475, 144] width 867 height 123
click at [264, 92] on div at bounding box center [303, 93] width 150 height 21
click at [266, 118] on input "New Column" at bounding box center [291, 117] width 106 height 10
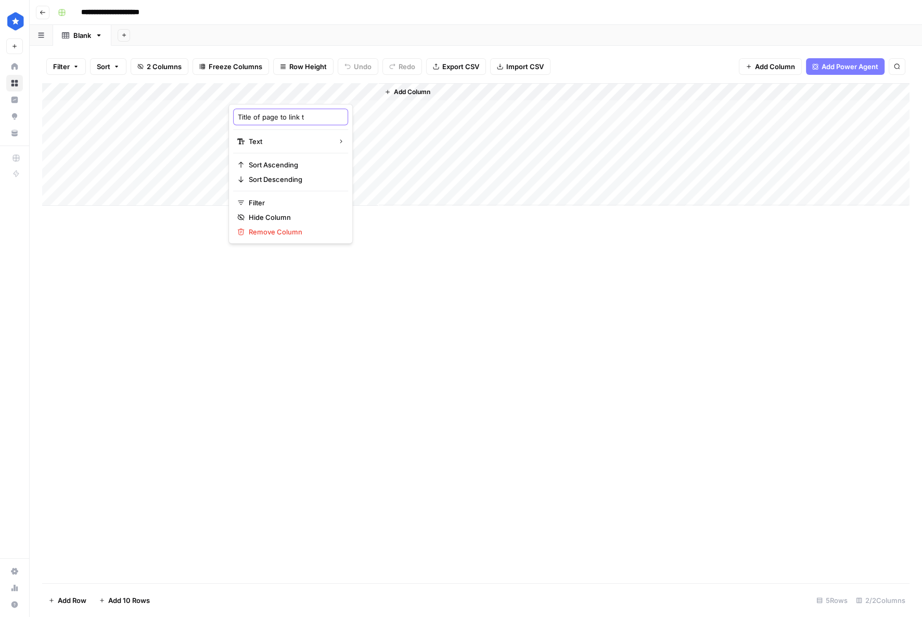
type input "Title of page to link to"
click at [437, 89] on div "Add Column" at bounding box center [644, 144] width 531 height 122
click at [423, 90] on span "Add Column" at bounding box center [412, 91] width 36 height 9
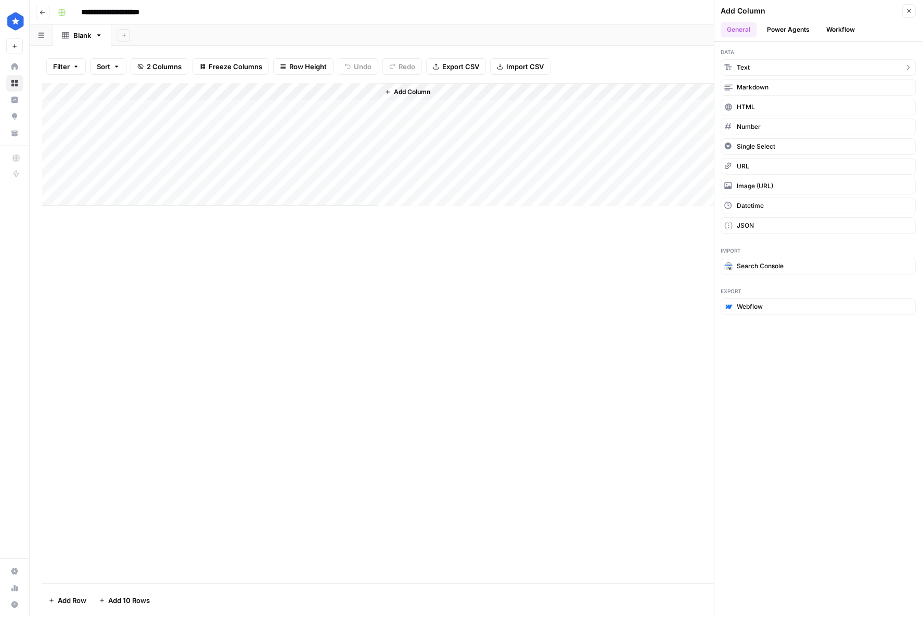
click at [754, 66] on button "Text" at bounding box center [818, 67] width 195 height 17
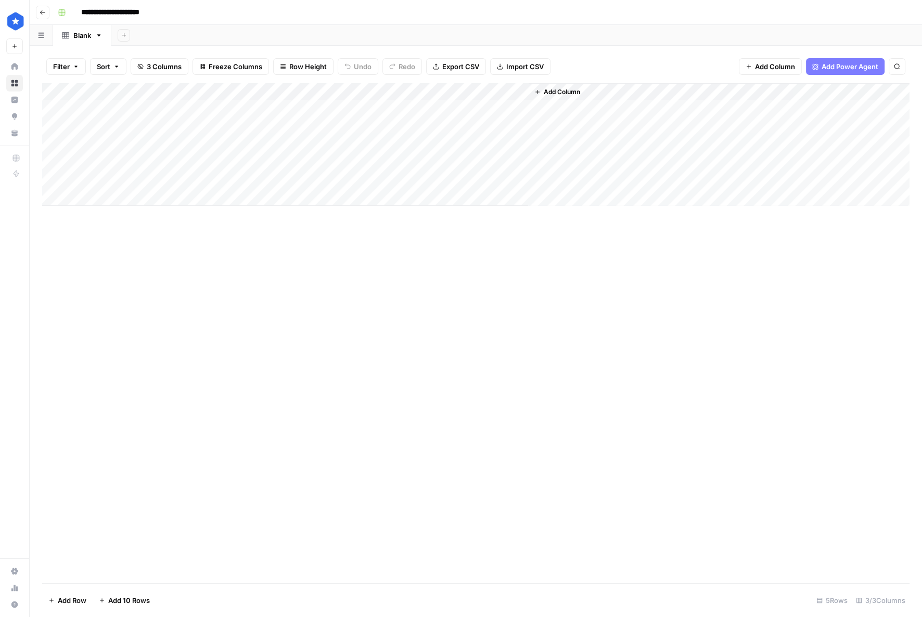
click at [456, 92] on div "Add Column" at bounding box center [475, 144] width 867 height 123
click at [456, 92] on div at bounding box center [453, 93] width 150 height 21
click at [418, 114] on input "New Column" at bounding box center [441, 117] width 106 height 10
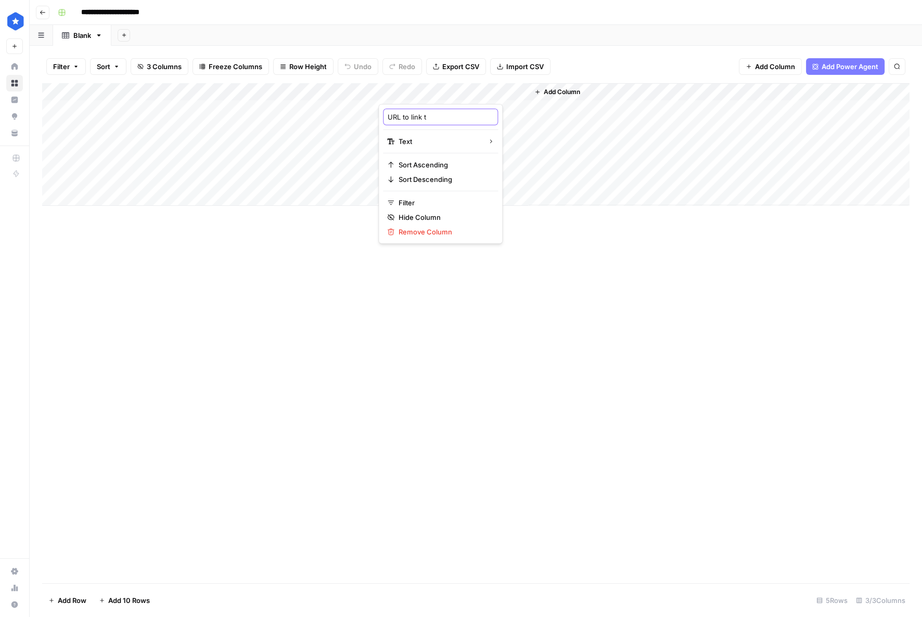
type input "URL to link to"
click at [569, 94] on span "Add Column" at bounding box center [562, 91] width 36 height 9
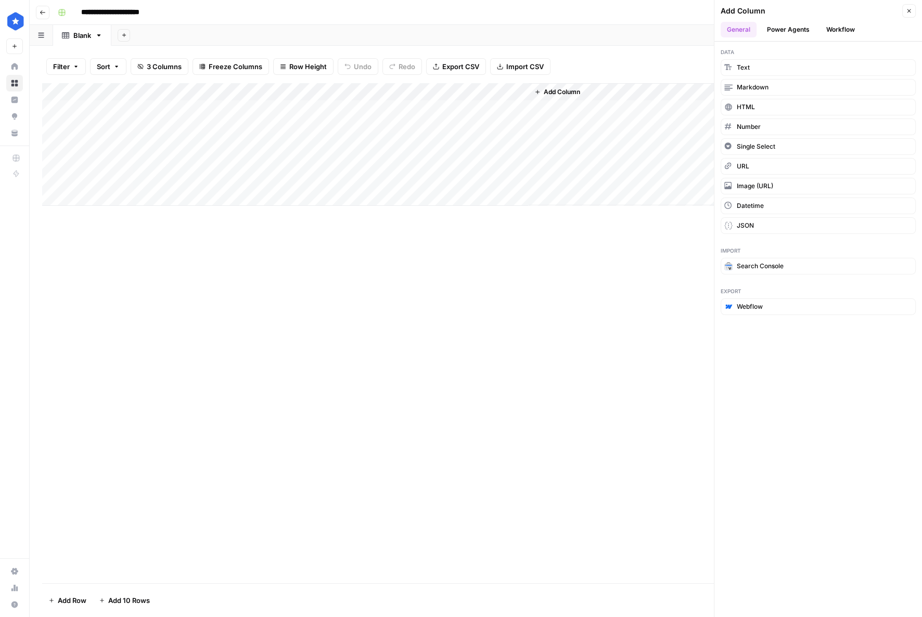
click at [782, 135] on div "Data Text Markdown HTML Number Single Select URL Image (URL) Datetime JSON" at bounding box center [818, 141] width 208 height 199
click at [781, 141] on button "Single Select" at bounding box center [818, 146] width 195 height 17
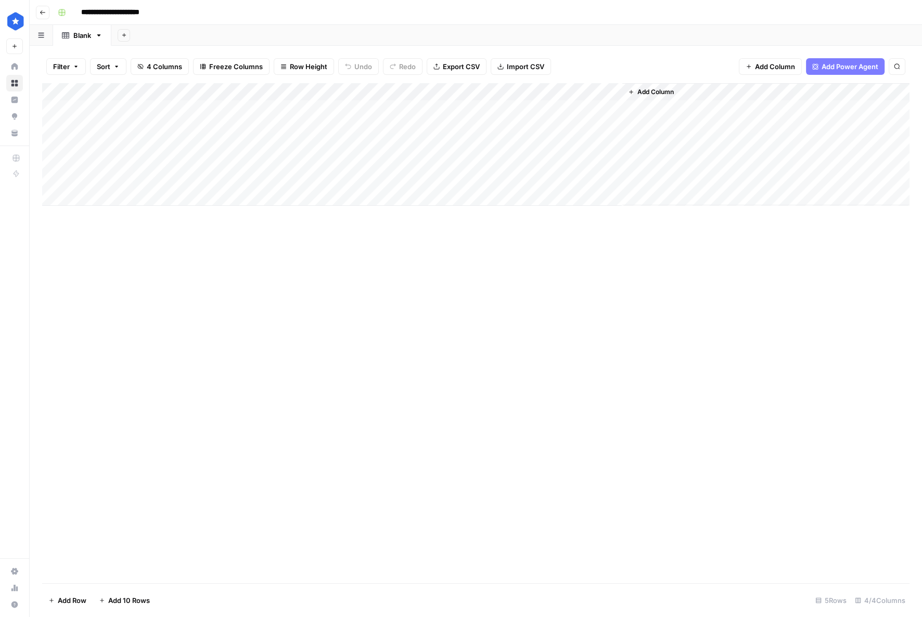
click at [571, 95] on div "Add Column" at bounding box center [475, 144] width 867 height 123
click at [589, 94] on div at bounding box center [575, 93] width 94 height 21
click at [585, 86] on div at bounding box center [575, 93] width 94 height 21
click at [588, 65] on div "Filter Sort 4 Columns Freeze Columns Row Height Undo Redo Export CSV Import CSV…" at bounding box center [475, 66] width 867 height 33
click at [574, 92] on div "Add Column" at bounding box center [475, 144] width 867 height 123
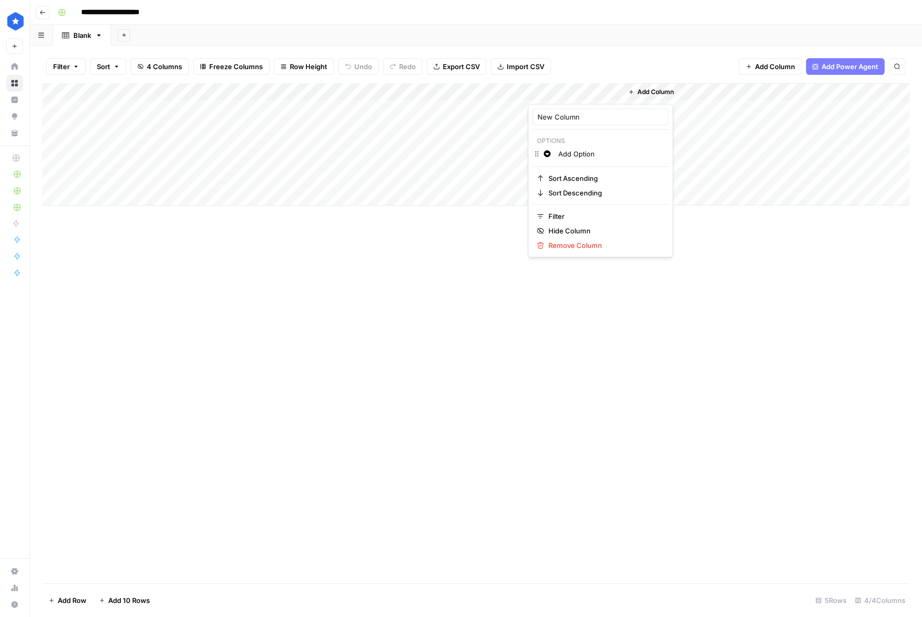
click at [614, 90] on div at bounding box center [575, 93] width 94 height 21
click at [611, 95] on div at bounding box center [575, 93] width 94 height 21
click at [577, 246] on span "Remove Column" at bounding box center [604, 245] width 112 height 10
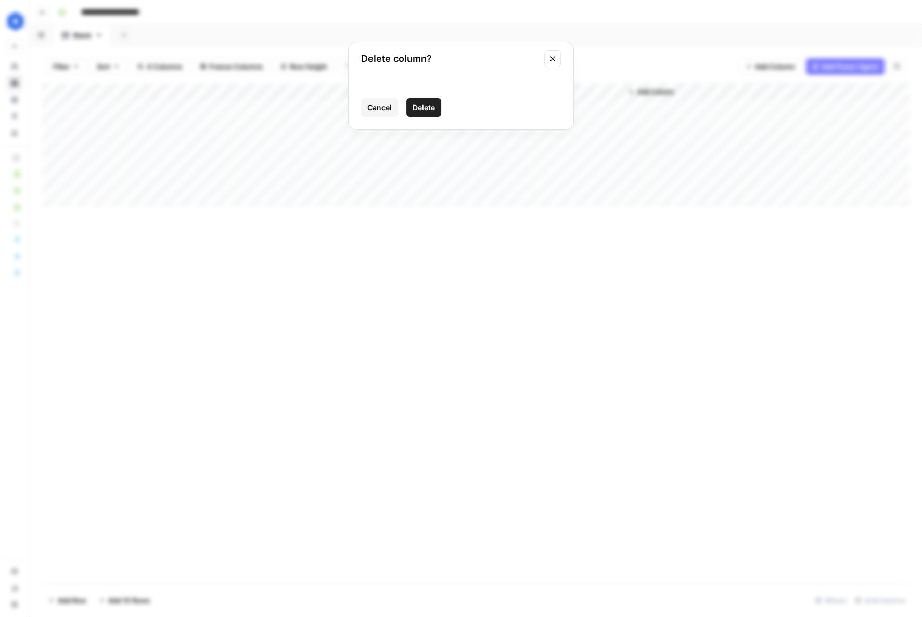
click at [427, 112] on span "Delete" at bounding box center [424, 107] width 22 height 10
click at [562, 92] on span "Add Column" at bounding box center [562, 91] width 36 height 9
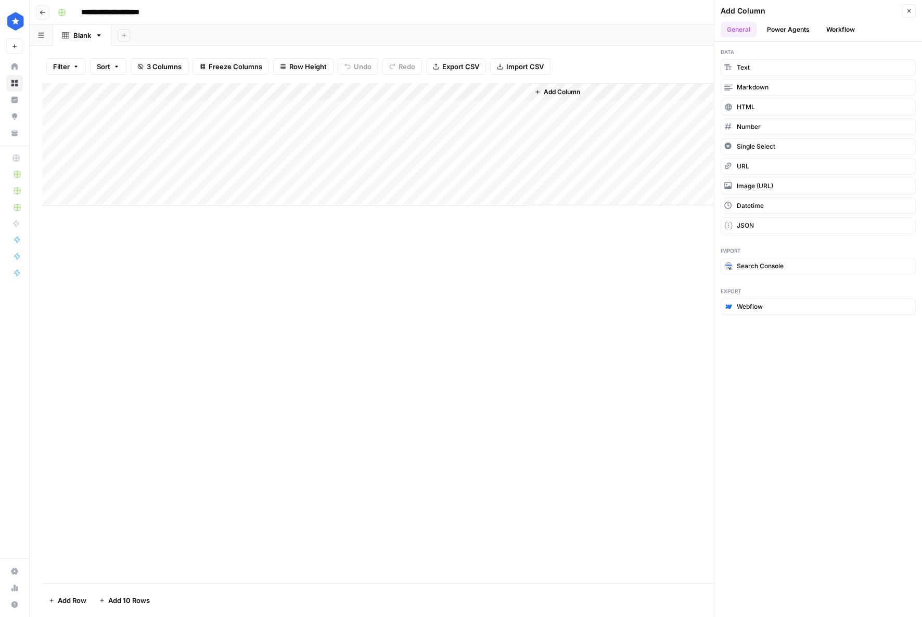
click at [824, 31] on button "Workflow" at bounding box center [840, 30] width 41 height 16
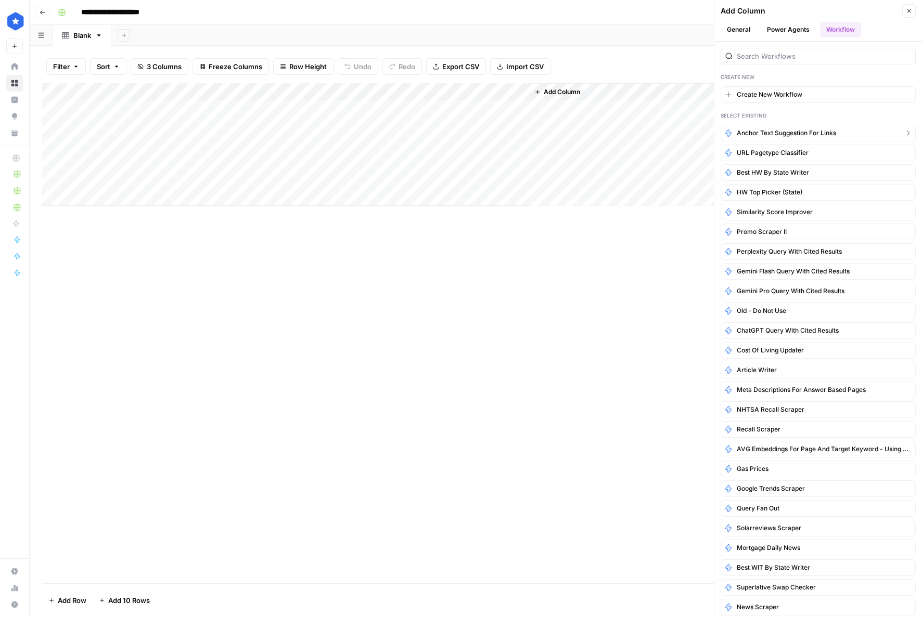
click at [789, 134] on span "Anchor Text Suggestion for Links" at bounding box center [786, 132] width 99 height 9
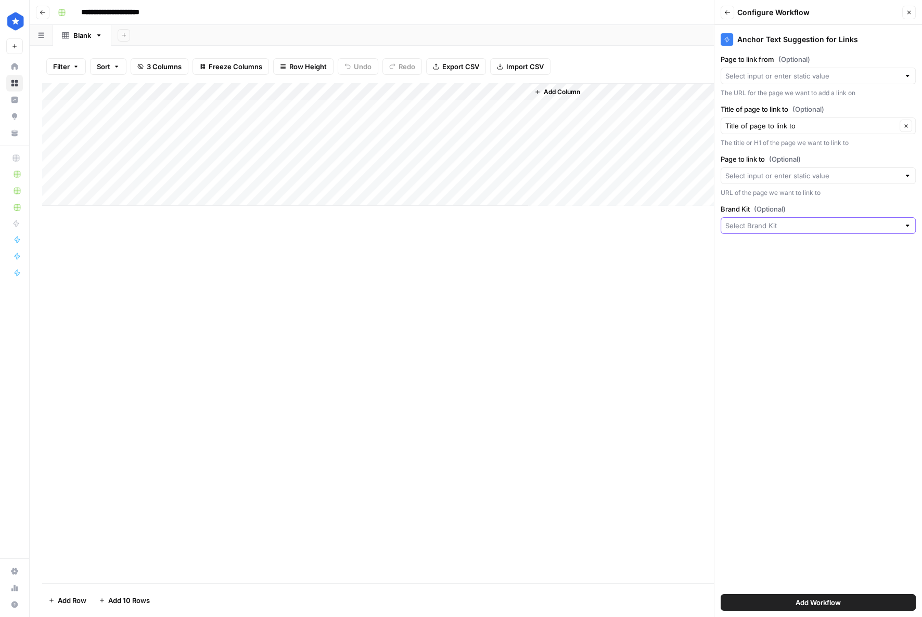
click at [773, 225] on input "Brand Kit (Optional)" at bounding box center [812, 226] width 174 height 10
click at [748, 267] on span "ConsumerAffairs" at bounding box center [815, 264] width 173 height 10
type input "ConsumerAffairs"
click at [776, 76] on input "Page to link from (Optional)" at bounding box center [812, 76] width 174 height 10
click at [778, 222] on input "Brand Kit (Optional)" at bounding box center [810, 226] width 171 height 10
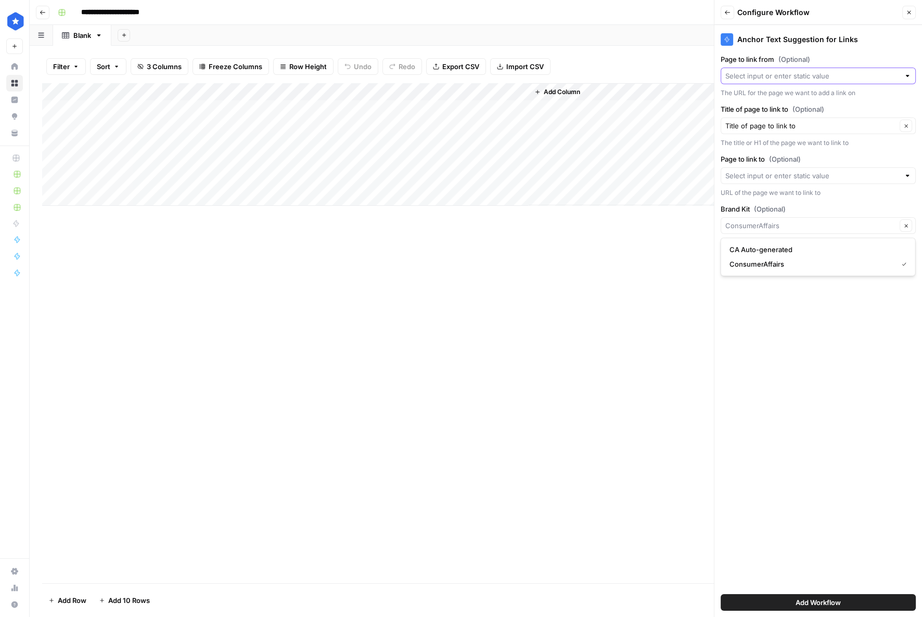
type input "ConsumerAffairs"
click at [808, 78] on input "Page to link from (Optional)" at bounding box center [812, 76] width 174 height 10
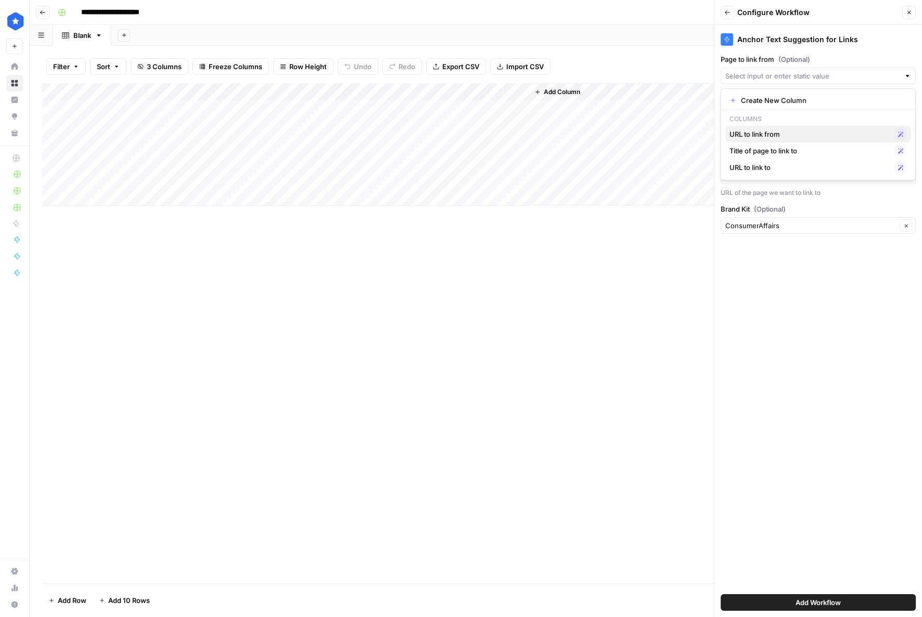
click at [777, 132] on span "URL to link from" at bounding box center [809, 134] width 161 height 10
type input "URL to link from"
click at [796, 124] on input "Title of page to link to (Optional)" at bounding box center [810, 126] width 171 height 10
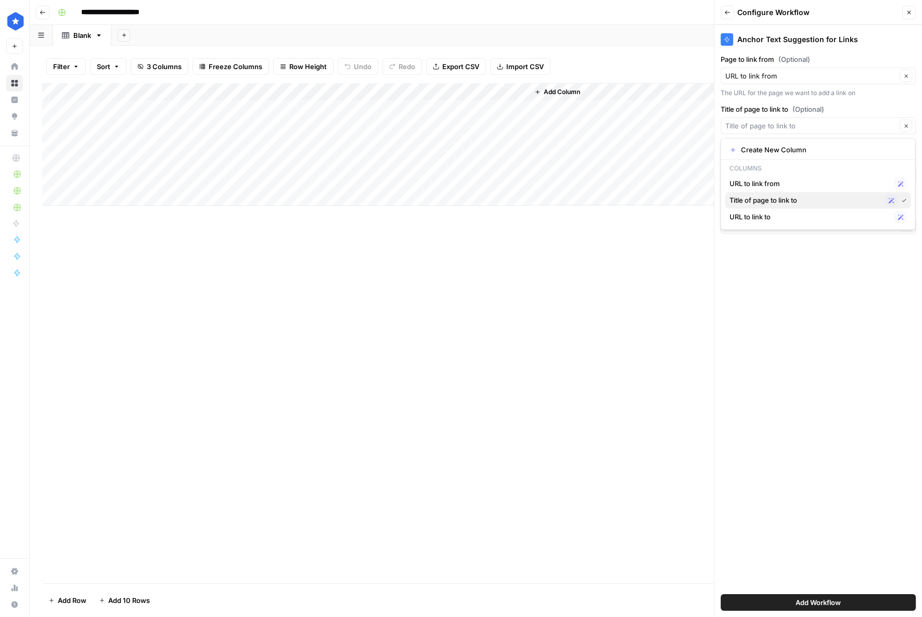
click at [763, 198] on span "Title of page to link to" at bounding box center [804, 200] width 151 height 10
type input "Title of page to link to"
click at [773, 171] on input "Page to link to (Optional)" at bounding box center [812, 176] width 174 height 10
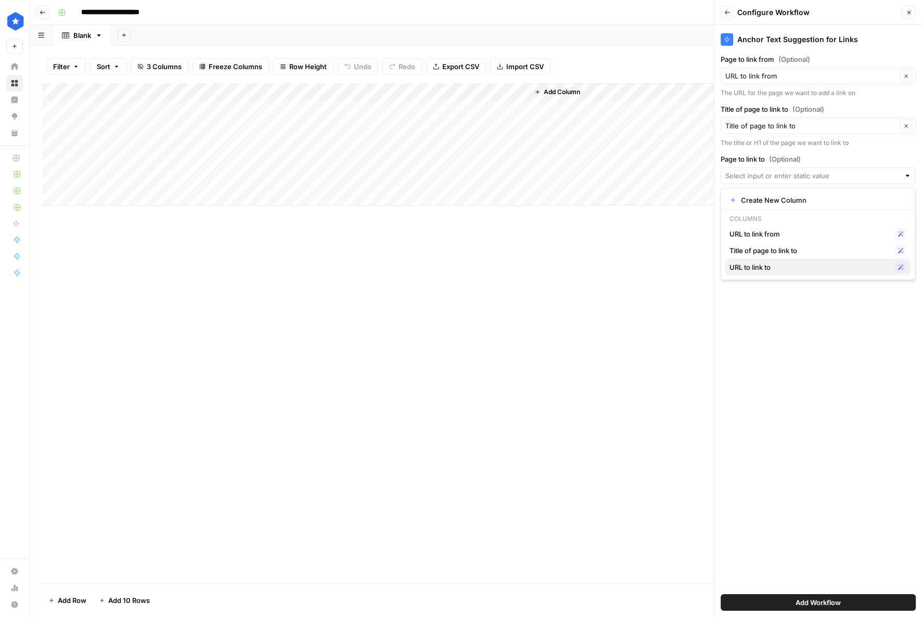
click at [767, 271] on span "URL to link to" at bounding box center [809, 267] width 161 height 10
type input "URL to link to"
click at [804, 601] on span "Add Workflow" at bounding box center [817, 603] width 45 height 10
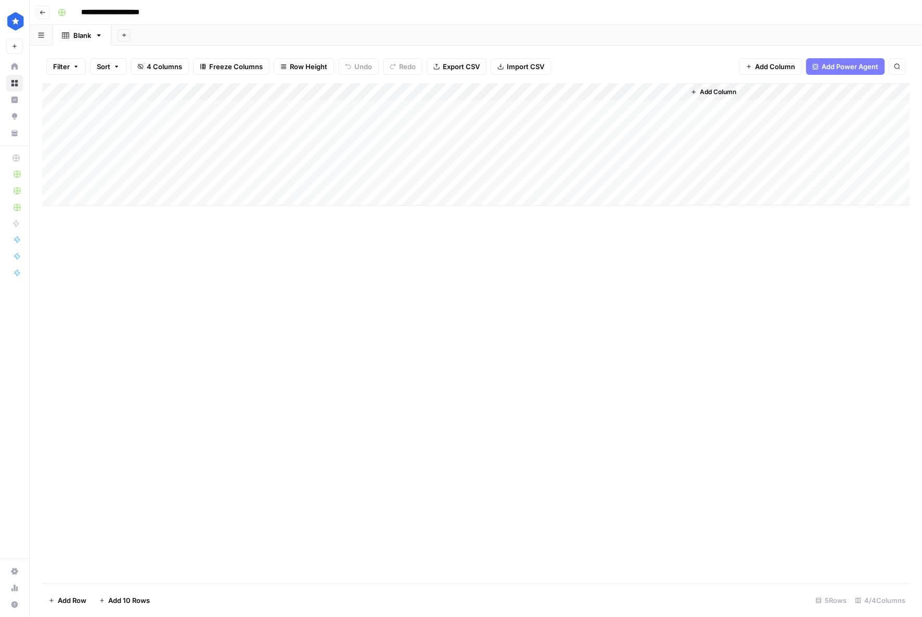
click at [661, 93] on div "Add Column" at bounding box center [475, 144] width 867 height 123
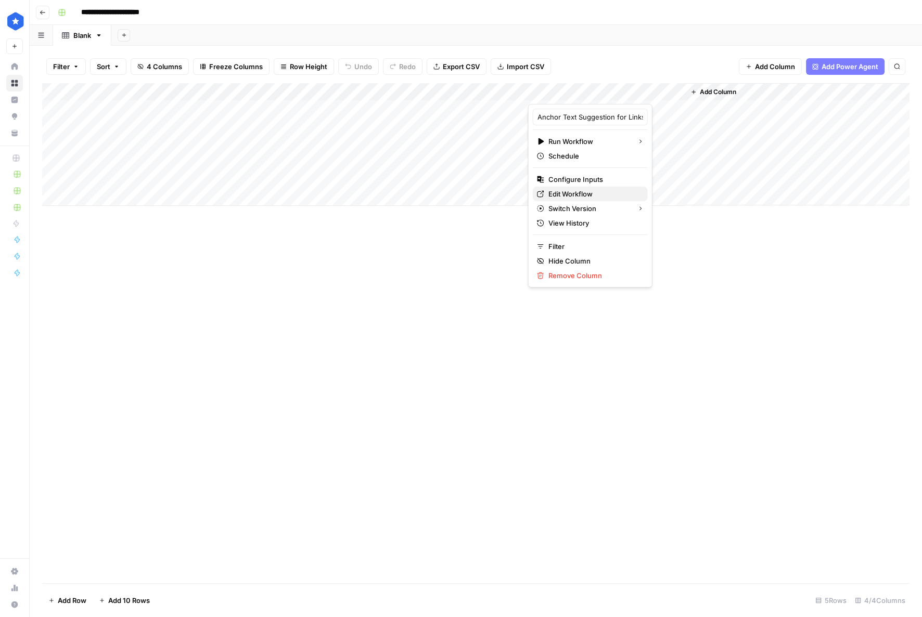
click at [559, 191] on span "Edit Workflow" at bounding box center [593, 194] width 91 height 10
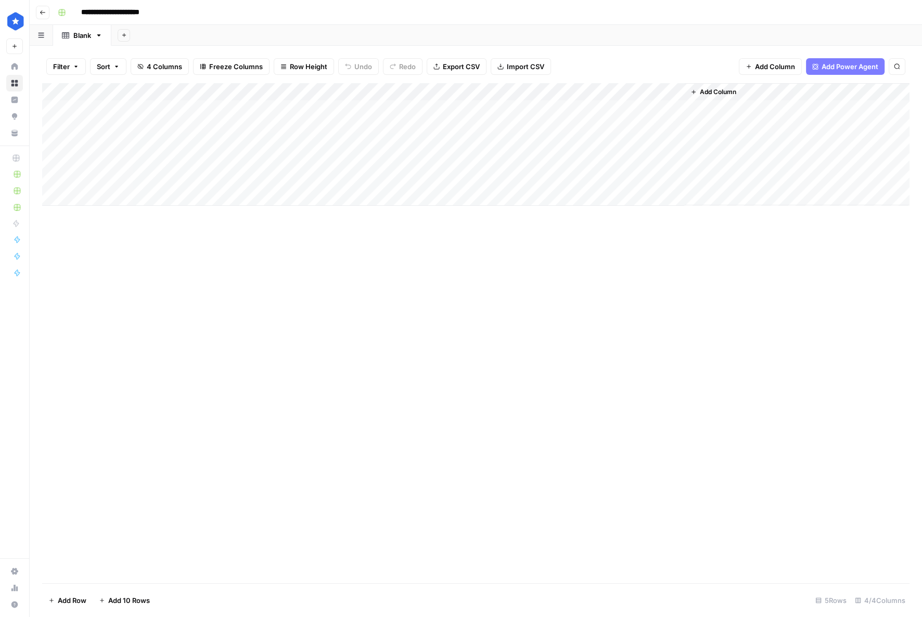
click at [117, 110] on div "Add Column" at bounding box center [475, 144] width 867 height 123
click at [251, 109] on div "Add Column" at bounding box center [475, 144] width 867 height 123
click at [407, 110] on div "Add Column" at bounding box center [475, 144] width 867 height 123
click at [422, 106] on div "Add Column" at bounding box center [475, 144] width 867 height 123
type textarea "**********"
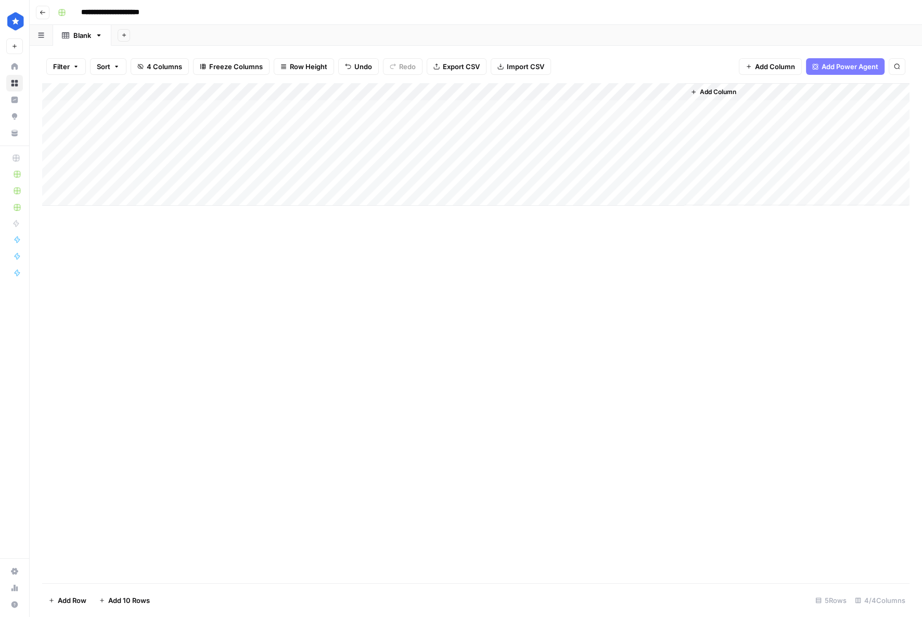
click at [503, 254] on div "Add Column" at bounding box center [475, 333] width 867 height 500
click at [560, 109] on div "Add Column" at bounding box center [475, 144] width 867 height 123
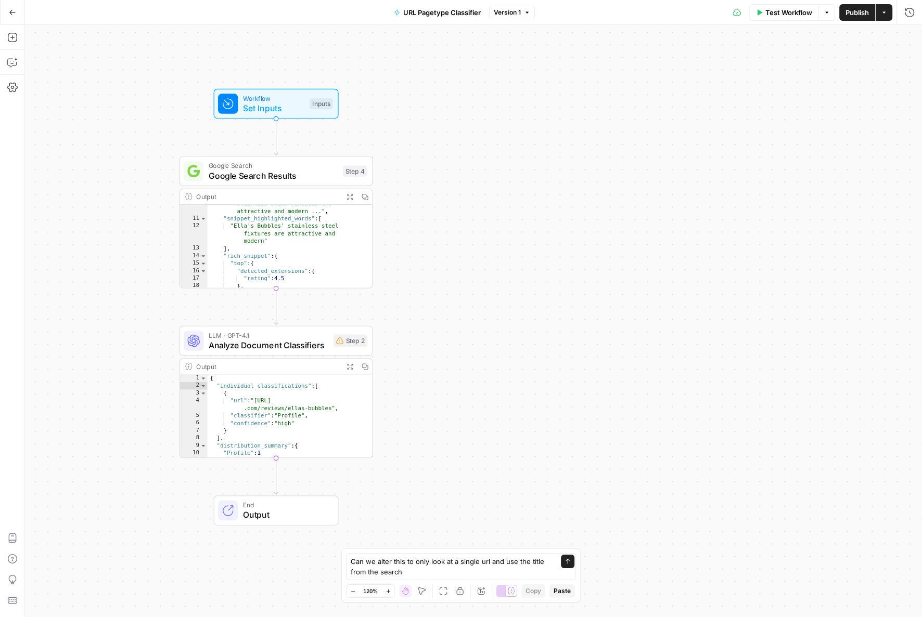
scroll to position [160, 0]
click at [25, 16] on div "Go Back URL Pagetype Classifier Version 1 Test Workflow Options Publish Actions…" at bounding box center [461, 12] width 922 height 24
click at [16, 11] on button "Go Back" at bounding box center [12, 12] width 19 height 19
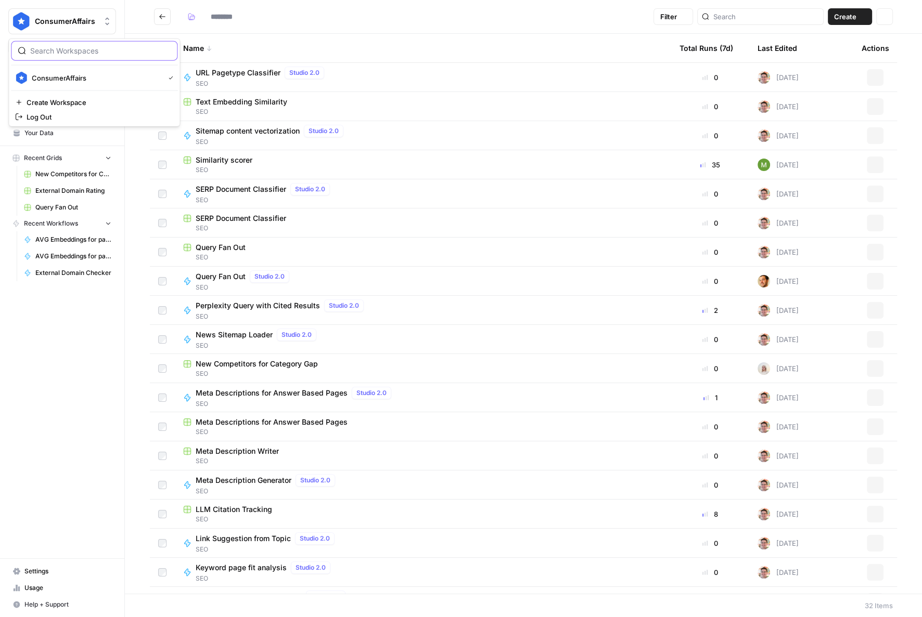
click at [17, 11] on button "ConsumerAffairs" at bounding box center [62, 21] width 108 height 26
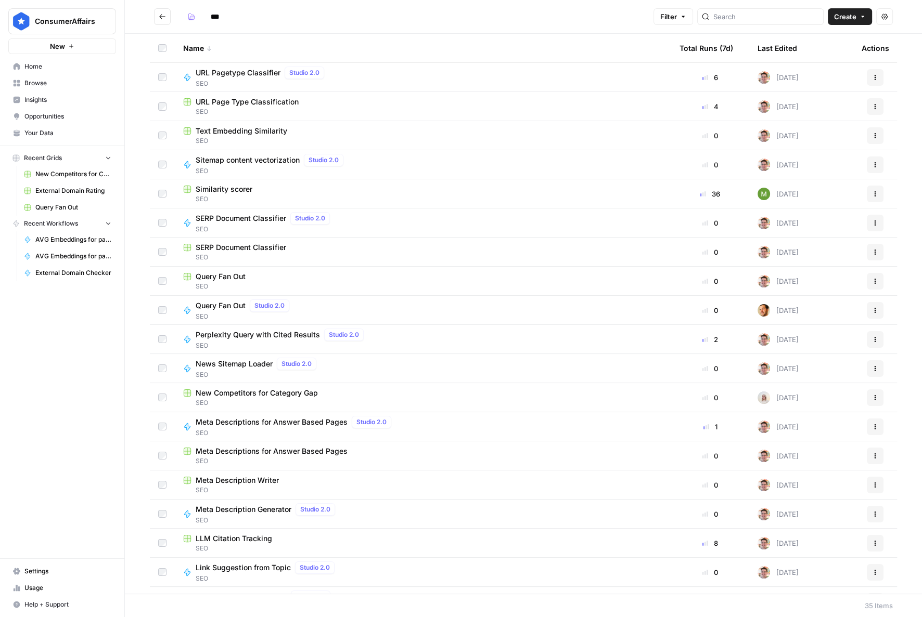
drag, startPoint x: 328, startPoint y: 50, endPoint x: 267, endPoint y: 43, distance: 61.8
click at [328, 50] on div "Name" at bounding box center [423, 48] width 480 height 29
type input "***"
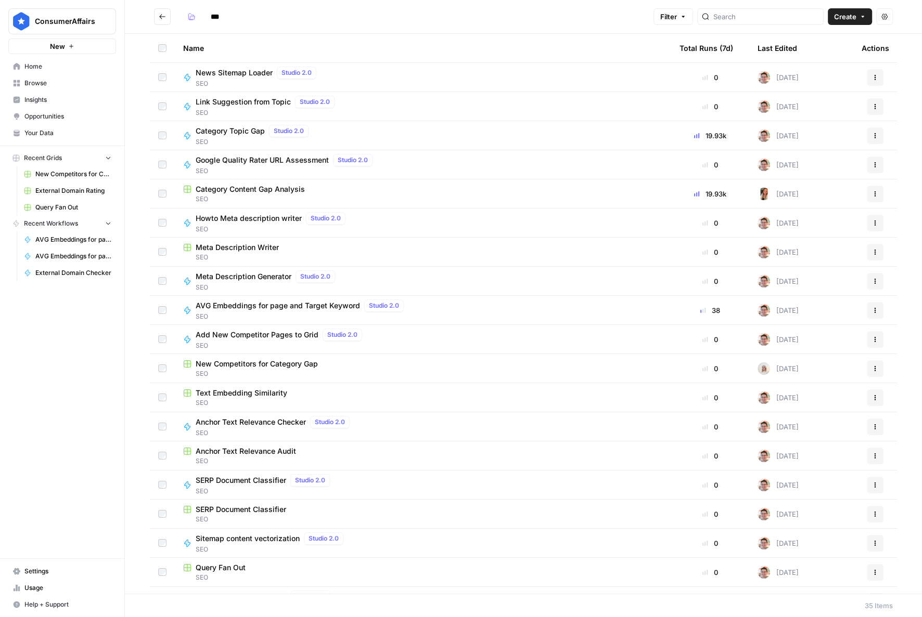
click at [778, 48] on div "Last Edited" at bounding box center [777, 48] width 40 height 29
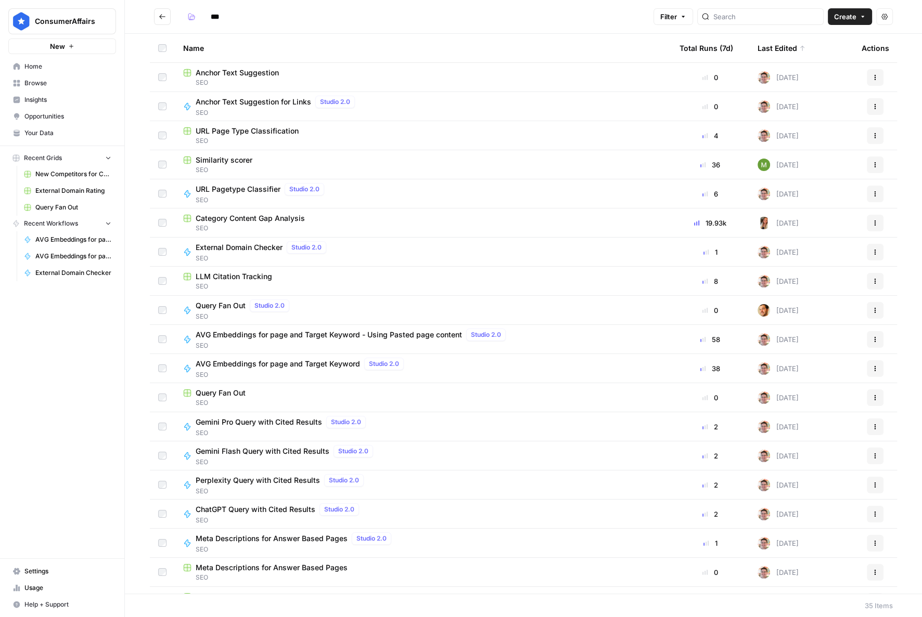
click at [278, 99] on span "Anchor Text Suggestion for Links" at bounding box center [253, 102] width 115 height 10
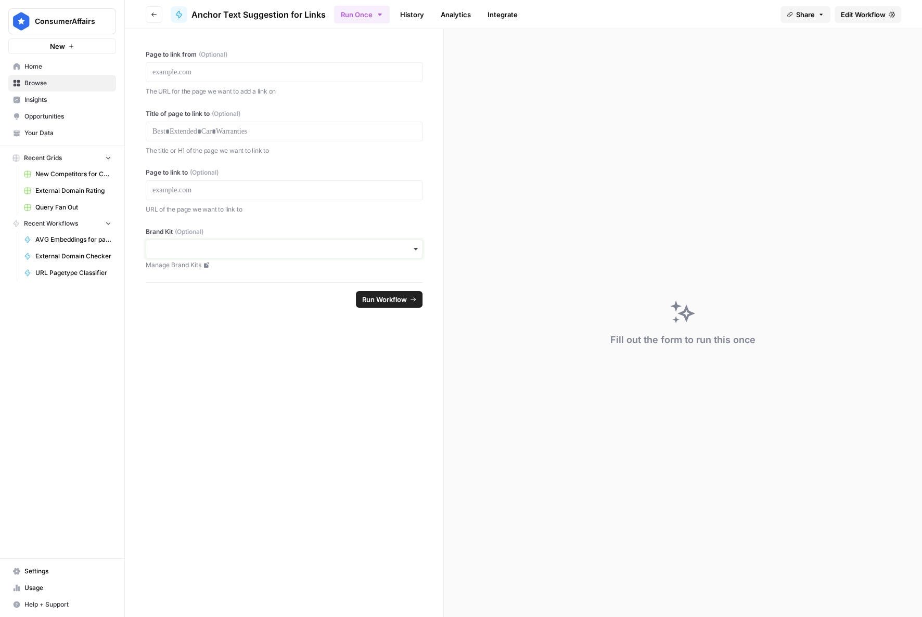
click at [377, 245] on input "Brand Kit (Optional)" at bounding box center [283, 249] width 263 height 10
click at [343, 233] on label "Brand Kit (Optional)" at bounding box center [284, 231] width 277 height 9
click at [343, 244] on input "Brand Kit (Optional)" at bounding box center [283, 249] width 263 height 10
click at [873, 13] on span "Edit Workflow" at bounding box center [863, 14] width 45 height 10
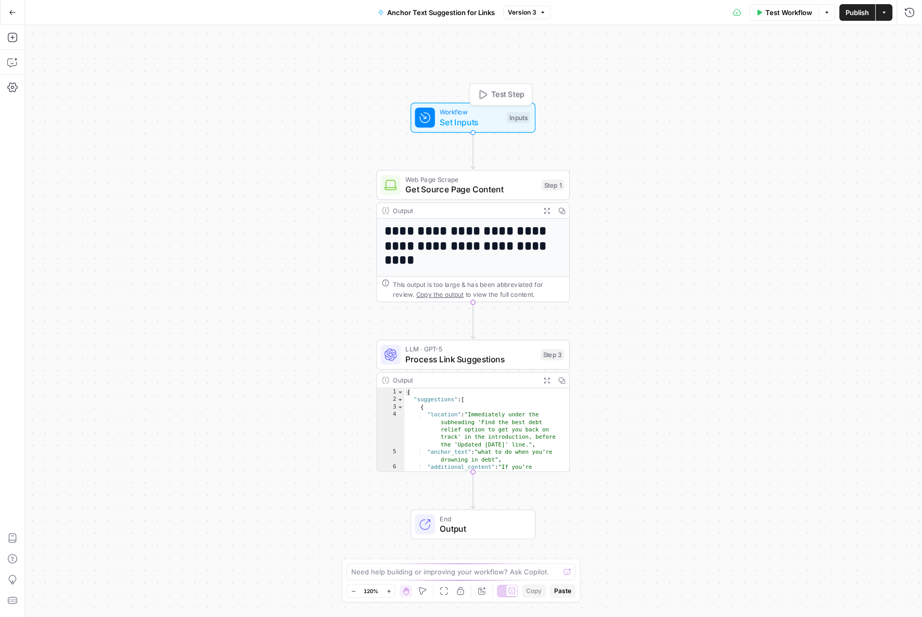
click at [495, 124] on span "Set Inputs" at bounding box center [471, 122] width 62 height 12
click at [891, 192] on button "edit field" at bounding box center [879, 189] width 40 height 12
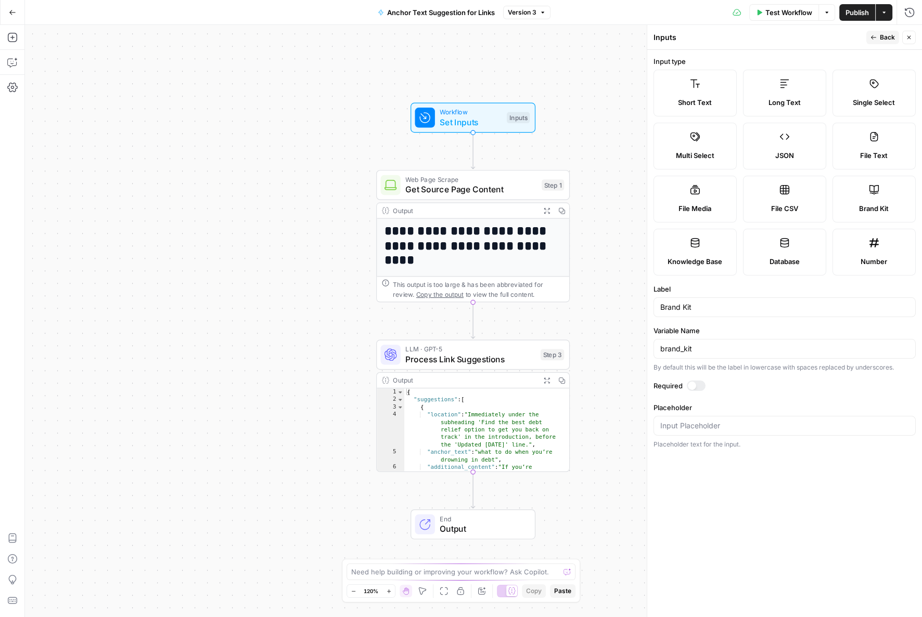
click at [702, 392] on div "Required" at bounding box center [784, 388] width 262 height 14
click at [700, 387] on div at bounding box center [696, 386] width 19 height 10
click at [692, 387] on div at bounding box center [696, 386] width 19 height 10
click at [910, 38] on icon "button" at bounding box center [909, 37] width 6 height 6
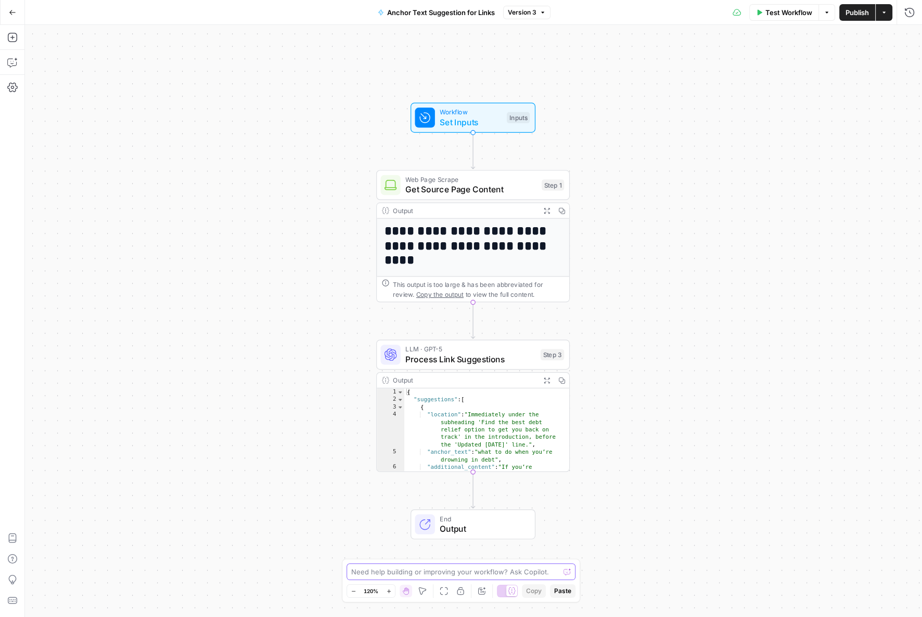
click at [498, 569] on textarea at bounding box center [455, 572] width 208 height 10
type textarea "Can we change this flow to always use a specific brand kit"
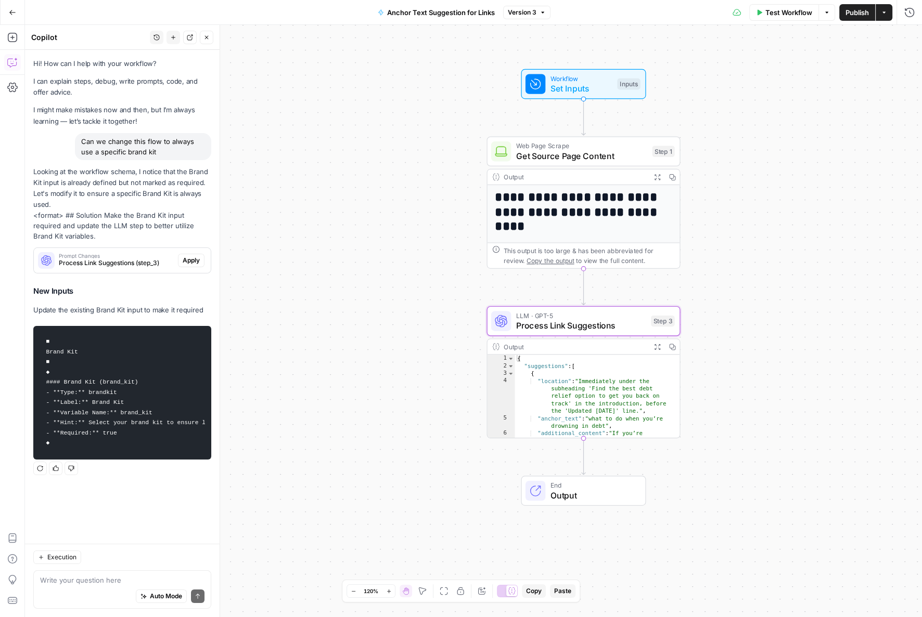
click at [193, 260] on span "Apply" at bounding box center [191, 260] width 17 height 9
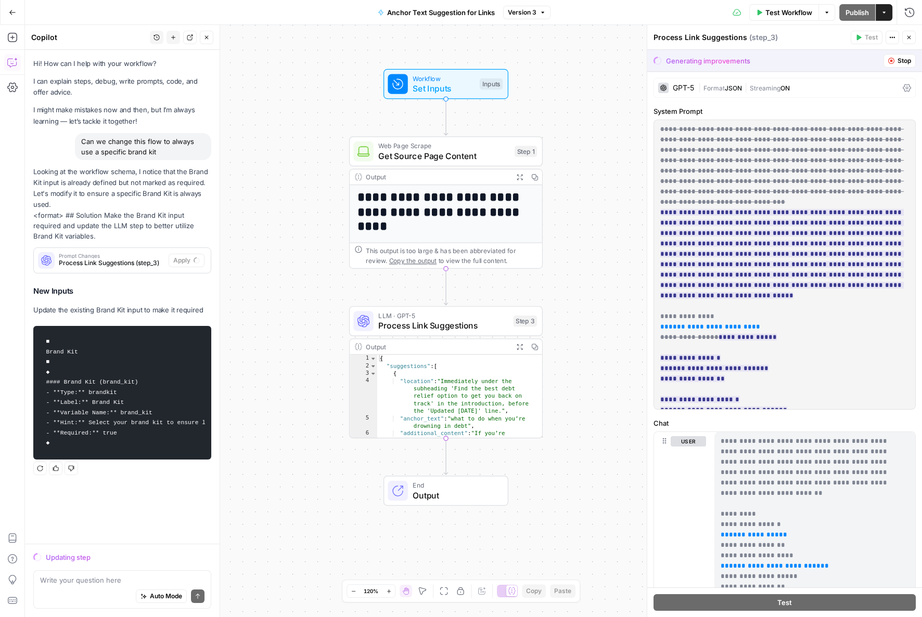
click at [897, 56] on span "Stop" at bounding box center [904, 60] width 14 height 9
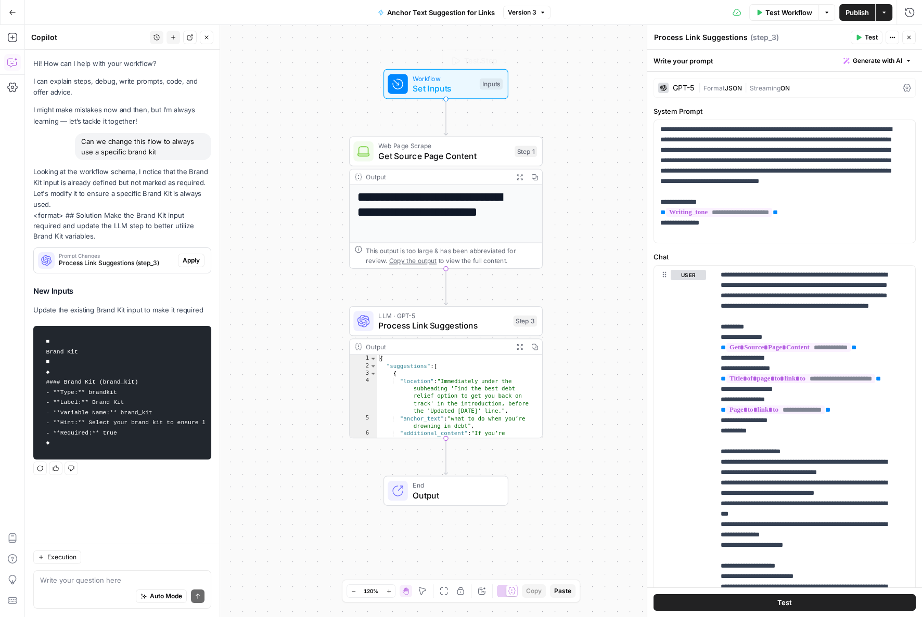
drag, startPoint x: 455, startPoint y: 90, endPoint x: 585, endPoint y: 97, distance: 129.7
click at [455, 90] on span "Set Inputs" at bounding box center [444, 88] width 62 height 12
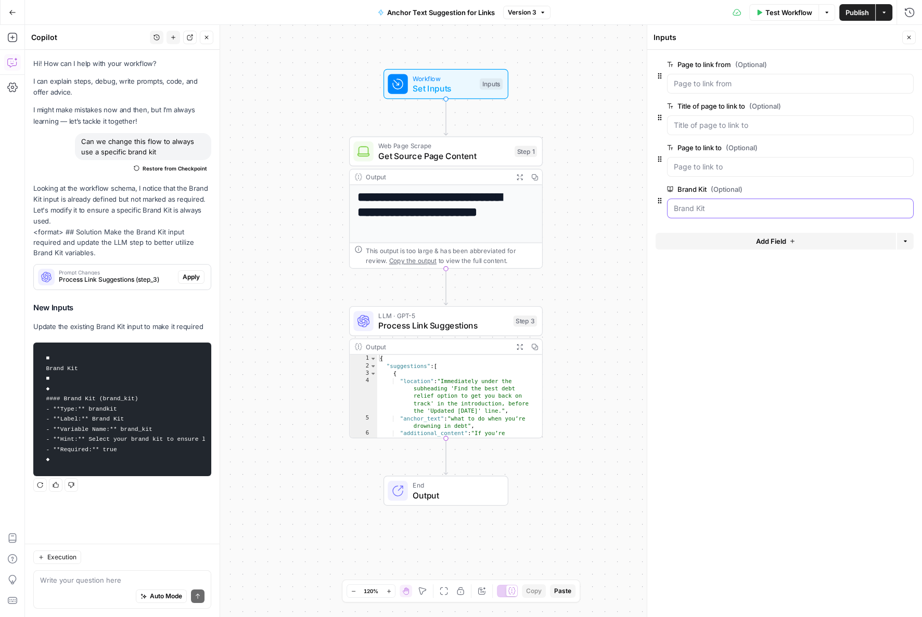
click at [802, 208] on Kit "Brand Kit (Optional)" at bounding box center [790, 208] width 233 height 10
click at [876, 192] on span "edit field" at bounding box center [874, 189] width 23 height 8
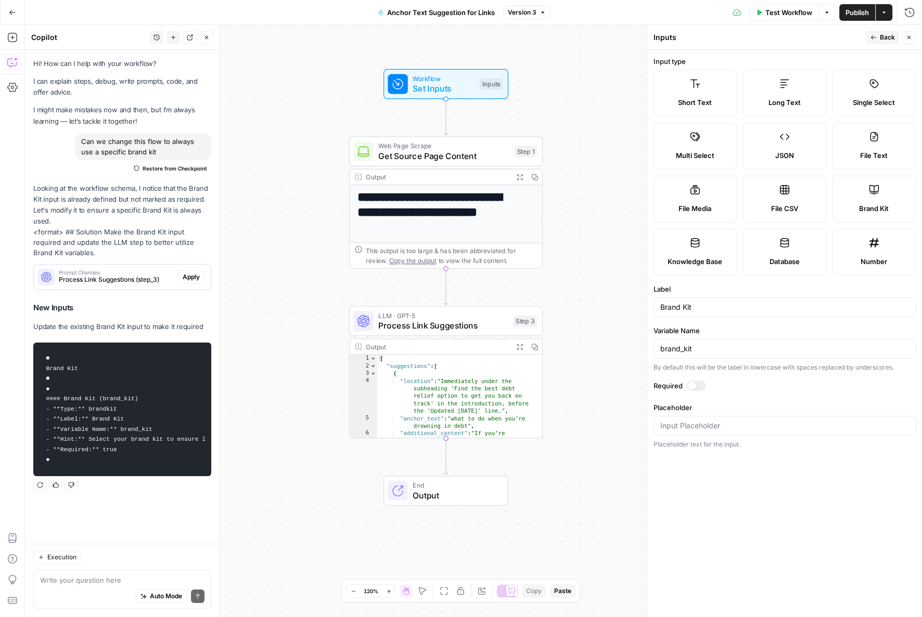
click at [697, 388] on div at bounding box center [696, 386] width 19 height 10
click at [421, 316] on span "LLM · GPT-5" at bounding box center [443, 316] width 130 height 10
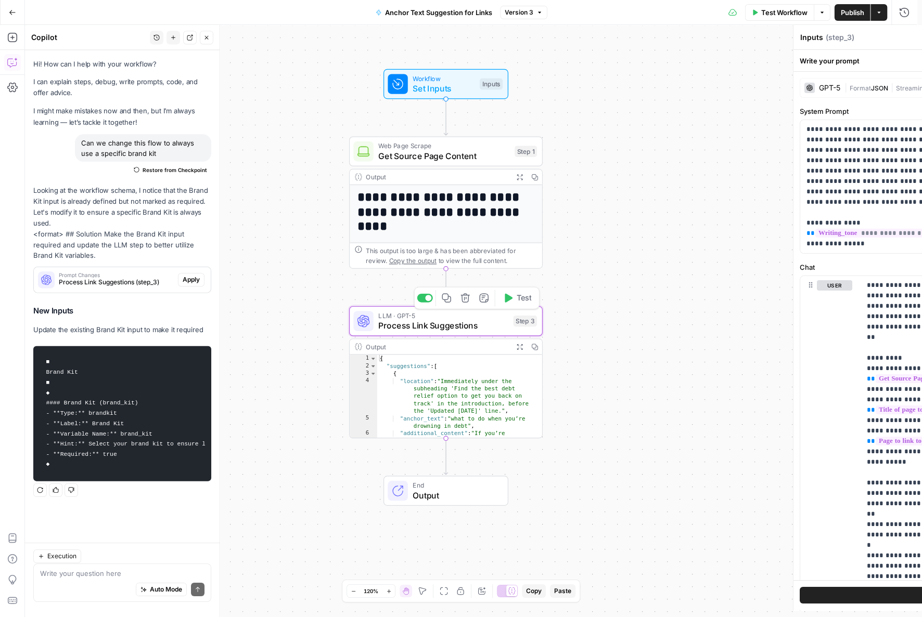
type textarea "Process Link Suggestions"
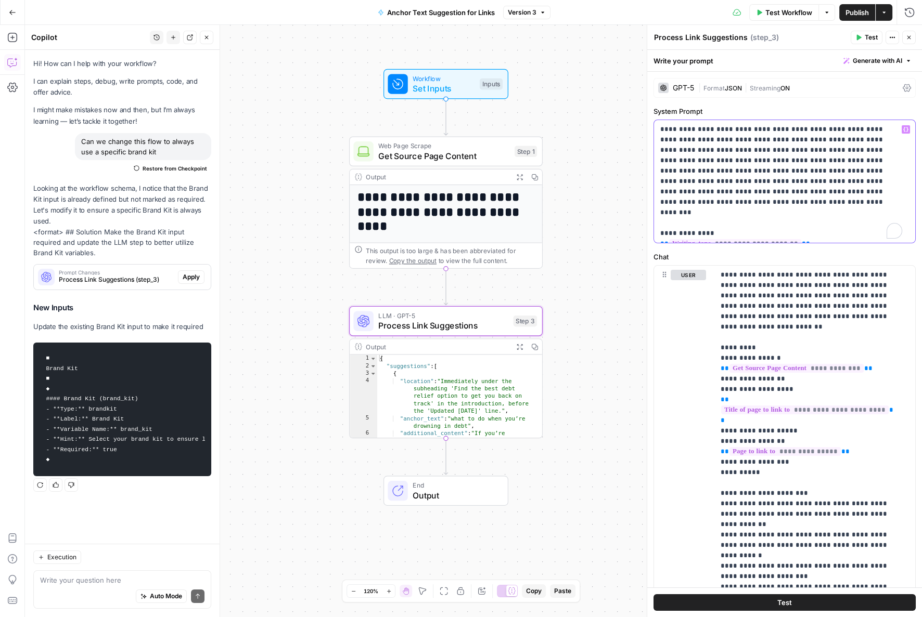
click at [758, 239] on span "**********" at bounding box center [735, 243] width 132 height 9
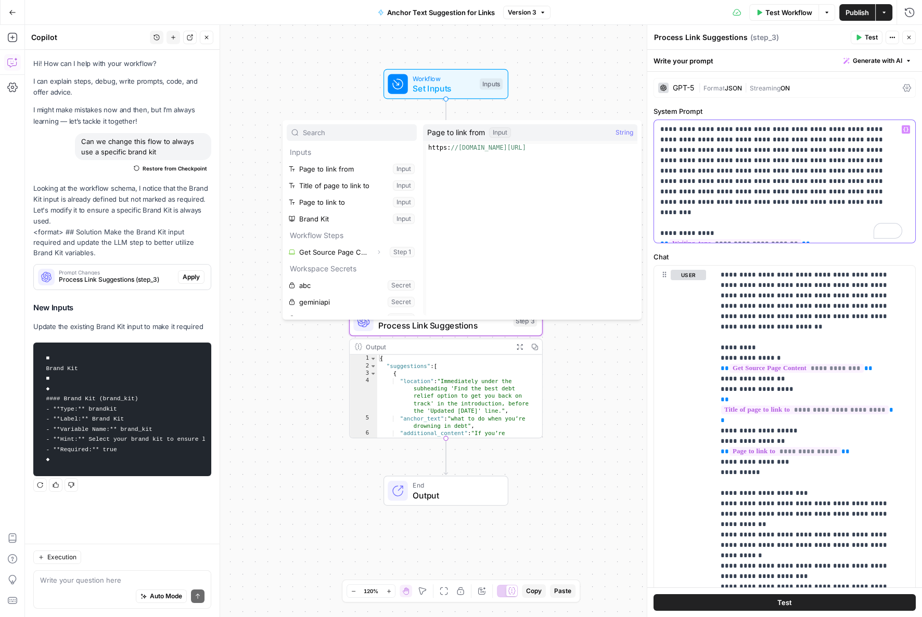
click at [794, 231] on p "**********" at bounding box center [781, 181] width 242 height 114
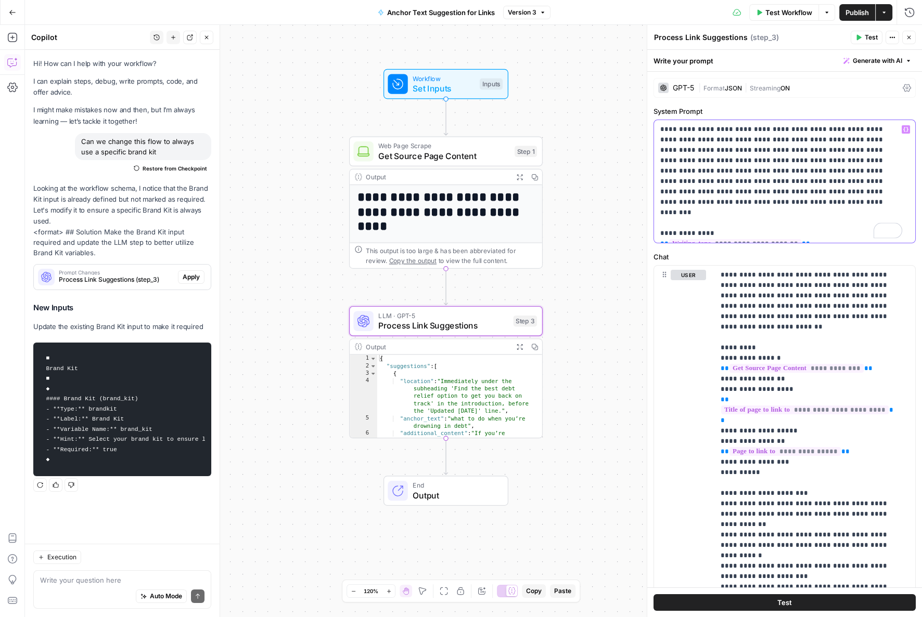
click at [775, 239] on span "**********" at bounding box center [735, 243] width 132 height 9
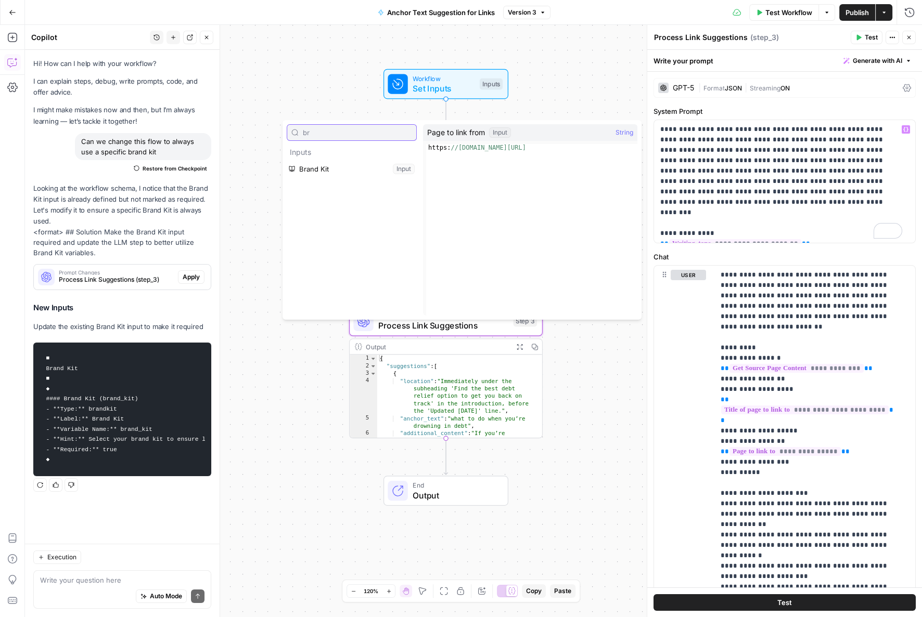
type input "b"
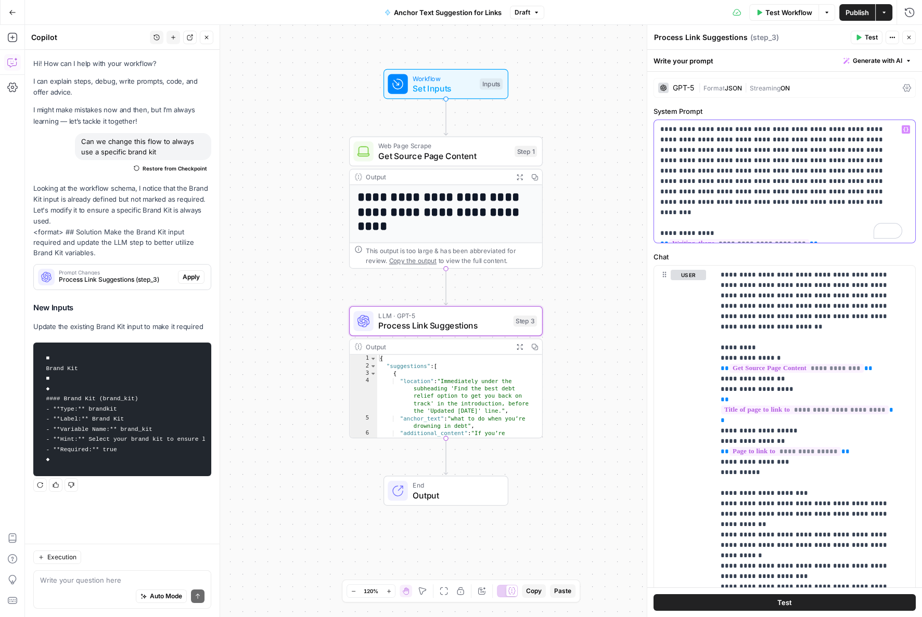
click at [719, 239] on span "**********" at bounding box center [739, 243] width 140 height 9
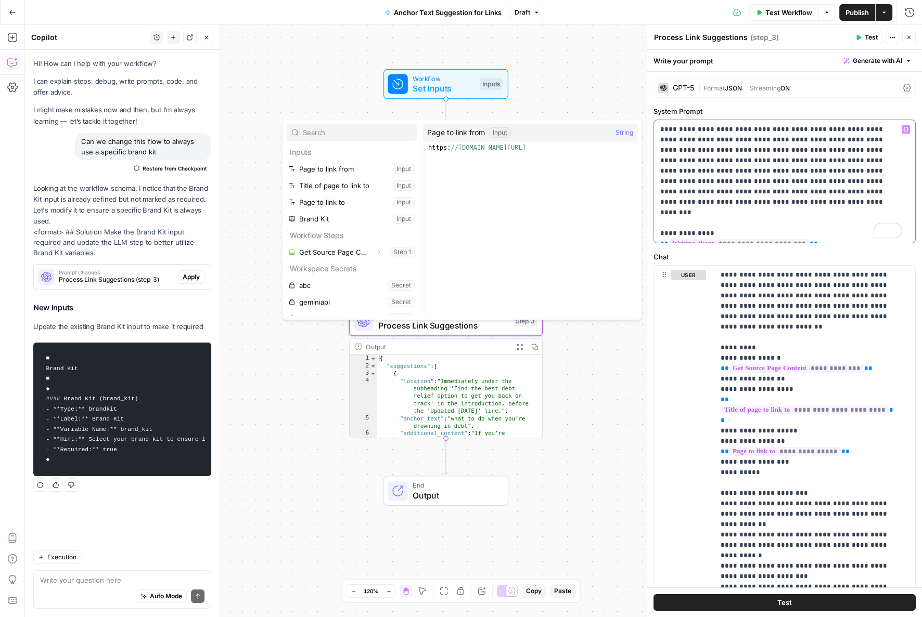
click at [664, 240] on span "**" at bounding box center [664, 243] width 8 height 7
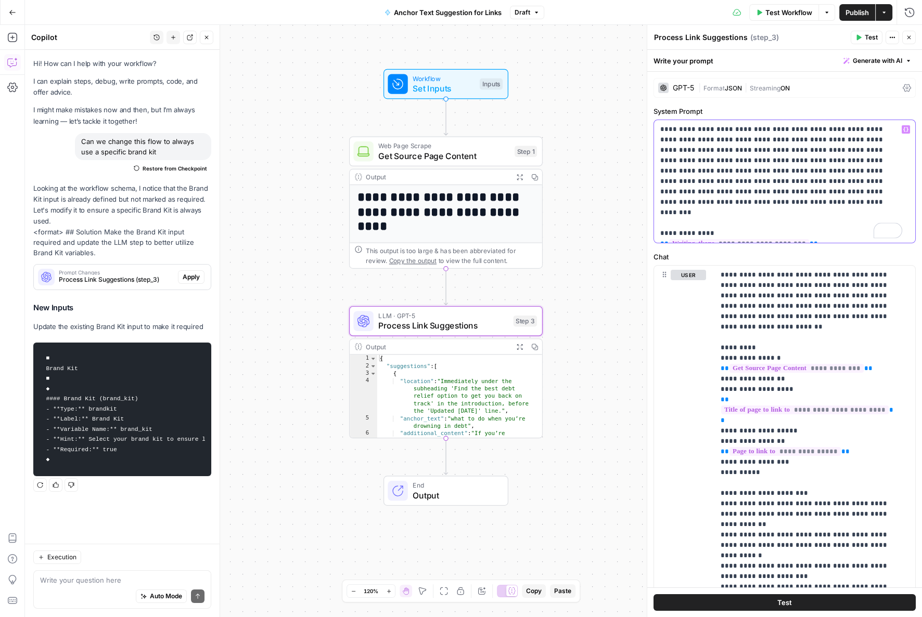
click at [662, 240] on span "**" at bounding box center [664, 243] width 8 height 7
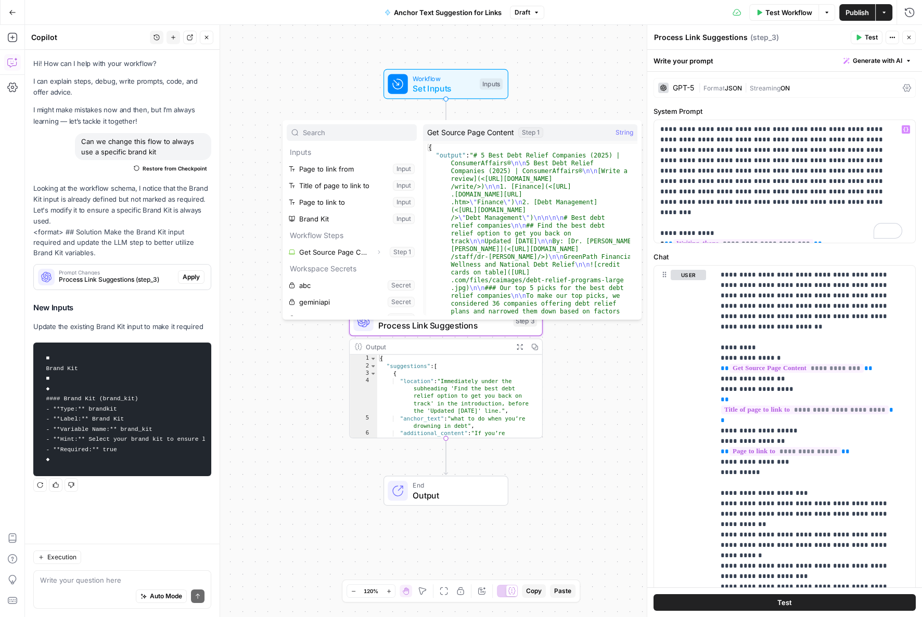
click at [542, 102] on div "**********" at bounding box center [473, 321] width 897 height 593
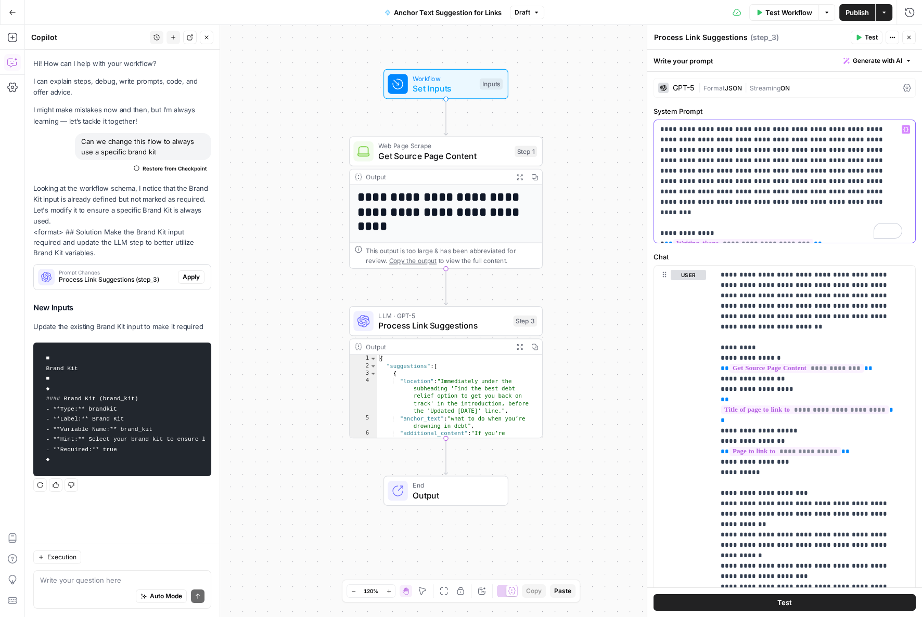
click at [664, 240] on span "**" at bounding box center [668, 243] width 8 height 7
click at [467, 86] on span "Set Inputs" at bounding box center [444, 88] width 62 height 12
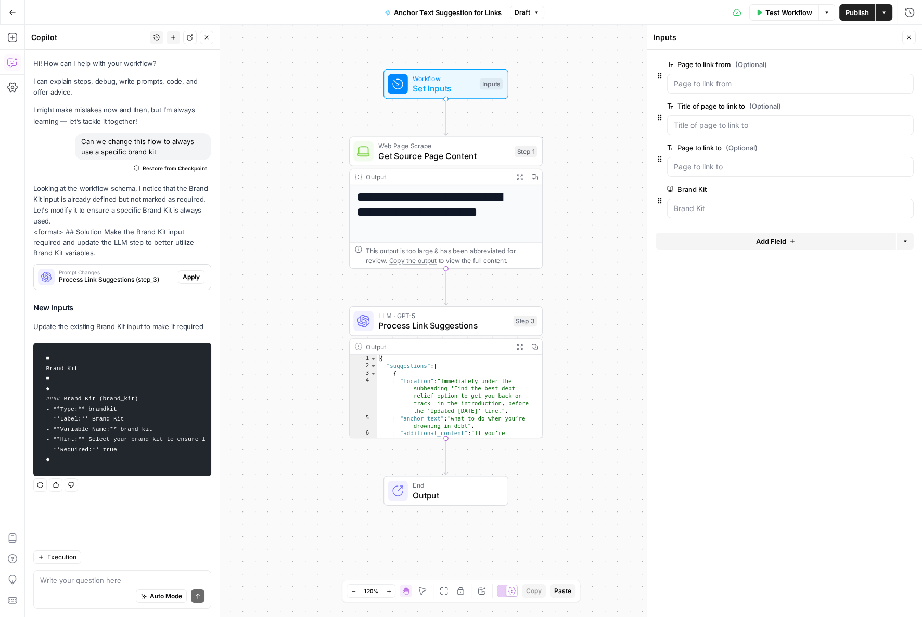
click at [794, 9] on span "Test Workflow" at bounding box center [788, 12] width 47 height 10
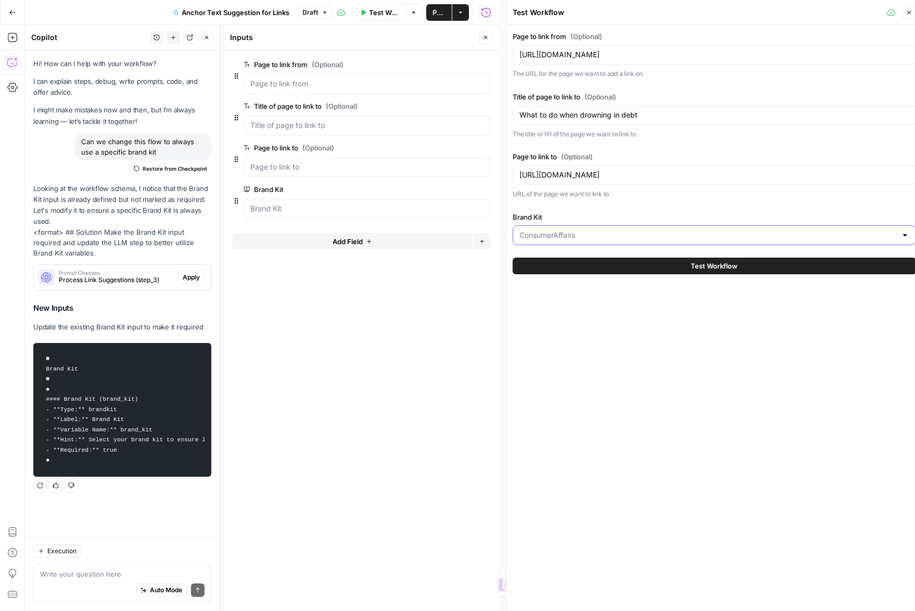
click at [602, 232] on input "Brand Kit" at bounding box center [707, 235] width 377 height 10
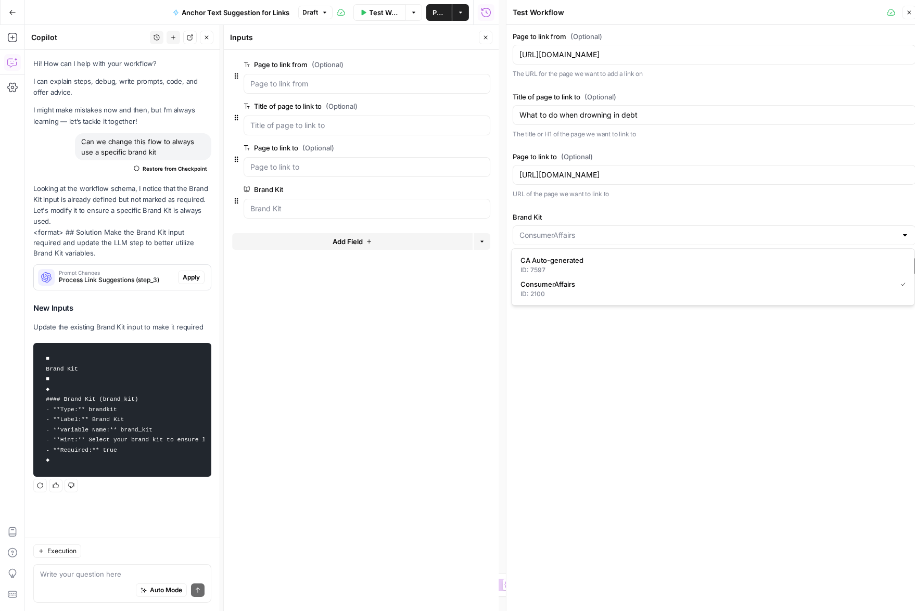
type input "ConsumerAffairs"
click at [911, 16] on button "Close" at bounding box center [909, 13] width 14 height 14
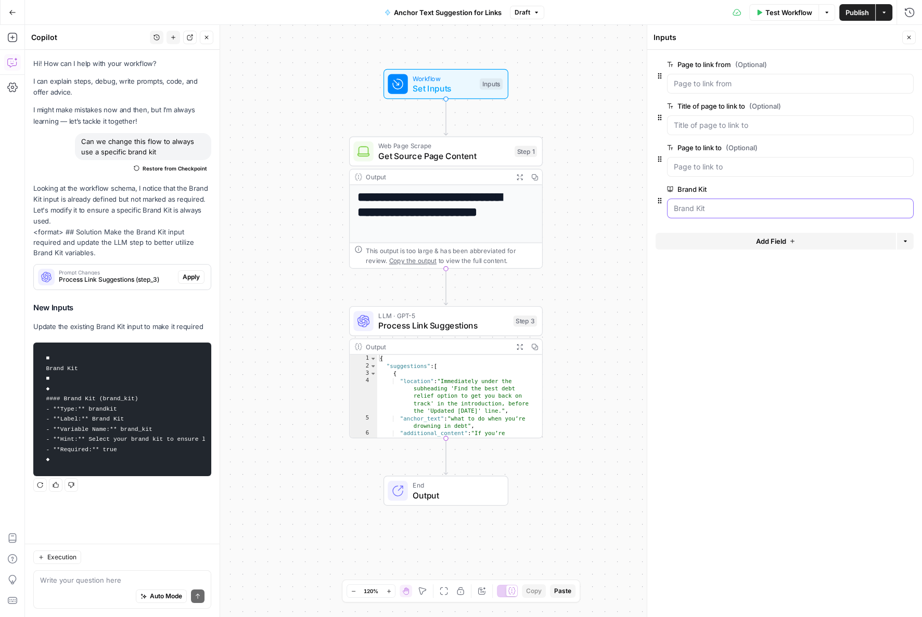
click at [889, 211] on Kit "Brand Kit" at bounding box center [790, 208] width 233 height 10
click at [887, 194] on button "edit field" at bounding box center [879, 189] width 40 height 12
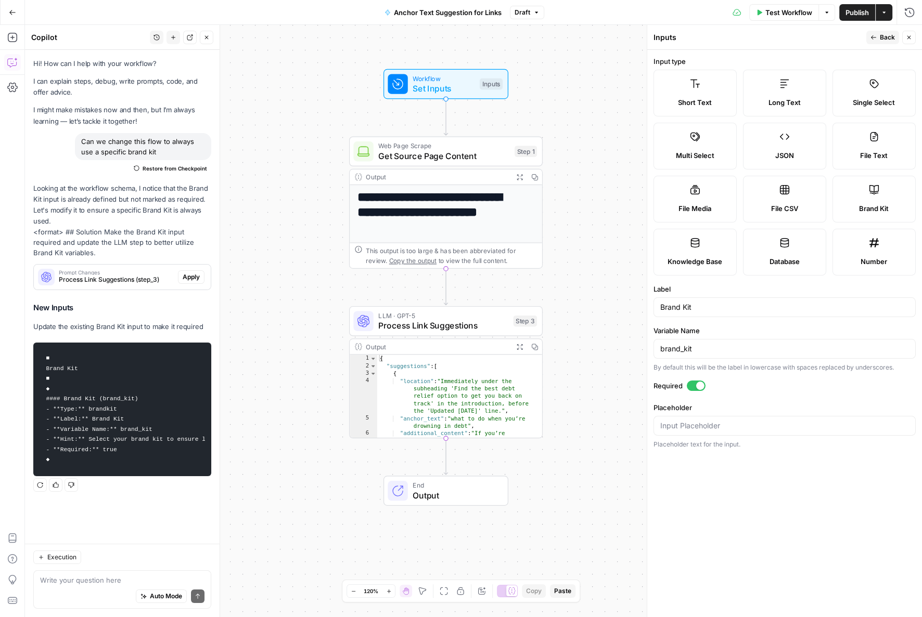
click at [696, 431] on div at bounding box center [784, 426] width 262 height 20
type input "ConsumerAffairs"
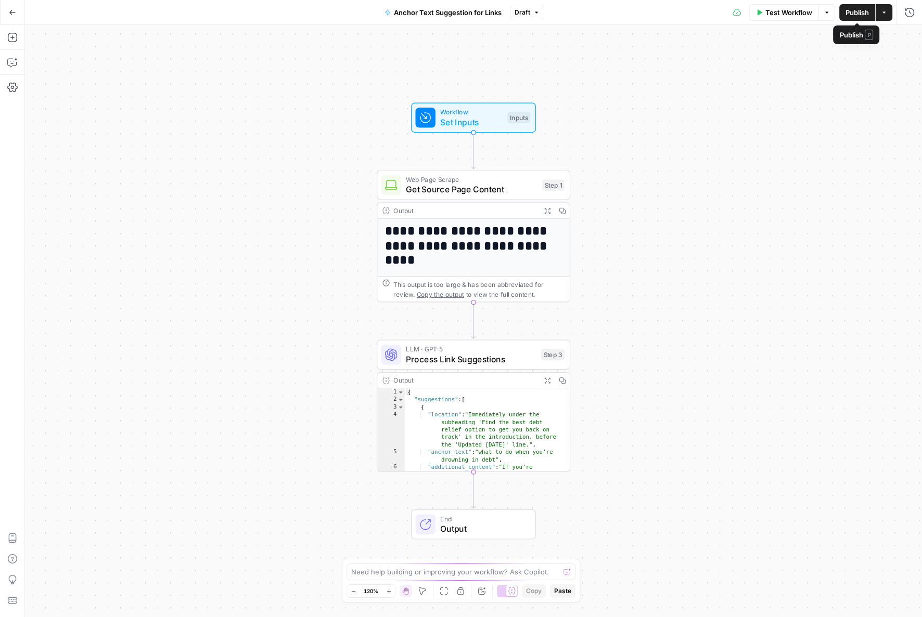
click at [482, 115] on span "Workflow" at bounding box center [471, 112] width 62 height 10
click at [879, 68] on span "edit field" at bounding box center [874, 64] width 23 height 8
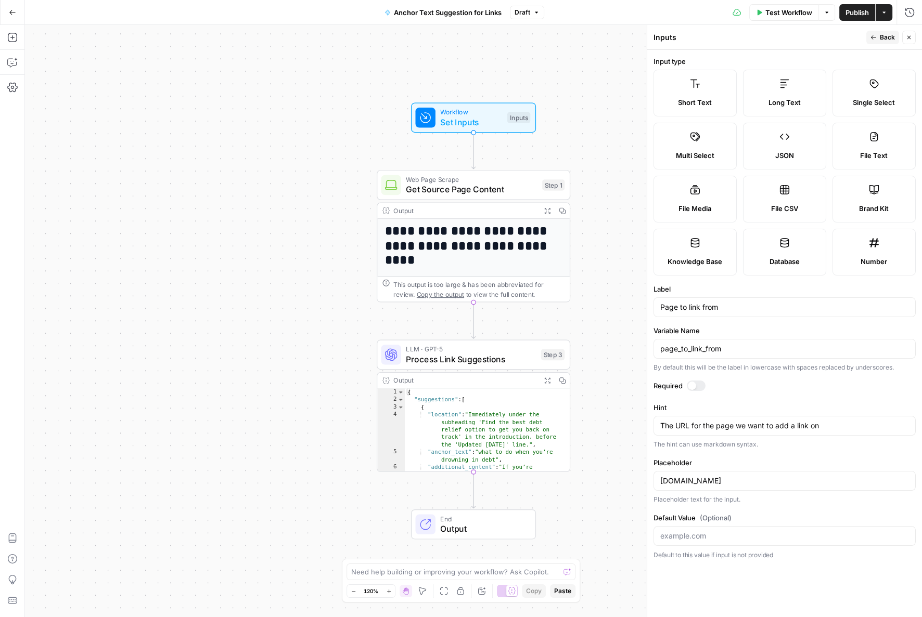
click at [688, 385] on div at bounding box center [692, 386] width 8 height 8
click at [872, 36] on icon "button" at bounding box center [873, 37] width 5 height 4
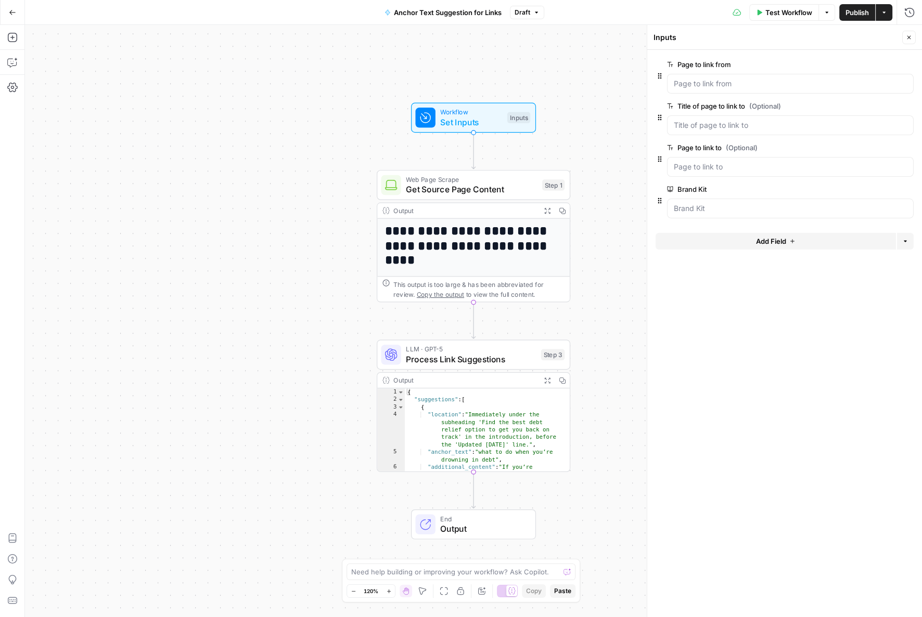
click at [880, 100] on button "edit field" at bounding box center [879, 106] width 40 height 12
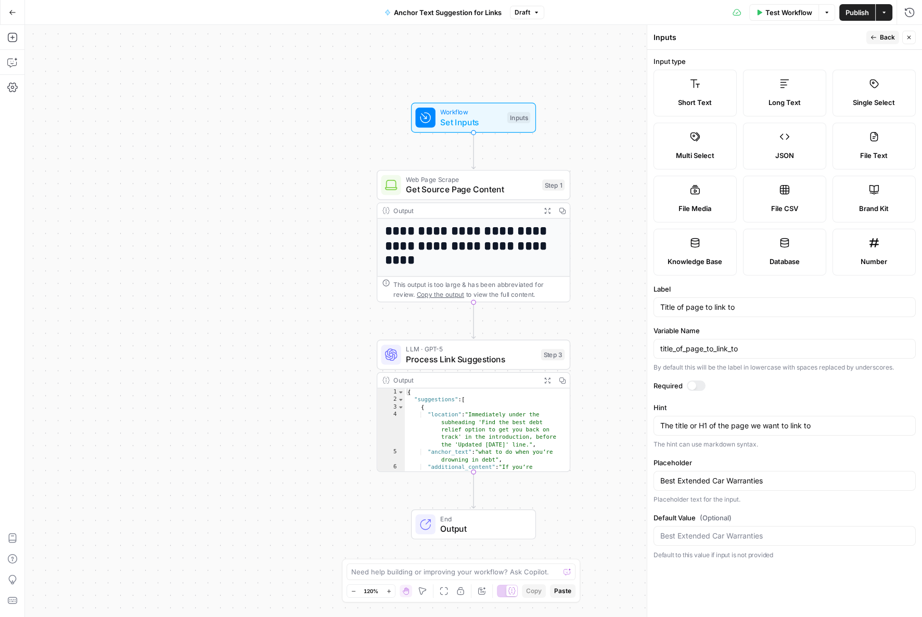
click at [694, 379] on form "Input type Short Text Long Text Single Select Multi Select JSON File Text File …" at bounding box center [784, 334] width 275 height 568
click at [701, 383] on div at bounding box center [696, 386] width 19 height 10
click at [871, 38] on icon "button" at bounding box center [873, 37] width 6 height 6
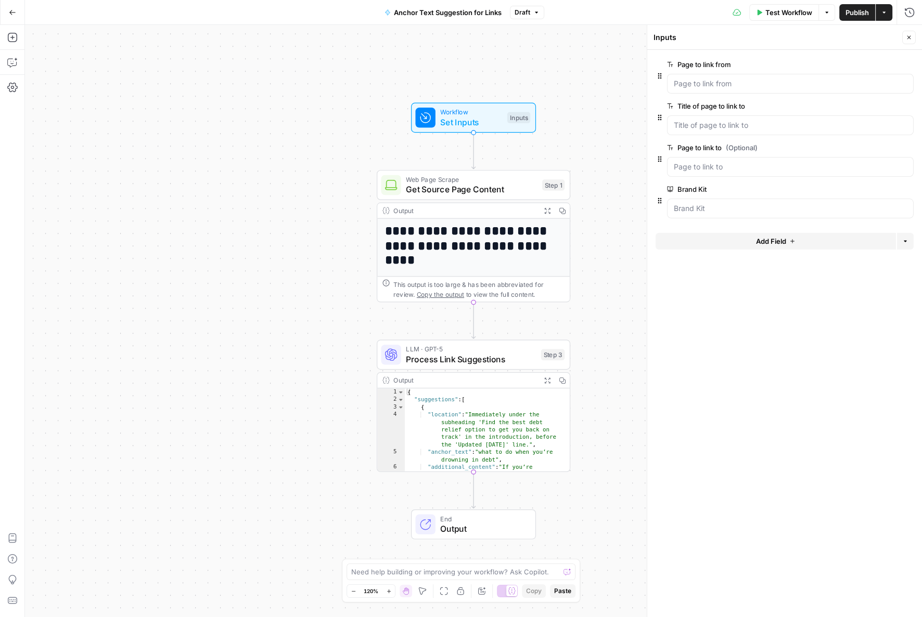
click at [873, 146] on span "edit field" at bounding box center [874, 148] width 23 height 8
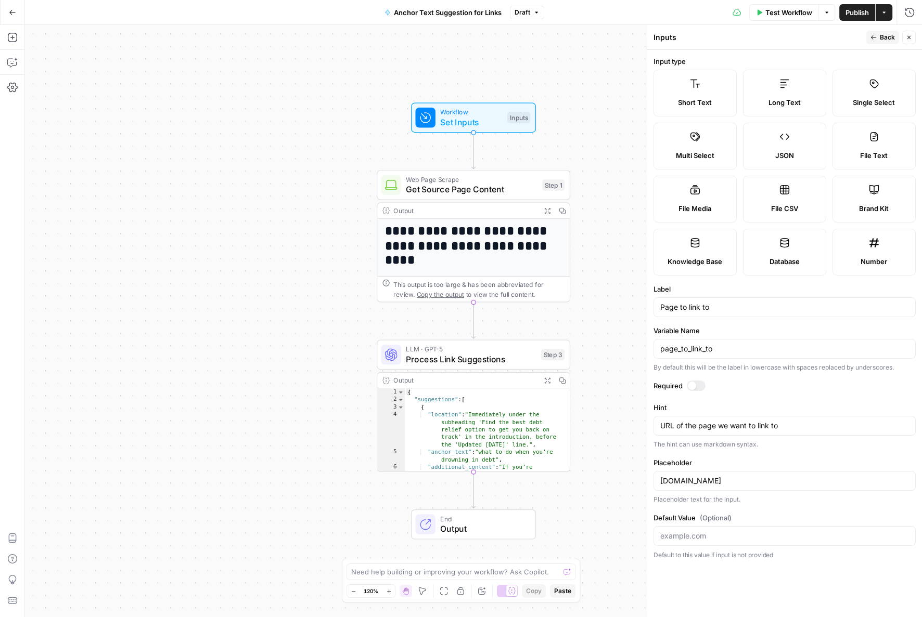
click at [692, 384] on div at bounding box center [692, 386] width 8 height 8
click at [884, 33] on span "Back" at bounding box center [887, 37] width 15 height 9
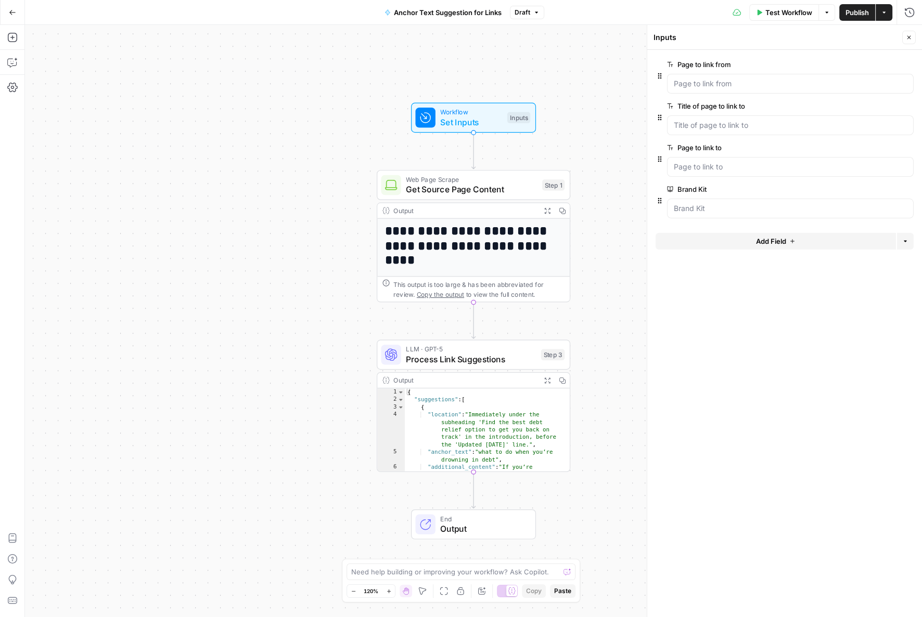
click at [847, 14] on span "Publish" at bounding box center [856, 12] width 23 height 10
click at [783, 4] on button "Test Workflow" at bounding box center [784, 12] width 70 height 17
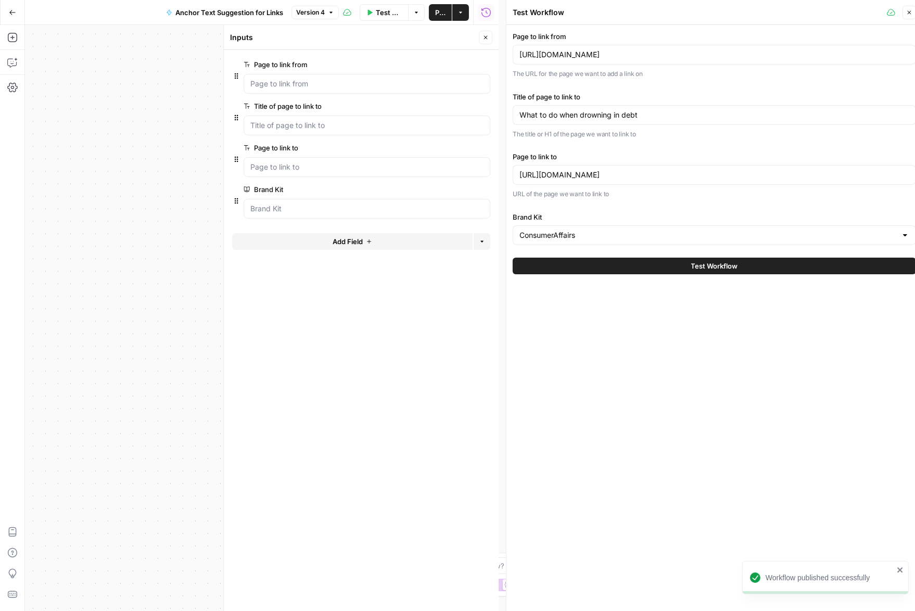
click at [566, 47] on div "[URL][DOMAIN_NAME]" at bounding box center [713, 55] width 403 height 20
click at [568, 56] on input "[URL][DOMAIN_NAME]" at bounding box center [714, 54] width 390 height 10
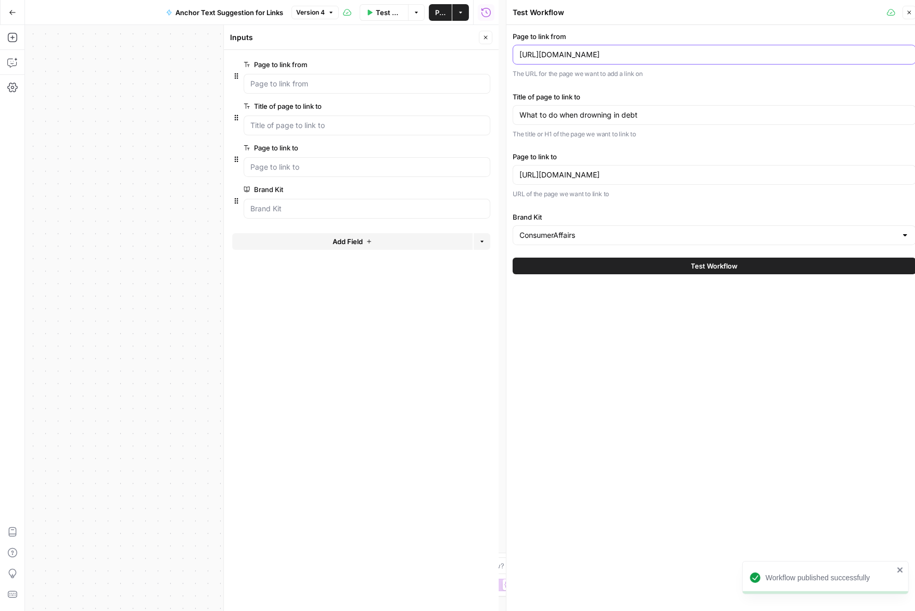
click at [568, 56] on input "[URL][DOMAIN_NAME]" at bounding box center [714, 54] width 390 height 10
click at [587, 116] on input "What to do when drowning in debt" at bounding box center [714, 115] width 390 height 10
click at [585, 118] on input "What to do when drowning in debt" at bounding box center [714, 115] width 390 height 10
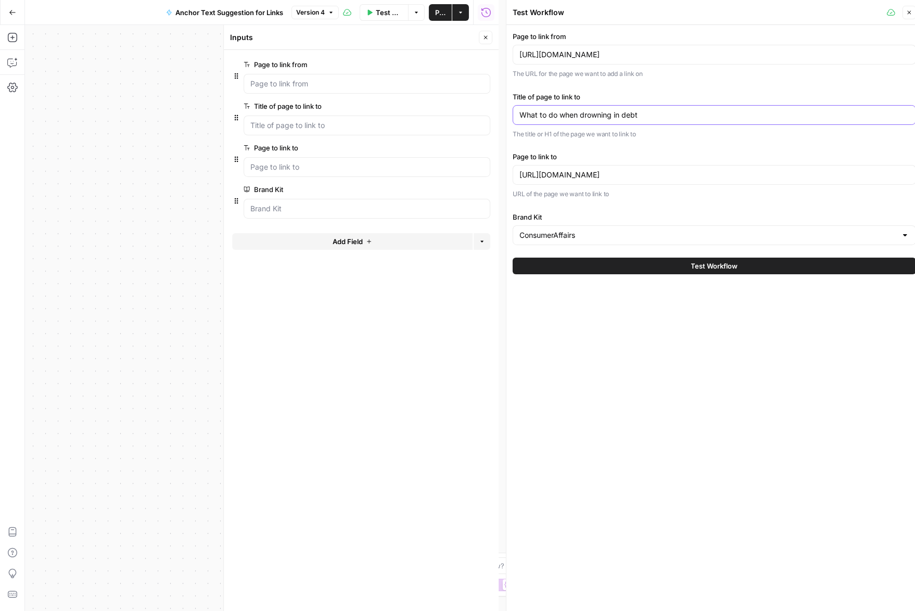
click at [586, 118] on input "What to do when drowning in debt" at bounding box center [714, 115] width 390 height 10
click at [564, 177] on input "[URL][DOMAIN_NAME]" at bounding box center [714, 175] width 390 height 10
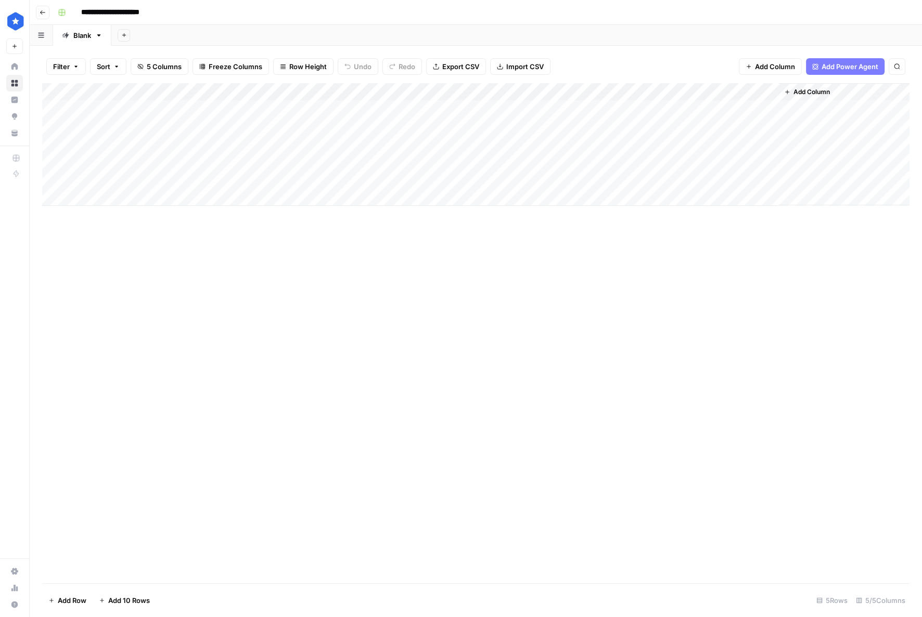
click at [627, 105] on div "Add Column" at bounding box center [475, 144] width 867 height 123
click at [662, 108] on div "Add Column" at bounding box center [475, 144] width 867 height 123
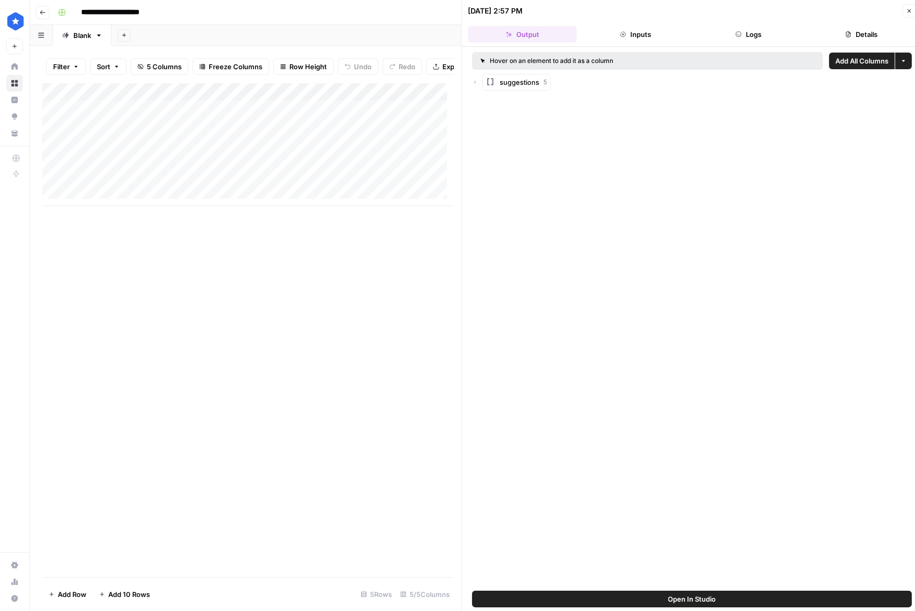
click at [511, 81] on span "suggestions" at bounding box center [519, 82] width 40 height 10
click at [488, 105] on div "Item 0 4" at bounding box center [696, 103] width 429 height 17
click at [491, 102] on div "Item 0 4" at bounding box center [696, 103] width 429 height 17
click at [489, 102] on div "Item 0 4" at bounding box center [696, 103] width 429 height 17
click at [487, 102] on icon "button" at bounding box center [485, 103] width 6 height 6
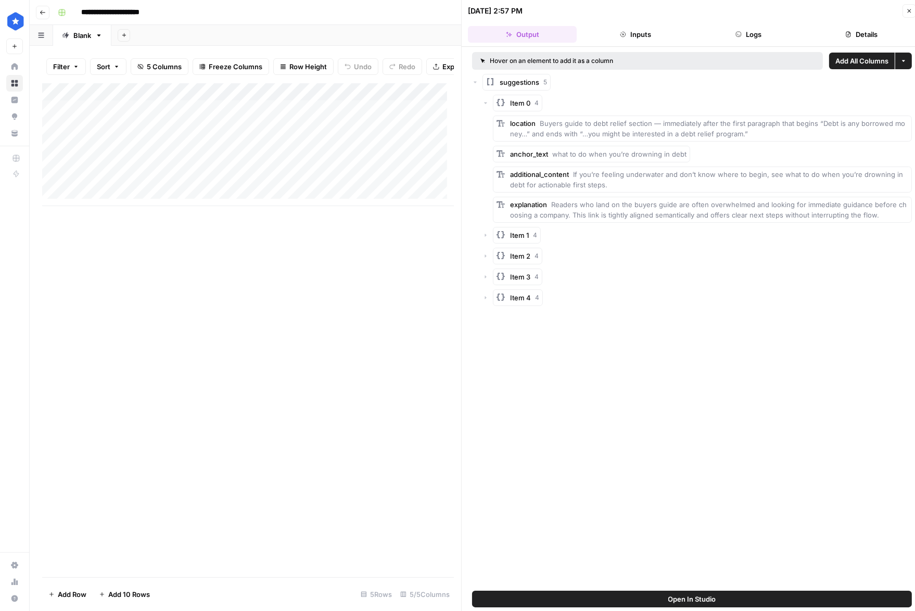
click at [487, 102] on icon "button" at bounding box center [485, 103] width 6 height 6
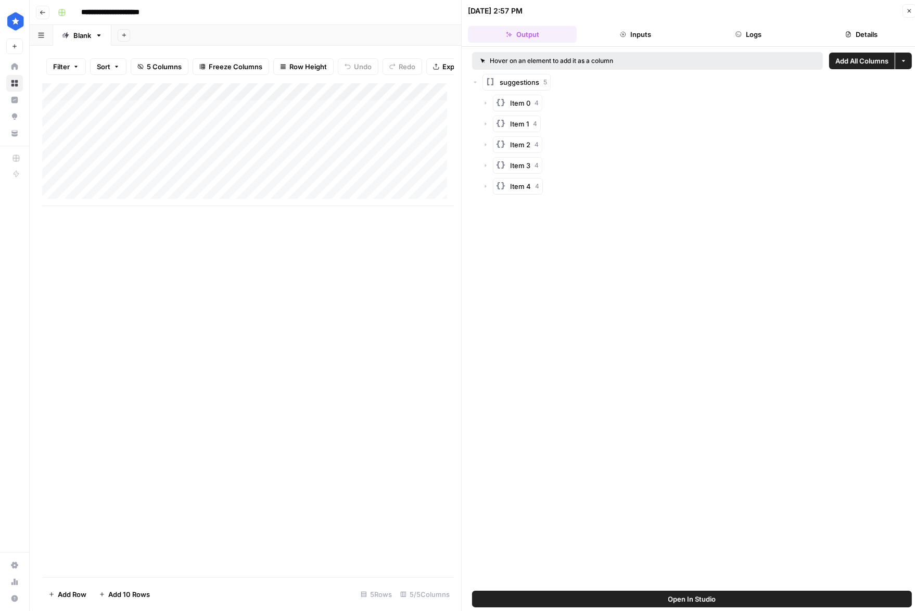
click at [483, 100] on icon "button" at bounding box center [485, 103] width 6 height 6
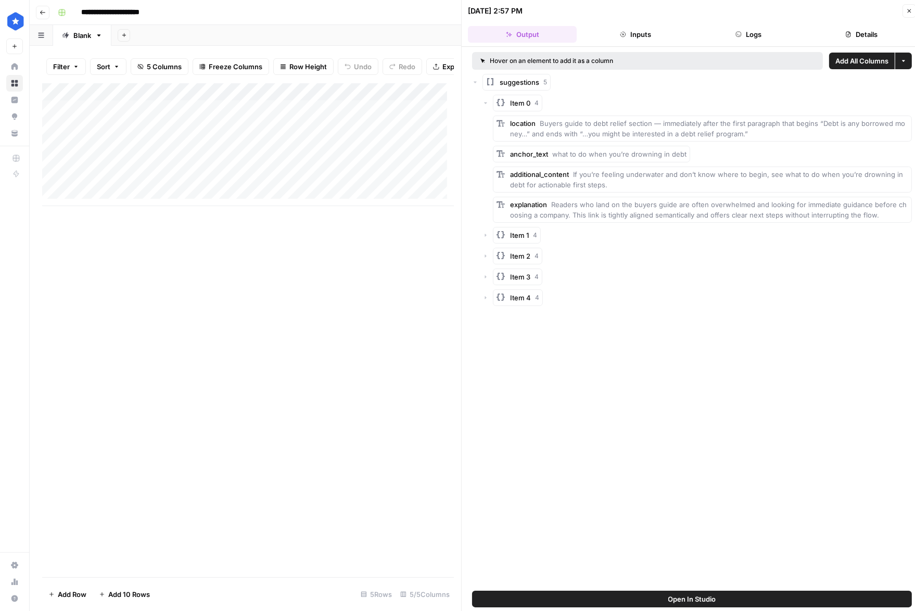
click at [484, 236] on icon "button" at bounding box center [485, 235] width 6 height 6
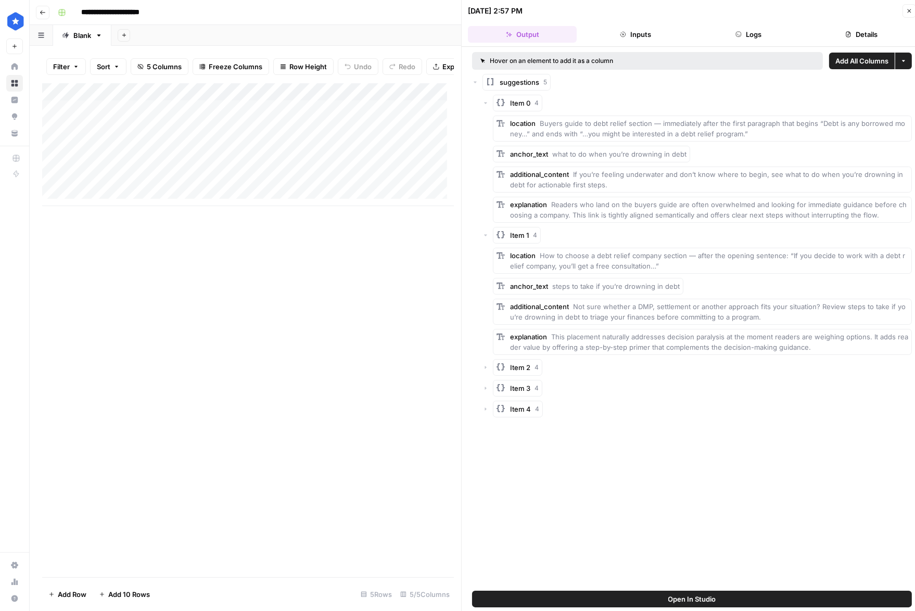
click at [486, 235] on icon "button" at bounding box center [485, 235] width 6 height 6
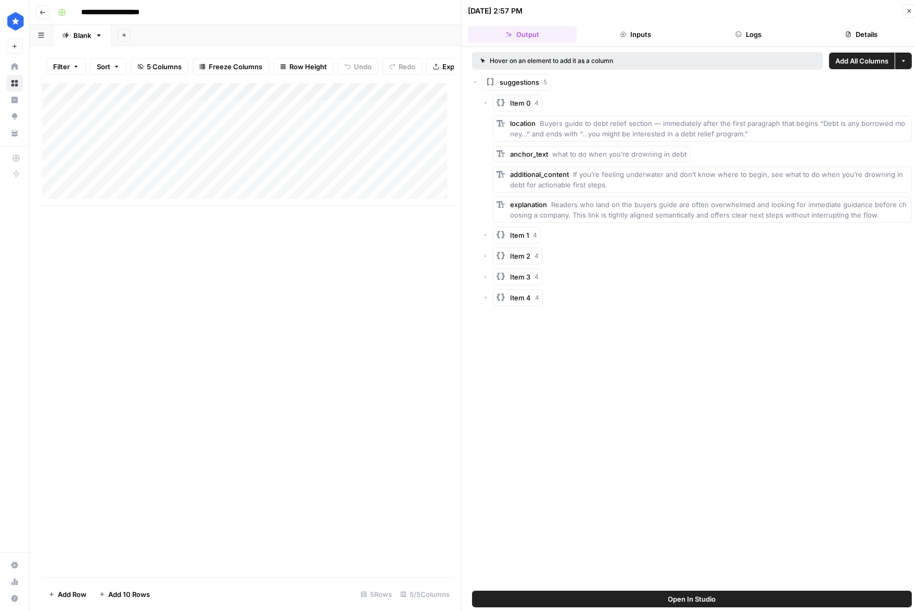
click at [485, 104] on icon "button" at bounding box center [485, 103] width 6 height 6
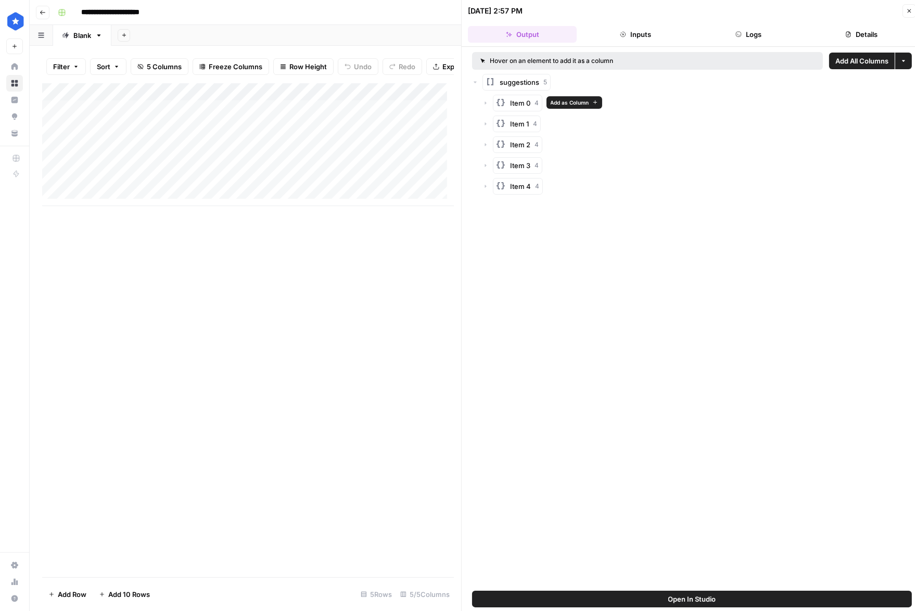
click at [566, 101] on span "Add as Column" at bounding box center [569, 102] width 38 height 8
click at [559, 120] on div "Item 1 4" at bounding box center [696, 123] width 429 height 17
click at [563, 124] on span "Add as Column" at bounding box center [568, 123] width 38 height 8
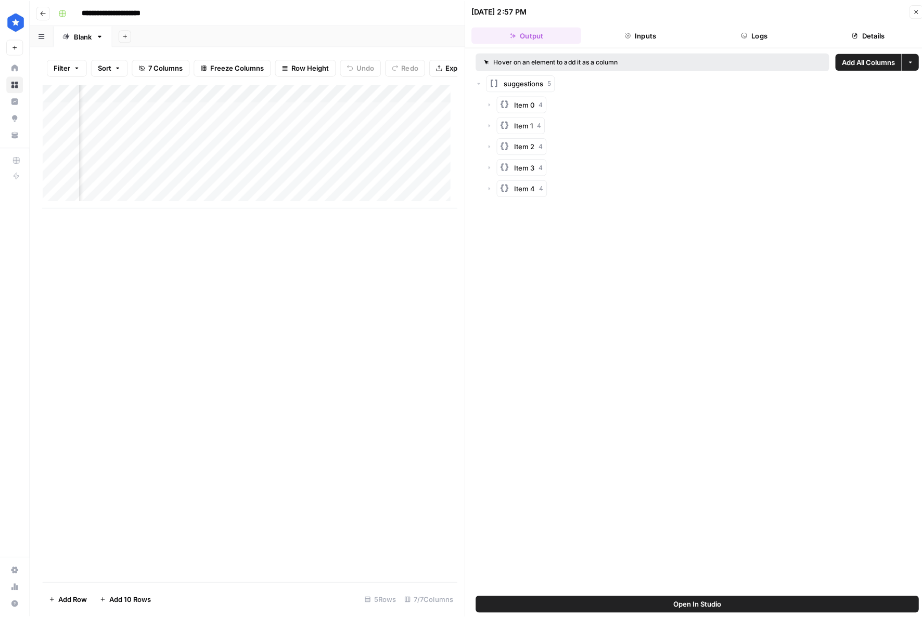
scroll to position [0, 485]
click at [592, 138] on div "Item 2 4" at bounding box center [696, 144] width 429 height 17
click at [565, 144] on span "Add as Column" at bounding box center [569, 144] width 38 height 8
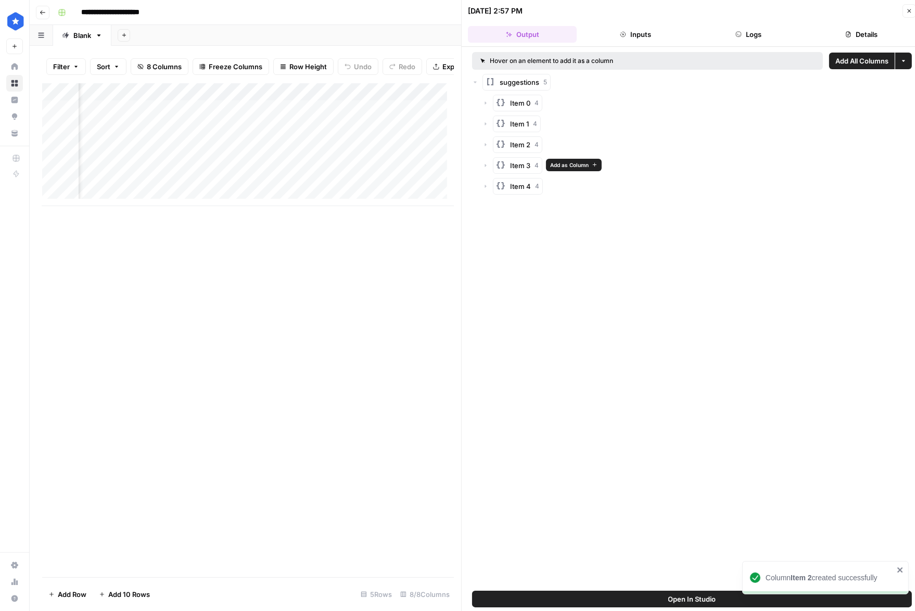
click at [560, 163] on span "Add as Column" at bounding box center [569, 165] width 38 height 8
click at [559, 185] on span "Add as Column" at bounding box center [569, 186] width 38 height 8
click at [906, 11] on icon "button" at bounding box center [909, 11] width 6 height 6
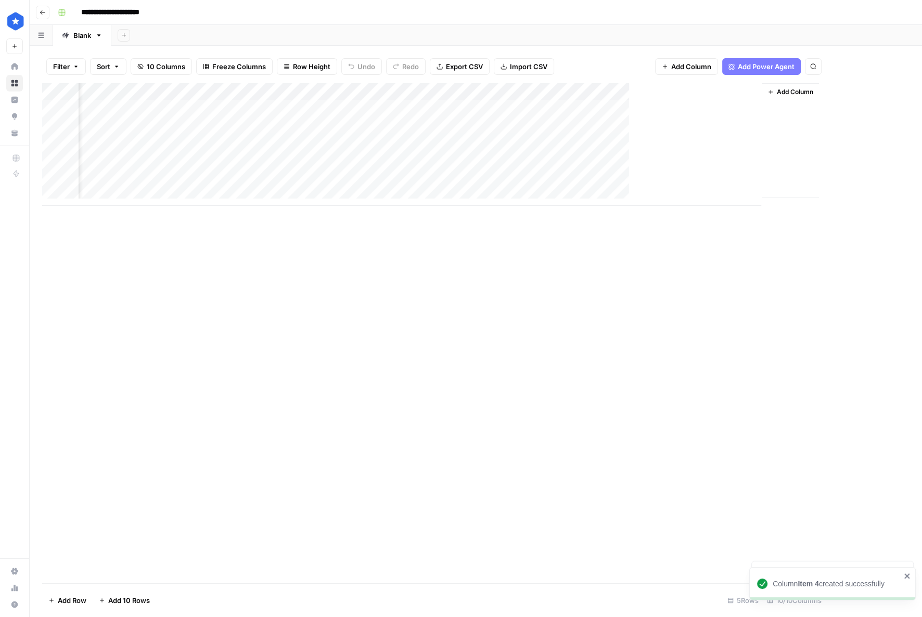
scroll to position [0, 390]
click at [790, 109] on div "Add Column" at bounding box center [475, 144] width 867 height 123
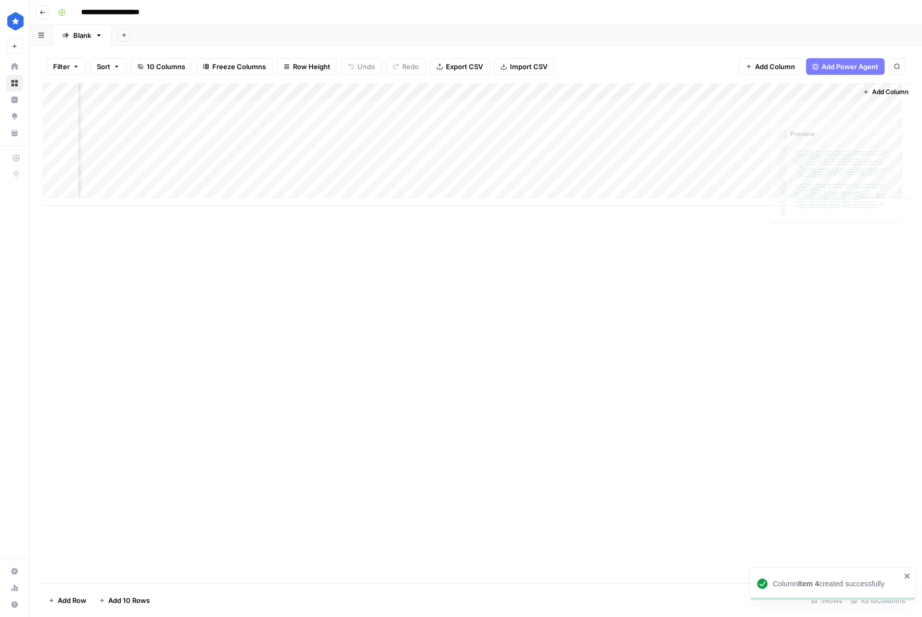
click at [805, 111] on div "Add Column" at bounding box center [475, 144] width 867 height 123
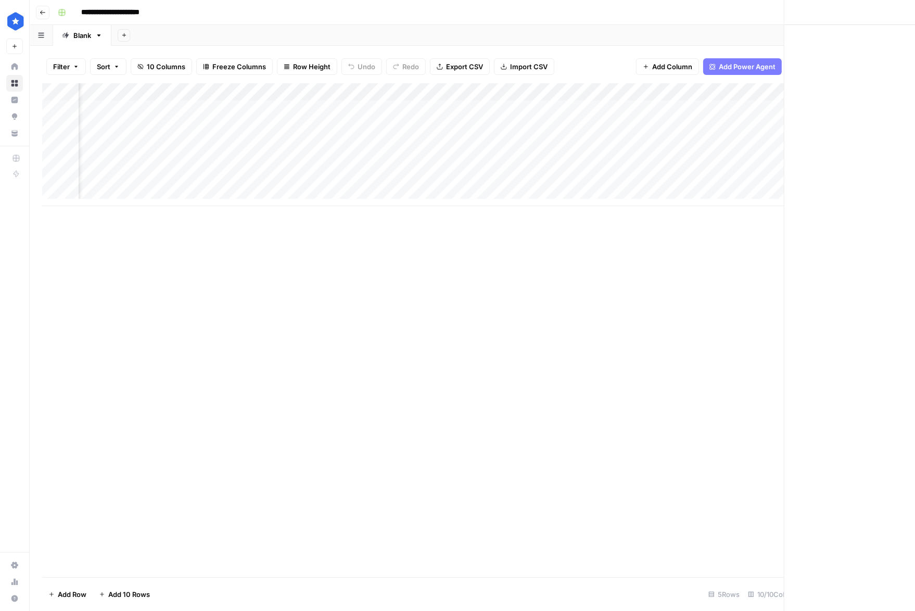
click at [805, 111] on div at bounding box center [809, 108] width 95 height 19
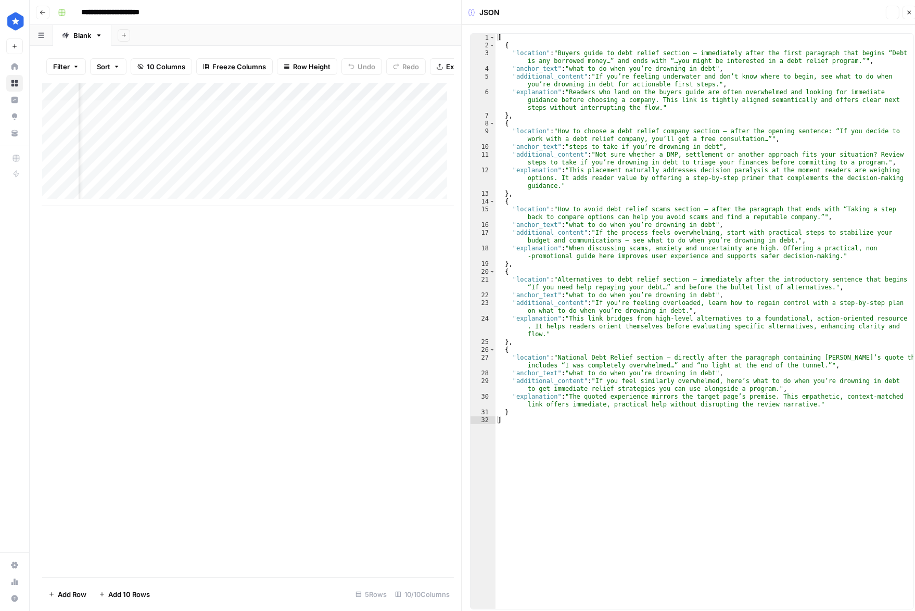
click at [541, 62] on div "[ { "location" : "Buyers guide to debt relief section — immediately after the f…" at bounding box center [704, 329] width 418 height 590
click at [546, 83] on div "[ { "location" : "Buyers guide to debt relief section — immediately after the f…" at bounding box center [704, 329] width 418 height 590
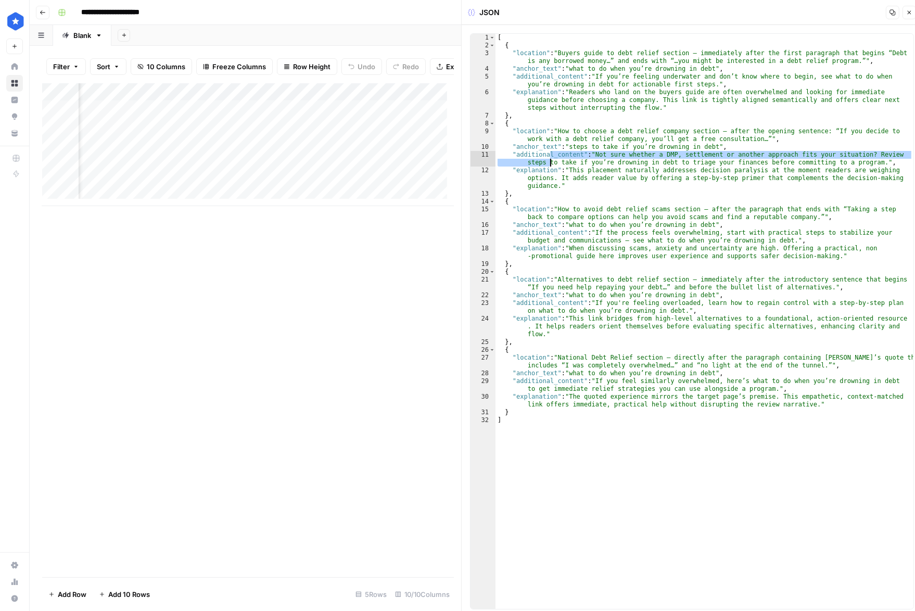
drag, startPoint x: 551, startPoint y: 161, endPoint x: 555, endPoint y: 337, distance: 175.9
click at [551, 174] on div "[ { "location" : "Buyers guide to debt relief section — immediately after the f…" at bounding box center [704, 329] width 418 height 590
type textarea "**********"
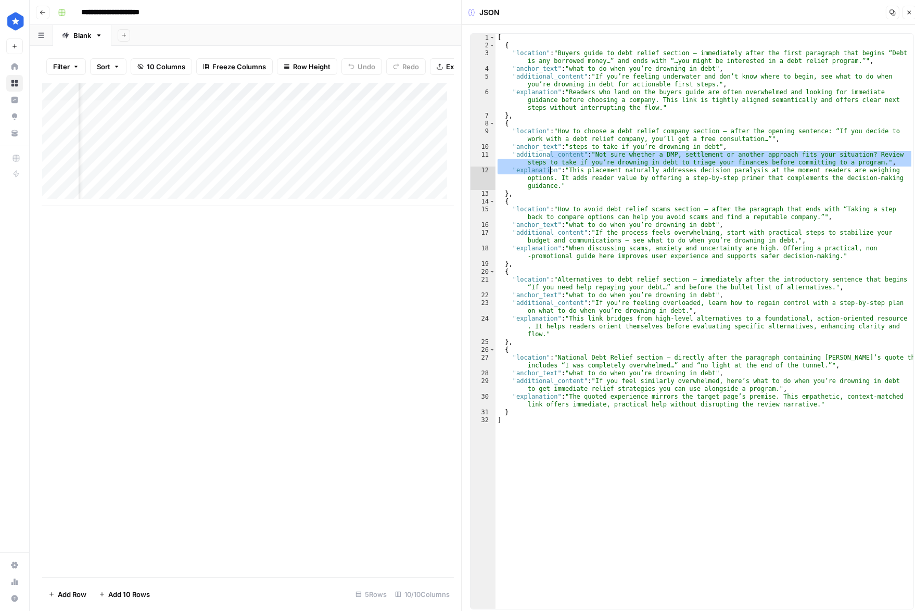
click at [909, 14] on icon "button" at bounding box center [909, 12] width 6 height 6
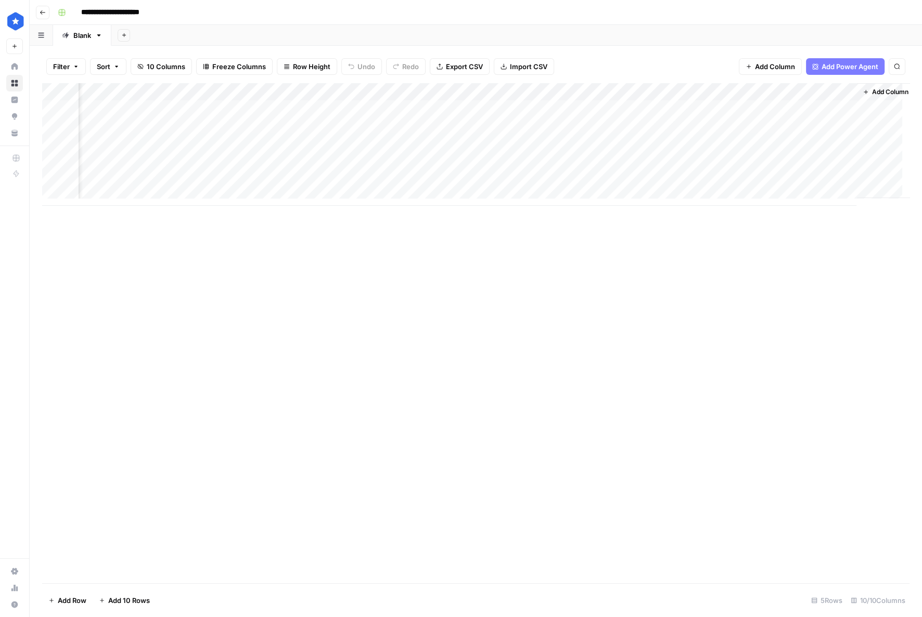
click at [712, 95] on div "Add Column" at bounding box center [475, 144] width 867 height 123
type input "Item 0"
drag, startPoint x: 730, startPoint y: 91, endPoint x: 640, endPoint y: 94, distance: 90.1
click at [639, 94] on body "**********" at bounding box center [461, 308] width 922 height 617
drag, startPoint x: 689, startPoint y: 92, endPoint x: 684, endPoint y: 92, distance: 5.2
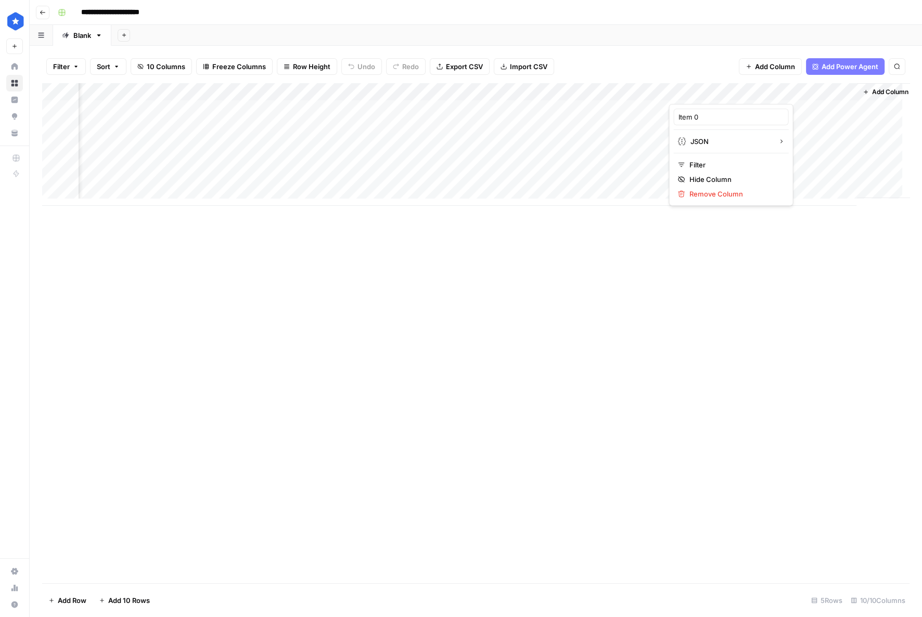
click at [684, 92] on div at bounding box center [716, 93] width 94 height 21
click at [713, 91] on div at bounding box center [716, 93] width 94 height 21
drag, startPoint x: 638, startPoint y: 268, endPoint x: 645, endPoint y: 265, distance: 7.2
click at [640, 268] on div "Add Column" at bounding box center [475, 333] width 867 height 500
drag, startPoint x: 712, startPoint y: 92, endPoint x: 334, endPoint y: 95, distance: 378.2
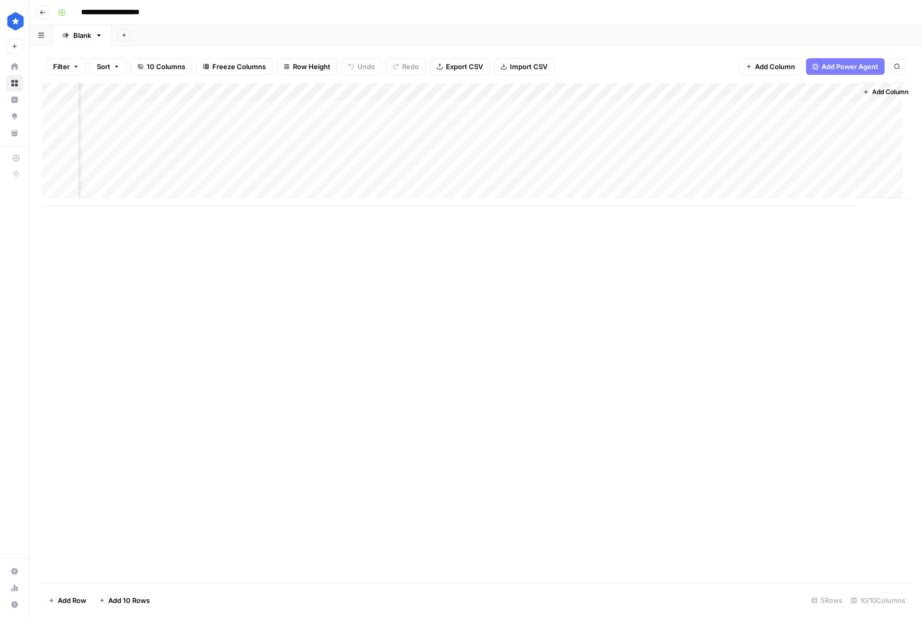
click at [334, 96] on div "Add Column" at bounding box center [475, 144] width 867 height 123
drag, startPoint x: 337, startPoint y: 89, endPoint x: 711, endPoint y: 85, distance: 373.5
click at [711, 85] on div "Add Column" at bounding box center [475, 144] width 867 height 123
drag, startPoint x: 696, startPoint y: 88, endPoint x: 369, endPoint y: 82, distance: 326.8
click at [369, 82] on div "Filter Sort 10 Columns Freeze Columns Row Height Undo Redo Export CSV Import CS…" at bounding box center [476, 332] width 892 height 572
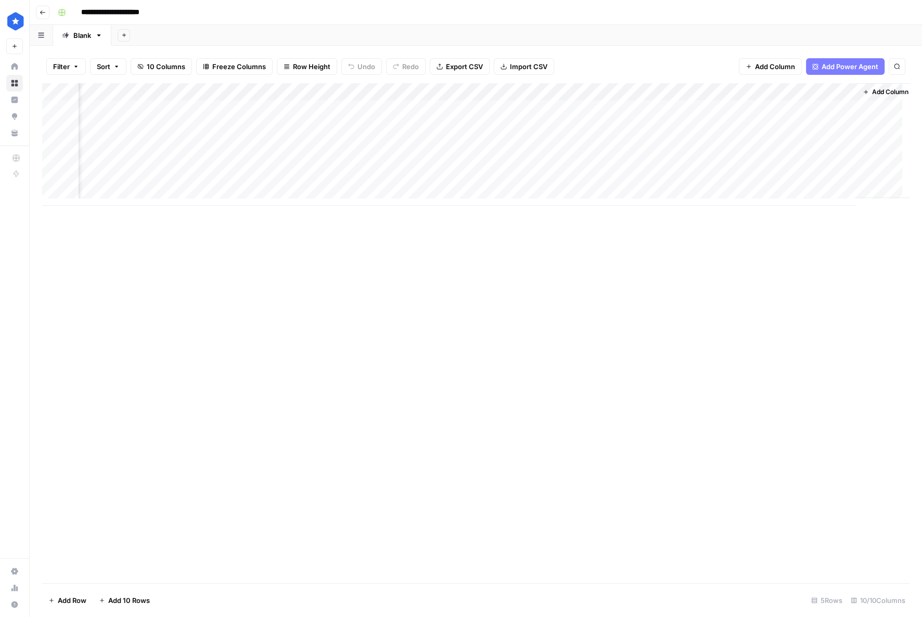
drag, startPoint x: 716, startPoint y: 90, endPoint x: 424, endPoint y: 94, distance: 291.3
click at [424, 94] on div "Add Column" at bounding box center [475, 144] width 867 height 123
drag, startPoint x: 719, startPoint y: 94, endPoint x: 539, endPoint y: 97, distance: 179.5
click at [539, 97] on div "Add Column" at bounding box center [475, 144] width 867 height 123
drag, startPoint x: 696, startPoint y: 88, endPoint x: 615, endPoint y: 89, distance: 80.6
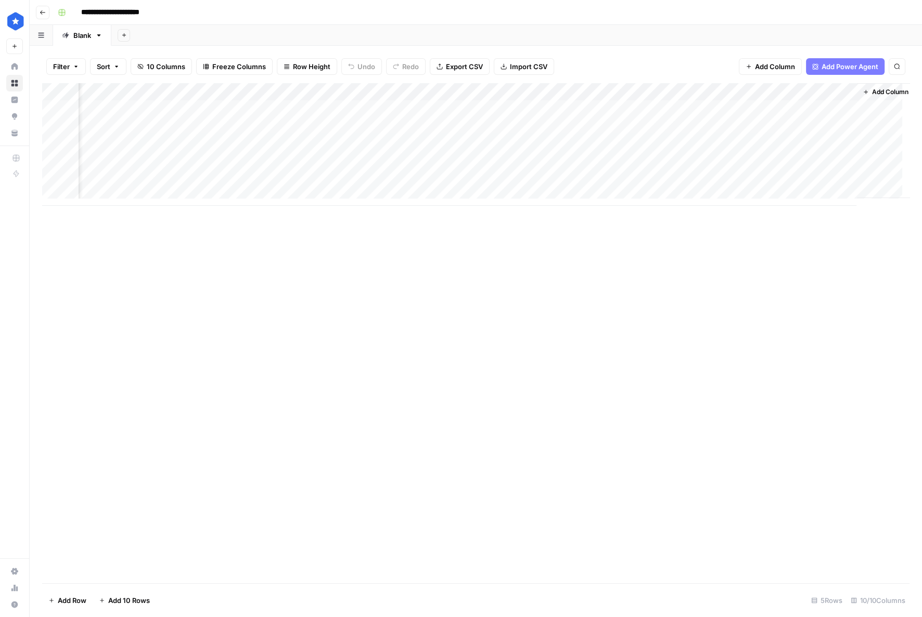
click at [615, 89] on div "Add Column" at bounding box center [475, 144] width 867 height 123
click at [335, 110] on div "Add Column" at bounding box center [475, 144] width 867 height 123
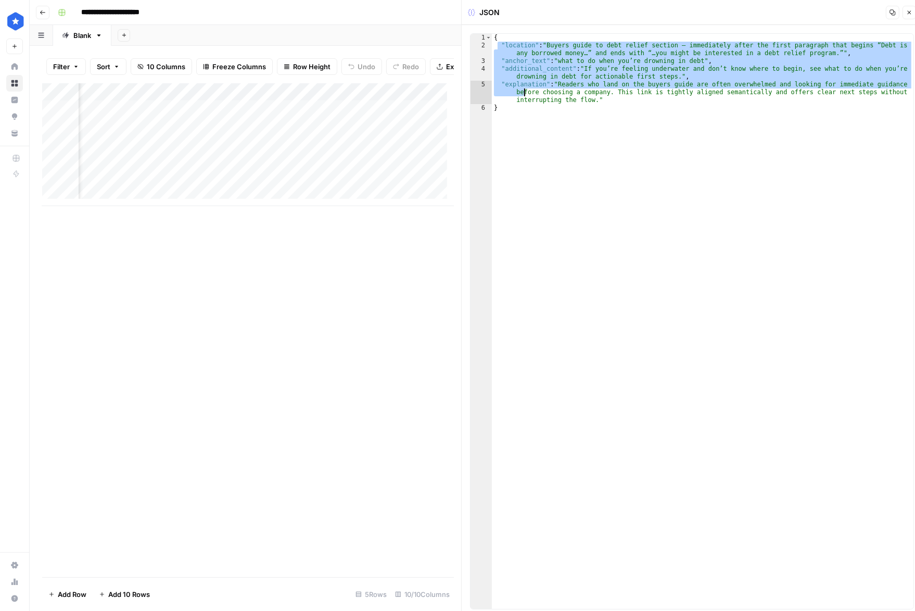
drag, startPoint x: 497, startPoint y: 44, endPoint x: 522, endPoint y: 99, distance: 61.0
click at [523, 91] on div "{ "location" : "Buyers guide to debt relief section — immediately after the fir…" at bounding box center [702, 329] width 421 height 590
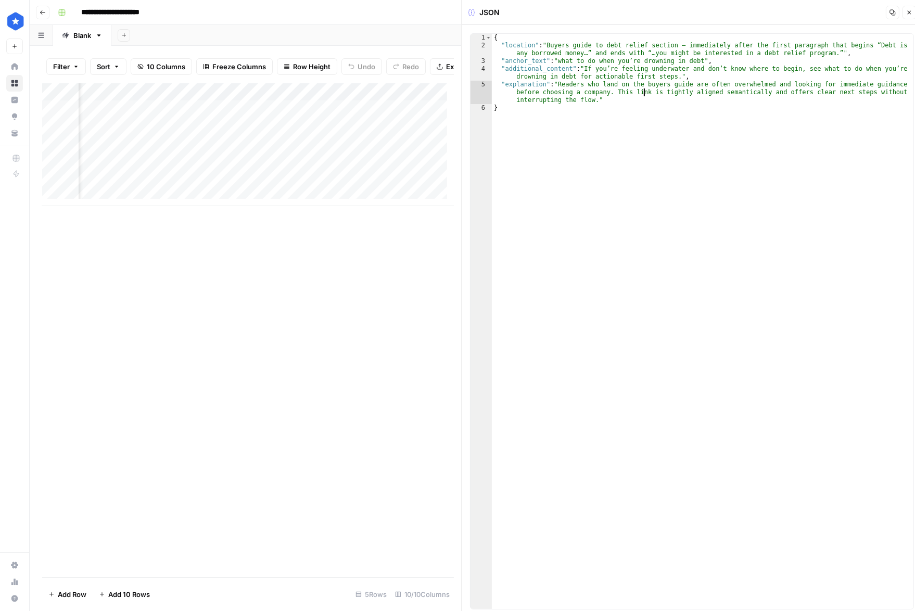
click at [645, 91] on div "{ "location" : "Buyers guide to debt relief section — immediately after the fir…" at bounding box center [702, 329] width 421 height 590
type textarea "**********"
drag, startPoint x: 909, startPoint y: 16, endPoint x: 778, endPoint y: 57, distance: 137.9
click at [909, 16] on button "Close" at bounding box center [909, 13] width 14 height 14
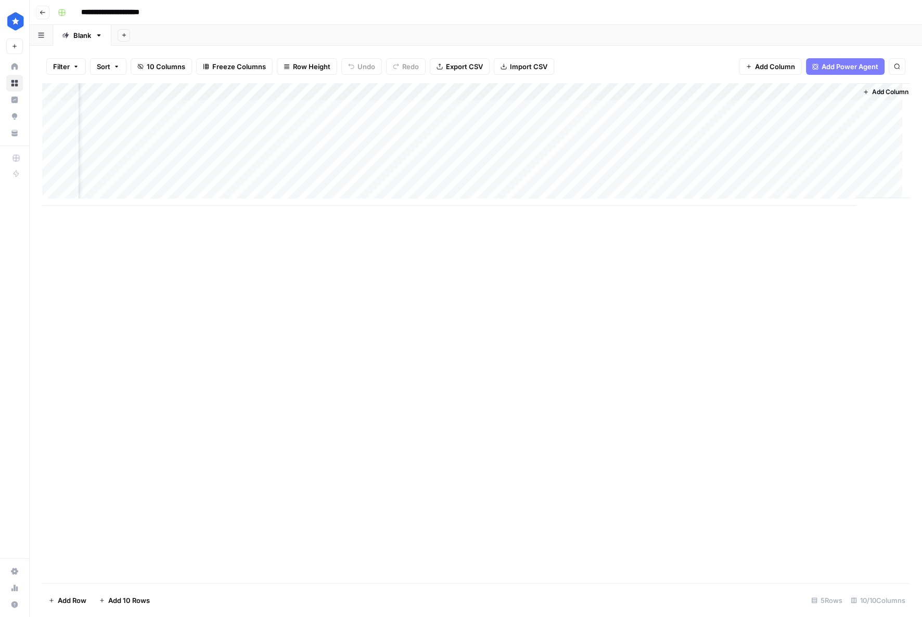
click at [454, 111] on div "Add Column" at bounding box center [475, 144] width 867 height 123
click at [541, 112] on div "Add Column" at bounding box center [475, 144] width 867 height 123
click at [616, 113] on div "Add Column" at bounding box center [475, 144] width 867 height 123
click at [694, 111] on div "Add Column" at bounding box center [475, 144] width 867 height 123
click at [811, 112] on div "Add Column" at bounding box center [475, 144] width 867 height 123
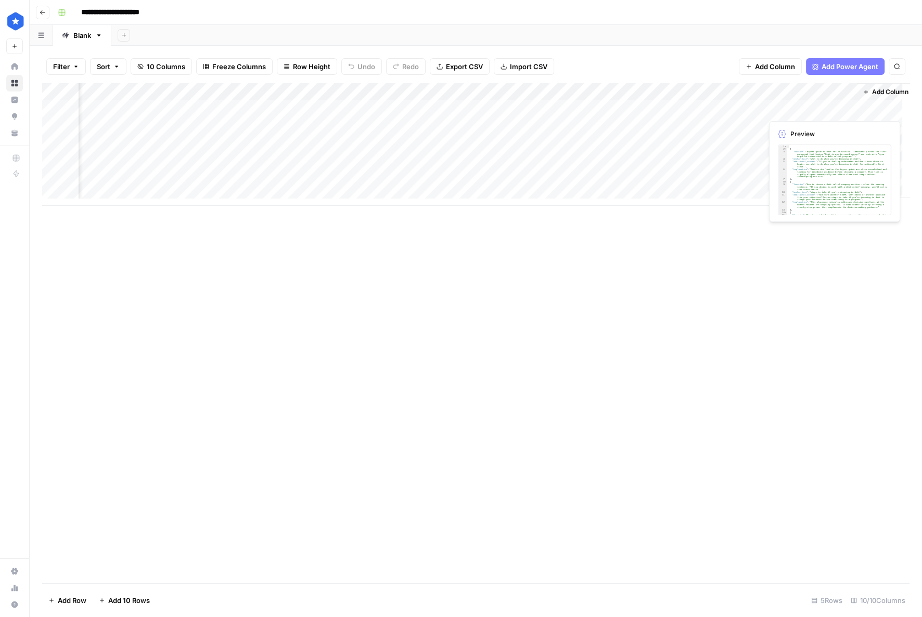
click at [811, 112] on div "Add Column" at bounding box center [475, 144] width 867 height 123
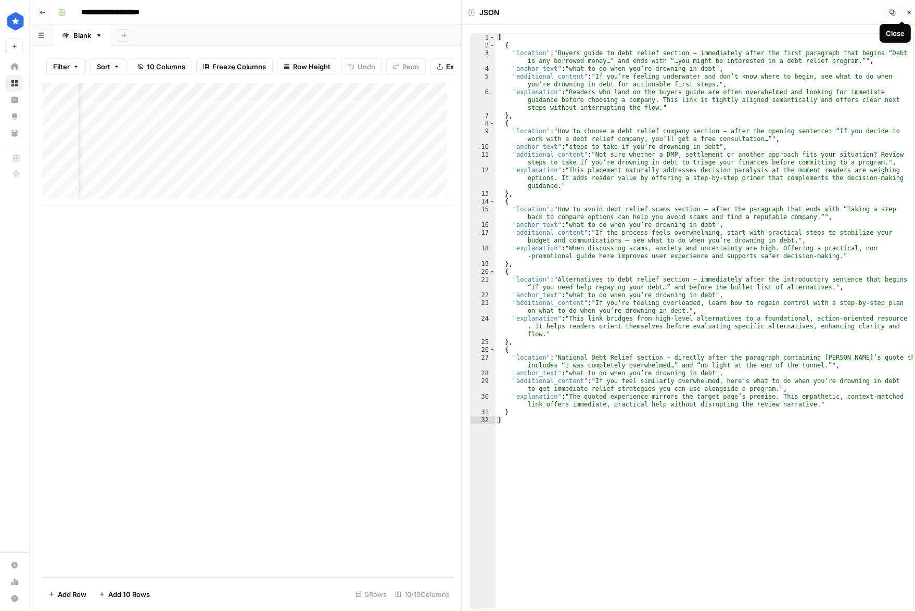
click at [906, 16] on button "Close" at bounding box center [909, 13] width 14 height 14
